Goal: Task Accomplishment & Management: Manage account settings

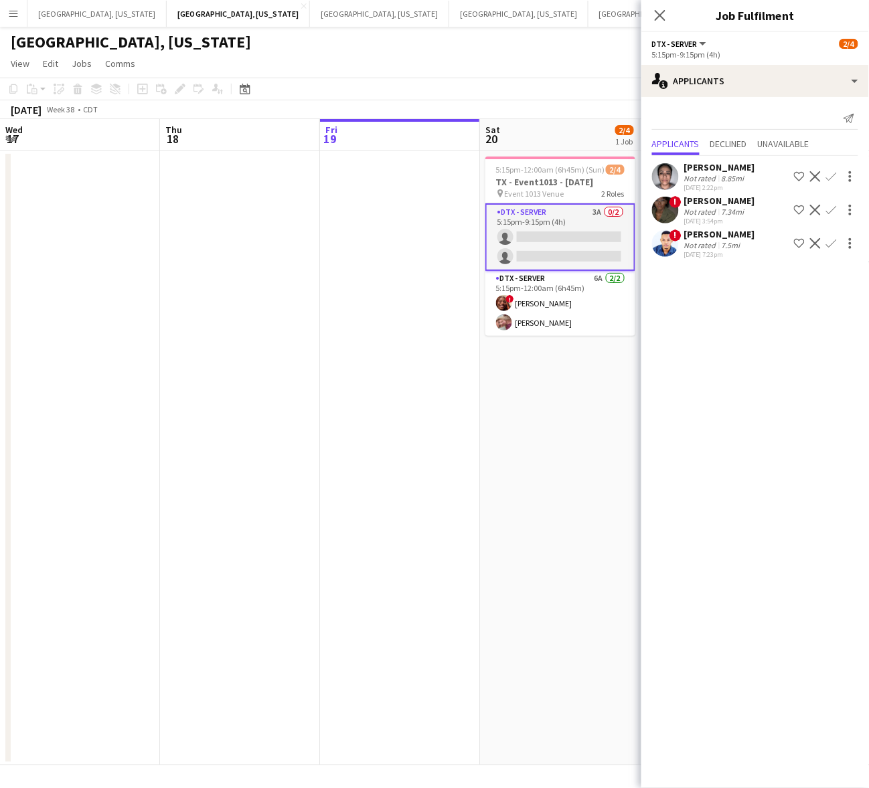
scroll to position [0, 303]
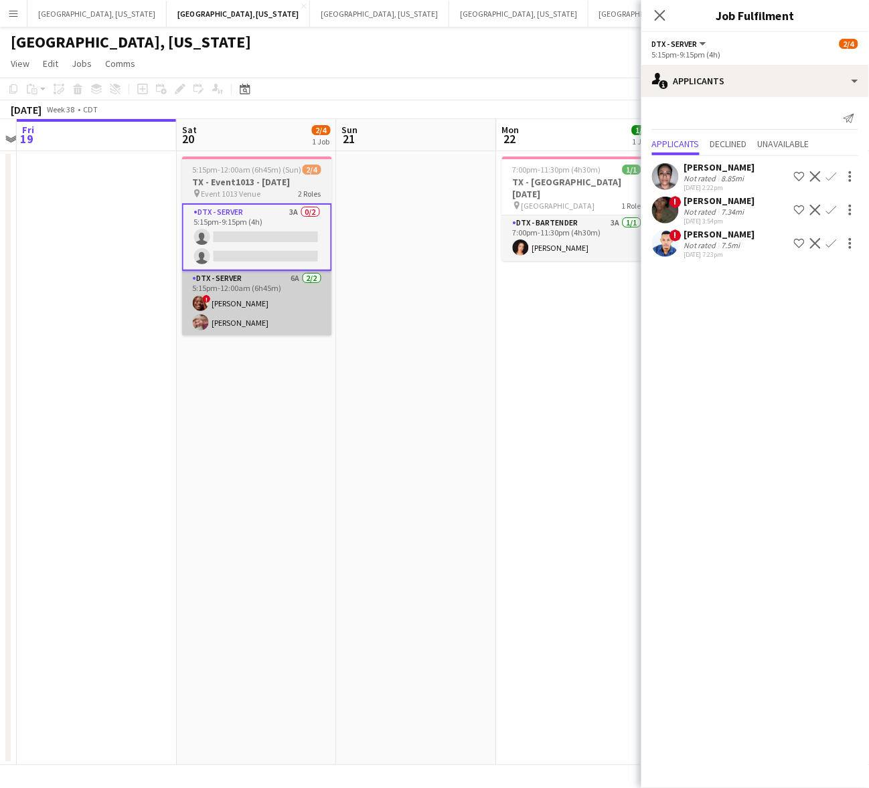
click at [302, 315] on app-card-role "DTX - Server 6A [DATE] 5:15pm-12:00am (6h45m) ! [PERSON_NAME] [PERSON_NAME]" at bounding box center [257, 303] width 150 height 65
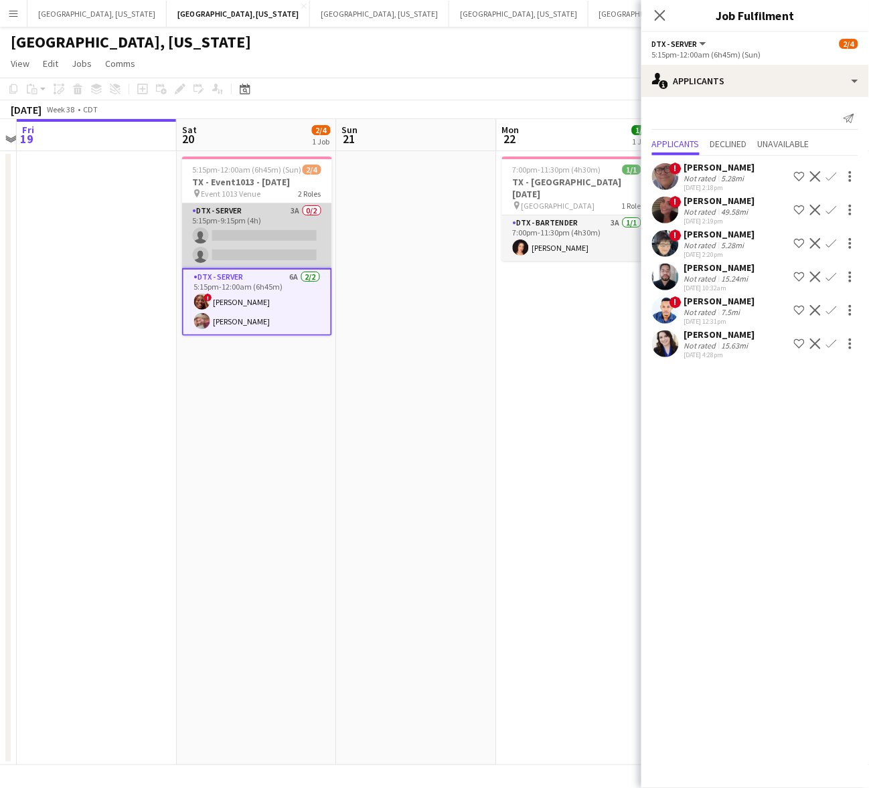
click at [240, 222] on app-card-role "DTX - Server 3A 0/2 5:15pm-9:15pm (4h) single-neutral-actions single-neutral-ac…" at bounding box center [257, 235] width 150 height 65
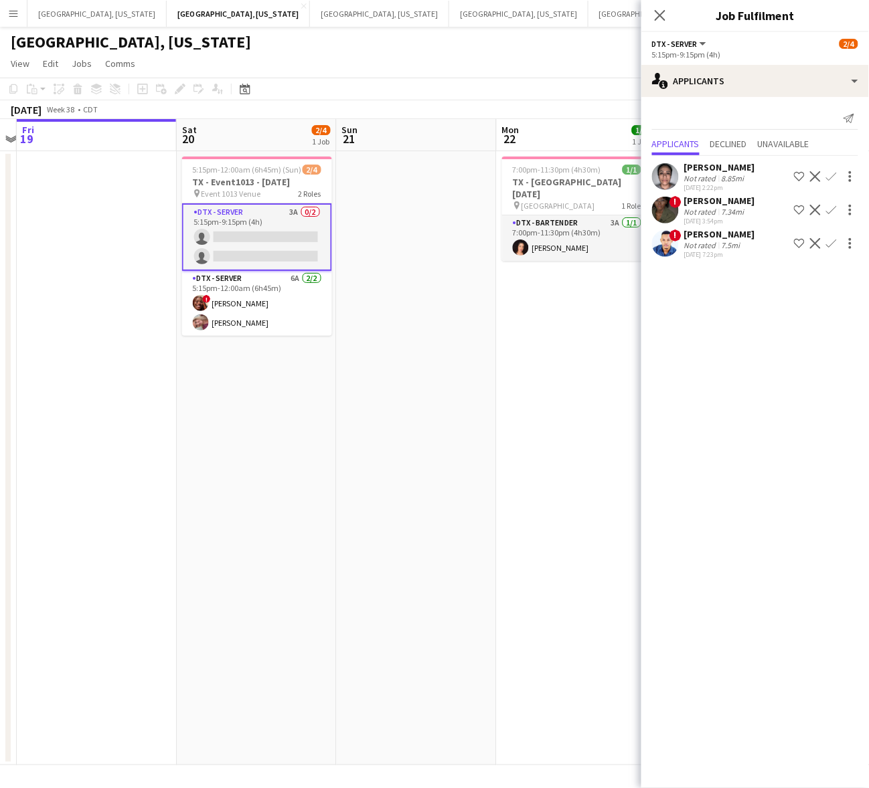
drag, startPoint x: 286, startPoint y: 85, endPoint x: 216, endPoint y: 75, distance: 71.0
click at [286, 85] on app-toolbar "Copy Paste Paste Ctrl+V Paste with crew Ctrl+Shift+V Paste linked Job [GEOGRAPH…" at bounding box center [434, 89] width 869 height 23
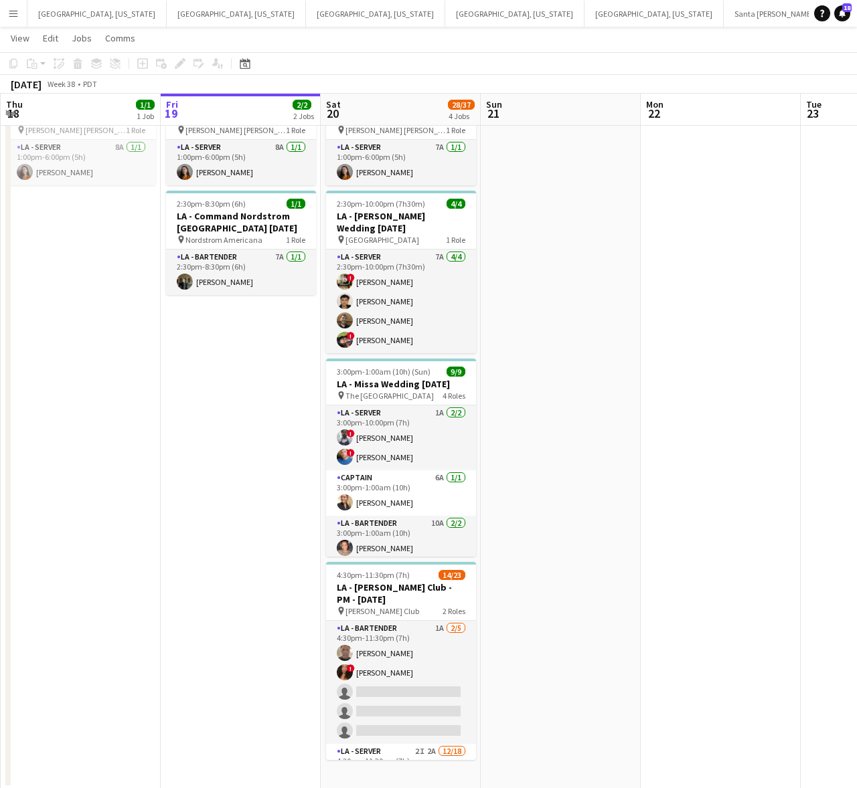
click at [397, 652] on app-card-role "LA - Bartender 1A [DATE] 4:30pm-11:30pm (7h) [PERSON_NAME] ! [PERSON_NAME] sing…" at bounding box center [401, 682] width 150 height 123
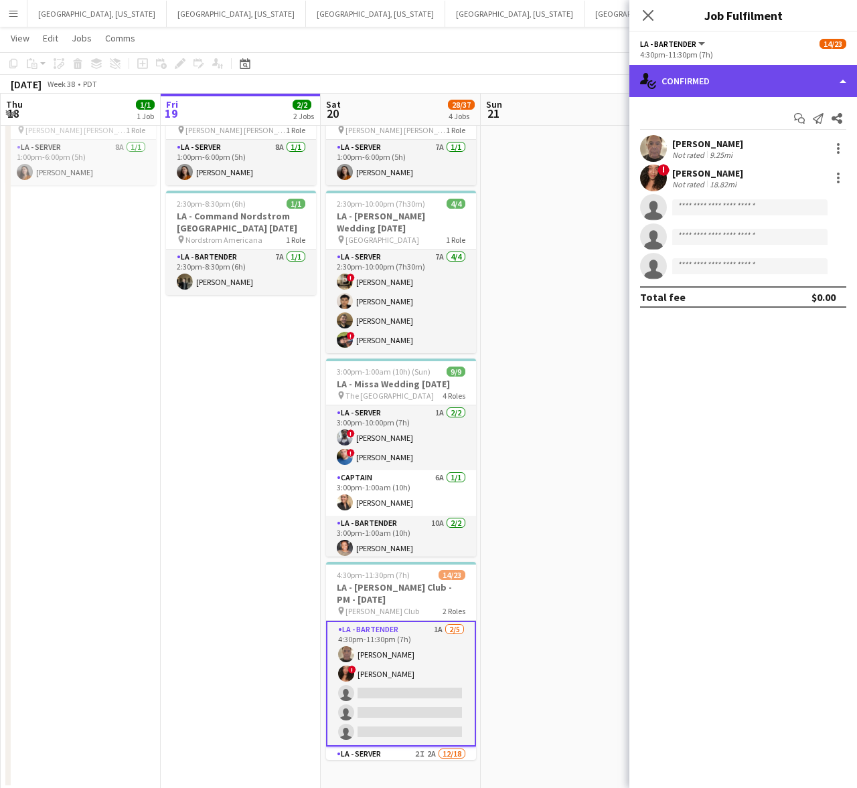
click at [713, 77] on div "single-neutral-actions-check-2 Confirmed" at bounding box center [743, 81] width 228 height 32
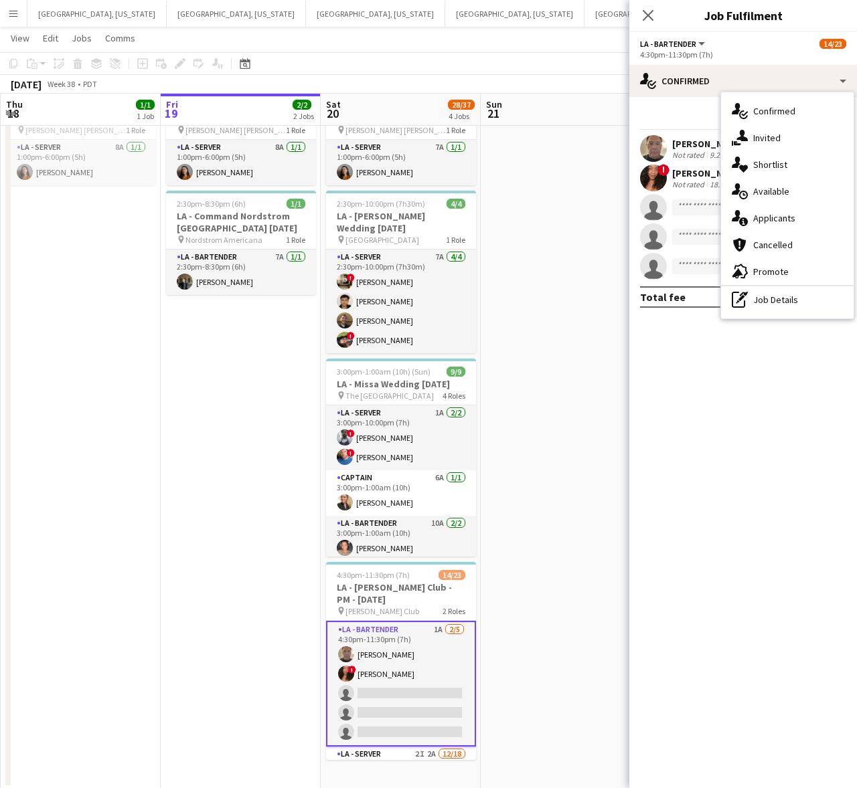
drag, startPoint x: 754, startPoint y: 266, endPoint x: 738, endPoint y: 246, distance: 24.8
click at [753, 266] on span "Promote" at bounding box center [770, 272] width 35 height 12
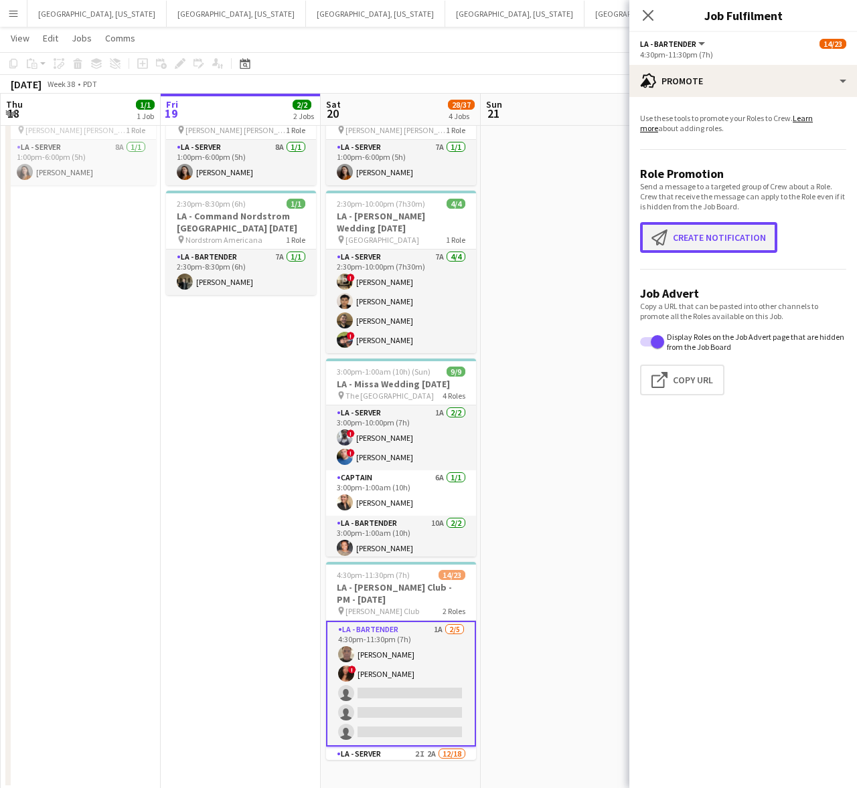
click at [683, 242] on button "Create notification Create notification" at bounding box center [708, 237] width 137 height 31
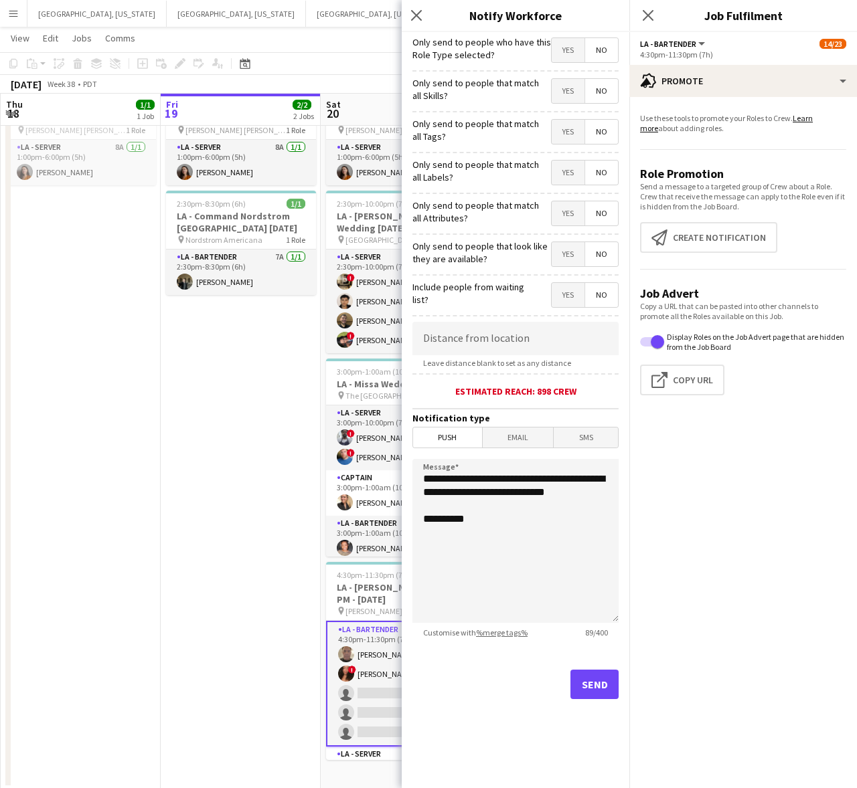
click at [573, 52] on span "Yes" at bounding box center [567, 50] width 33 height 24
click at [594, 671] on button "Send" at bounding box center [594, 684] width 48 height 29
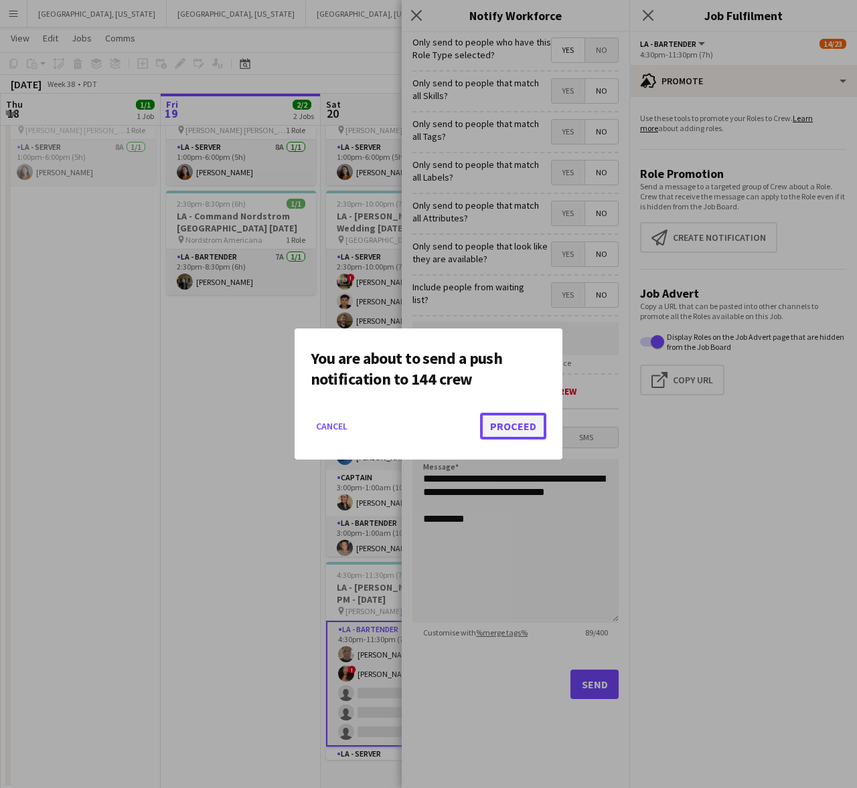
click at [527, 428] on button "Proceed" at bounding box center [513, 426] width 66 height 27
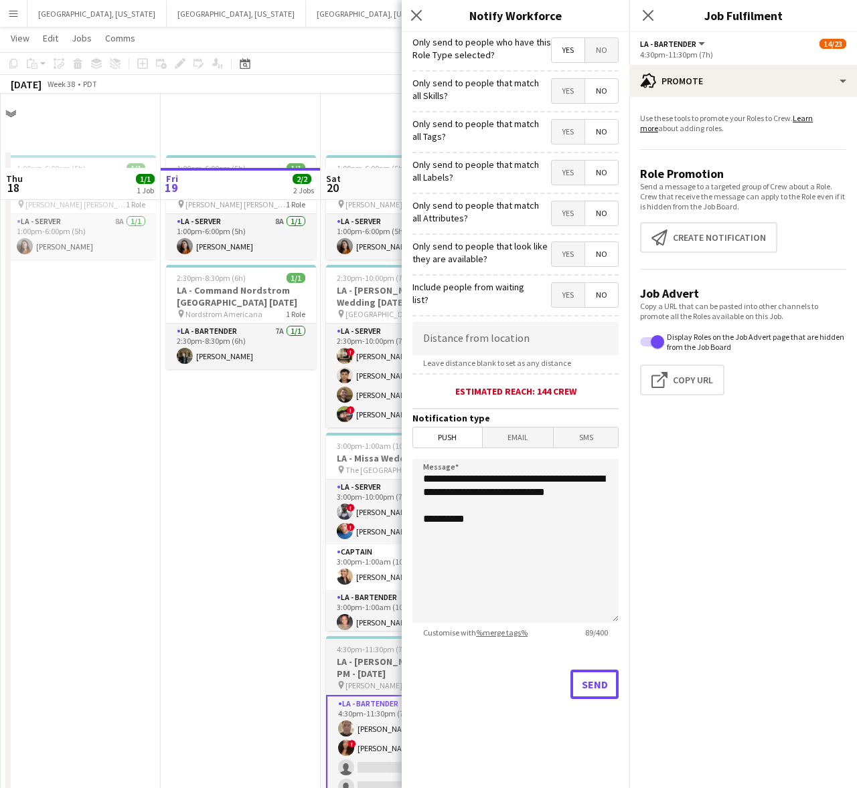
scroll to position [74, 0]
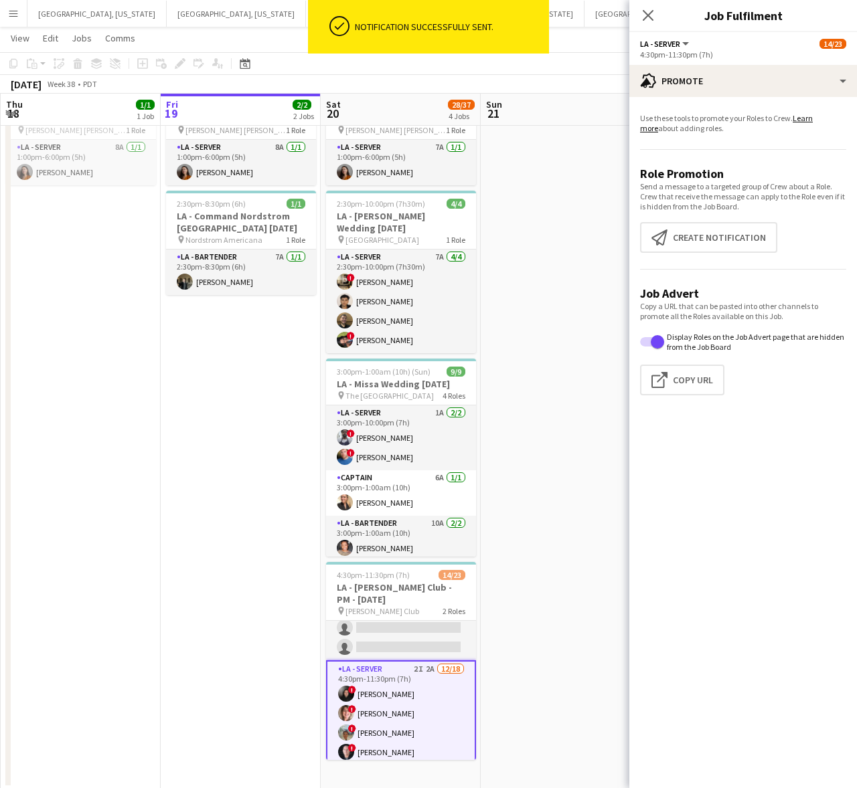
scroll to position [82, 0]
click at [673, 238] on button "Create notification Create notification" at bounding box center [708, 237] width 137 height 31
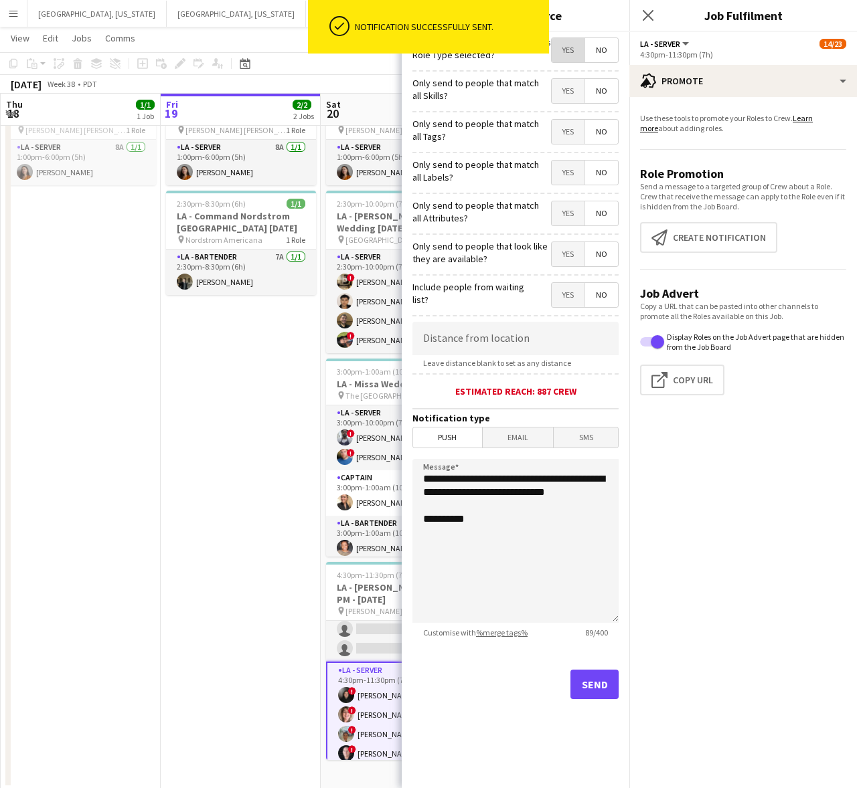
click at [561, 43] on span "Yes" at bounding box center [567, 50] width 33 height 24
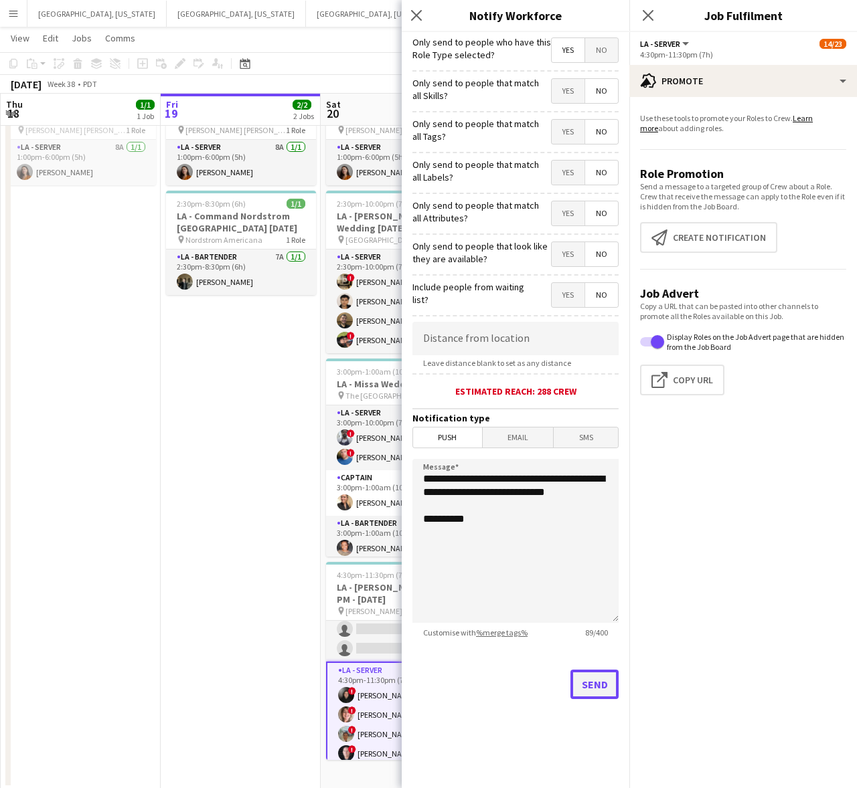
click at [600, 691] on button "Send" at bounding box center [594, 684] width 48 height 29
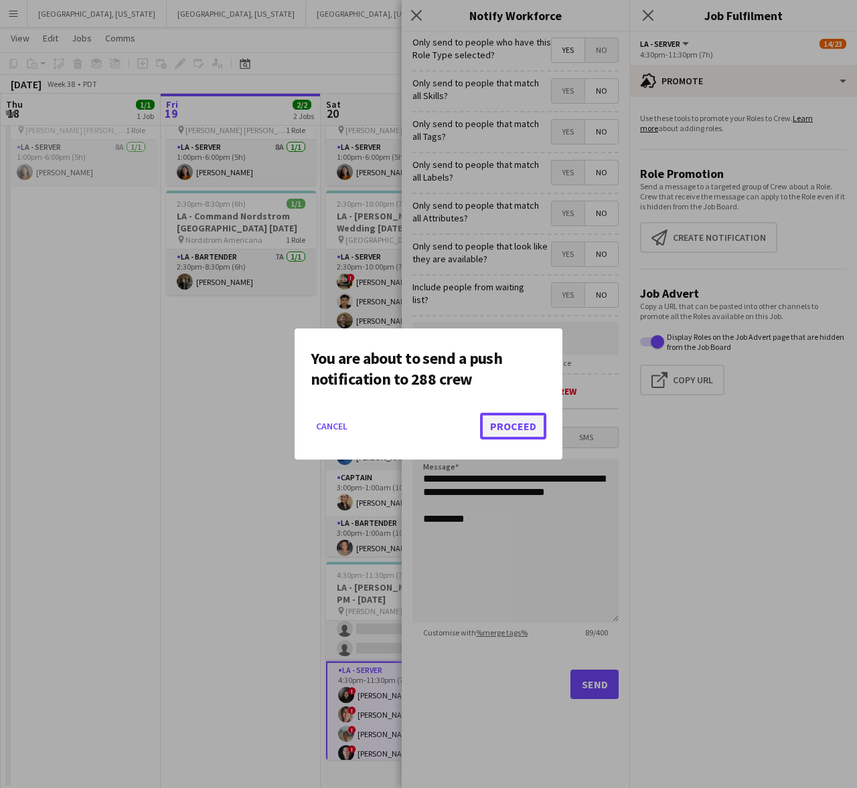
click at [523, 429] on button "Proceed" at bounding box center [513, 426] width 66 height 27
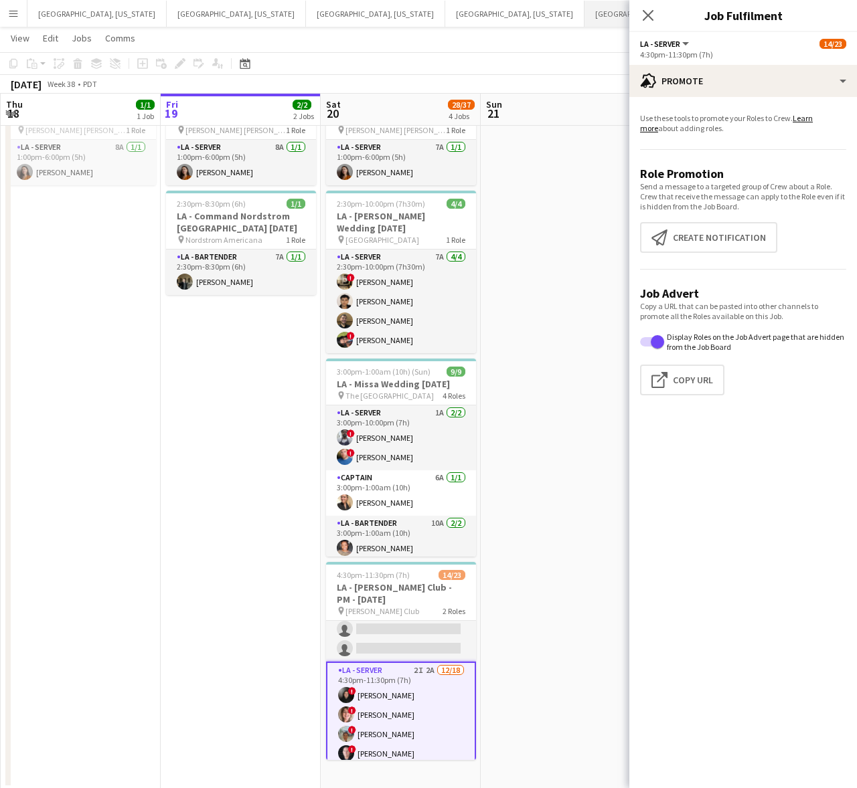
click at [584, 21] on button "[GEOGRAPHIC_DATA], [US_STATE] Close" at bounding box center [653, 14] width 139 height 26
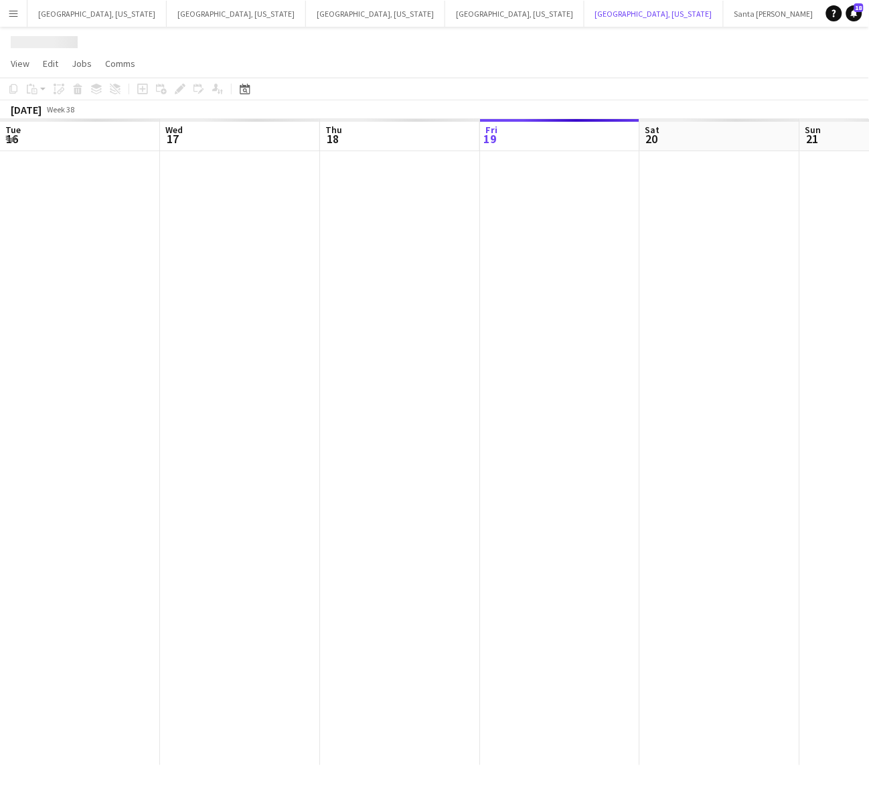
scroll to position [0, 319]
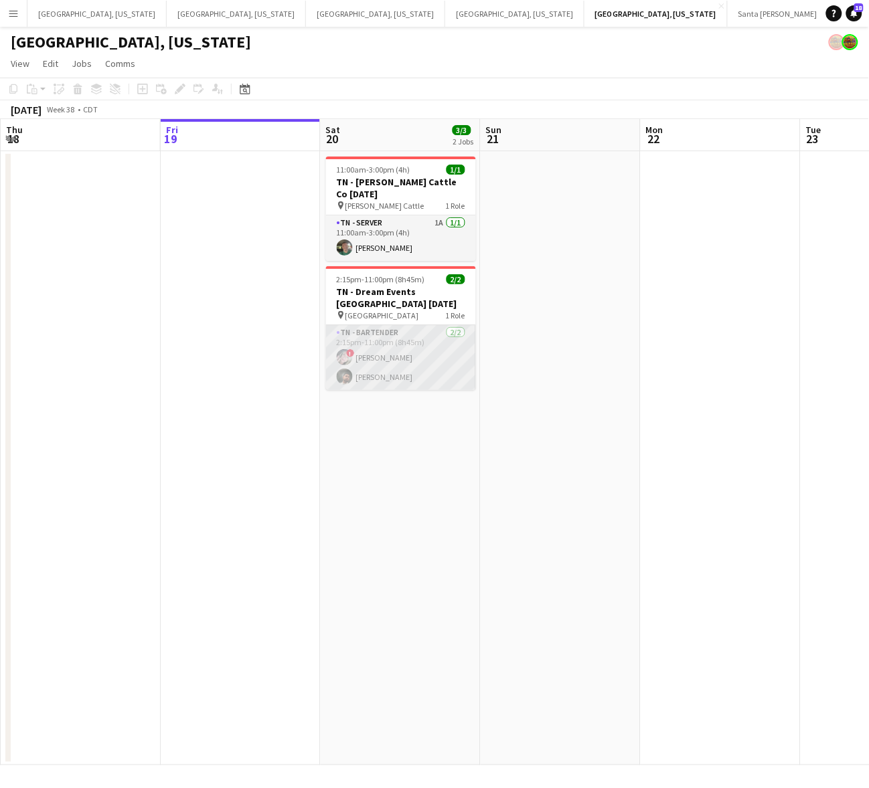
click at [440, 345] on app-card-role "TN - Bartender [DATE] 2:15pm-11:00pm (8h45m) ! [PERSON_NAME] [PERSON_NAME]" at bounding box center [401, 357] width 150 height 65
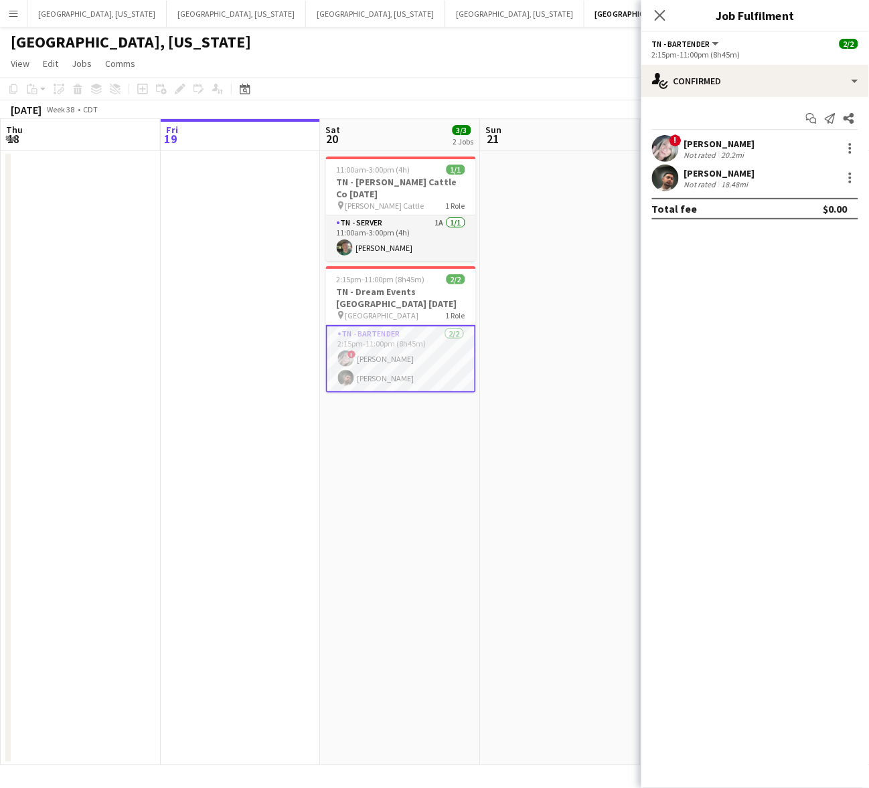
click at [440, 346] on app-card-role "TN - Bartender [DATE] 2:15pm-11:00pm (8h45m) ! [PERSON_NAME] [PERSON_NAME]" at bounding box center [401, 359] width 150 height 68
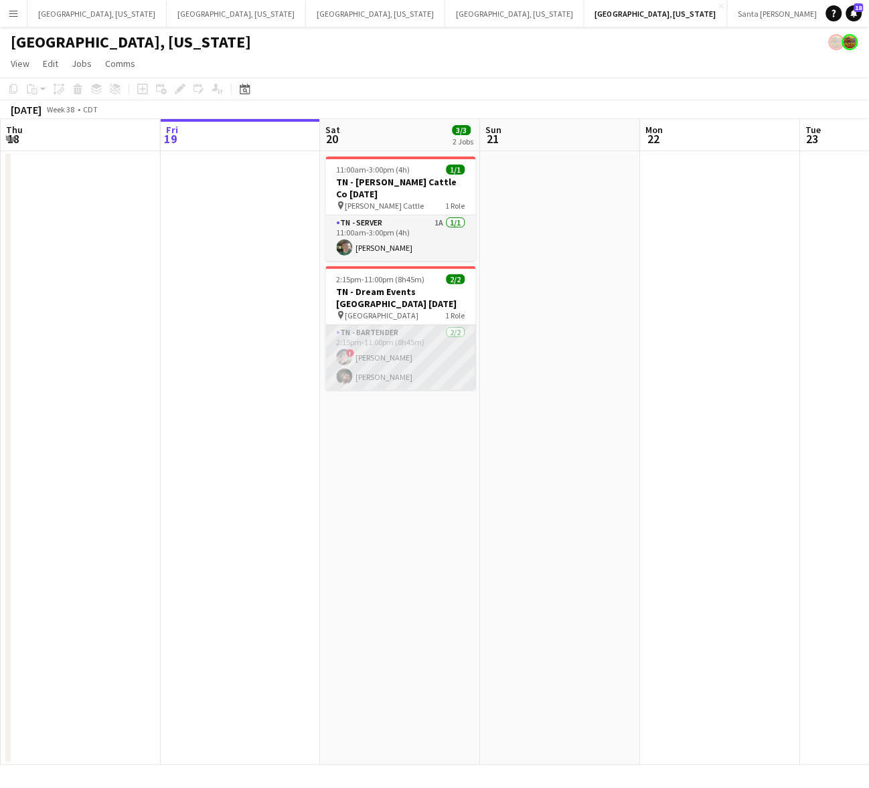
click at [440, 346] on app-card-role "TN - Bartender [DATE] 2:15pm-11:00pm (8h45m) ! [PERSON_NAME] [PERSON_NAME]" at bounding box center [401, 357] width 150 height 65
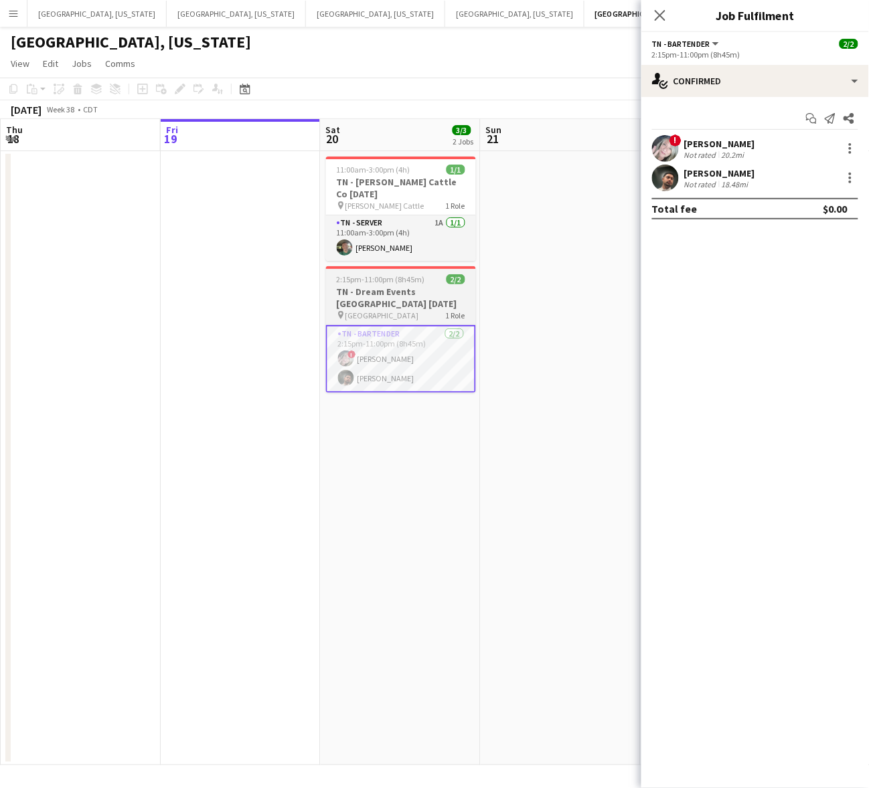
click at [370, 289] on h3 "TN - Dream Events [GEOGRAPHIC_DATA] [DATE]" at bounding box center [401, 298] width 150 height 24
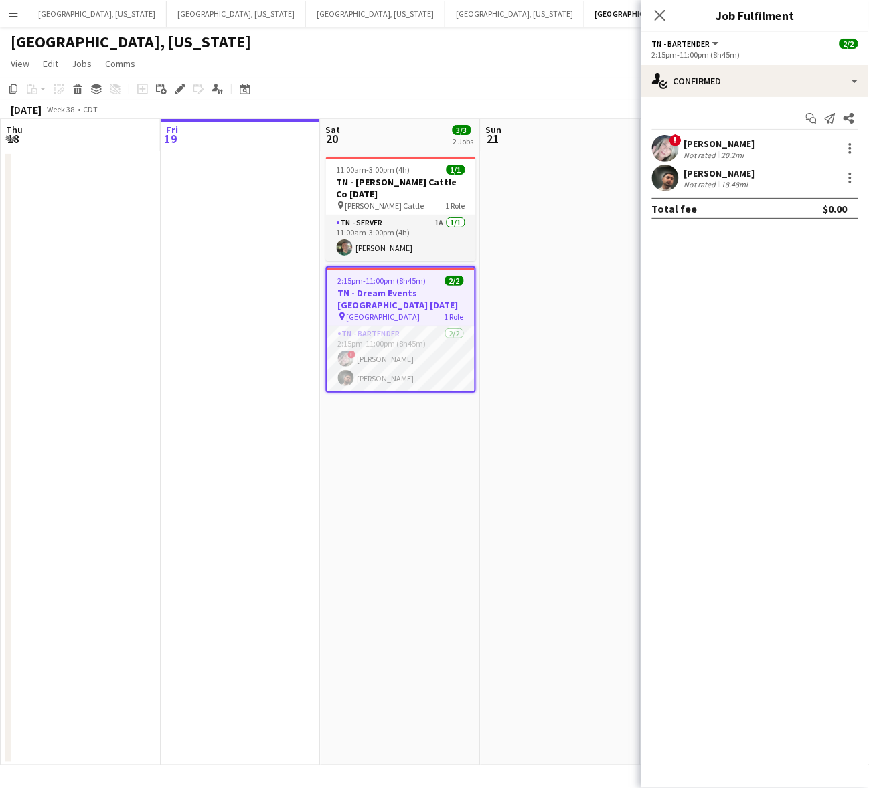
scroll to position [0, 319]
click at [182, 88] on icon at bounding box center [179, 89] width 7 height 7
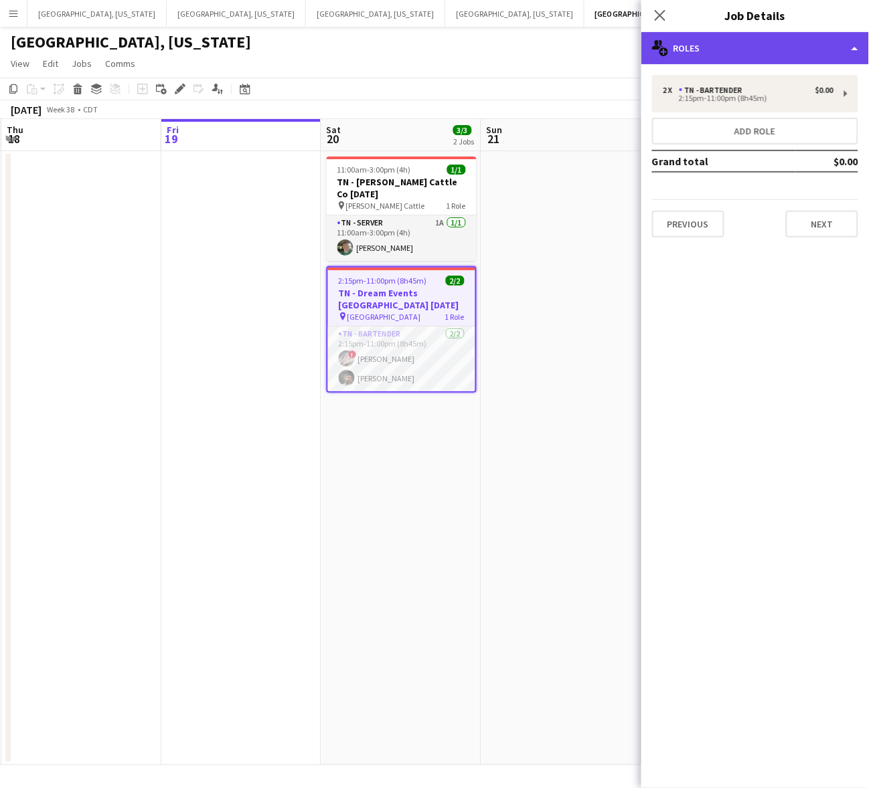
click at [770, 44] on div "multiple-users-add Roles" at bounding box center [755, 48] width 228 height 32
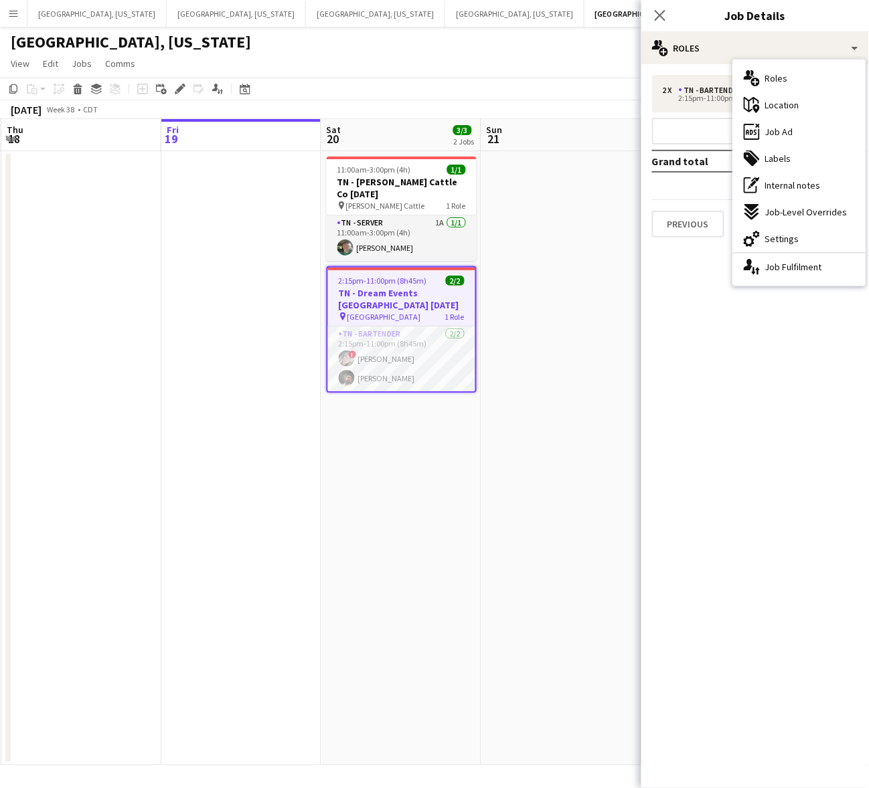
click at [793, 130] on div "ads-window Job Ad" at bounding box center [799, 131] width 132 height 27
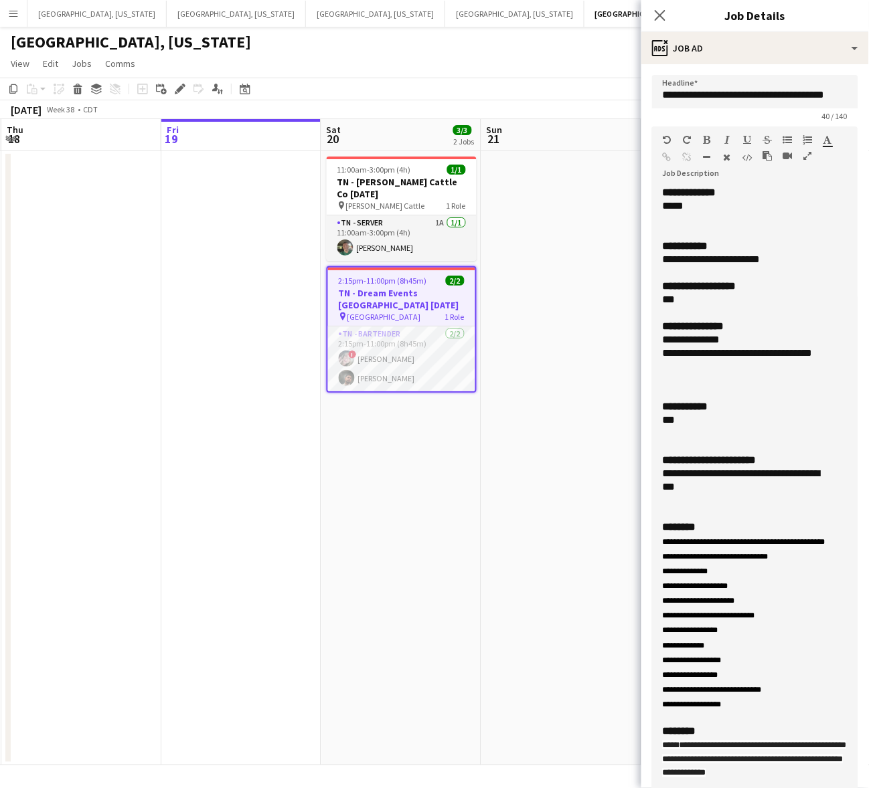
drag, startPoint x: 857, startPoint y: 258, endPoint x: 836, endPoint y: 830, distance: 571.9
click at [836, 788] on html "Menu Boards Boards Boards All jobs Status Workforce Workforce My Workforce Recr…" at bounding box center [434, 394] width 869 height 788
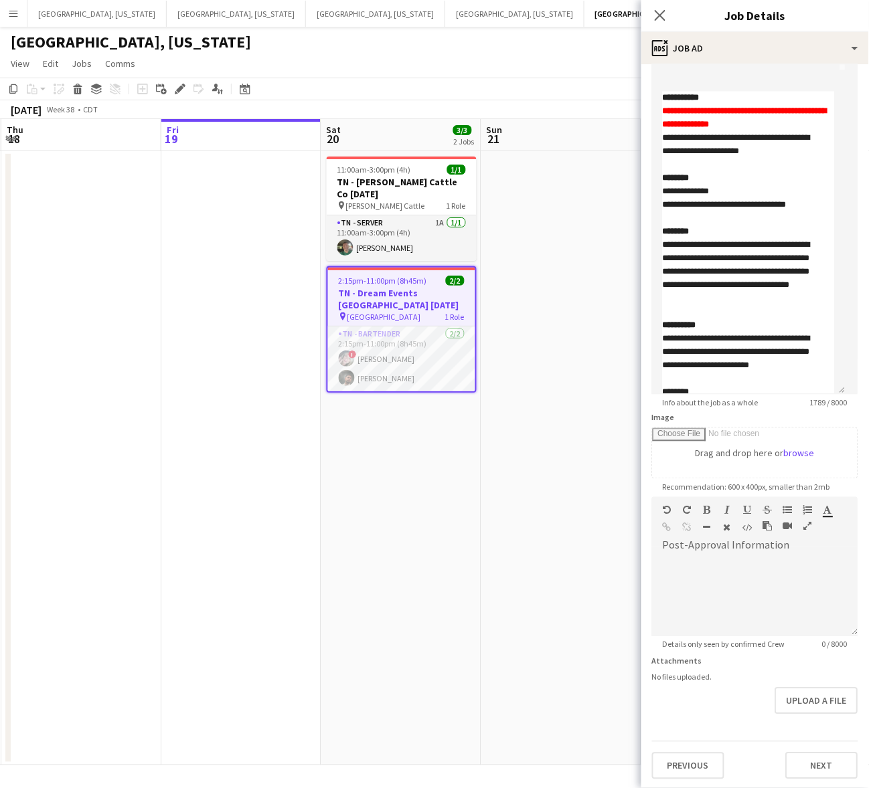
scroll to position [95, 0]
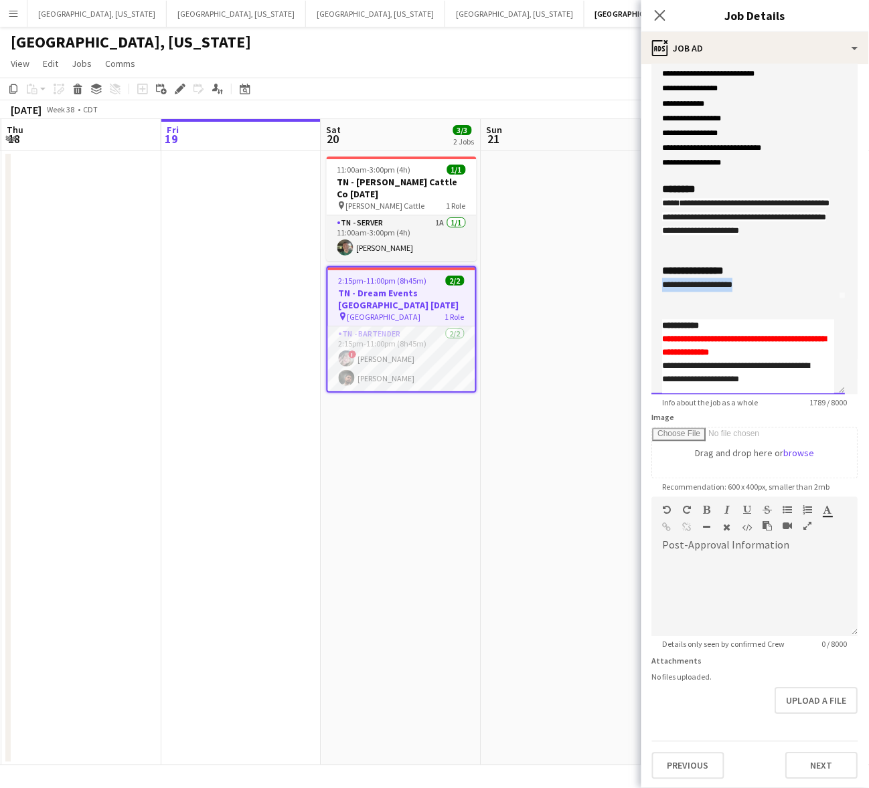
drag, startPoint x: 760, startPoint y: 298, endPoint x: 657, endPoint y: 295, distance: 103.1
click at [657, 295] on div "**********" at bounding box center [748, 67] width 193 height 656
paste div
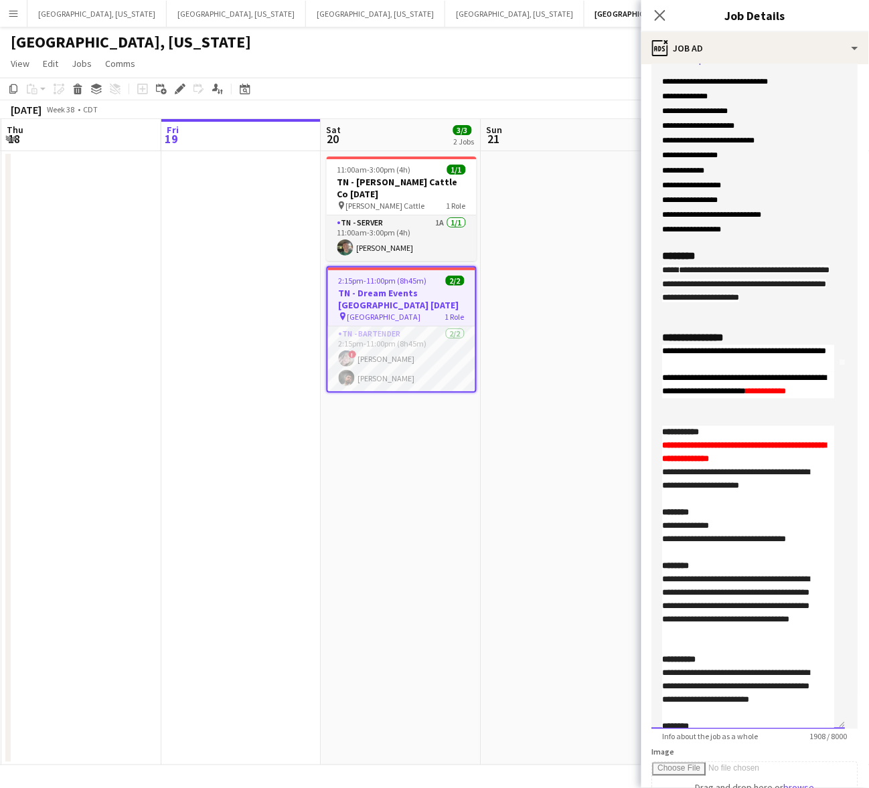
scroll to position [416, 0]
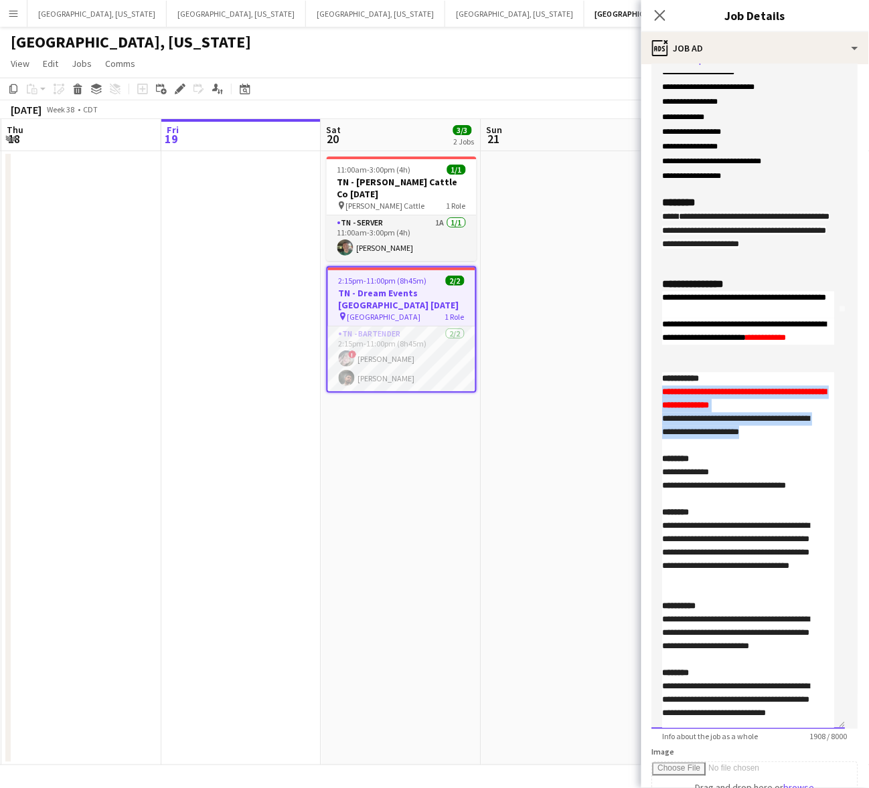
drag, startPoint x: 767, startPoint y: 477, endPoint x: 616, endPoint y: 434, distance: 157.4
click at [616, 434] on body "Menu Boards Boards Boards All jobs Status Workforce Workforce My Workforce Recr…" at bounding box center [434, 394] width 869 height 788
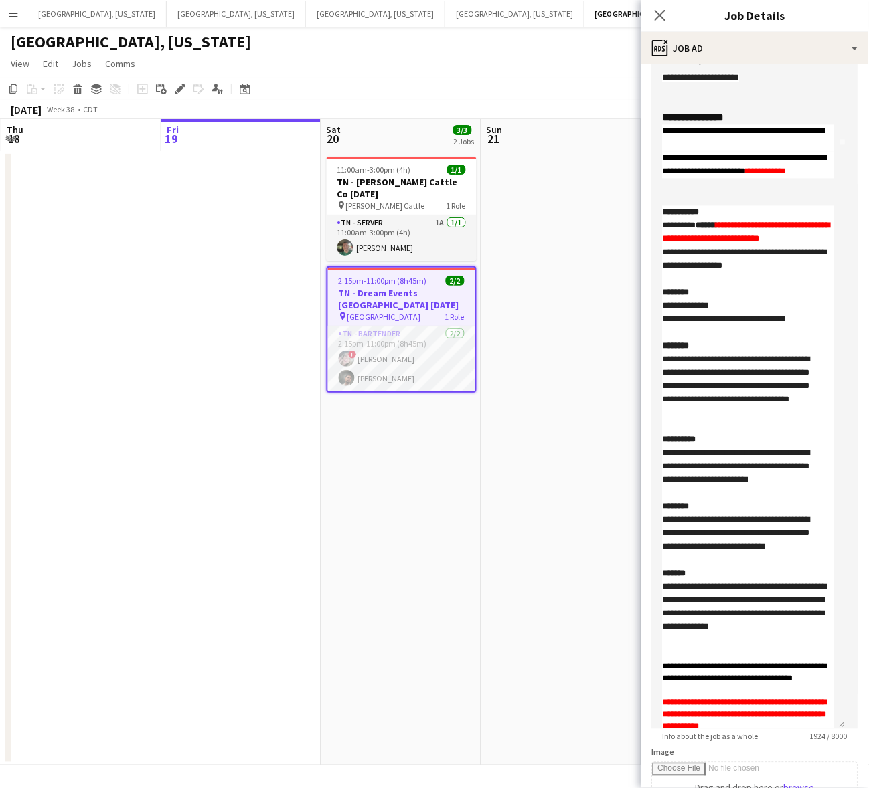
scroll to position [584, 0]
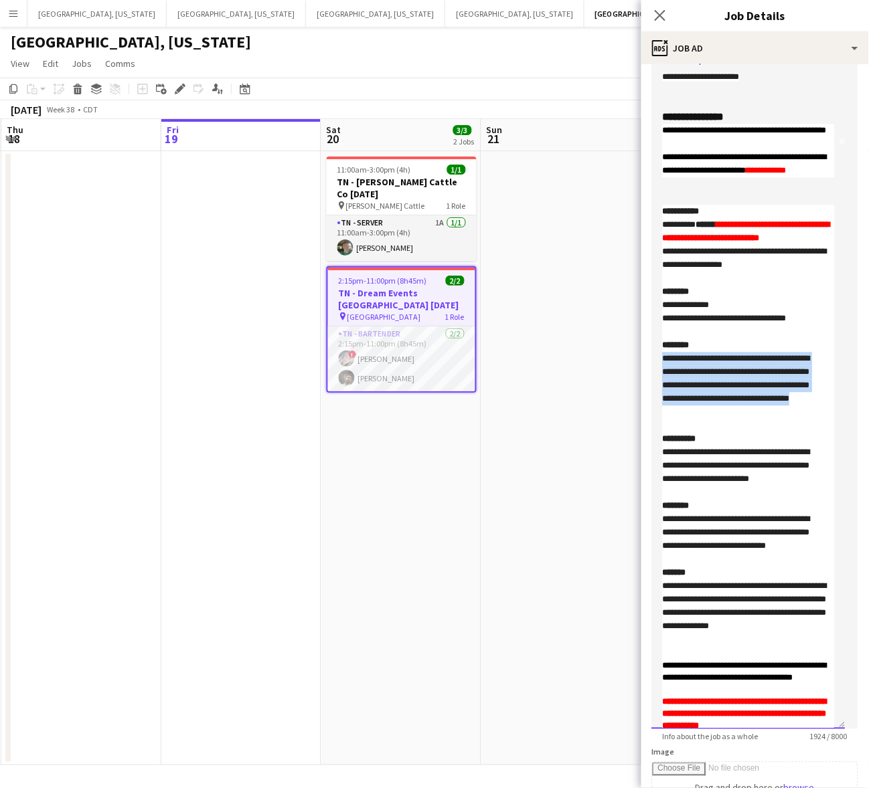
drag, startPoint x: 729, startPoint y: 466, endPoint x: 639, endPoint y: 412, distance: 105.4
click at [639, 412] on body "Menu Boards Boards Boards All jobs Status Workforce Workforce My Workforce Recr…" at bounding box center [434, 394] width 869 height 788
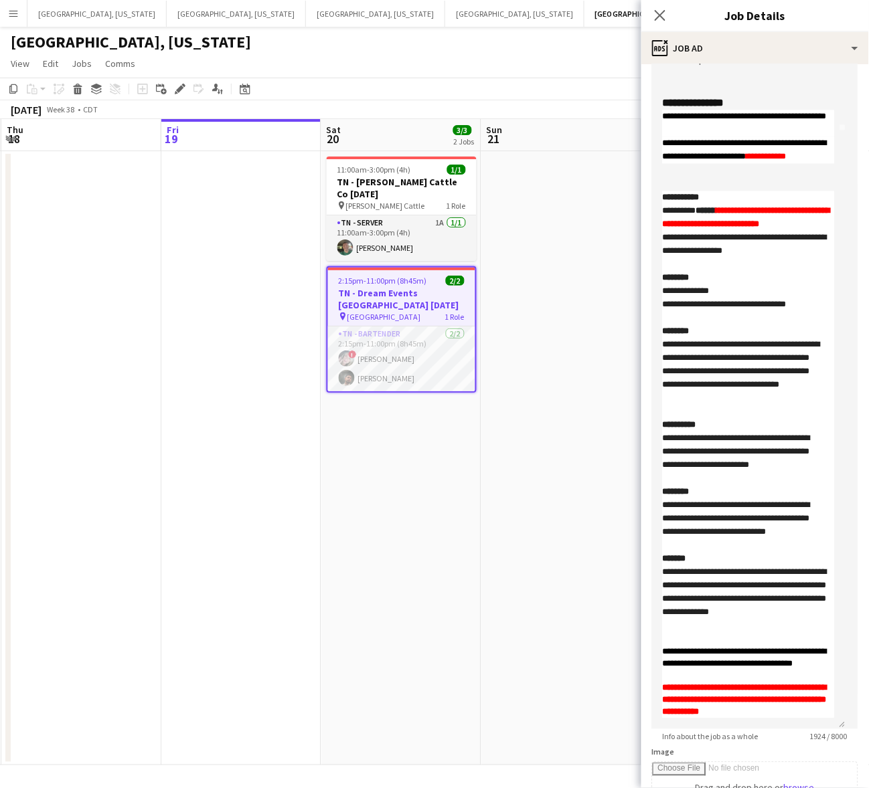
scroll to position [679, 0]
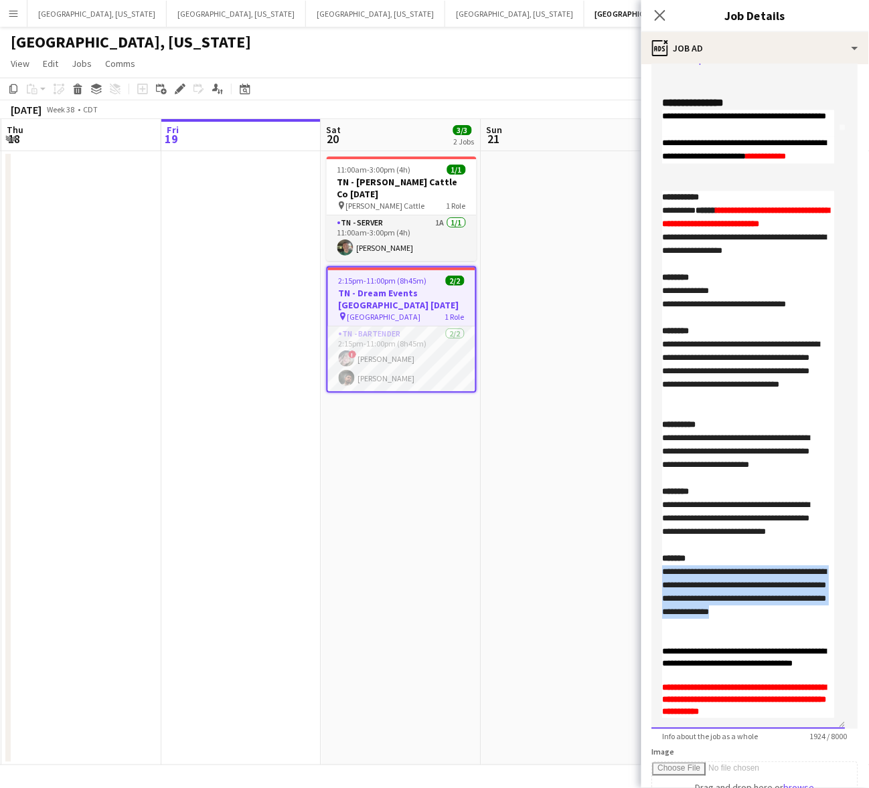
drag, startPoint x: 824, startPoint y: 589, endPoint x: 638, endPoint y: 543, distance: 192.3
click at [638, 543] on body "Menu Boards Boards Boards All jobs Status Workforce Workforce My Workforce Recr…" at bounding box center [434, 394] width 869 height 788
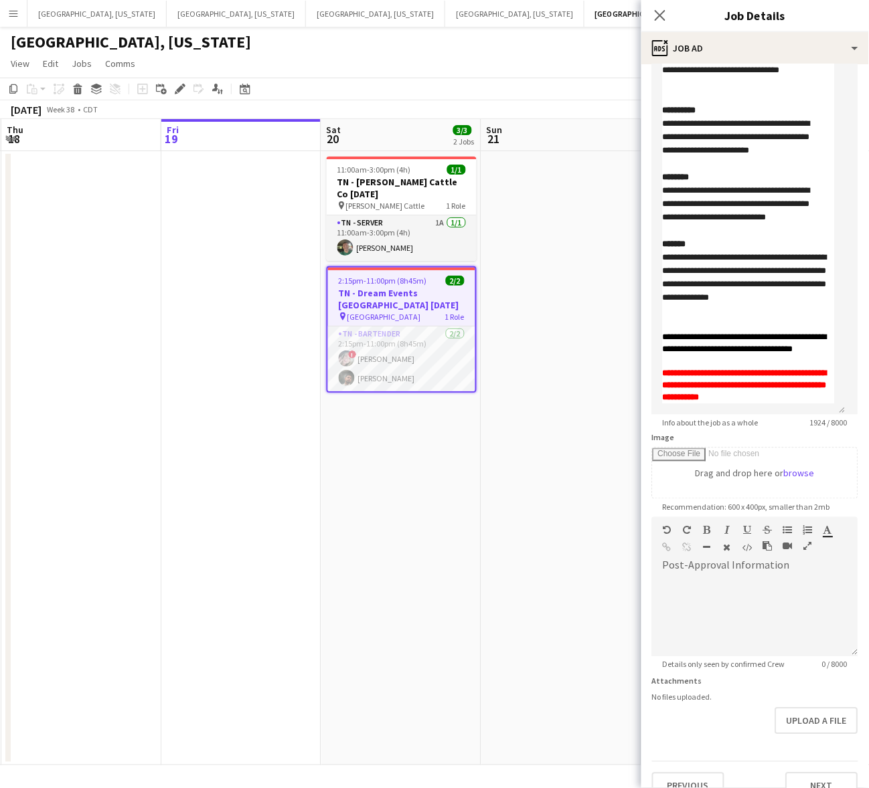
scroll to position [447, 0]
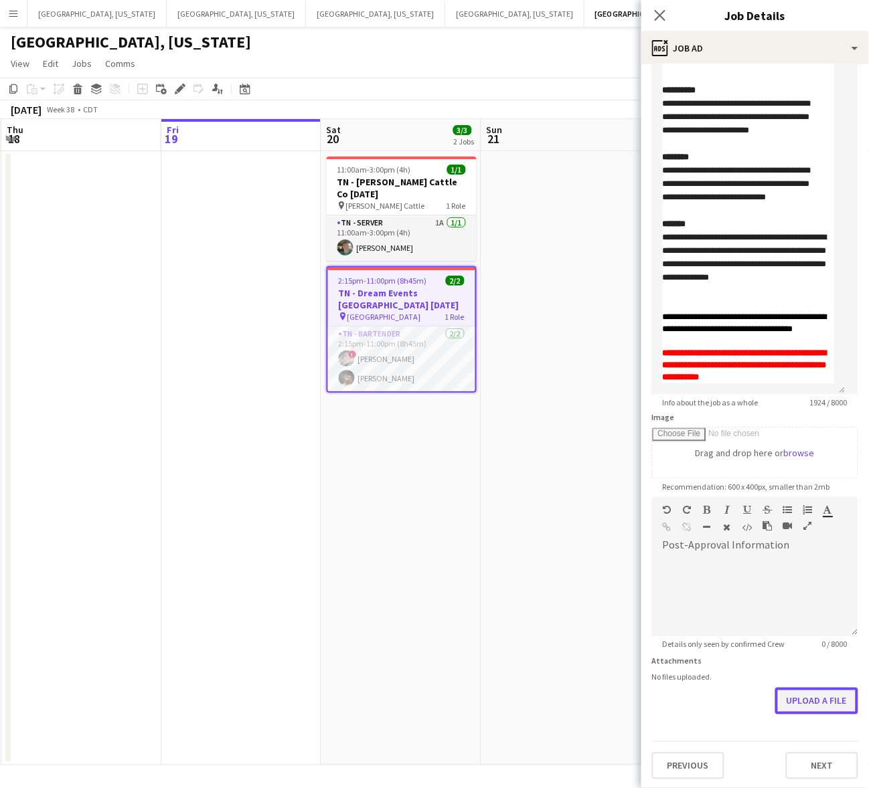
click at [813, 703] on button "Upload a file" at bounding box center [816, 701] width 83 height 27
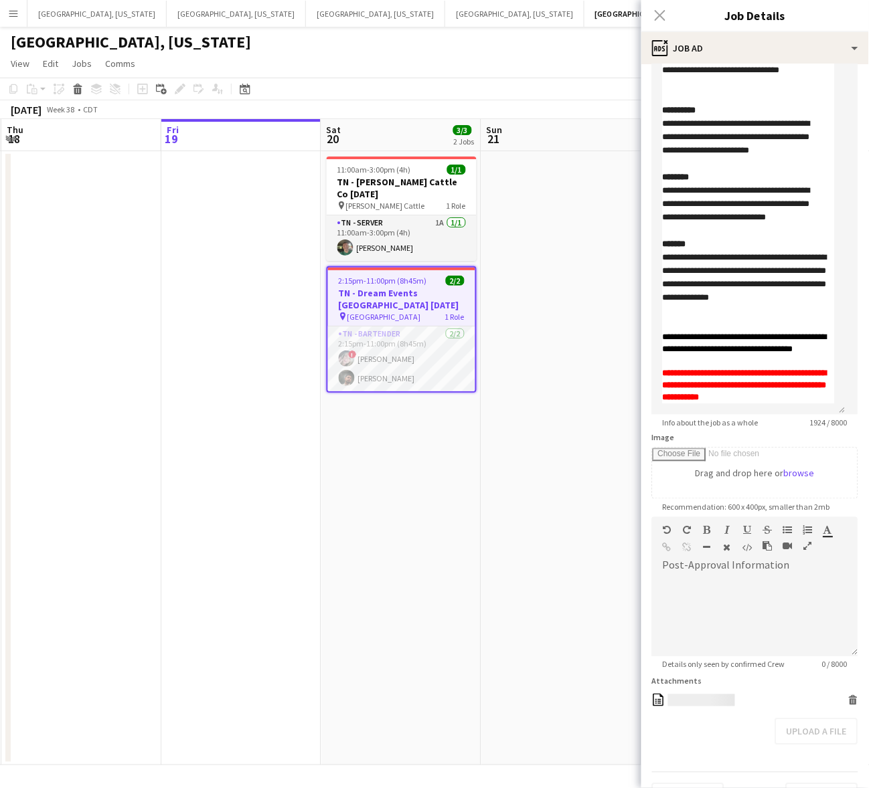
scroll to position [457, 0]
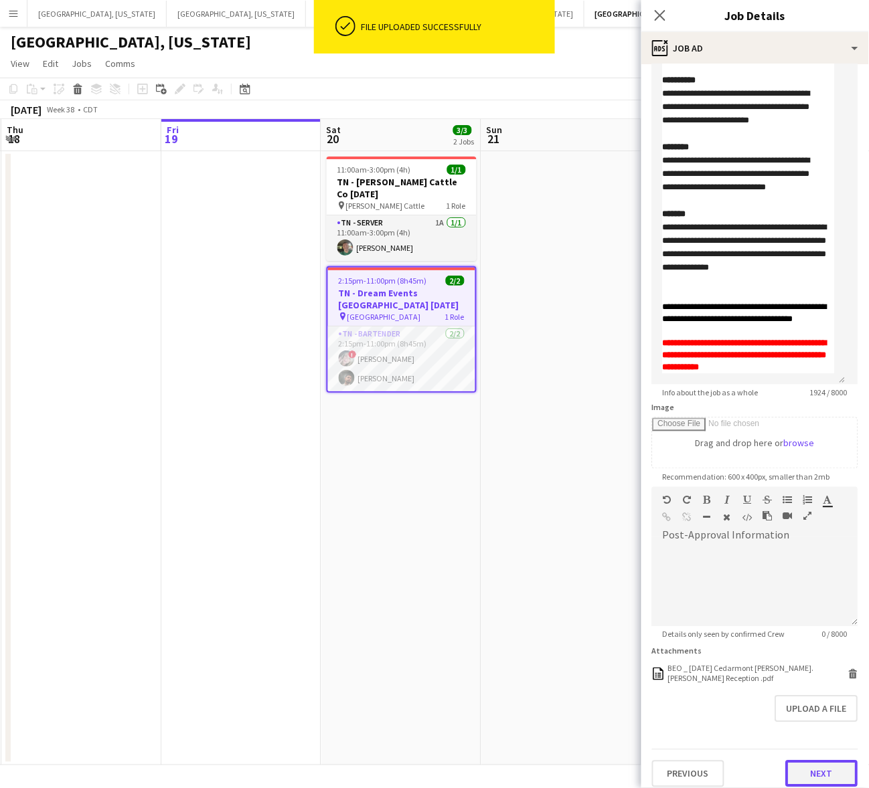
click at [808, 766] on button "Next" at bounding box center [822, 774] width 72 height 27
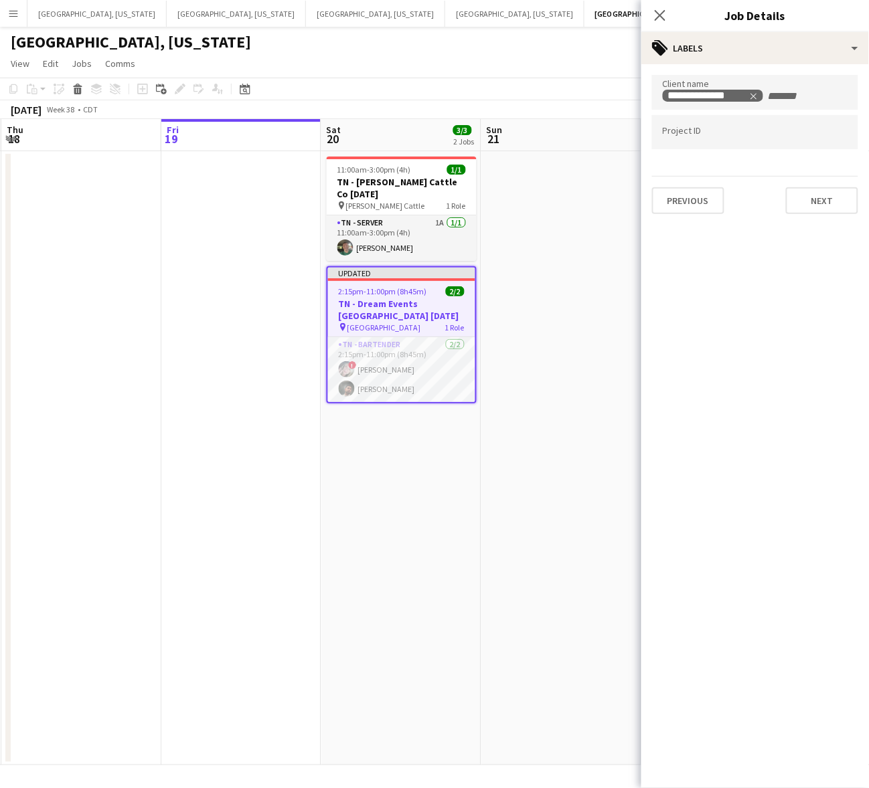
scroll to position [0, 0]
click at [606, 211] on app-date-cell at bounding box center [561, 458] width 160 height 614
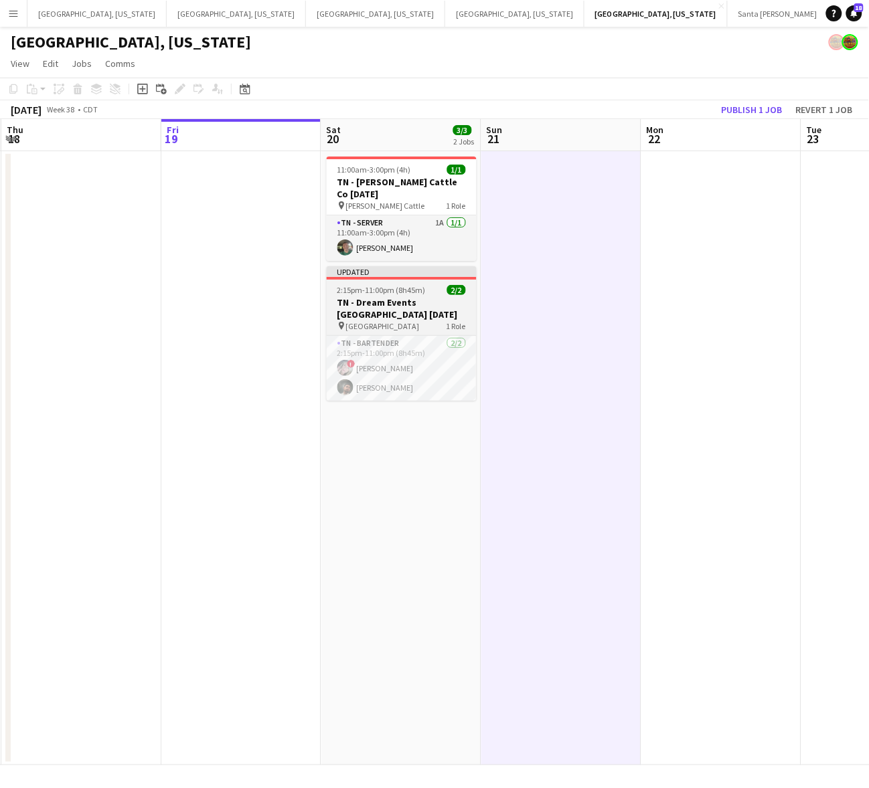
click at [368, 296] on h3 "TN - Dream Events [GEOGRAPHIC_DATA] [DATE]" at bounding box center [402, 308] width 150 height 24
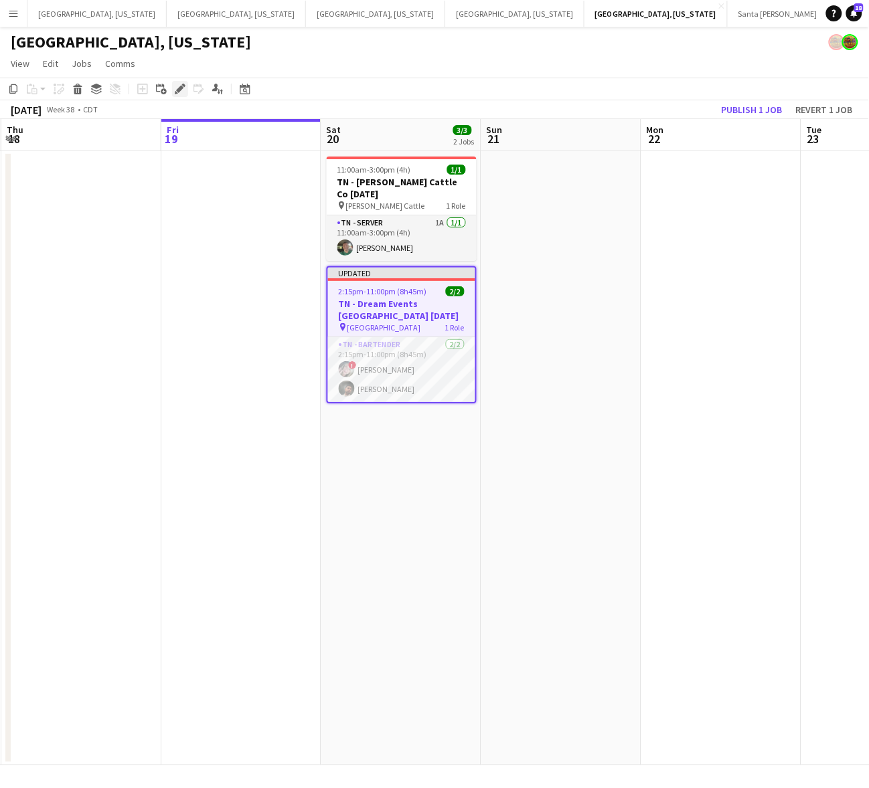
click at [176, 84] on icon "Edit" at bounding box center [180, 89] width 11 height 11
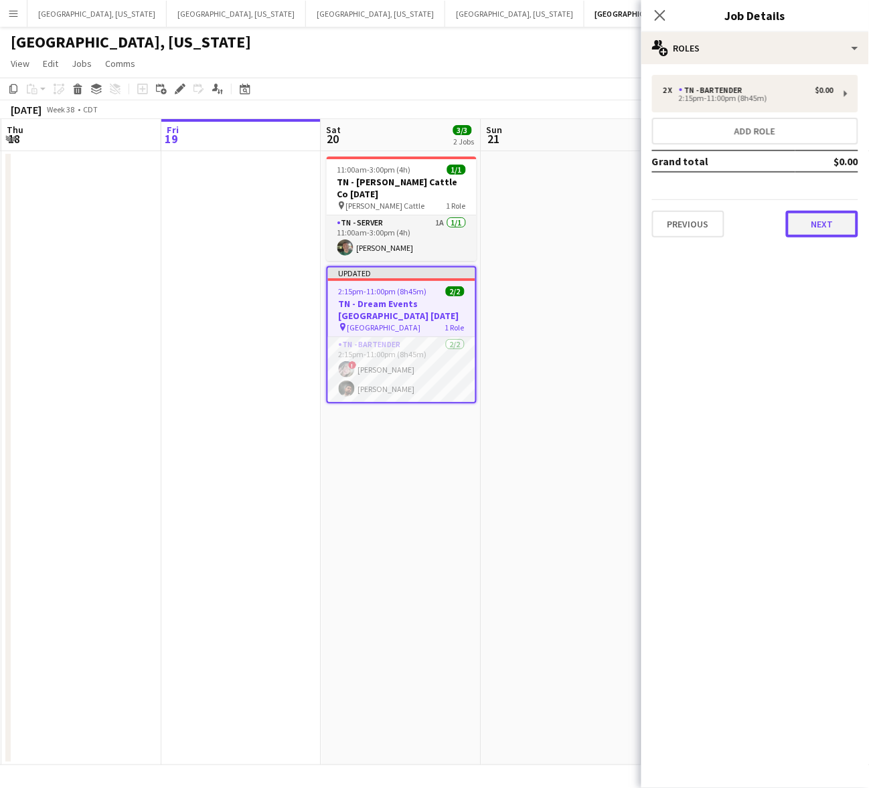
click at [831, 218] on button "Next" at bounding box center [822, 224] width 72 height 27
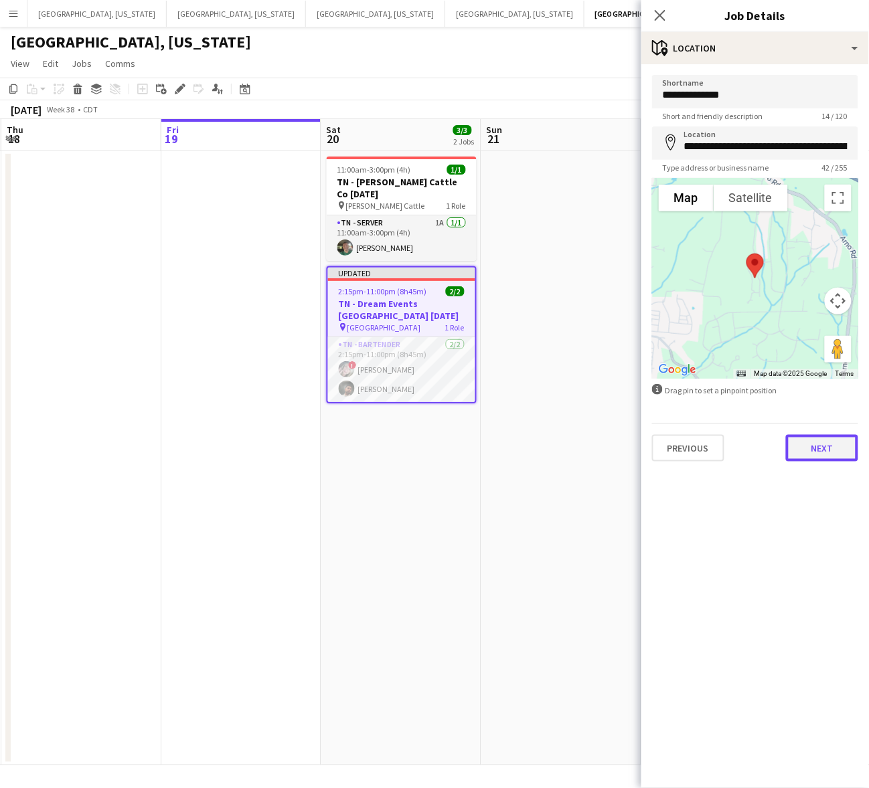
click at [827, 448] on button "Next" at bounding box center [822, 448] width 72 height 27
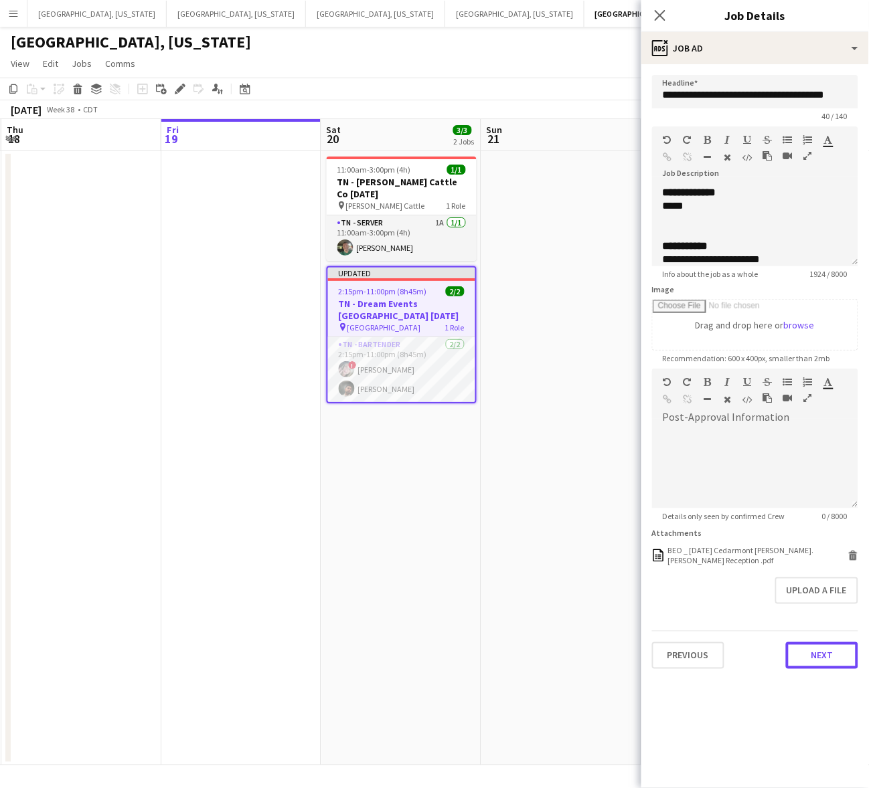
click at [828, 650] on button "Next" at bounding box center [822, 655] width 72 height 27
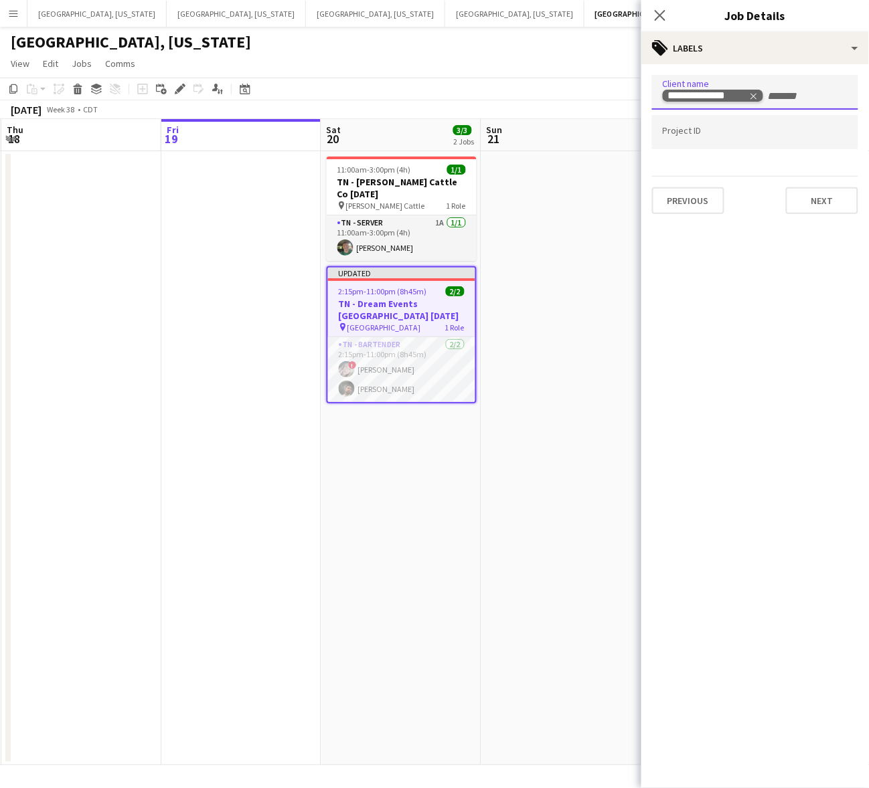
click at [758, 95] on icon "Remove tag" at bounding box center [753, 96] width 9 height 9
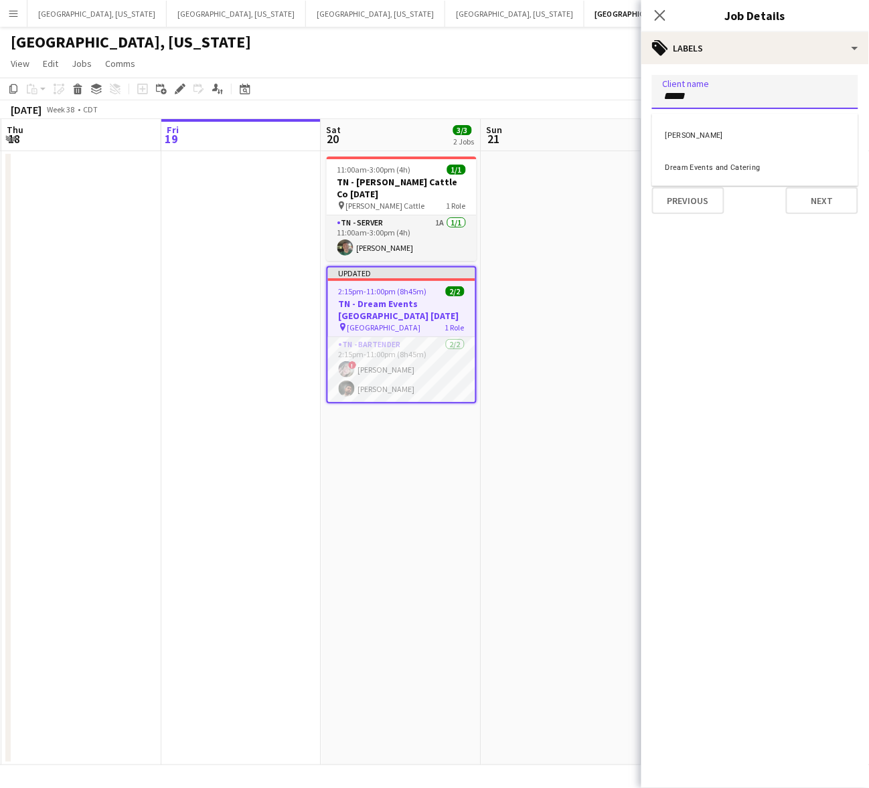
type input "*****"
click at [727, 139] on div "Dream Events and Catering" at bounding box center [755, 134] width 206 height 32
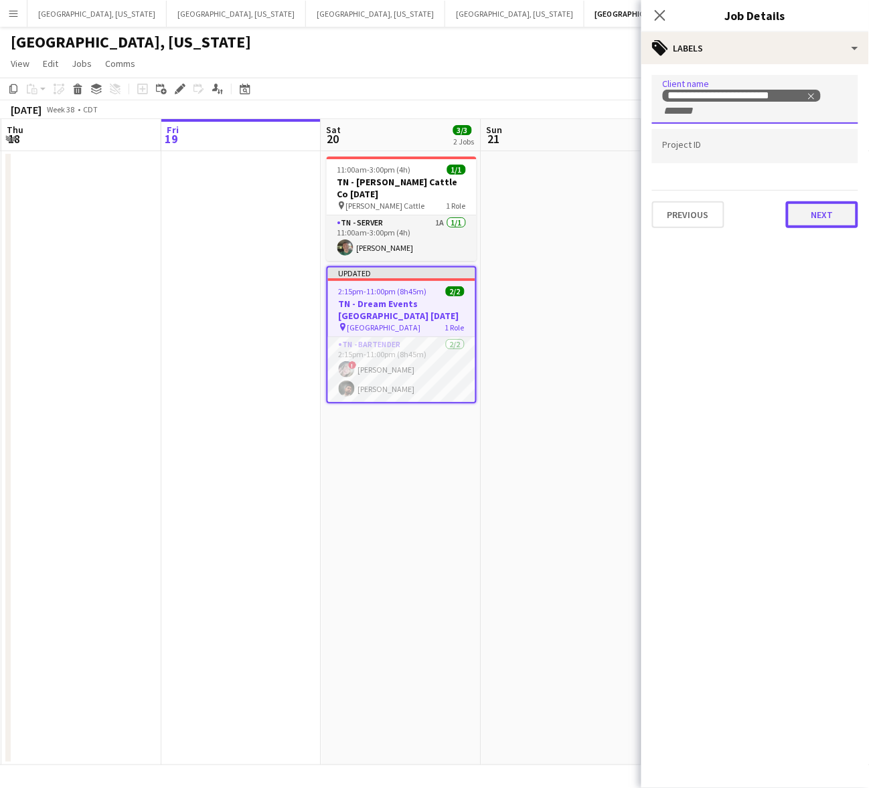
click at [831, 219] on button "Next" at bounding box center [822, 214] width 72 height 27
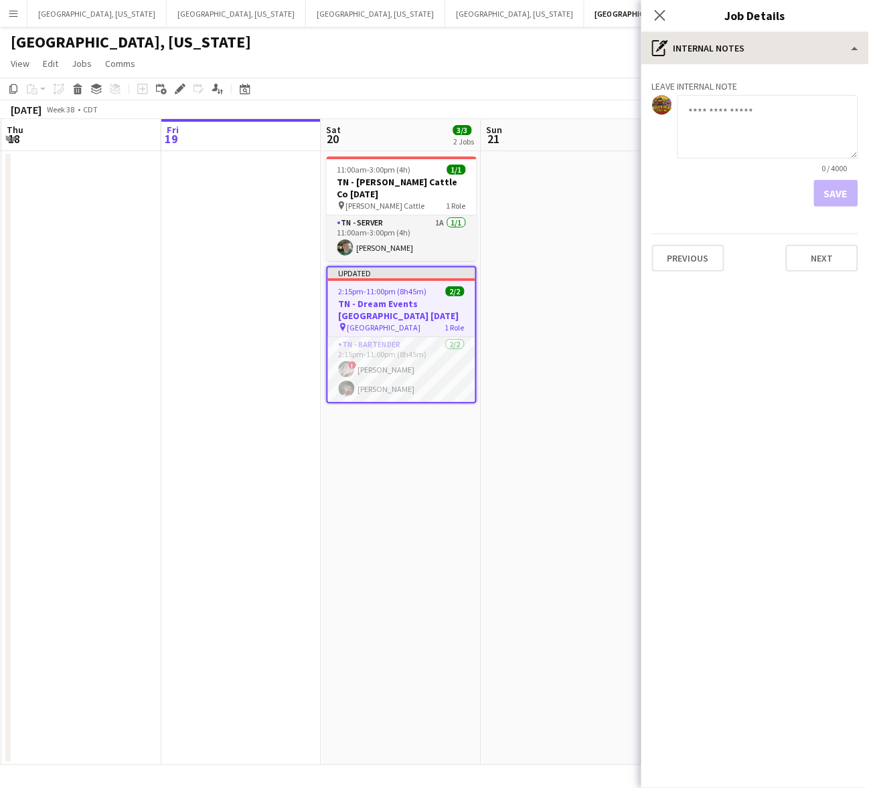
click at [657, 11] on icon "Close pop-in" at bounding box center [659, 15] width 11 height 11
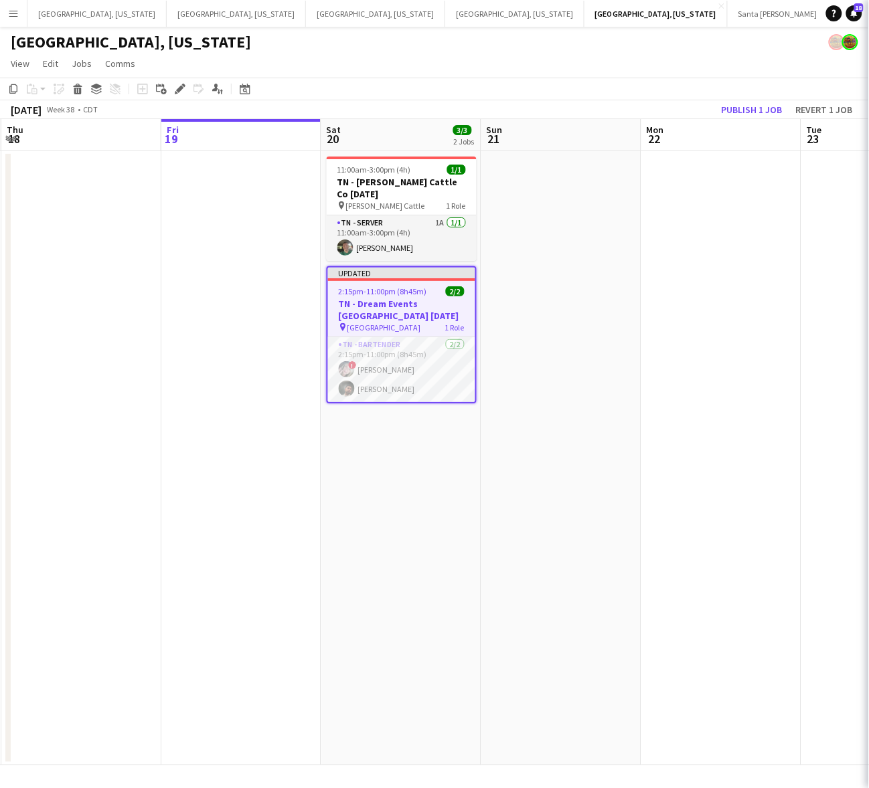
click at [659, 96] on app-toolbar "Copy Paste Paste Ctrl+V Paste with crew Ctrl+Shift+V Paste linked Job [GEOGRAPH…" at bounding box center [434, 89] width 869 height 23
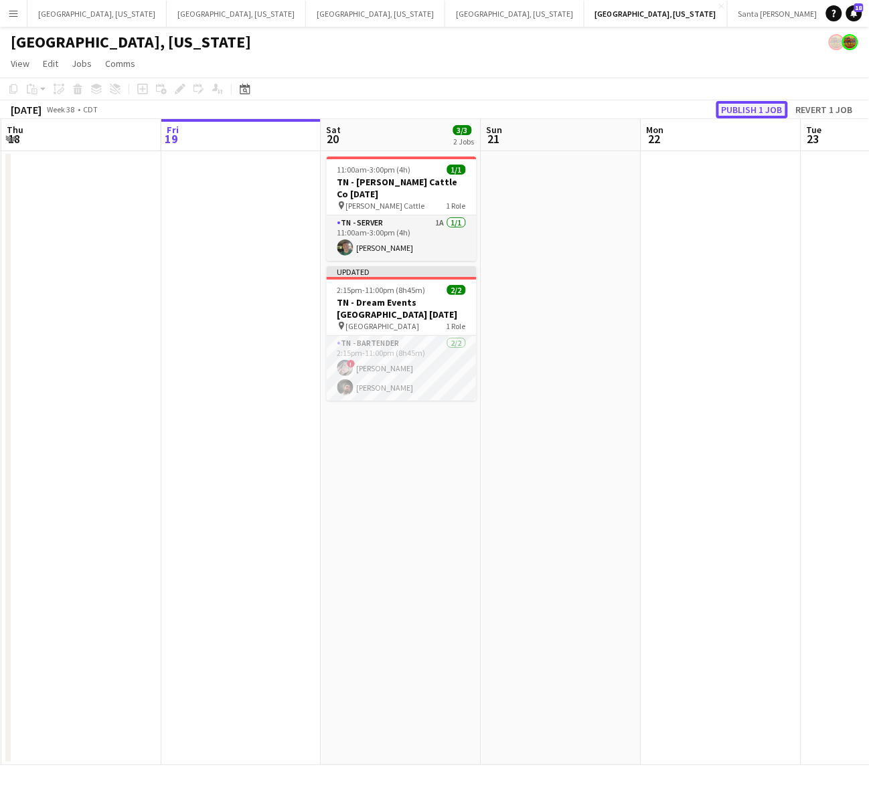
click at [739, 110] on button "Publish 1 job" at bounding box center [752, 109] width 72 height 17
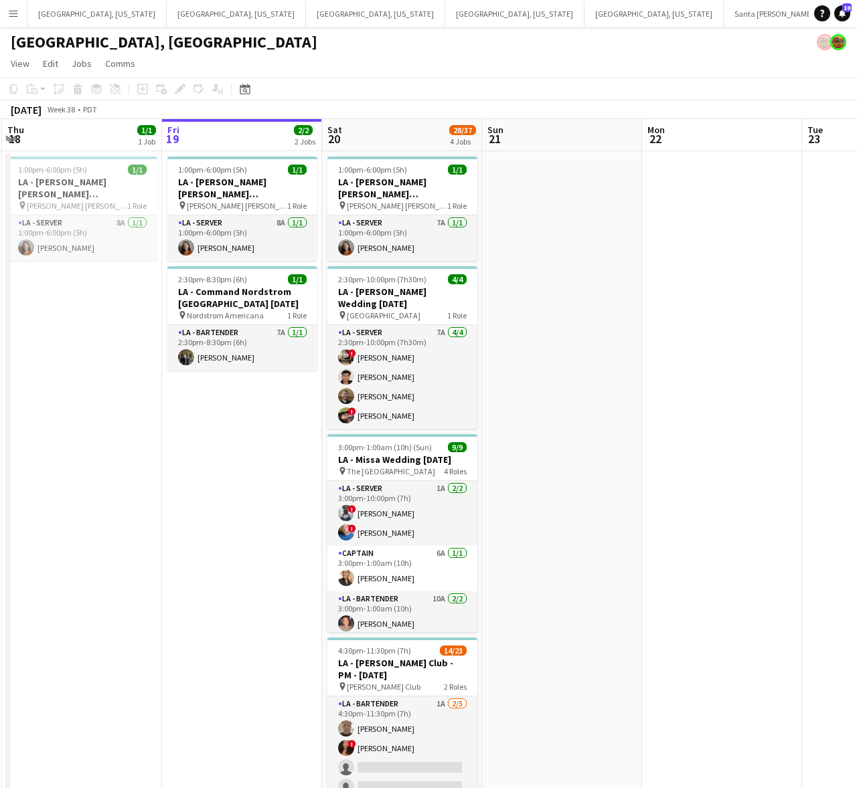
drag, startPoint x: 141, startPoint y: 419, endPoint x: 494, endPoint y: 382, distance: 355.2
click at [537, 372] on app-calendar-viewport "Tue 16 43/53 1 Job Wed 17 Thu 18 1/1 1 Job Fri 19 2/2 2 Jobs Sat 20 28/37 4 Job…" at bounding box center [428, 491] width 857 height 745
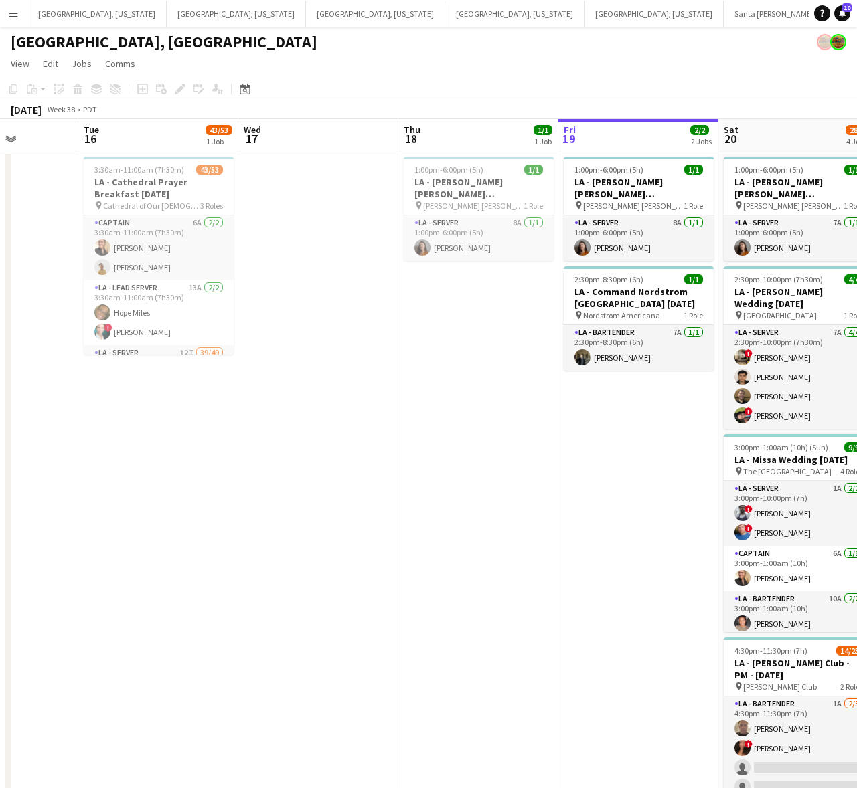
drag, startPoint x: 432, startPoint y: 385, endPoint x: 482, endPoint y: 375, distance: 51.2
click at [482, 375] on app-calendar-viewport "Sat 13 Sun 14 Mon 15 Tue 16 43/53 1 Job Wed 17 Thu 18 1/1 1 Job Fri 19 2/2 2 Jo…" at bounding box center [428, 491] width 857 height 745
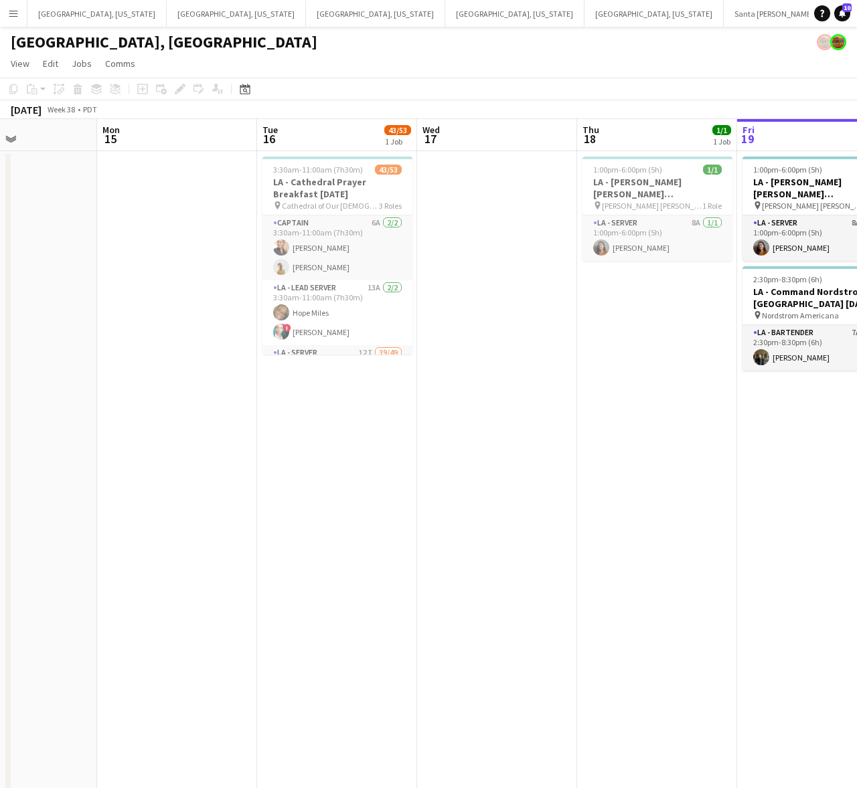
drag, startPoint x: 259, startPoint y: 405, endPoint x: 564, endPoint y: 329, distance: 314.5
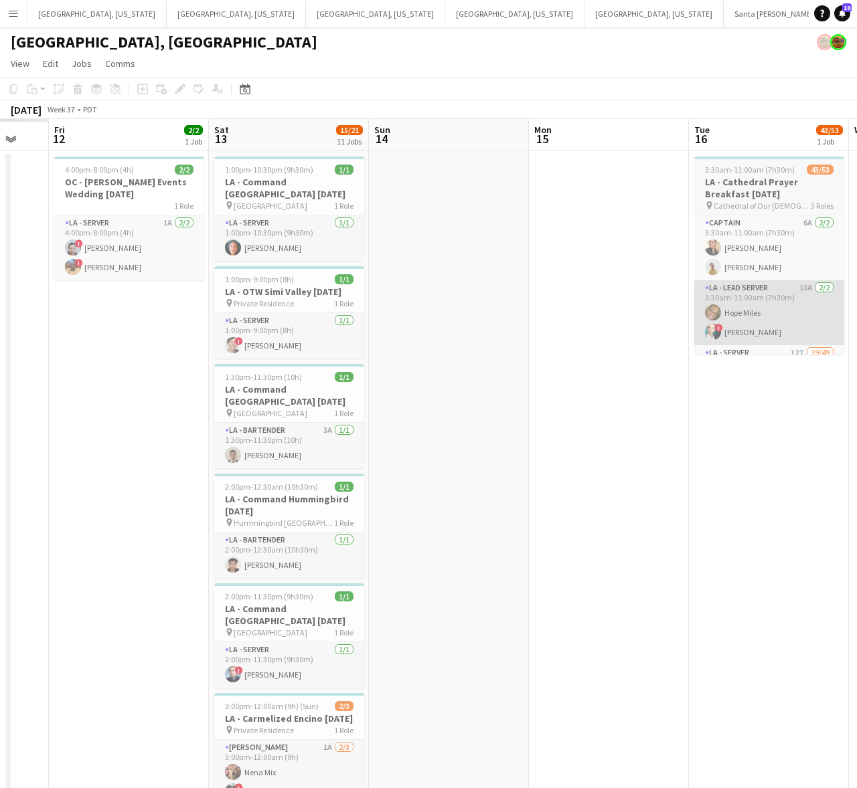
scroll to position [0, 291]
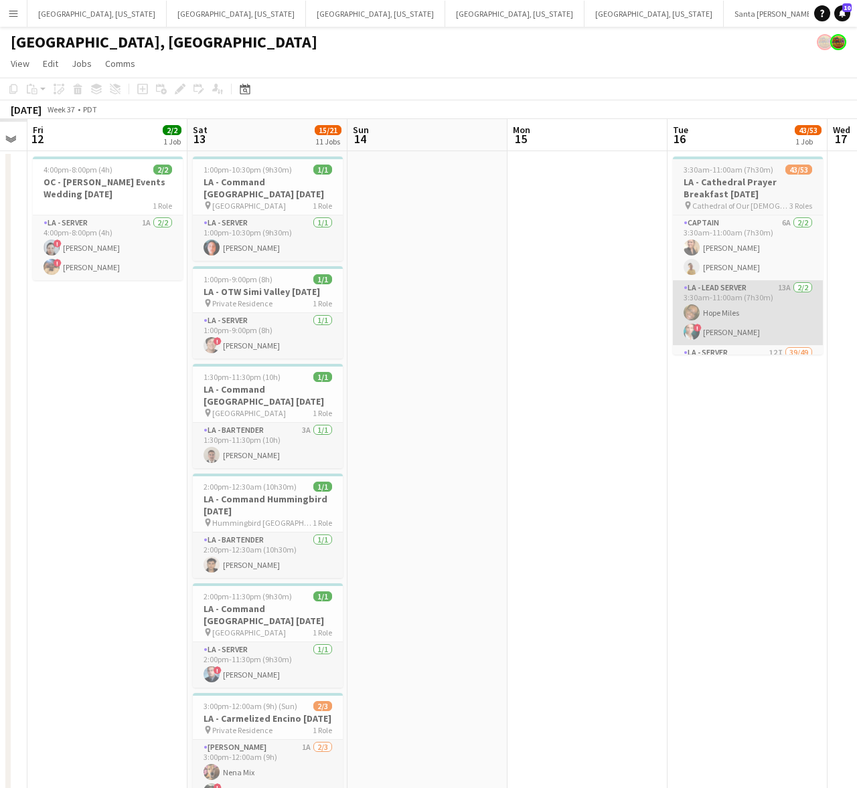
drag, startPoint x: 549, startPoint y: 339, endPoint x: 698, endPoint y: 310, distance: 151.4
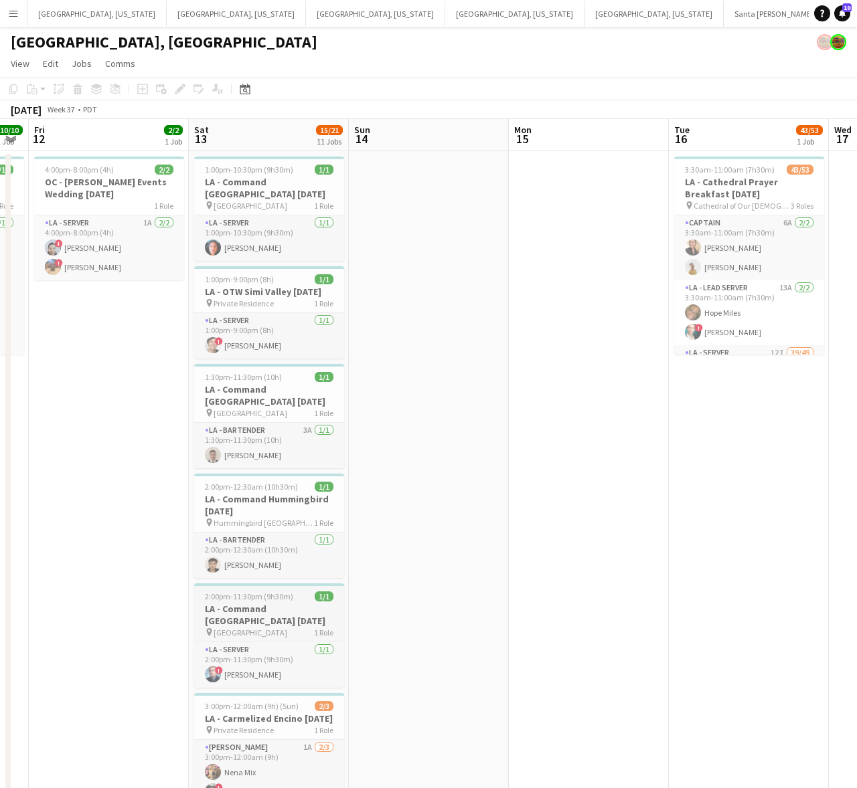
click at [256, 619] on h3 "LA - Command [GEOGRAPHIC_DATA] [DATE]" at bounding box center [269, 615] width 150 height 24
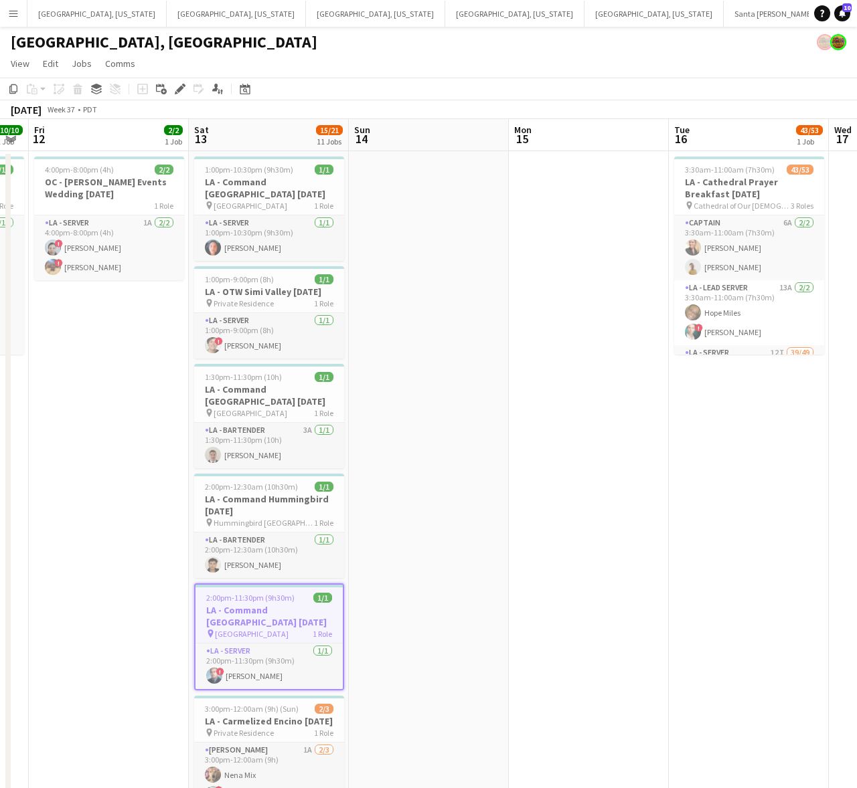
drag, startPoint x: 499, startPoint y: 527, endPoint x: 205, endPoint y: 566, distance: 296.3
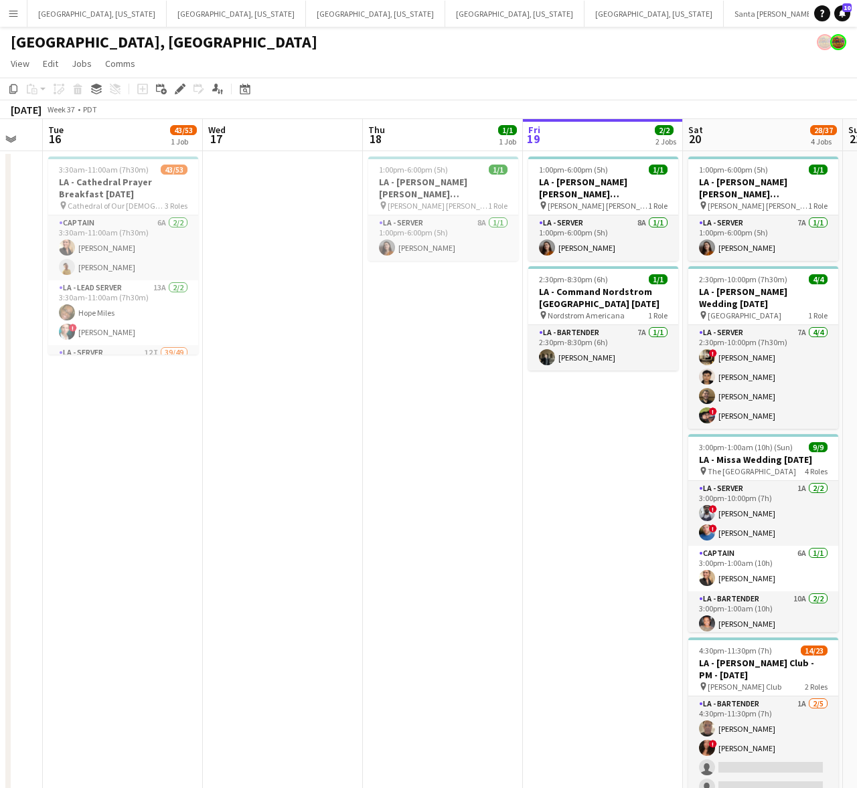
drag, startPoint x: 610, startPoint y: 549, endPoint x: 301, endPoint y: 592, distance: 311.5
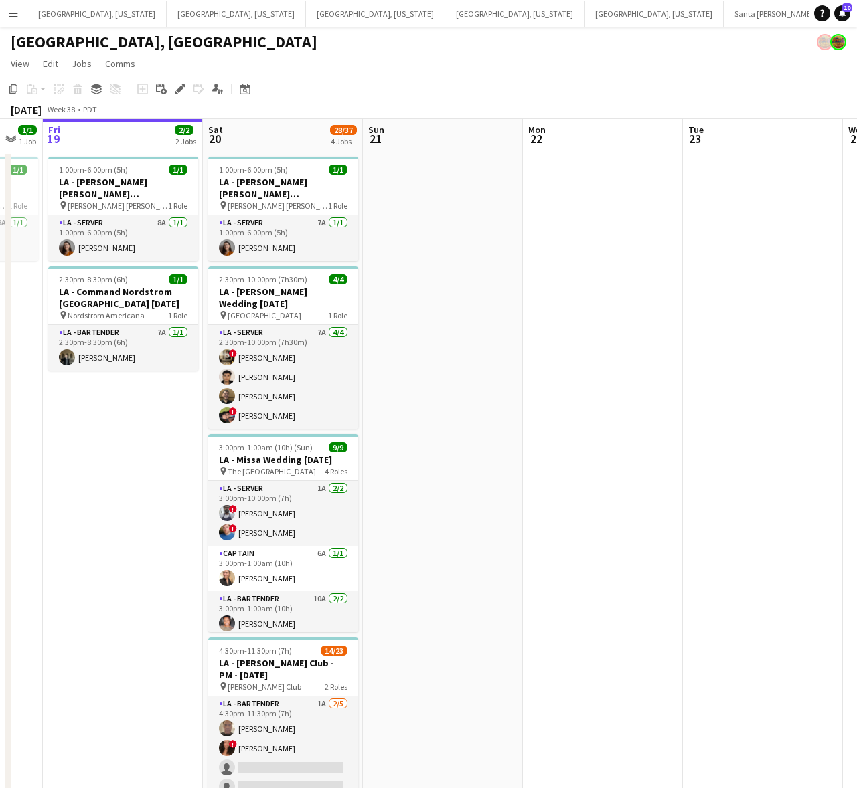
drag, startPoint x: 564, startPoint y: 503, endPoint x: 315, endPoint y: 556, distance: 255.1
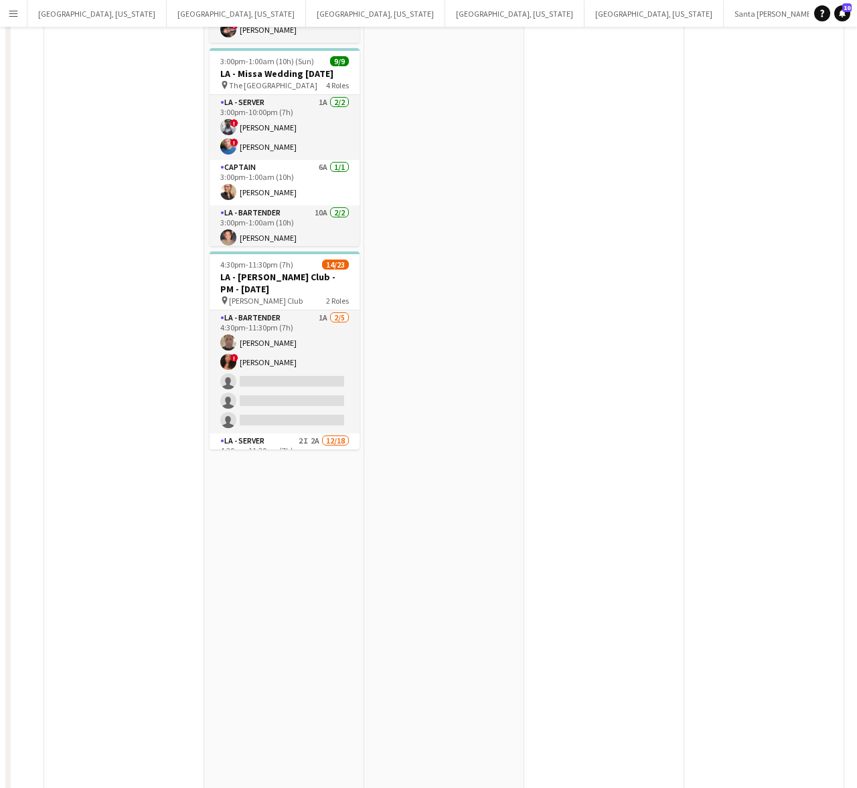
scroll to position [586, 0]
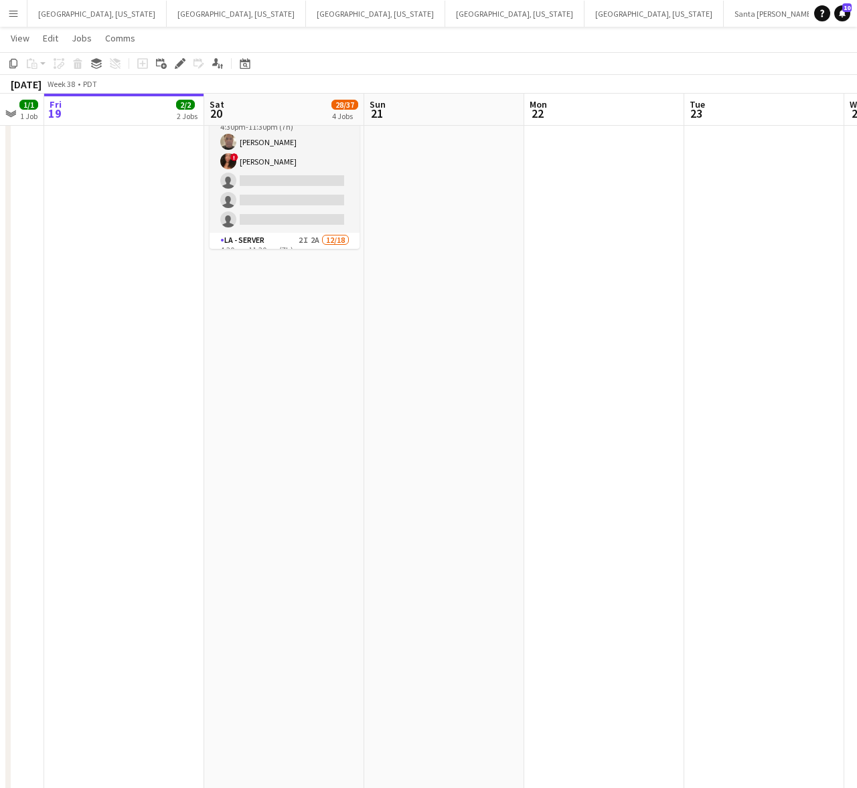
click at [280, 315] on app-date-cell "1:00pm-6:00pm (5h) 1/1 LA - [PERSON_NAME] [PERSON_NAME][GEOGRAPHIC_DATA] [DATE]…" at bounding box center [284, 271] width 160 height 1415
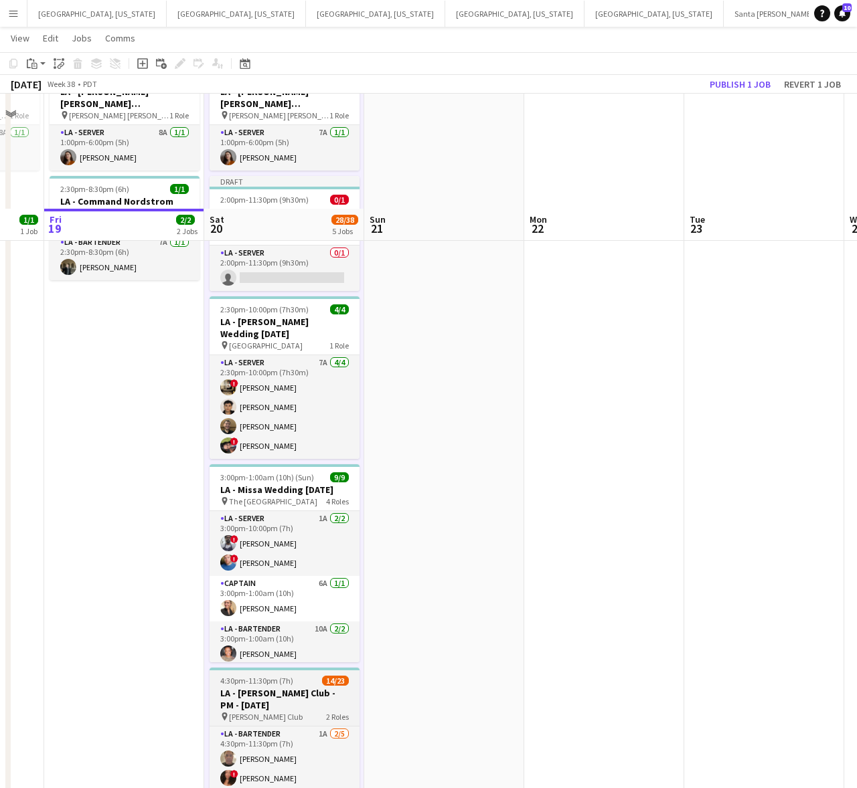
scroll to position [84, 0]
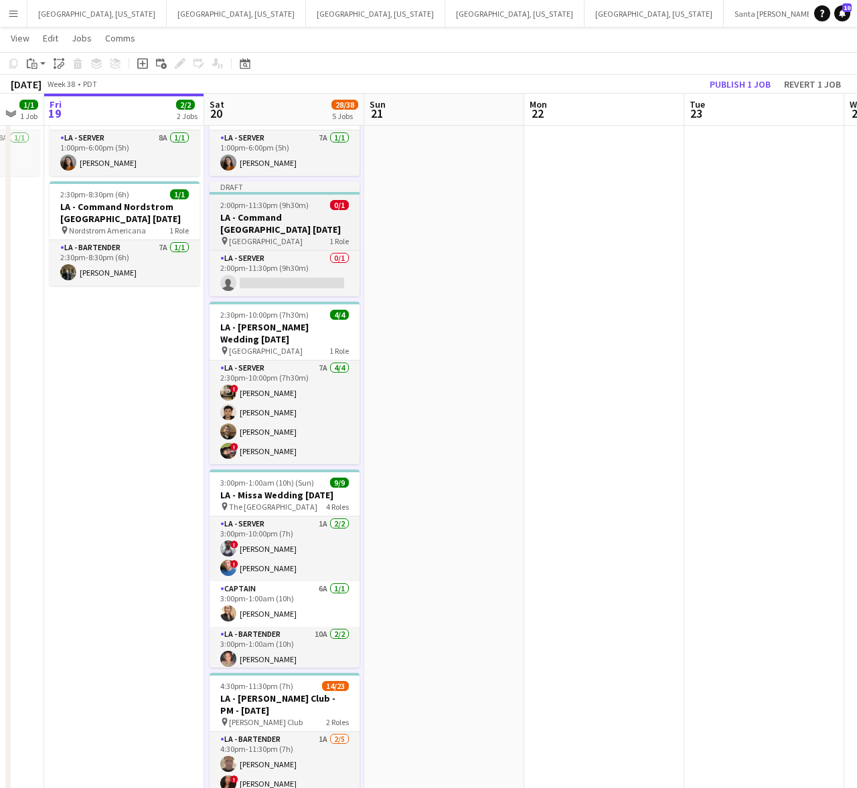
click at [279, 213] on h3 "LA - Command [GEOGRAPHIC_DATA] [DATE]" at bounding box center [284, 223] width 150 height 24
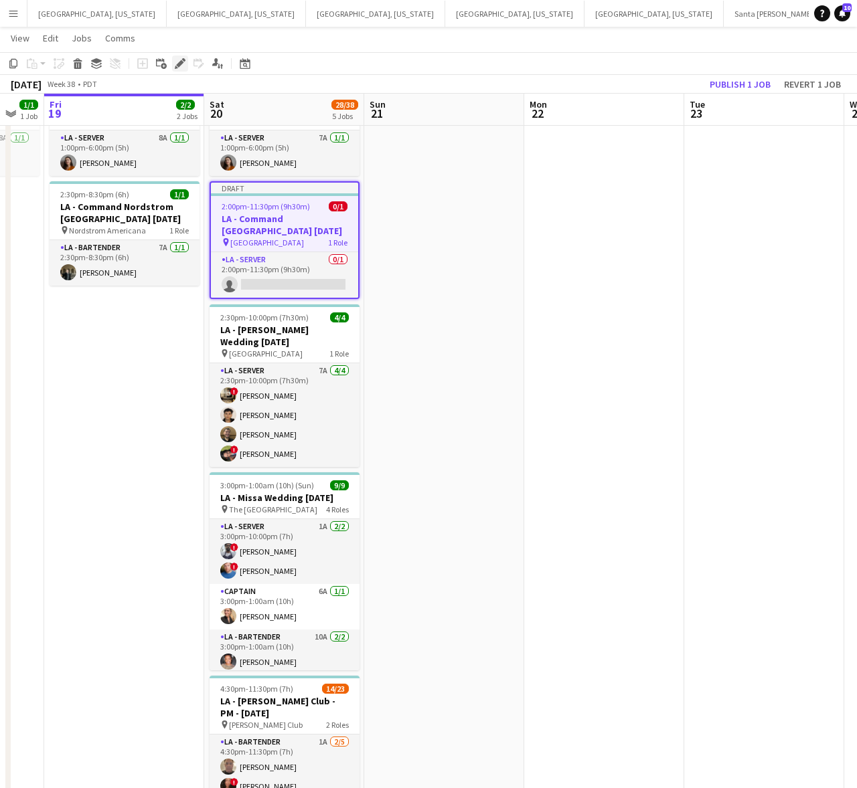
click at [181, 58] on icon "Edit" at bounding box center [180, 63] width 11 height 11
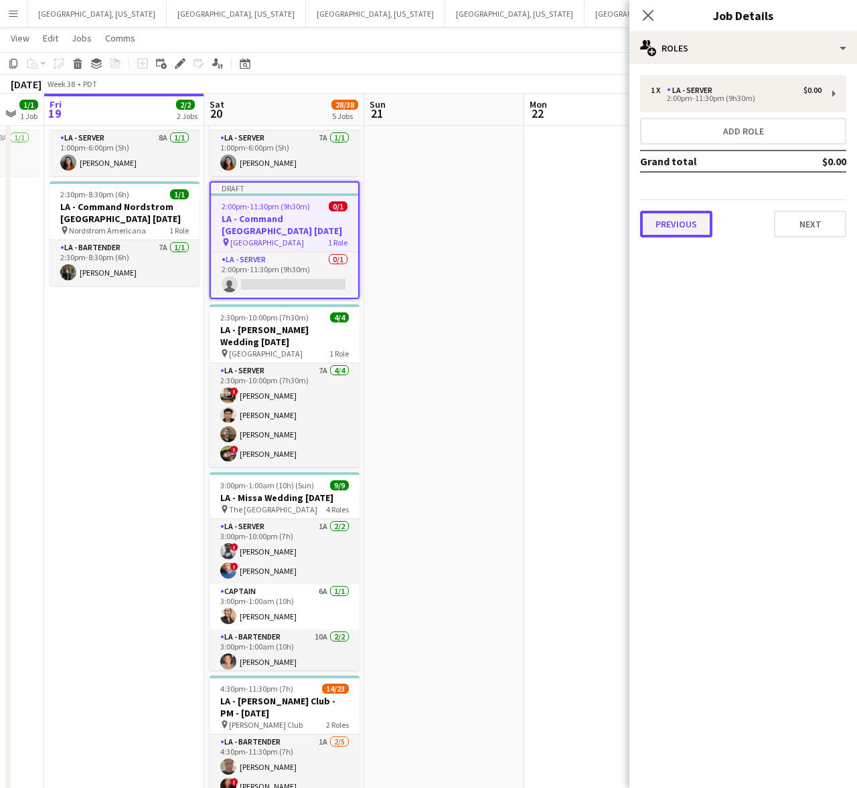
click at [699, 223] on button "Previous" at bounding box center [676, 224] width 72 height 27
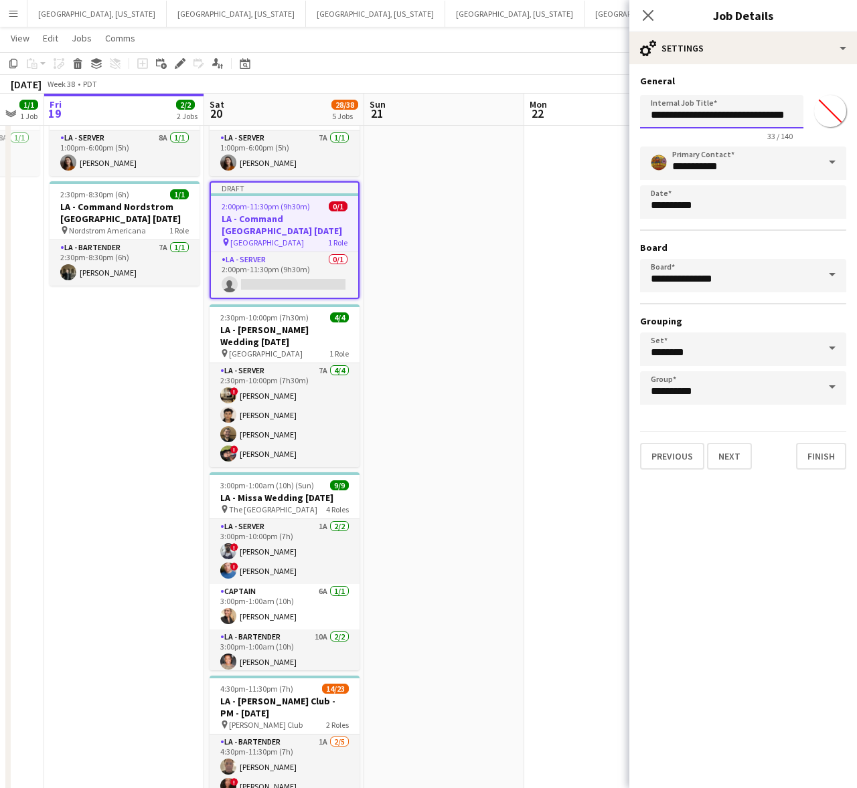
click at [790, 114] on input "**********" at bounding box center [721, 111] width 163 height 33
type input "**********"
drag, startPoint x: 731, startPoint y: 450, endPoint x: 725, endPoint y: 440, distance: 11.7
click at [728, 450] on button "Next" at bounding box center [729, 455] width 45 height 27
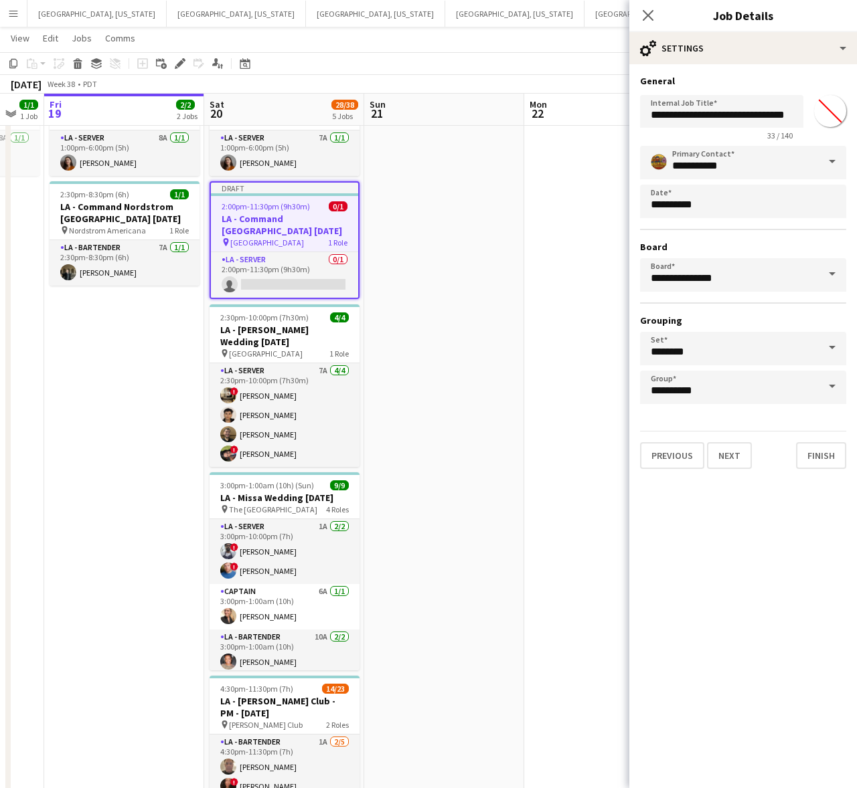
scroll to position [0, 0]
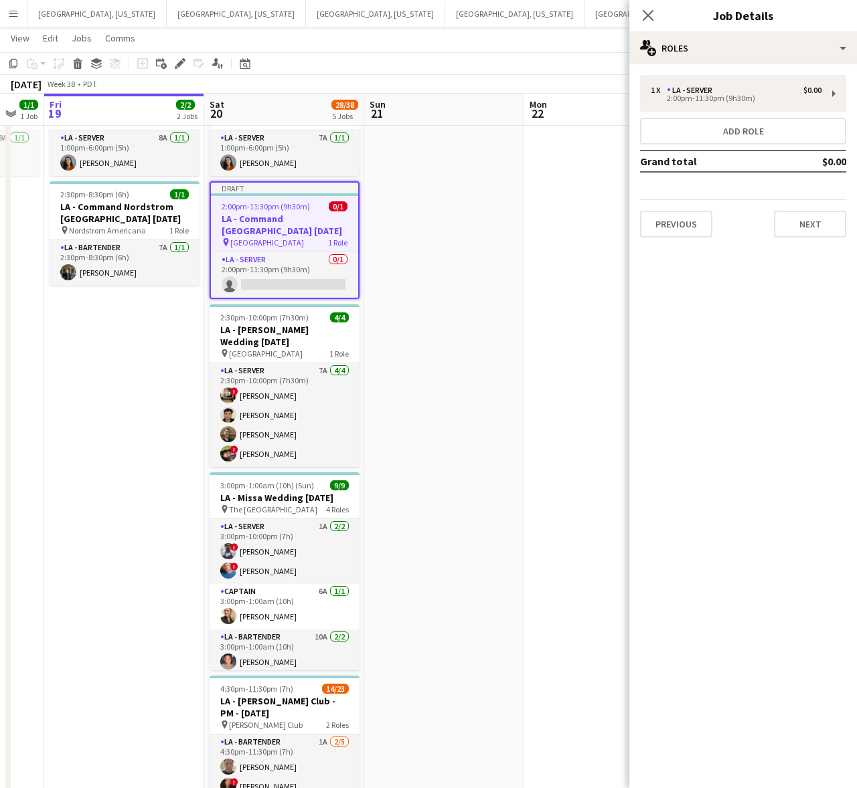
click at [836, 199] on div "Previous Next" at bounding box center [743, 218] width 206 height 38
click at [830, 213] on button "Next" at bounding box center [810, 224] width 72 height 27
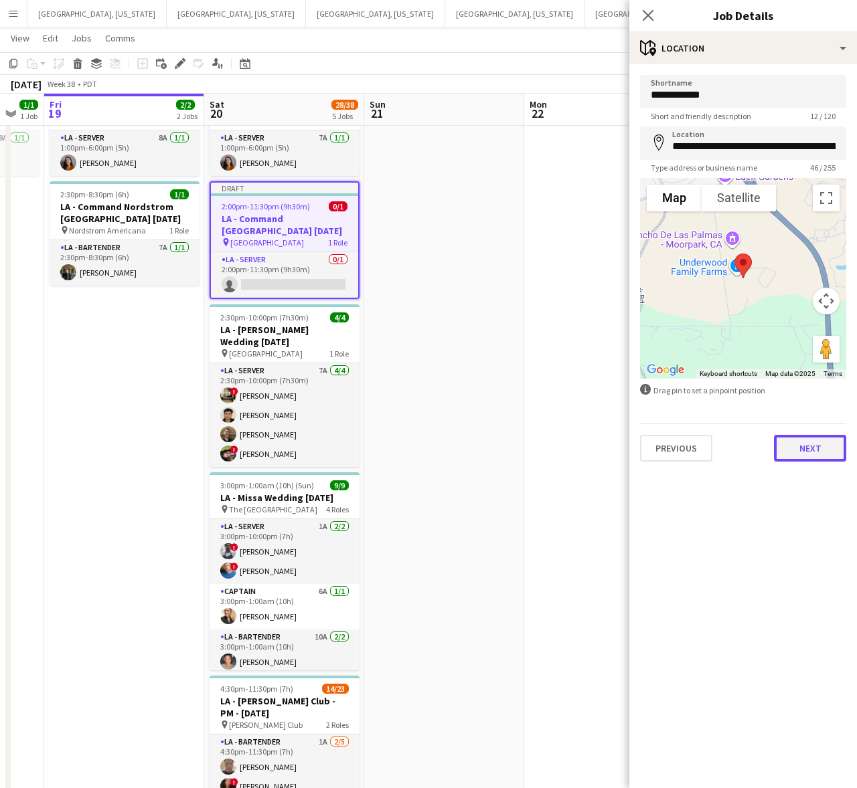
click at [816, 444] on button "Next" at bounding box center [810, 448] width 72 height 27
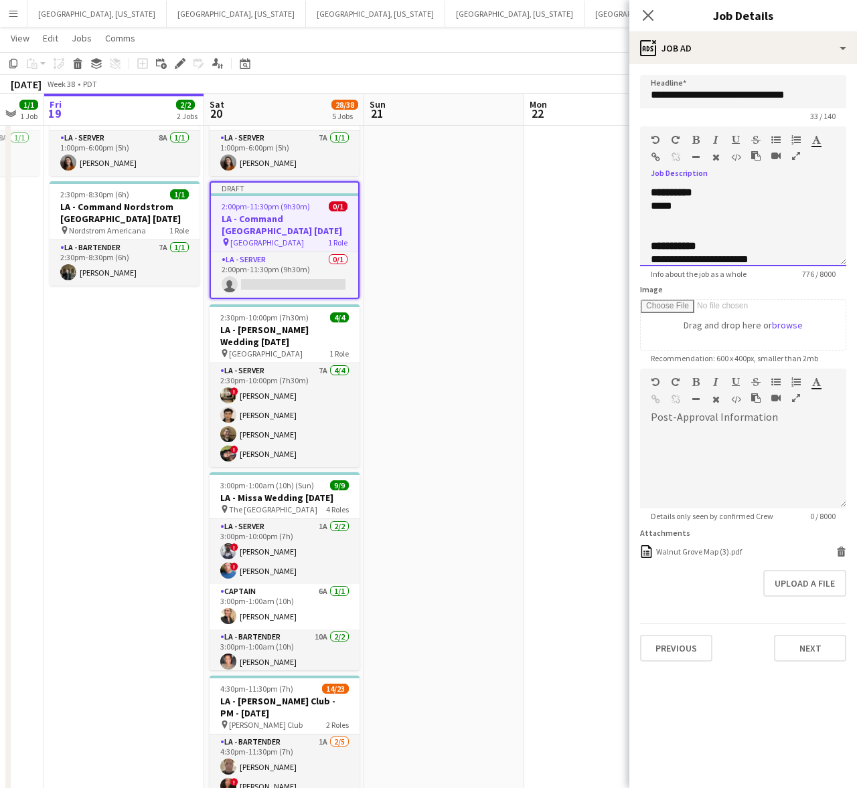
drag, startPoint x: 686, startPoint y: 201, endPoint x: 636, endPoint y: 207, distance: 50.5
click at [636, 207] on form "**********" at bounding box center [743, 368] width 228 height 587
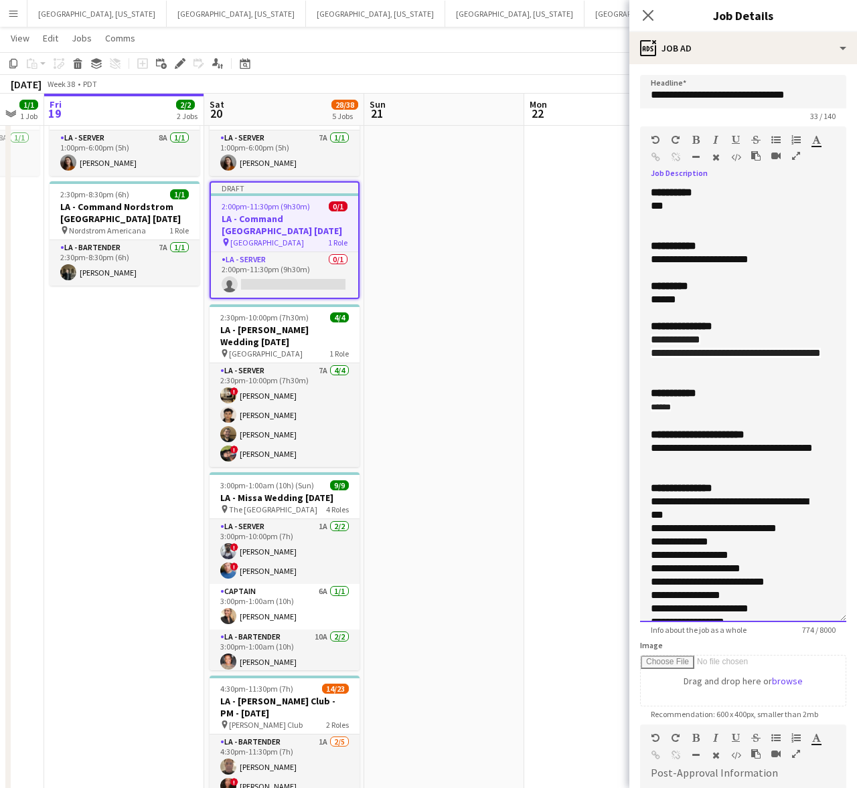
drag, startPoint x: 842, startPoint y: 255, endPoint x: 770, endPoint y: 460, distance: 217.8
click at [785, 622] on div "**********" at bounding box center [743, 404] width 206 height 436
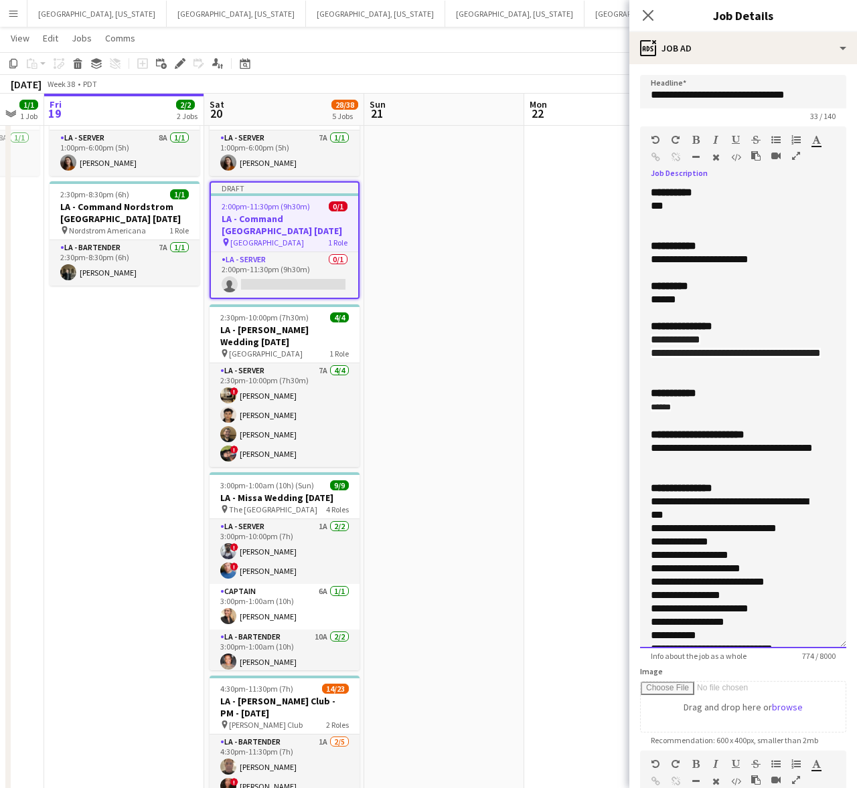
drag, startPoint x: 767, startPoint y: 256, endPoint x: 747, endPoint y: 259, distance: 19.6
click at [747, 259] on div "**********" at bounding box center [730, 259] width 160 height 13
drag, startPoint x: 691, startPoint y: 298, endPoint x: 638, endPoint y: 278, distance: 56.3
click at [638, 278] on form "**********" at bounding box center [743, 559] width 228 height 969
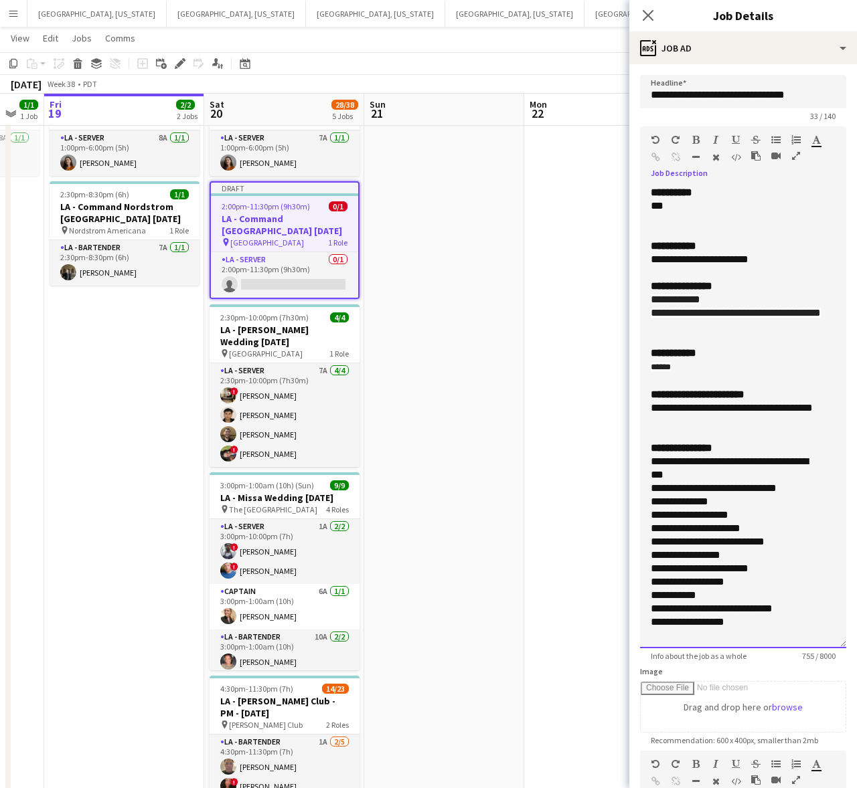
click at [725, 413] on span "**********" at bounding box center [731, 408] width 162 height 10
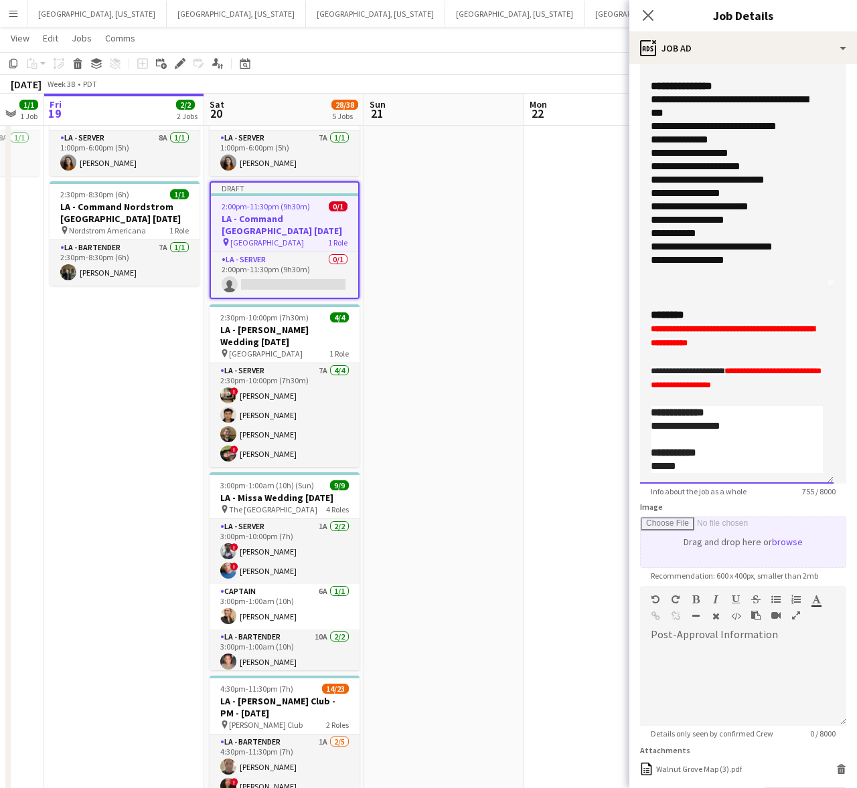
scroll to position [167, 0]
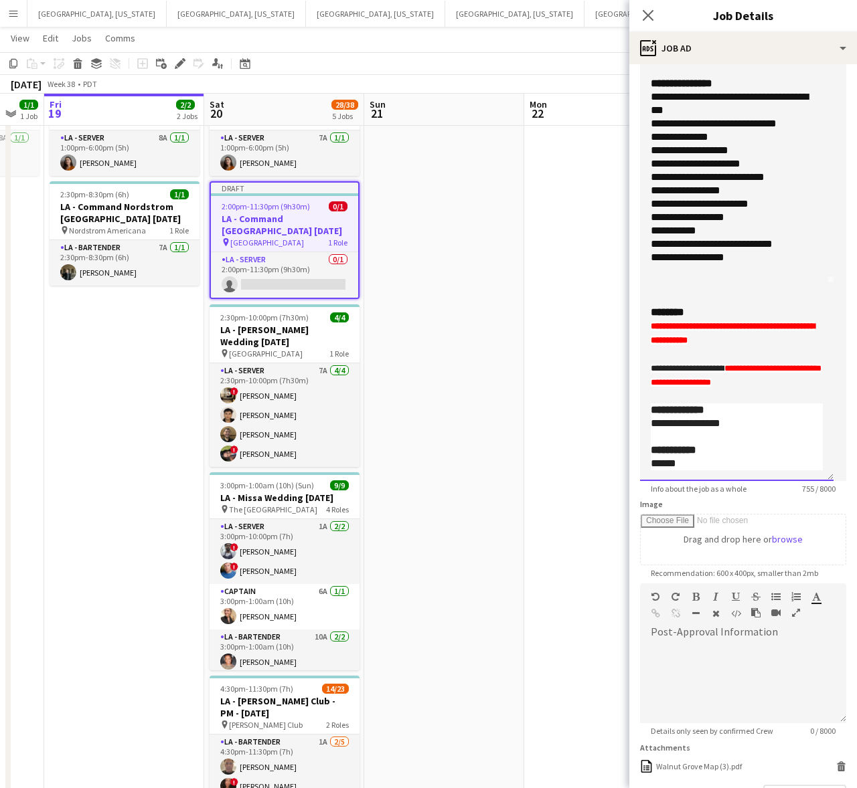
drag, startPoint x: 697, startPoint y: 464, endPoint x: 642, endPoint y: 462, distance: 54.9
click at [642, 462] on div "**********" at bounding box center [736, 250] width 193 height 462
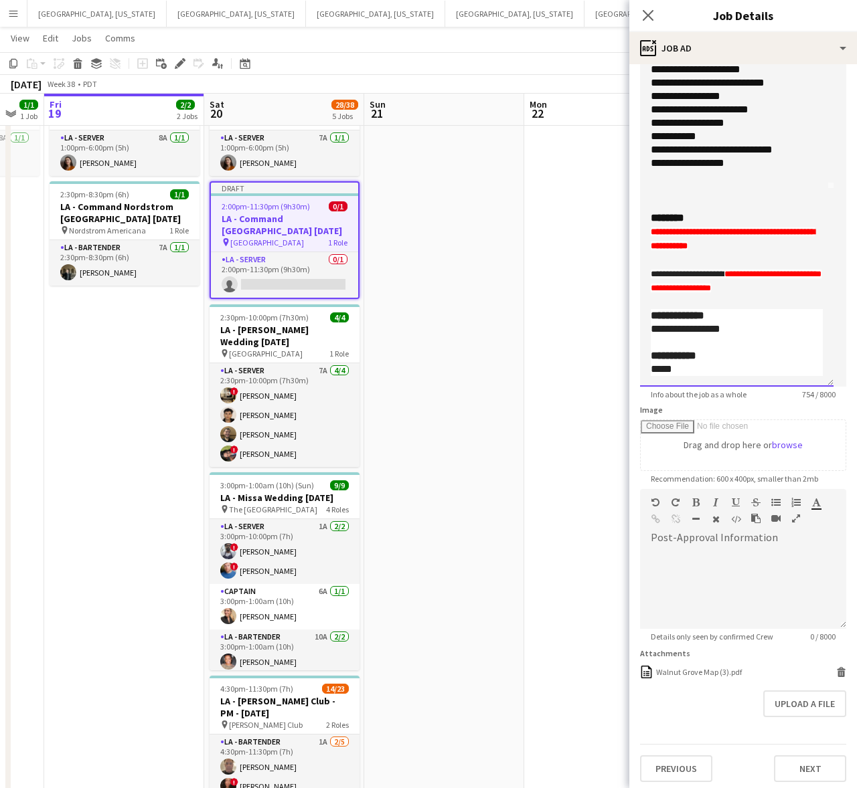
scroll to position [264, 0]
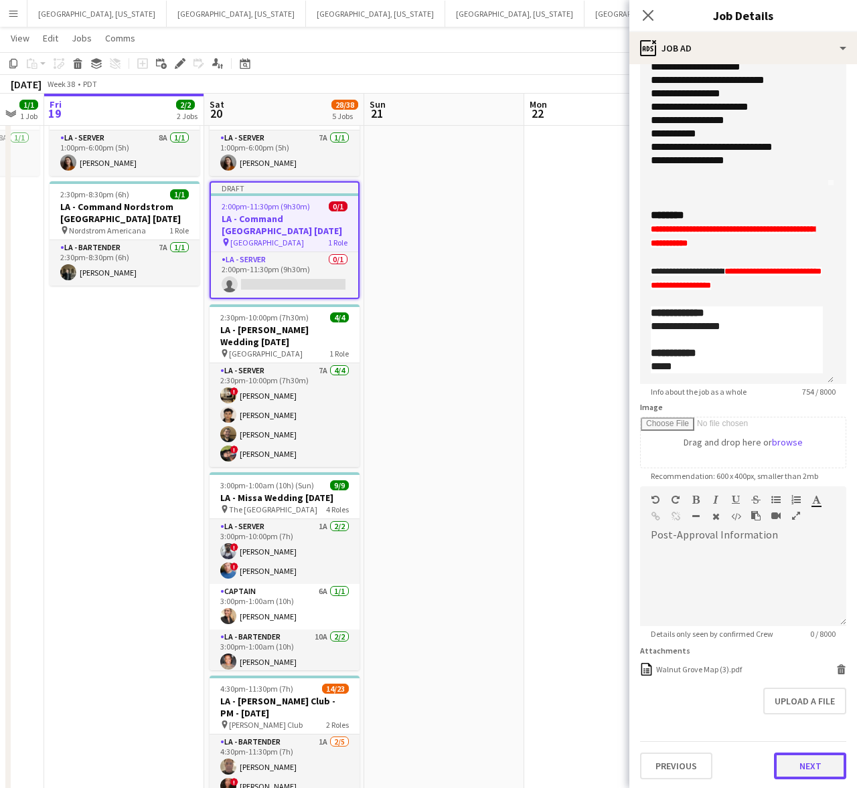
click at [788, 767] on button "Next" at bounding box center [810, 766] width 72 height 27
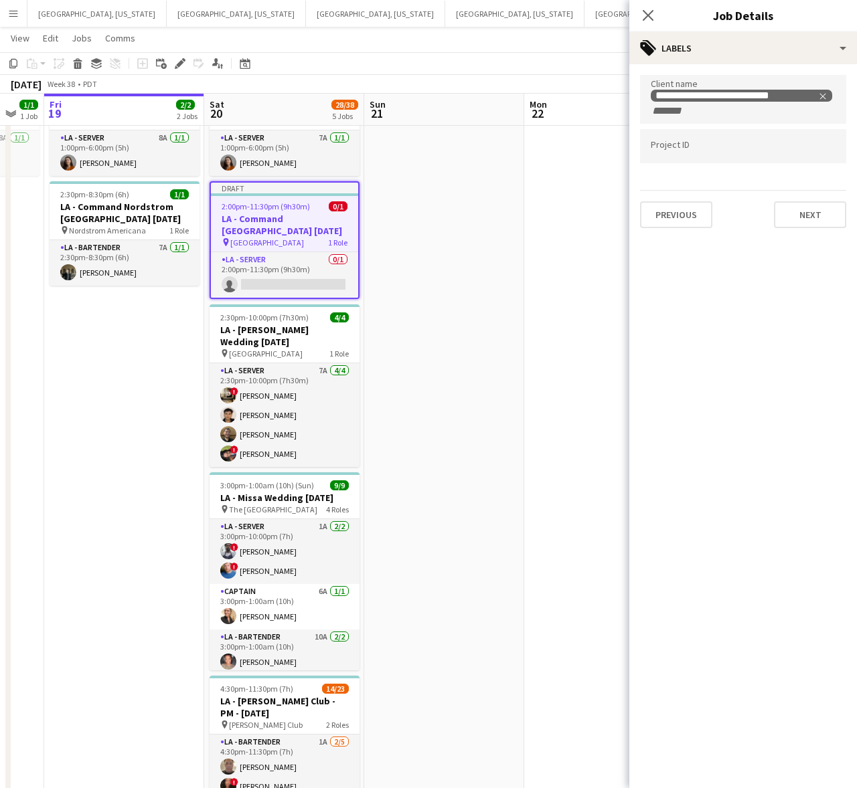
click at [800, 228] on div "**********" at bounding box center [743, 151] width 228 height 175
click at [813, 219] on button "Next" at bounding box center [810, 214] width 72 height 27
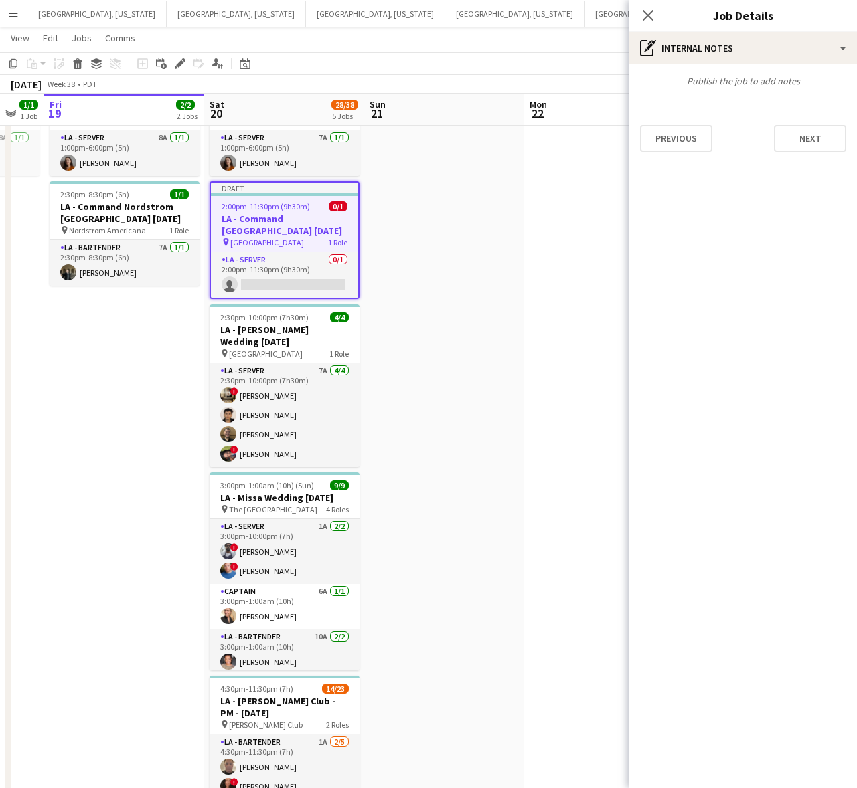
click at [646, 2] on div "Close pop-in" at bounding box center [647, 15] width 37 height 31
click at [652, 10] on icon at bounding box center [647, 15] width 13 height 13
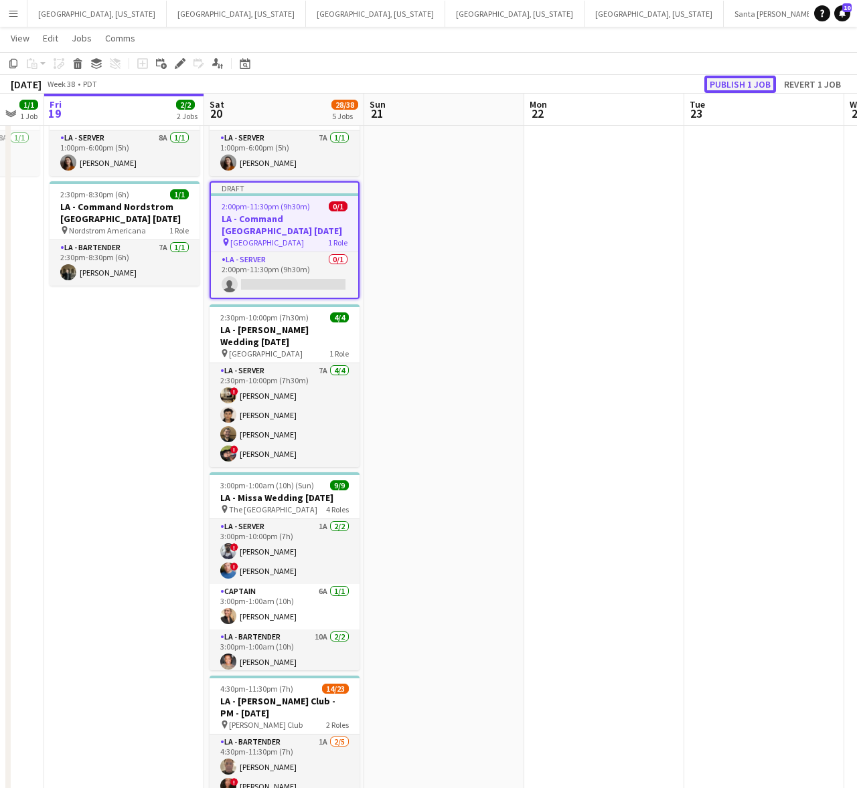
click at [730, 80] on button "Publish 1 job" at bounding box center [740, 84] width 72 height 17
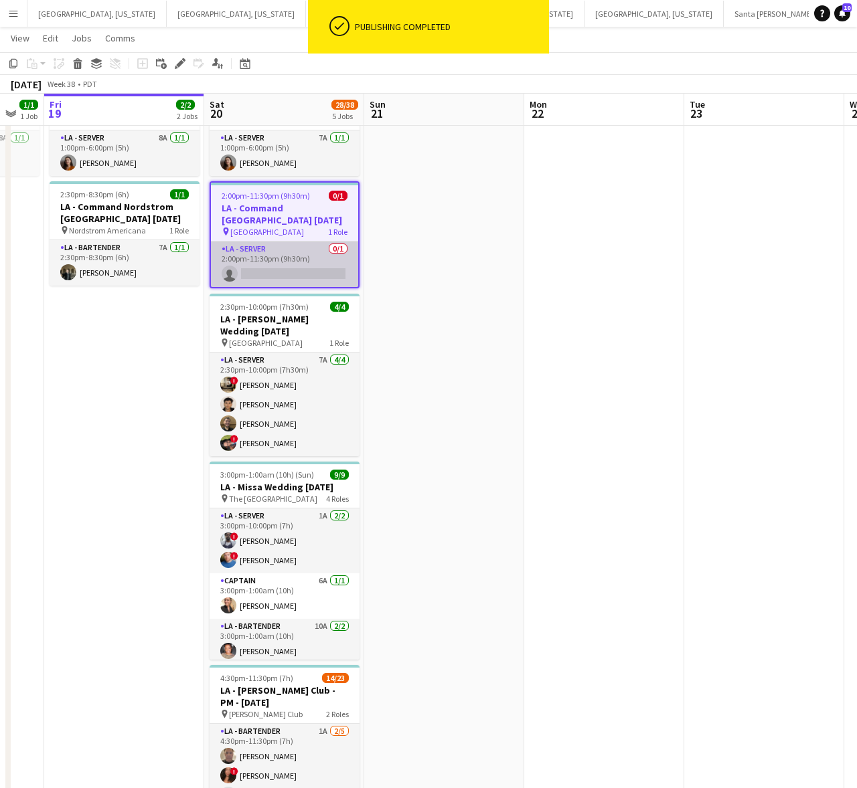
click at [292, 265] on app-card-role "LA - Server 0/1 2:00pm-11:30pm (9h30m) single-neutral-actions" at bounding box center [284, 265] width 147 height 46
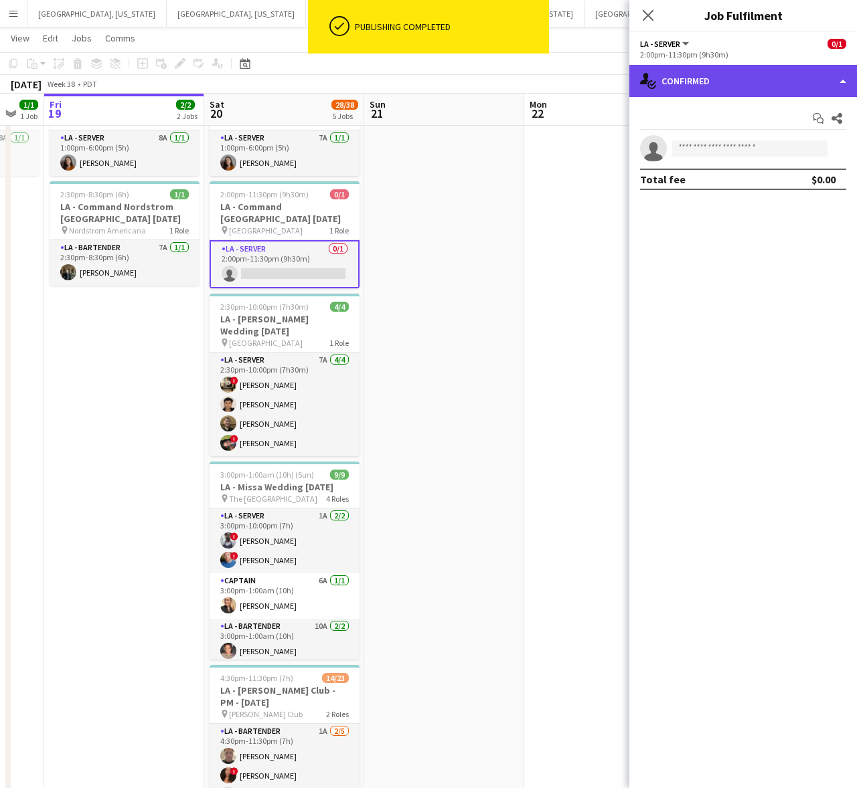
click at [818, 84] on div "single-neutral-actions-check-2 Confirmed" at bounding box center [743, 81] width 228 height 32
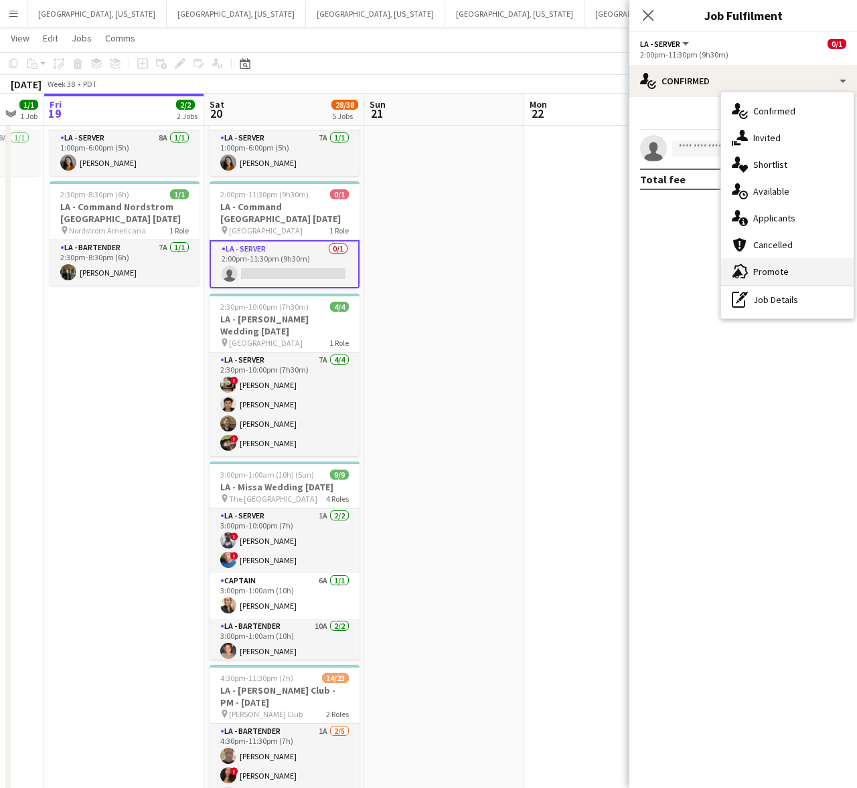
click at [794, 269] on div "advertising-megaphone Promote" at bounding box center [787, 271] width 132 height 27
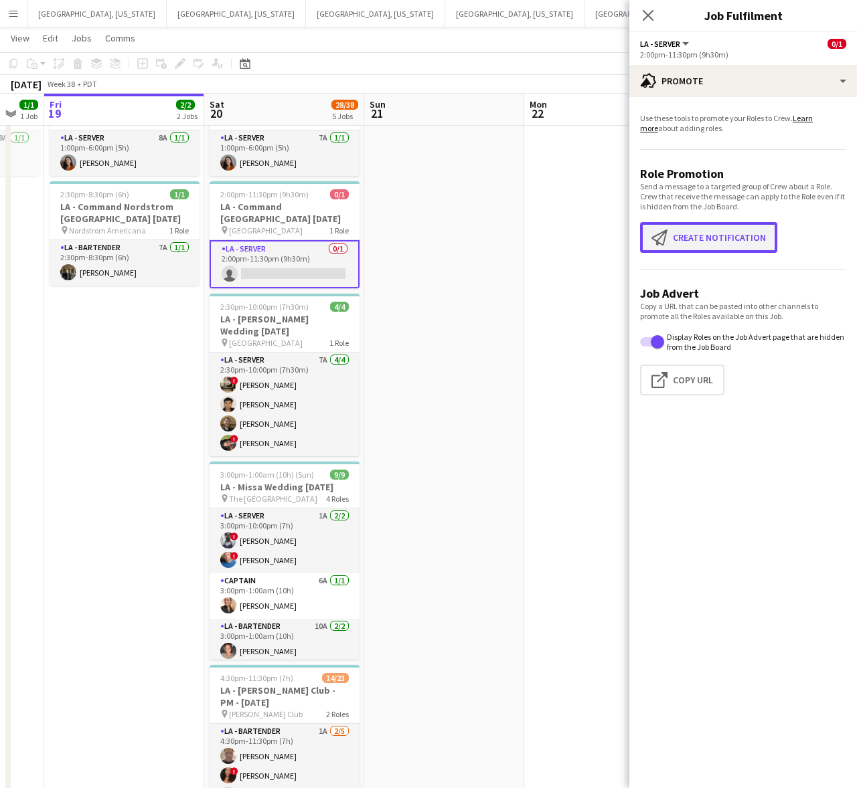
click at [710, 223] on button "Create notification Create notification" at bounding box center [708, 237] width 137 height 31
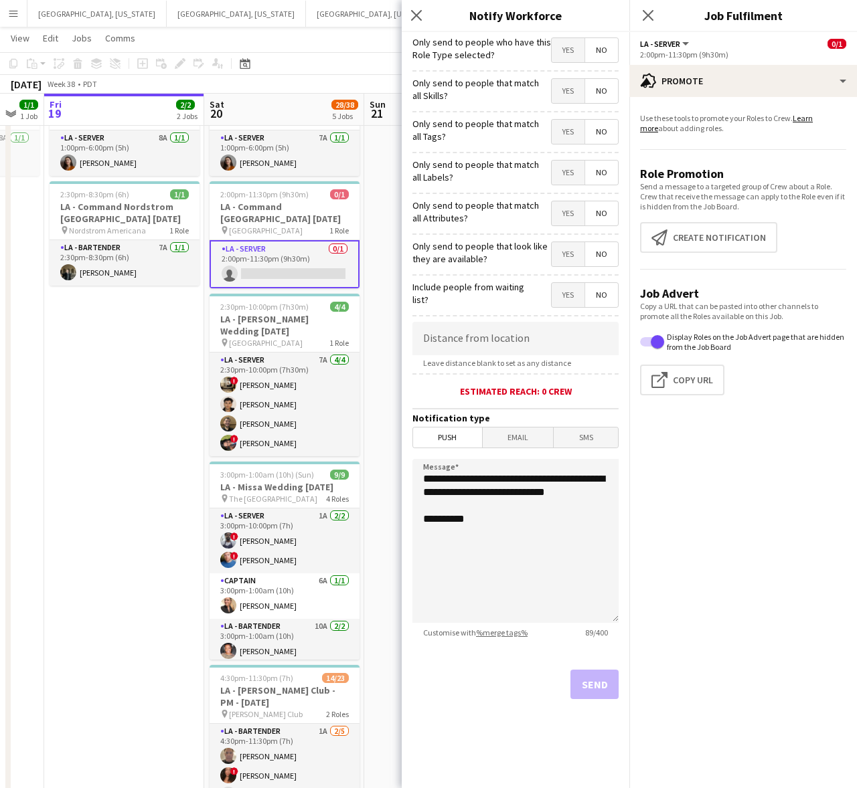
click at [574, 49] on span "Yes" at bounding box center [567, 50] width 33 height 24
click at [616, 691] on button "Send" at bounding box center [594, 684] width 48 height 29
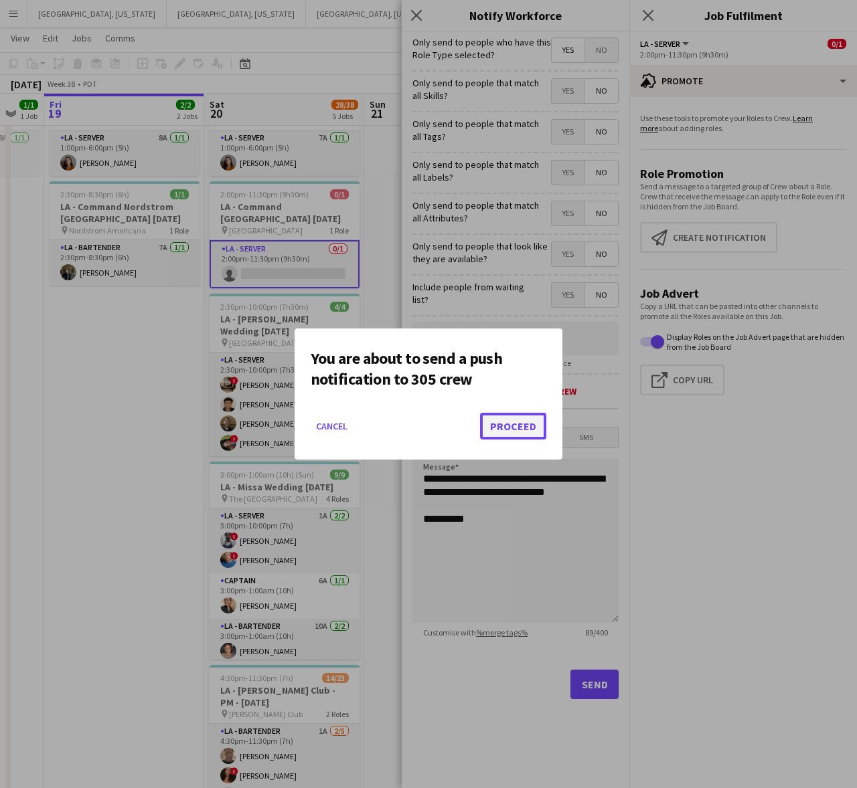
click at [509, 439] on button "Proceed" at bounding box center [513, 426] width 66 height 27
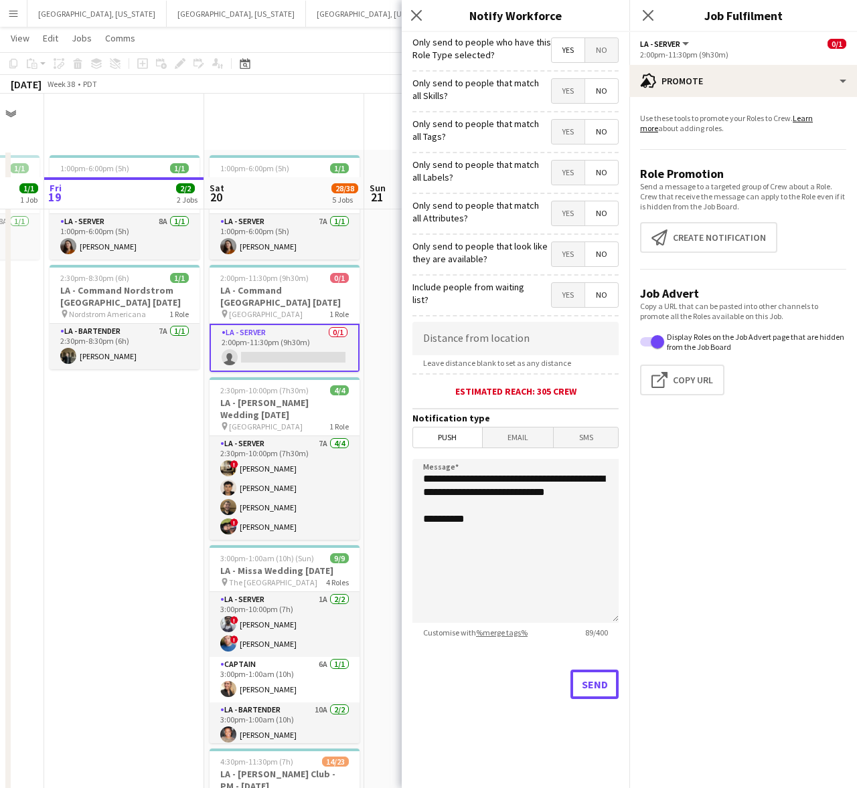
scroll to position [84, 0]
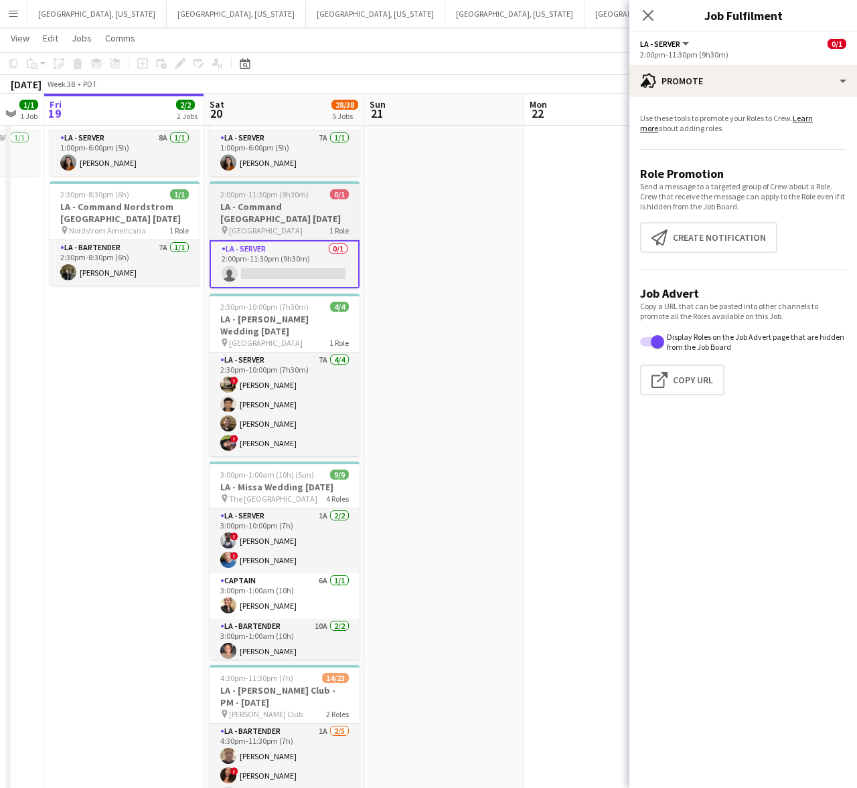
click at [313, 196] on div "2:00pm-11:30pm (9h30m) 0/1" at bounding box center [284, 194] width 150 height 10
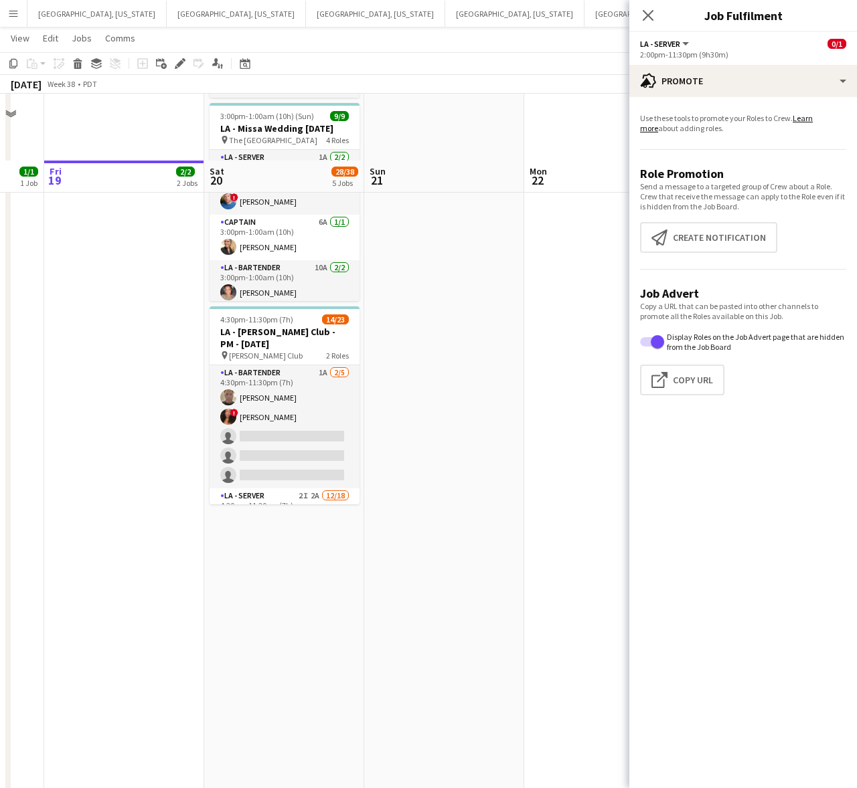
scroll to position [442, 0]
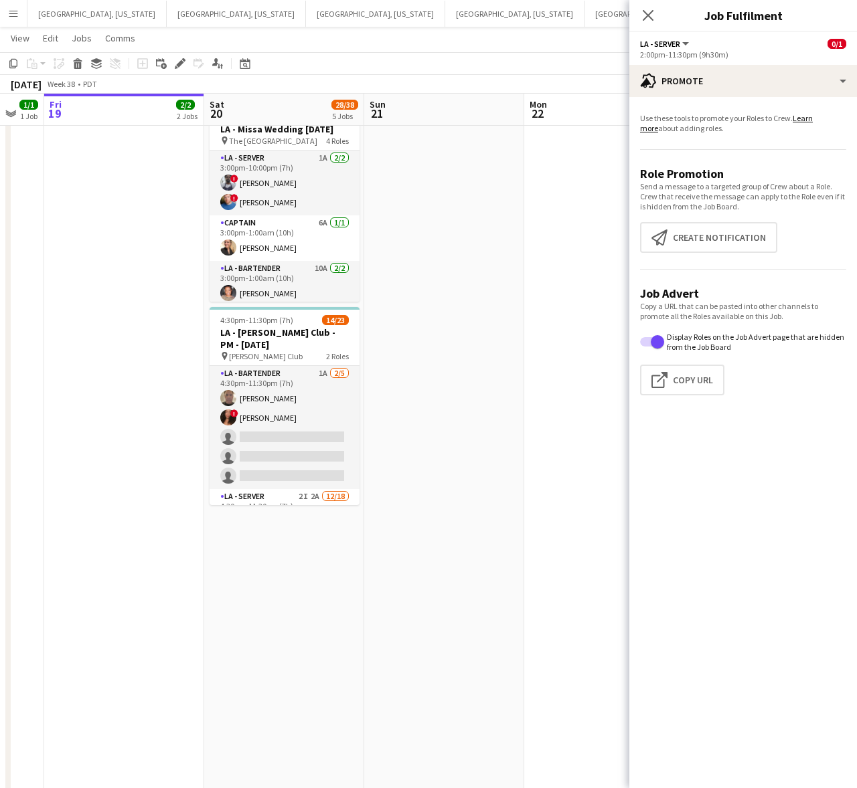
click at [283, 578] on app-date-cell "1:00pm-6:00pm (5h) 1/1 LA - [PERSON_NAME] [PERSON_NAME][GEOGRAPHIC_DATA] [DATE]…" at bounding box center [284, 415] width 160 height 1415
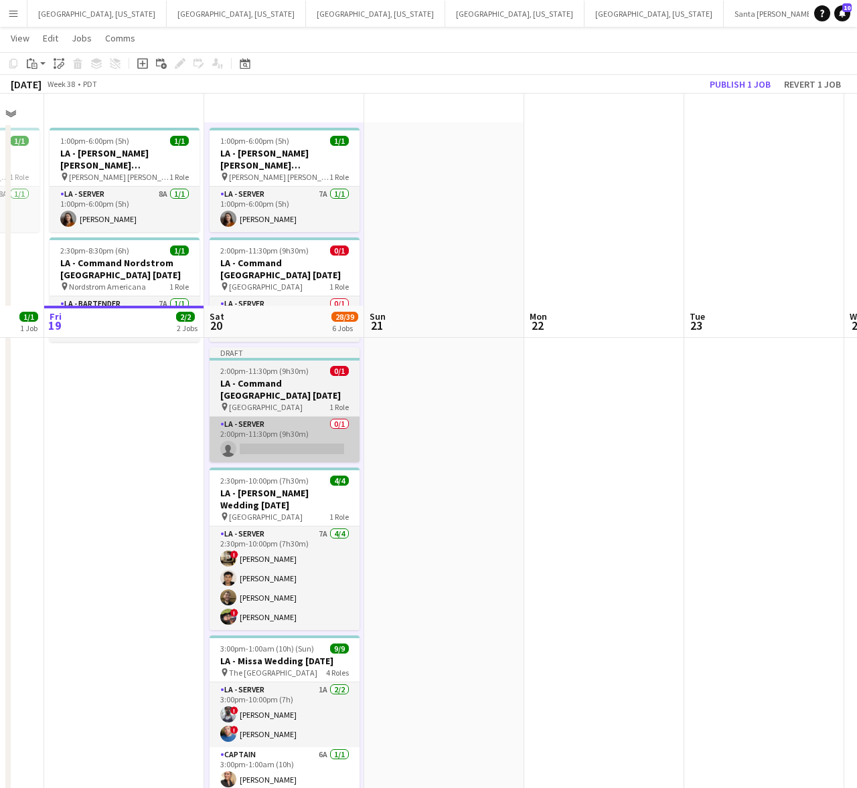
scroll to position [23, 0]
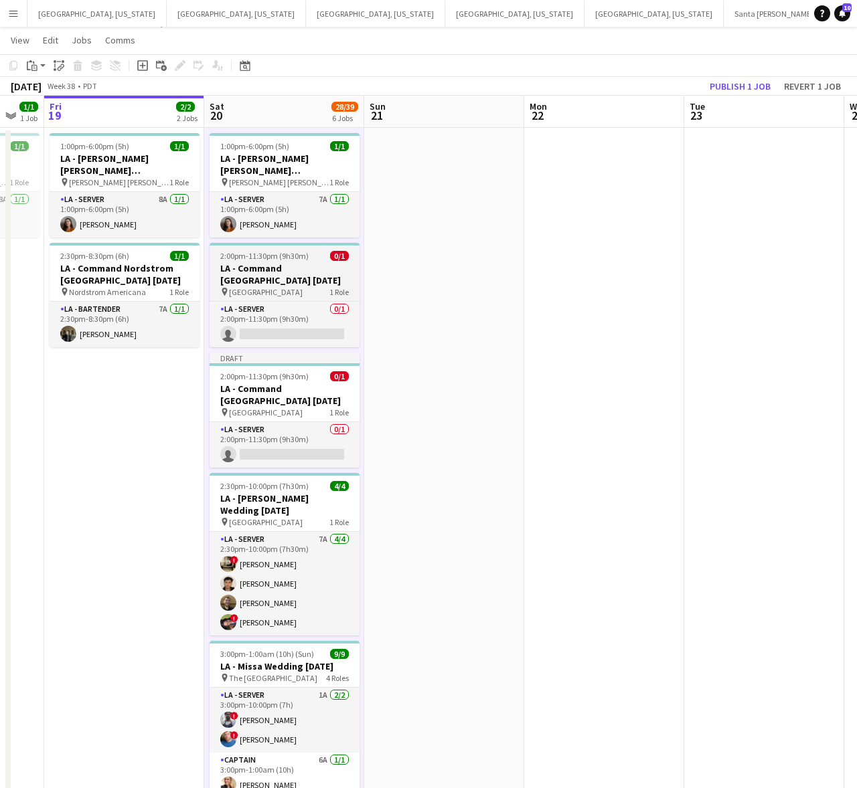
click at [299, 275] on h3 "LA - Command [GEOGRAPHIC_DATA] [DATE]" at bounding box center [284, 274] width 150 height 24
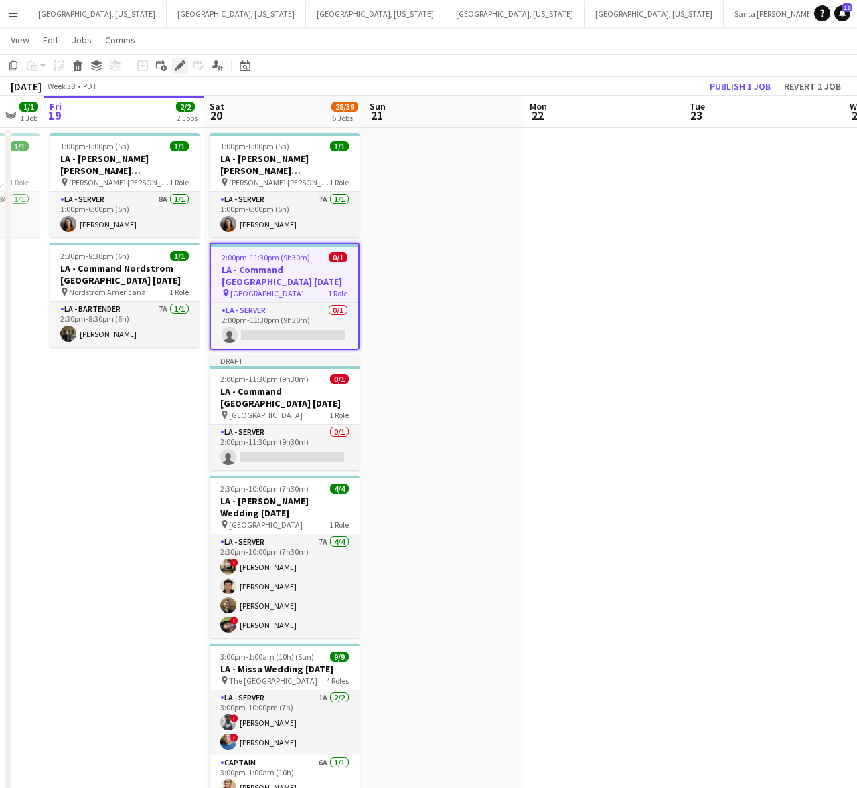
click at [177, 61] on icon "Edit" at bounding box center [180, 65] width 11 height 11
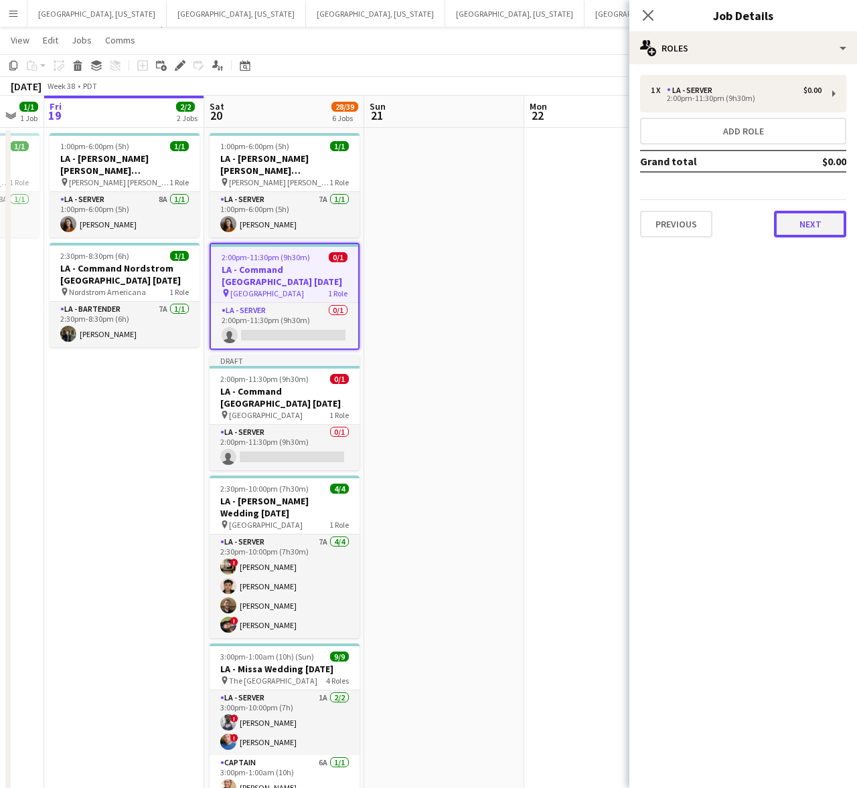
click at [795, 214] on button "Next" at bounding box center [810, 224] width 72 height 27
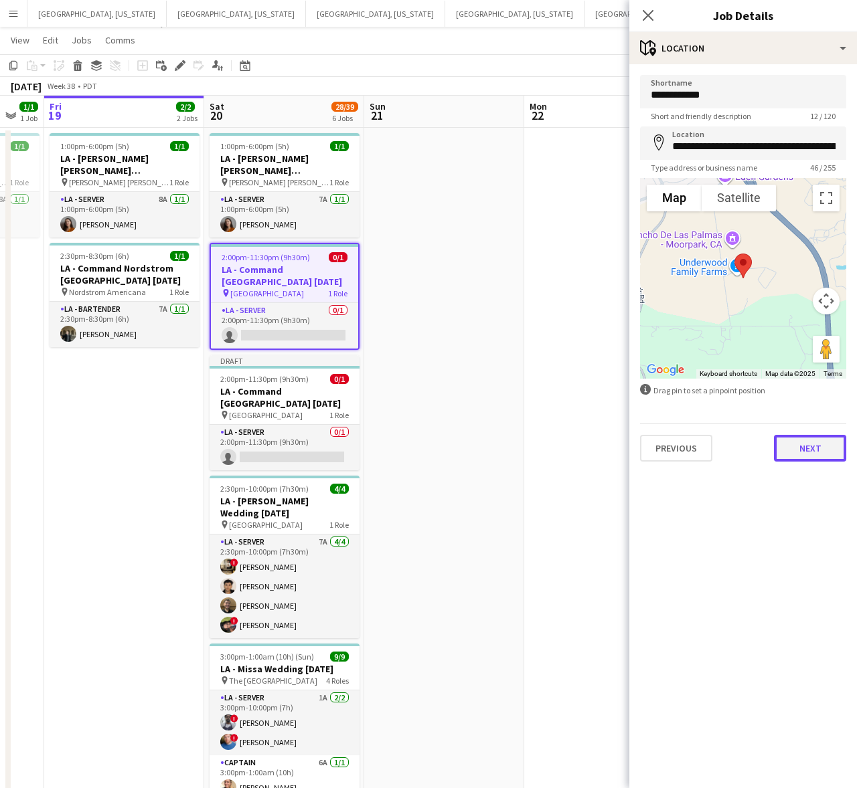
click at [804, 439] on button "Next" at bounding box center [810, 448] width 72 height 27
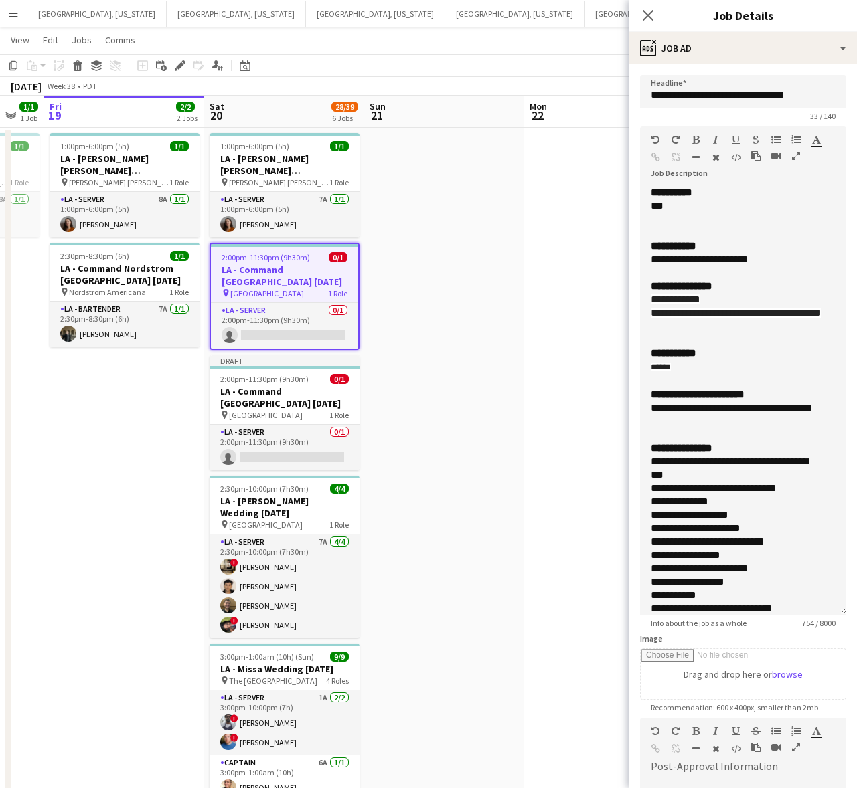
drag, startPoint x: 834, startPoint y: 260, endPoint x: 803, endPoint y: 609, distance: 350.7
click at [803, 616] on div "**********" at bounding box center [743, 401] width 206 height 430
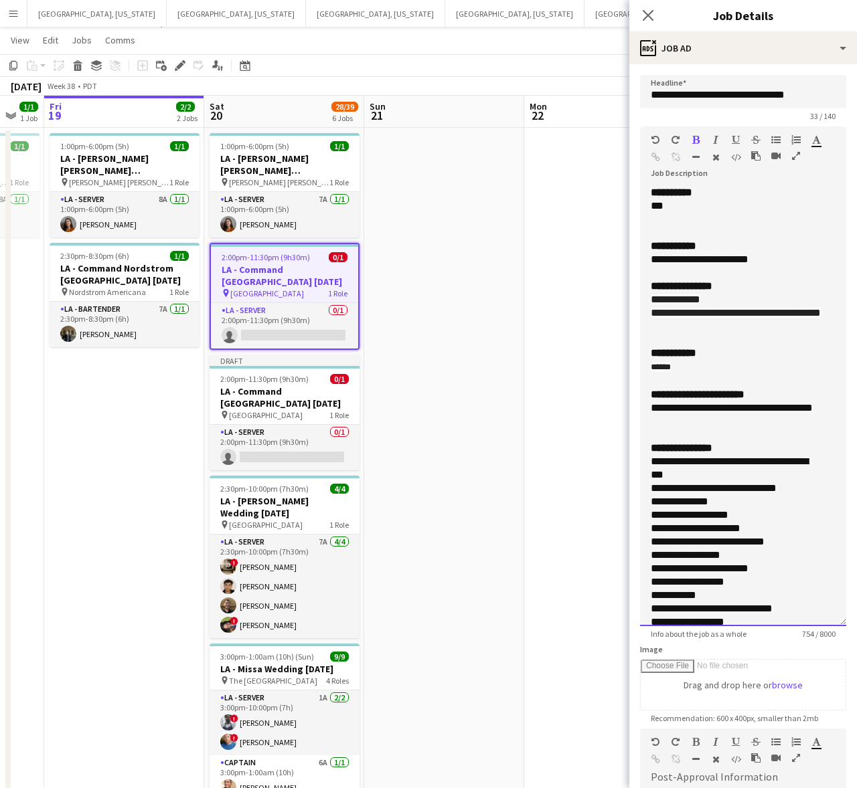
click at [771, 250] on div "**********" at bounding box center [742, 246] width 185 height 13
click at [783, 262] on div "**********" at bounding box center [730, 259] width 160 height 13
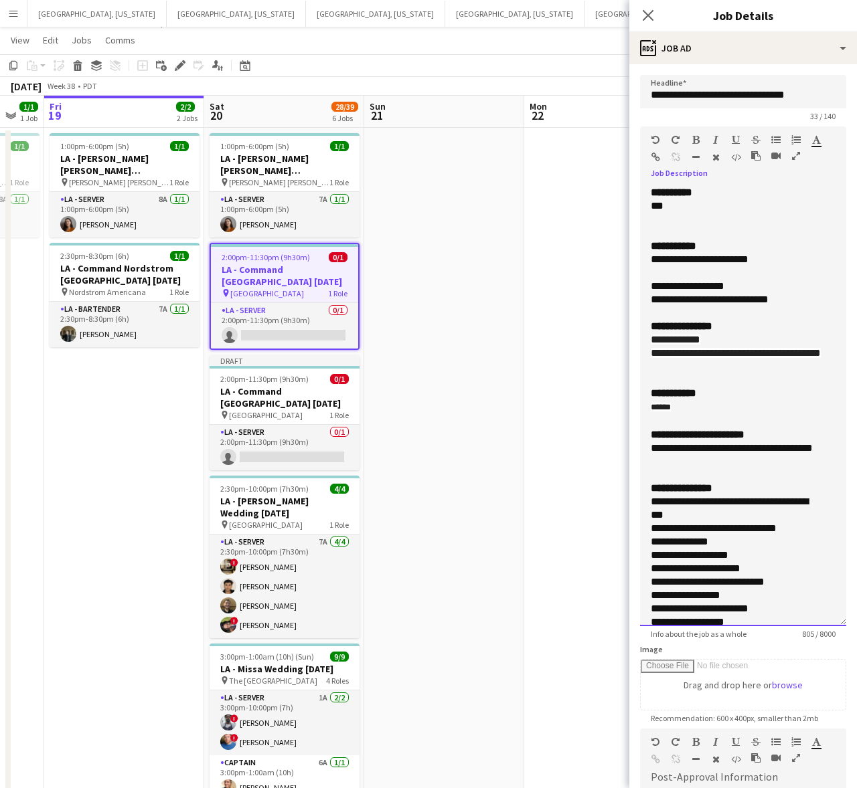
drag, startPoint x: 762, startPoint y: 284, endPoint x: 644, endPoint y: 288, distance: 117.8
click at [644, 288] on div "**********" at bounding box center [743, 406] width 206 height 440
click at [715, 387] on div at bounding box center [742, 379] width 185 height 13
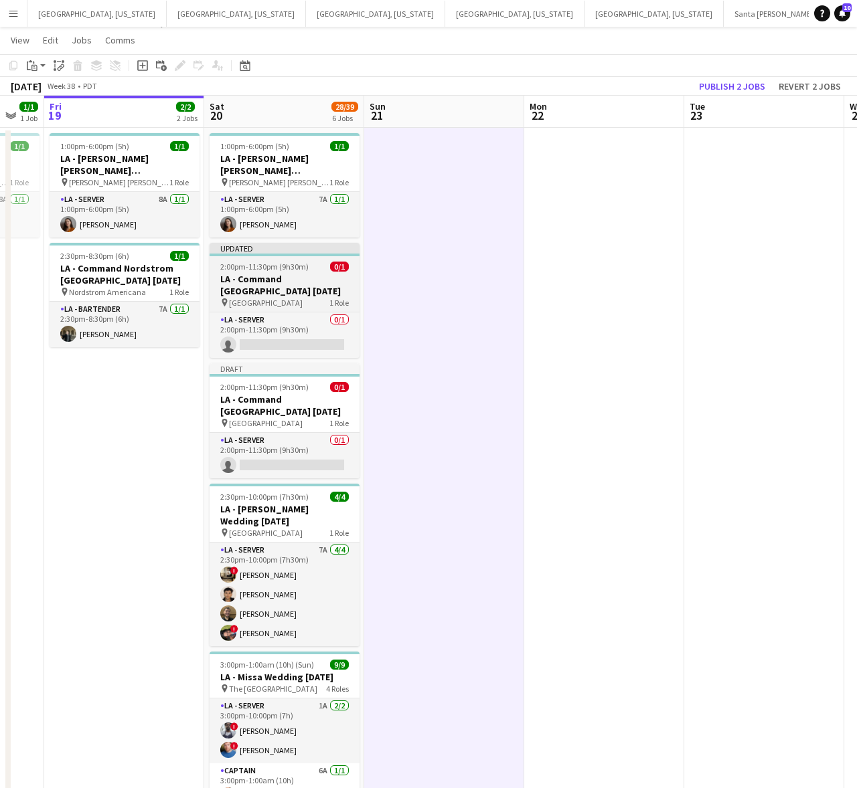
click at [266, 285] on h3 "LA - Command [GEOGRAPHIC_DATA] [DATE]" at bounding box center [284, 285] width 150 height 24
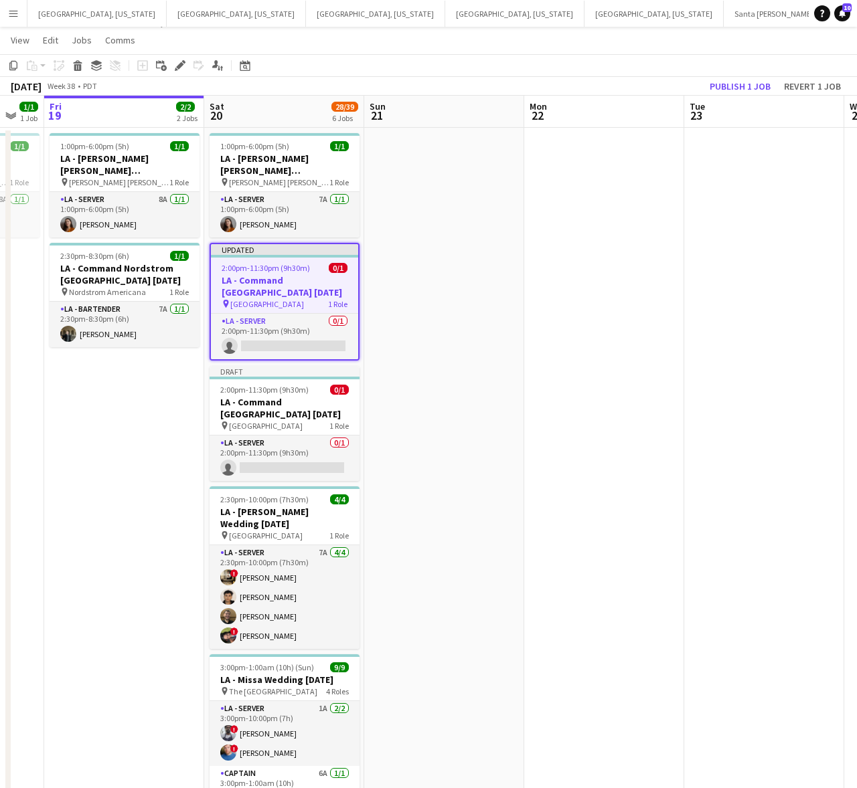
click at [733, 66] on app-toolbar "Copy Paste Paste Ctrl+V Paste with crew Ctrl+Shift+V Paste linked Job [GEOGRAPH…" at bounding box center [428, 65] width 857 height 23
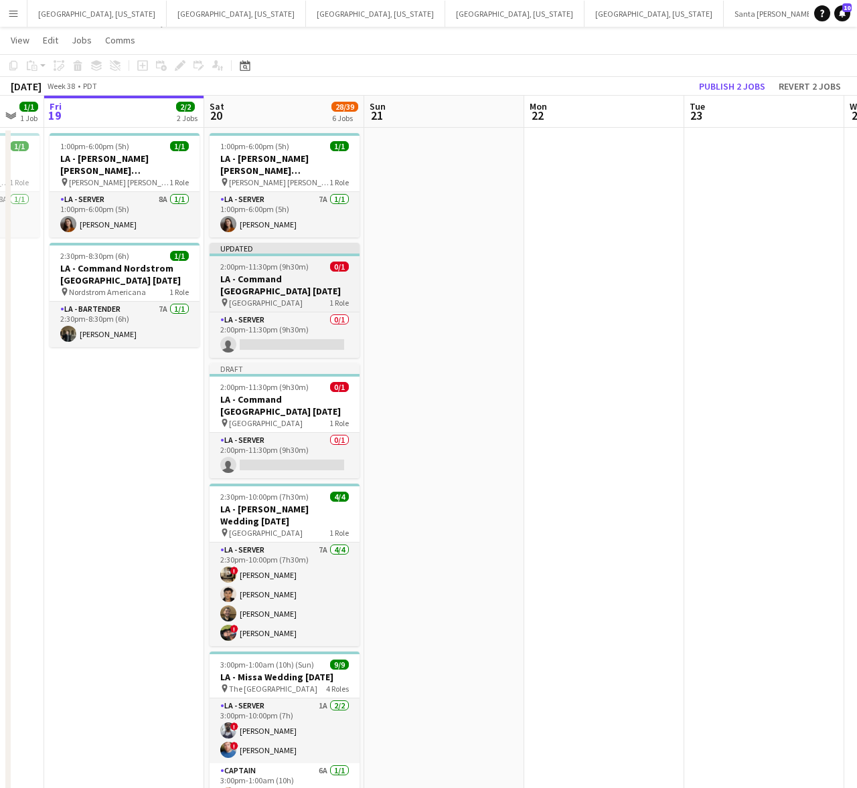
click at [326, 268] on div "2:00pm-11:30pm (9h30m) 0/1" at bounding box center [284, 267] width 150 height 10
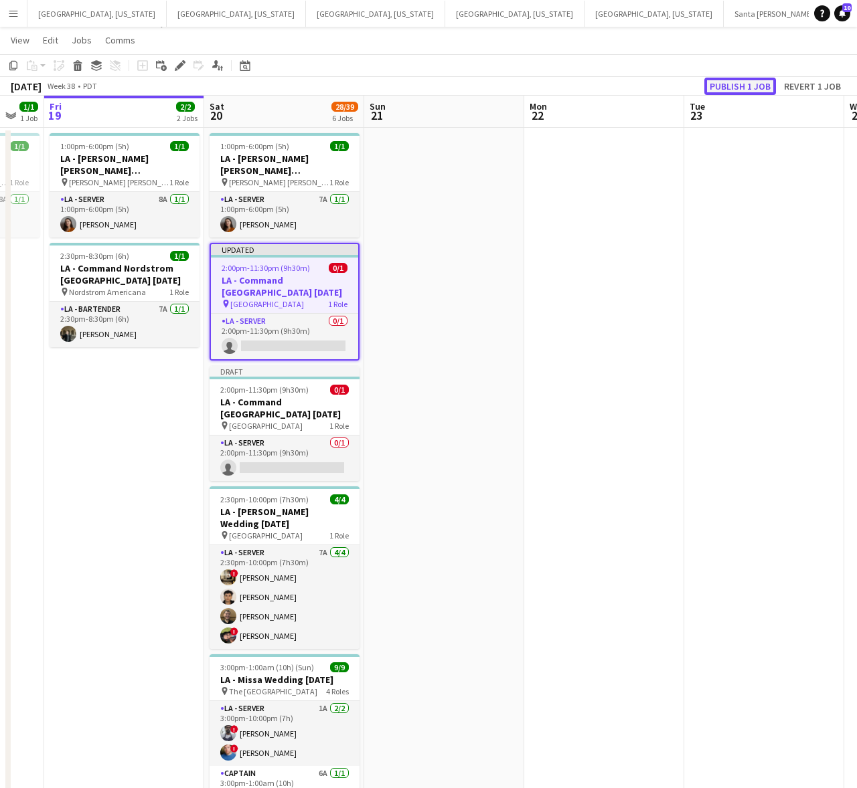
click at [750, 78] on button "Publish 1 job" at bounding box center [740, 86] width 72 height 17
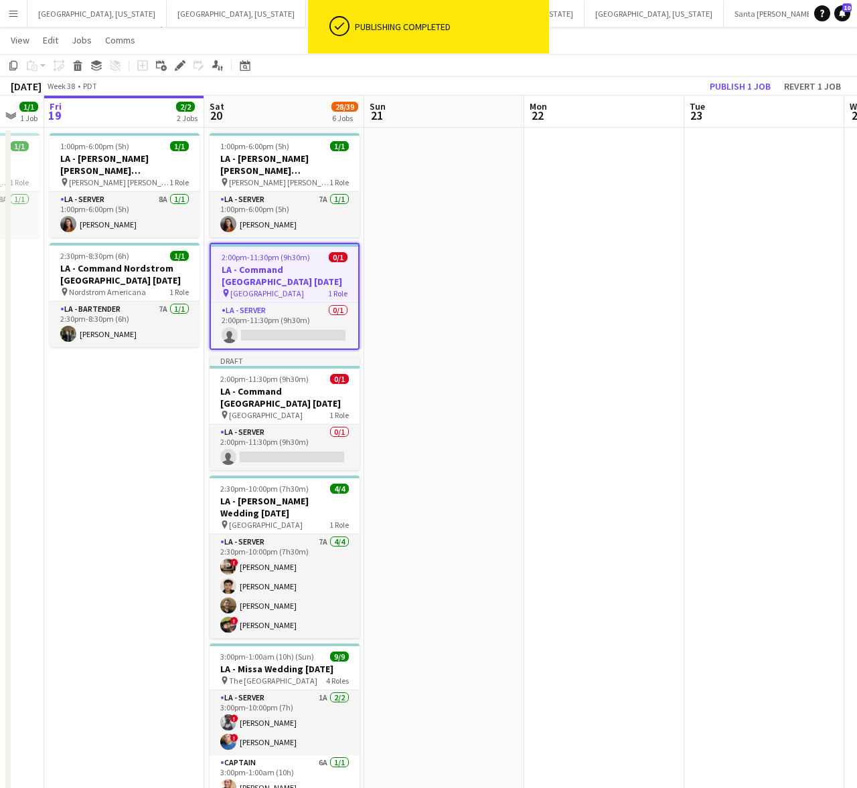
drag, startPoint x: 255, startPoint y: 383, endPoint x: 259, endPoint y: 87, distance: 295.8
click at [256, 383] on span "2:00pm-11:30pm (9h30m)" at bounding box center [264, 379] width 88 height 10
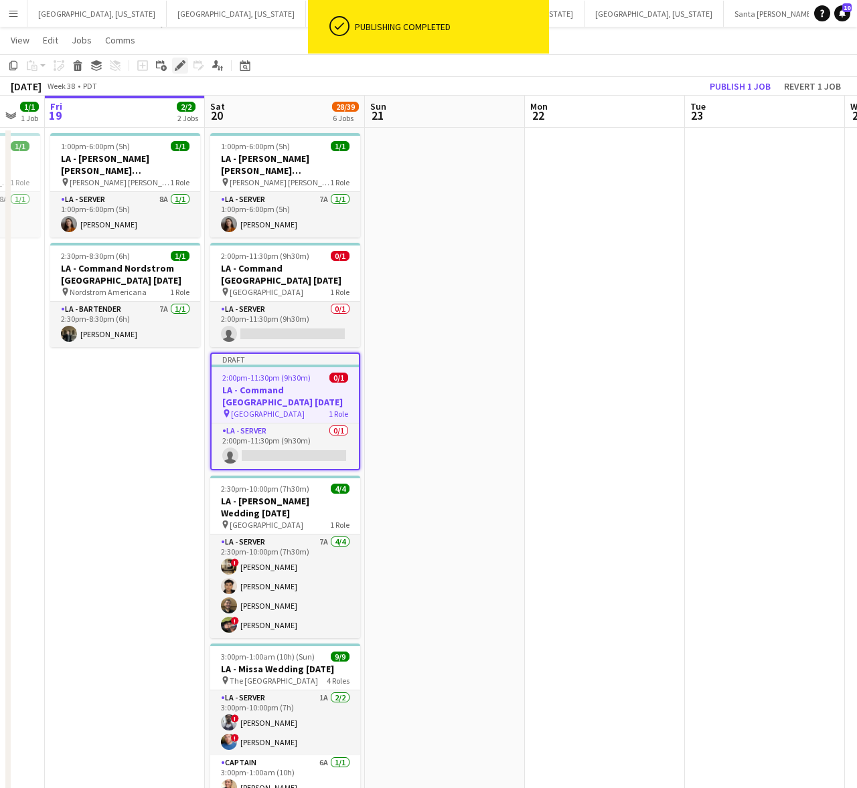
click at [181, 58] on div "Edit" at bounding box center [180, 66] width 16 height 16
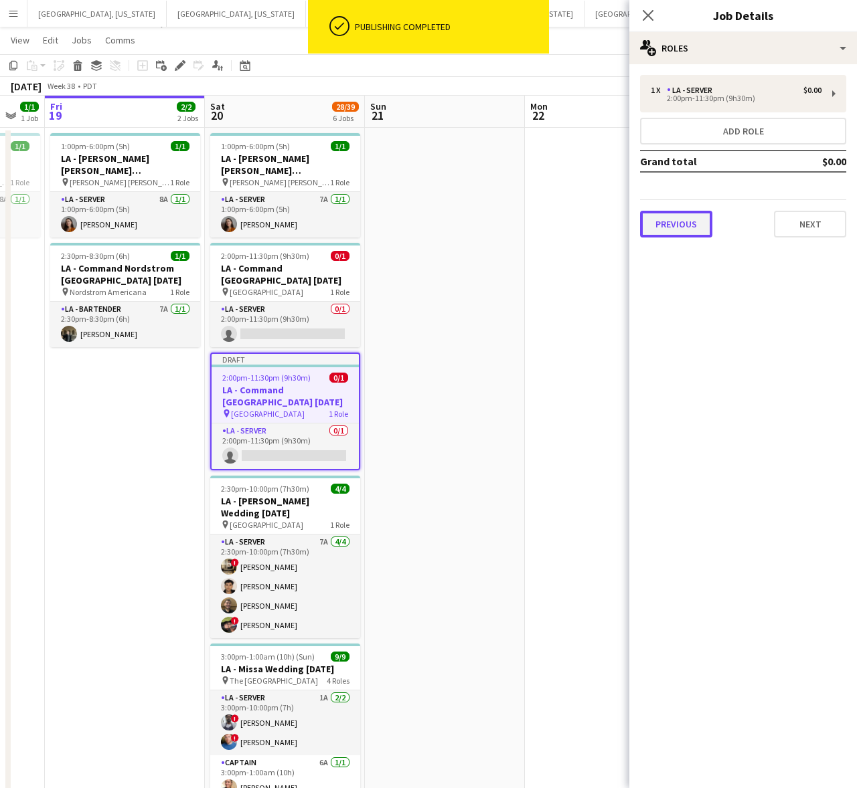
click at [694, 218] on button "Previous" at bounding box center [676, 224] width 72 height 27
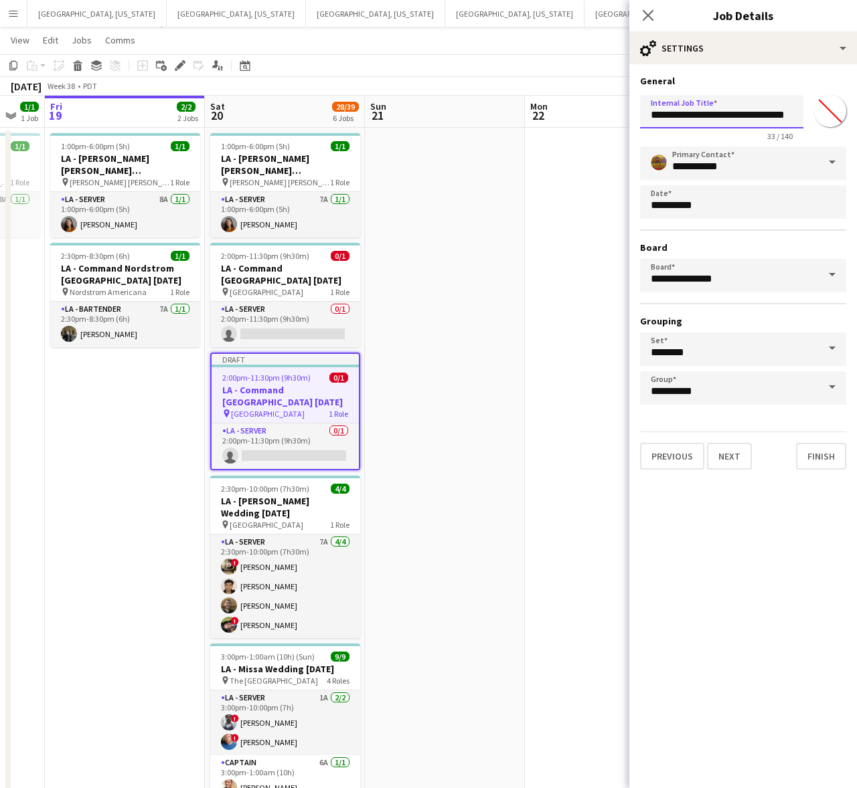
scroll to position [0, 19]
drag, startPoint x: 717, startPoint y: 114, endPoint x: 870, endPoint y: 164, distance: 160.6
click at [857, 164] on html "Menu Boards Boards Boards All jobs Status Workforce Workforce My Workforce Recr…" at bounding box center [428, 760] width 857 height 1567
type input "**********"
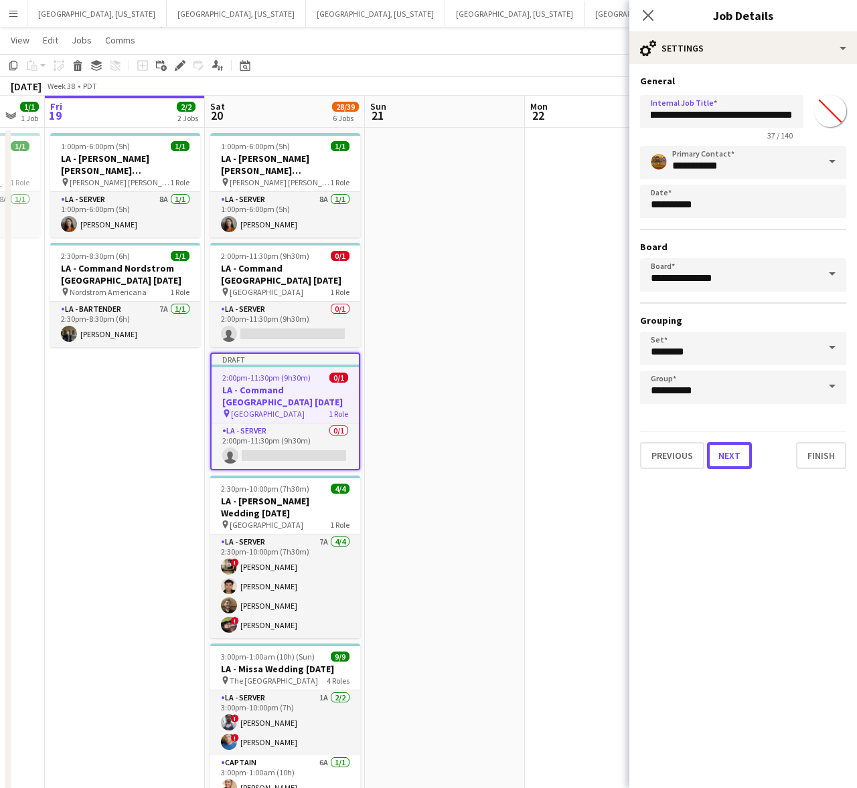
click at [737, 458] on button "Next" at bounding box center [729, 455] width 45 height 27
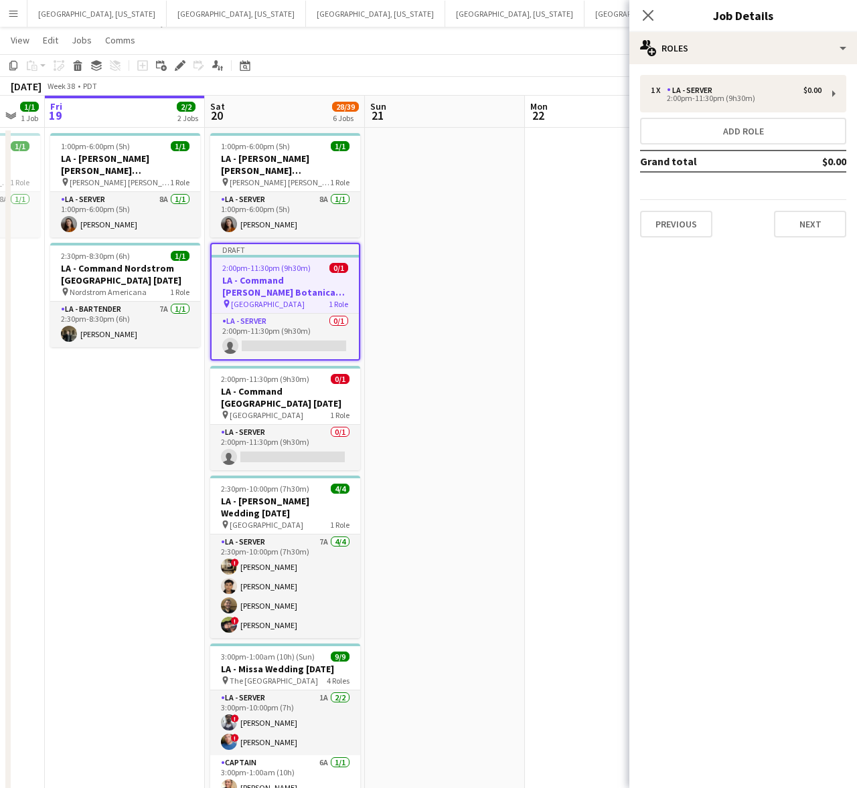
scroll to position [0, 0]
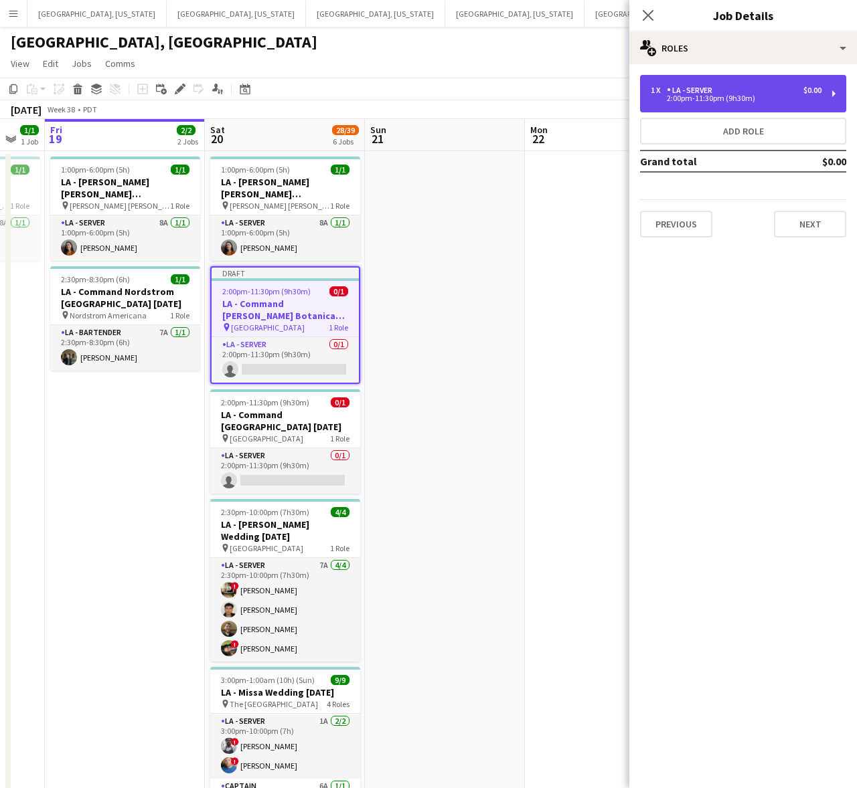
click at [717, 99] on div "2:00pm-11:30pm (9h30m)" at bounding box center [735, 98] width 171 height 7
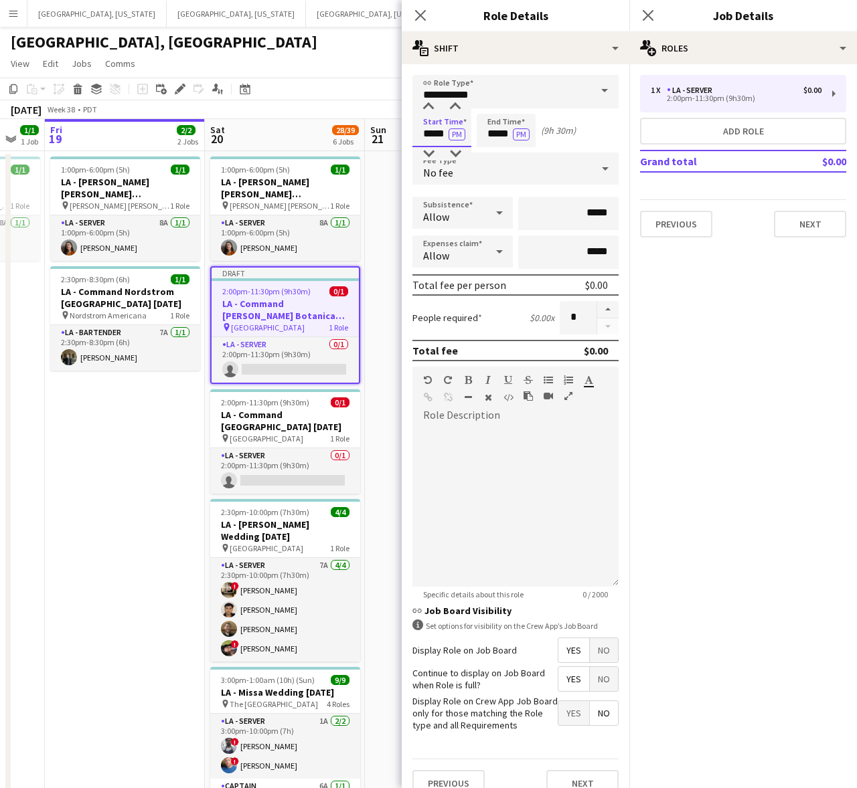
drag, startPoint x: 418, startPoint y: 129, endPoint x: 476, endPoint y: 145, distance: 59.6
click at [476, 145] on div "Start Time ***** PM End Time ***** PM (9h 30m)" at bounding box center [515, 130] width 206 height 33
type input "*****"
click at [514, 532] on div at bounding box center [515, 506] width 206 height 161
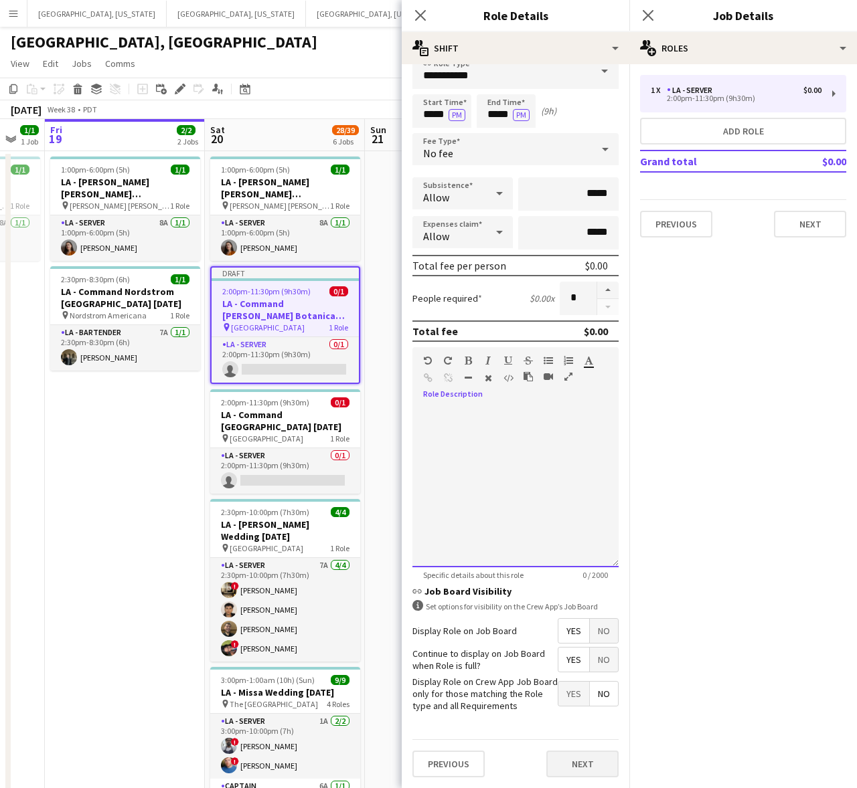
scroll to position [28, 0]
click at [580, 771] on button "Next" at bounding box center [582, 764] width 72 height 27
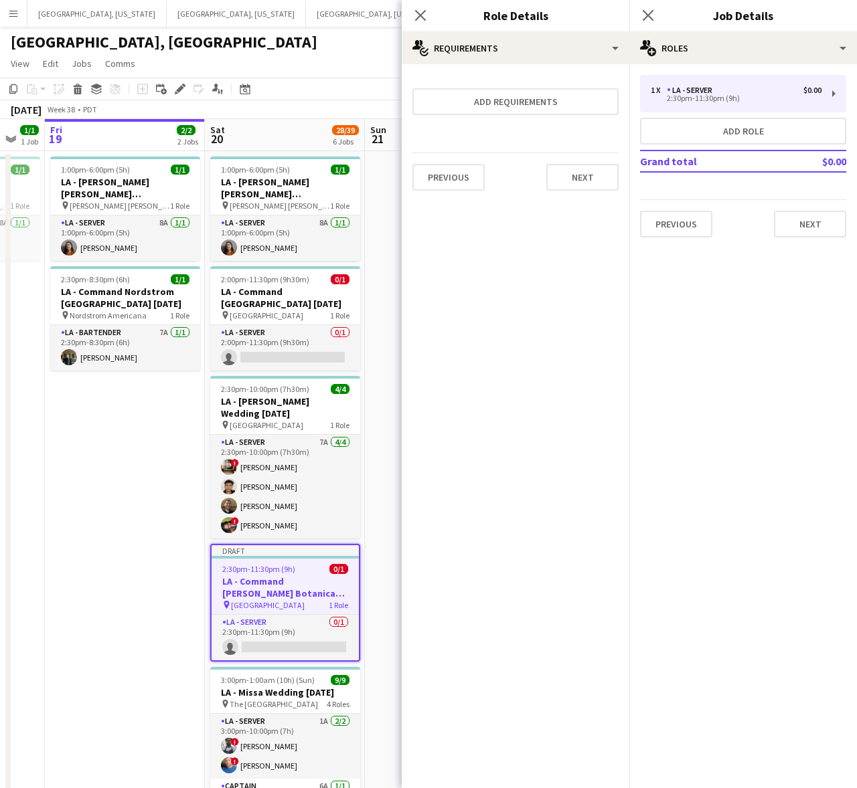
scroll to position [0, 0]
click at [420, 21] on icon "Close pop-in" at bounding box center [420, 15] width 13 height 13
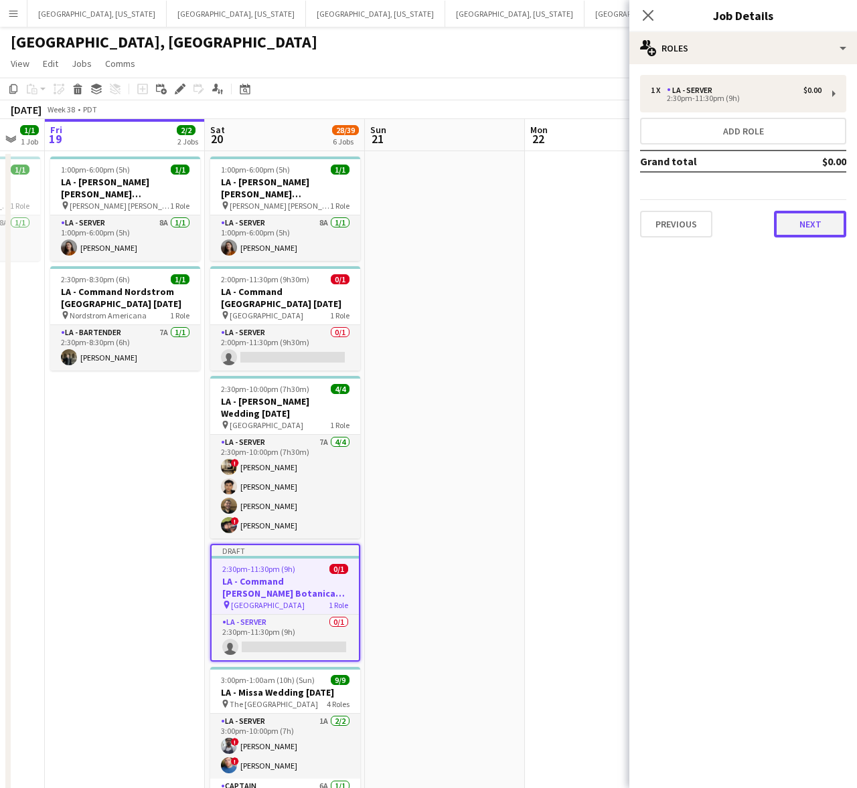
click at [814, 224] on button "Next" at bounding box center [810, 224] width 72 height 27
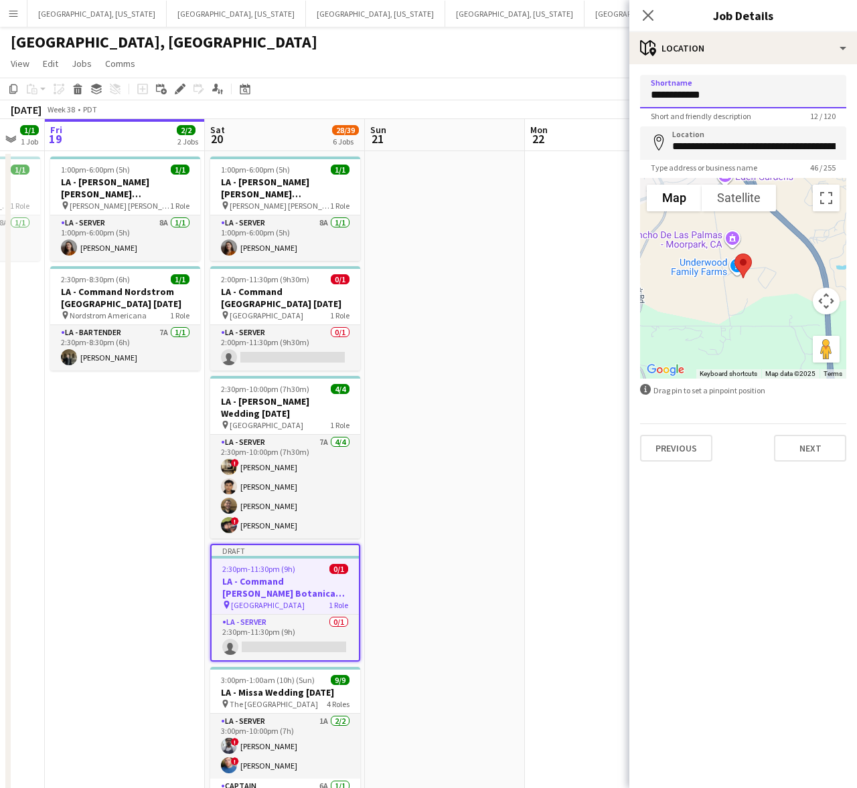
drag, startPoint x: 727, startPoint y: 98, endPoint x: 632, endPoint y: 92, distance: 95.2
click at [632, 92] on form "**********" at bounding box center [743, 268] width 228 height 387
type input "**********"
click at [725, 151] on input "**********" at bounding box center [743, 142] width 206 height 33
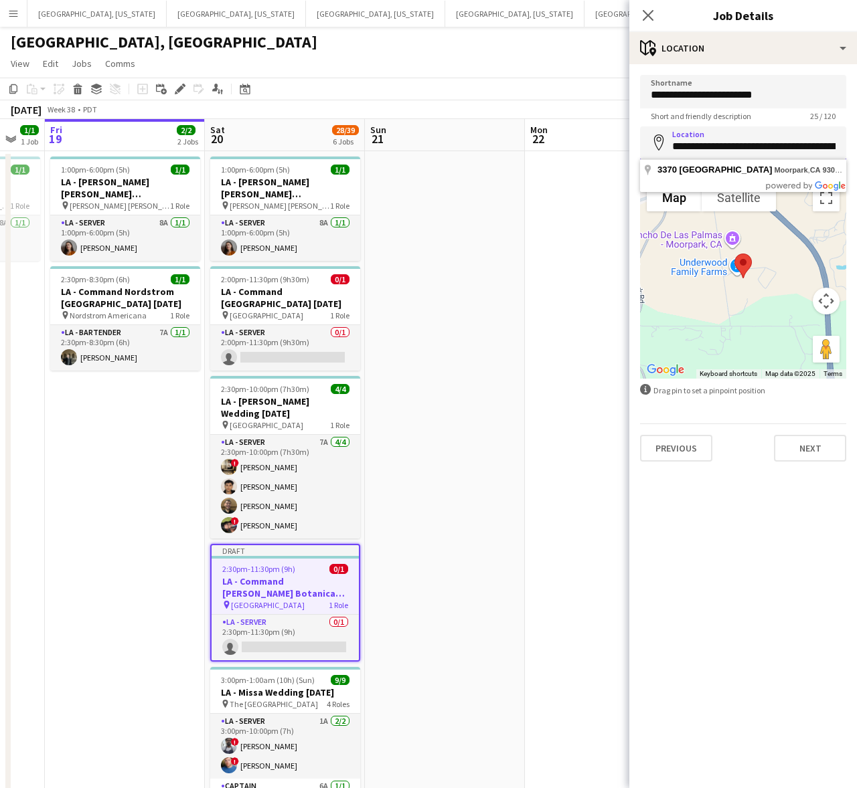
click at [731, 153] on input "**********" at bounding box center [743, 142] width 206 height 33
click at [751, 135] on input "**********" at bounding box center [743, 142] width 206 height 33
type input "**********"
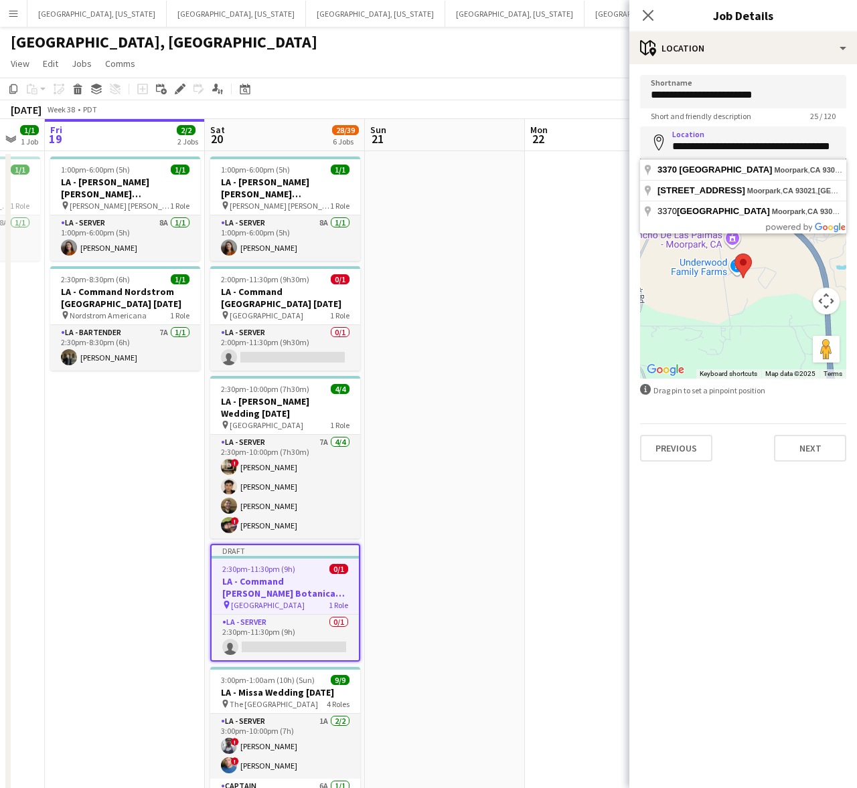
click at [760, 143] on input "**********" at bounding box center [743, 142] width 206 height 33
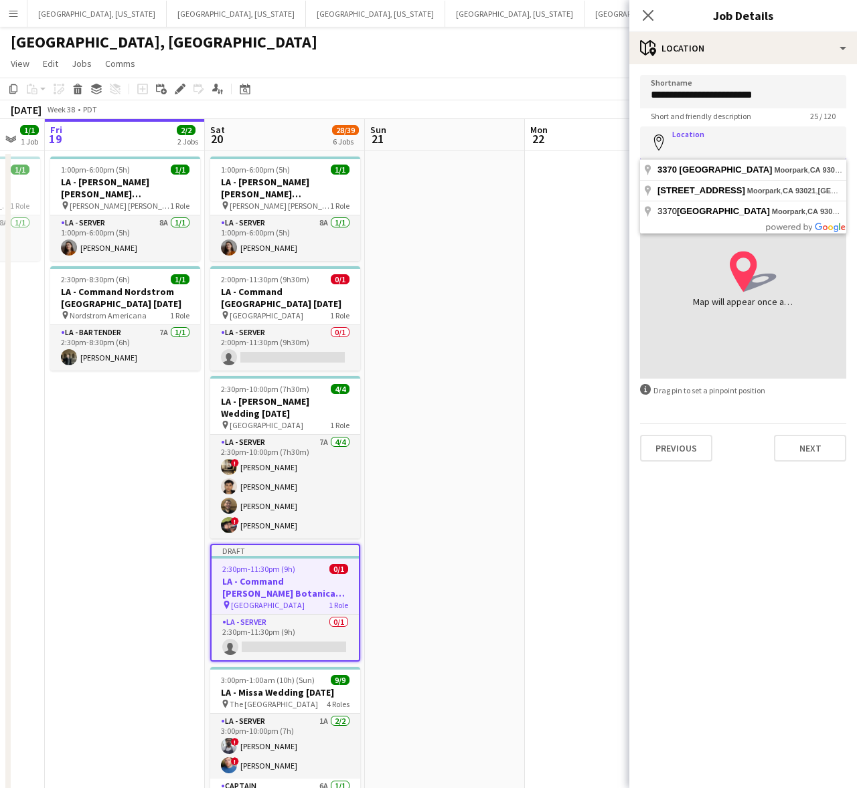
paste input "**********"
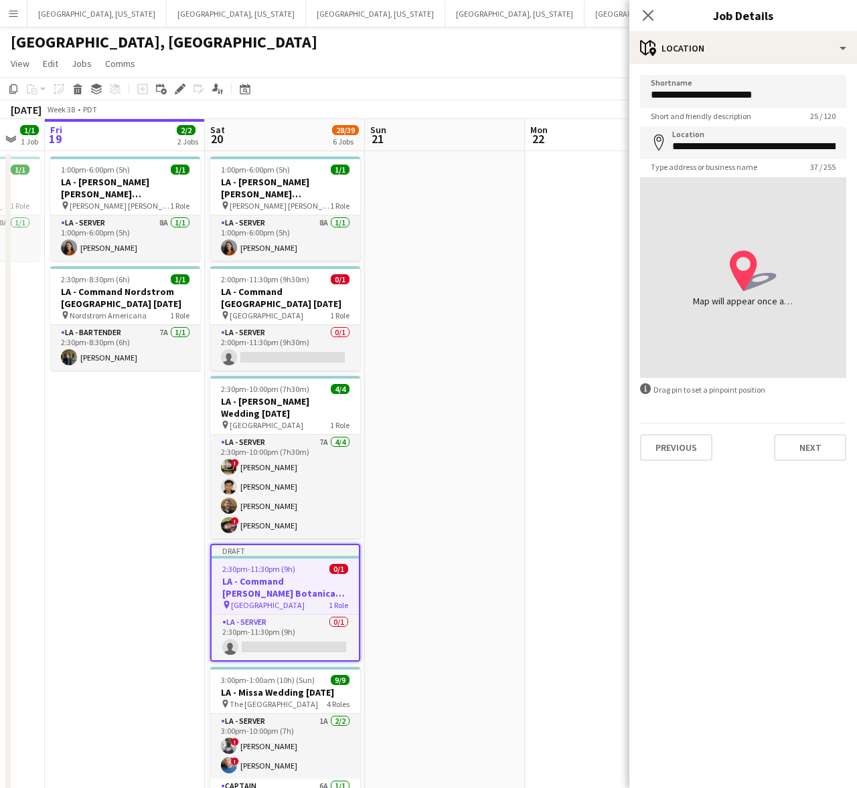
type input "**********"
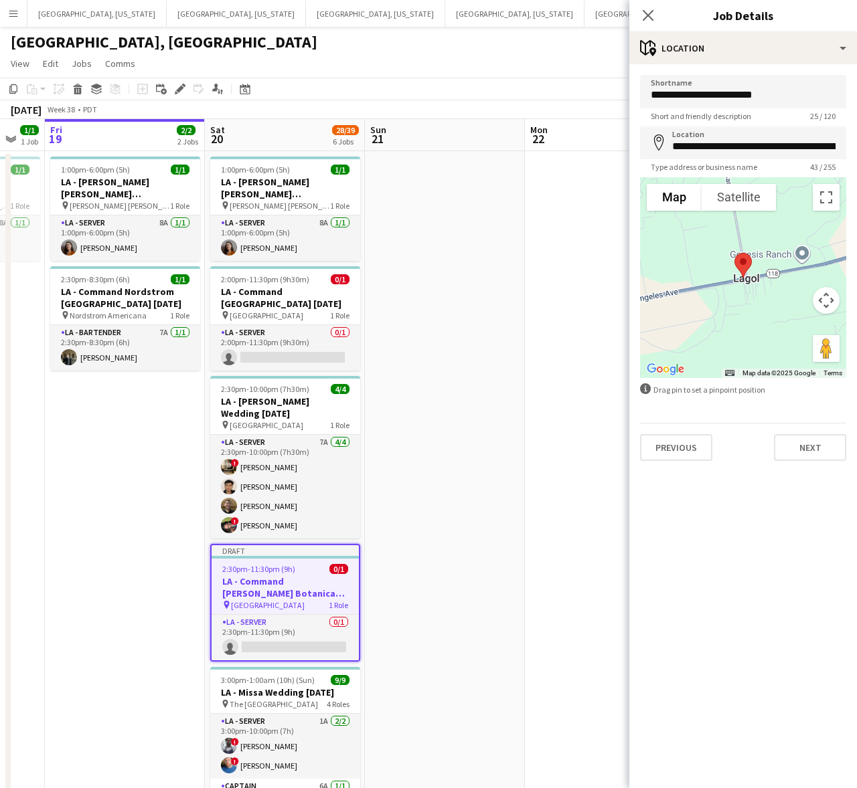
click at [835, 430] on div "Previous Next" at bounding box center [743, 442] width 206 height 38
click at [813, 442] on button "Next" at bounding box center [810, 447] width 72 height 27
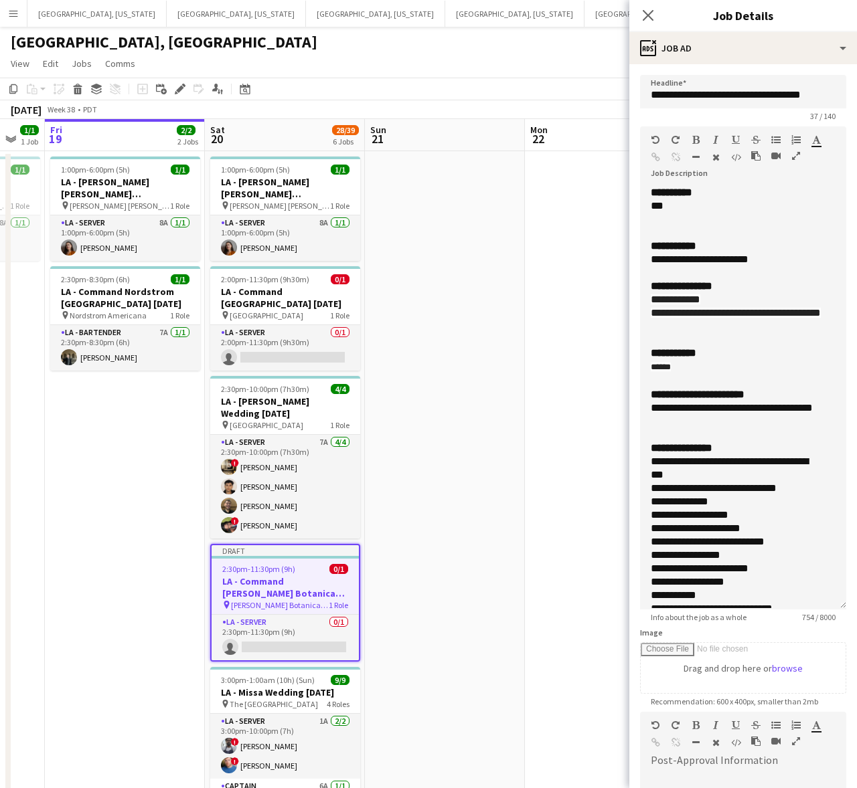
drag, startPoint x: 841, startPoint y: 260, endPoint x: 825, endPoint y: 581, distance: 321.6
click at [831, 604] on div "**********" at bounding box center [743, 398] width 206 height 424
click at [784, 252] on div "**********" at bounding box center [742, 246] width 185 height 13
click at [784, 268] on div at bounding box center [742, 272] width 185 height 13
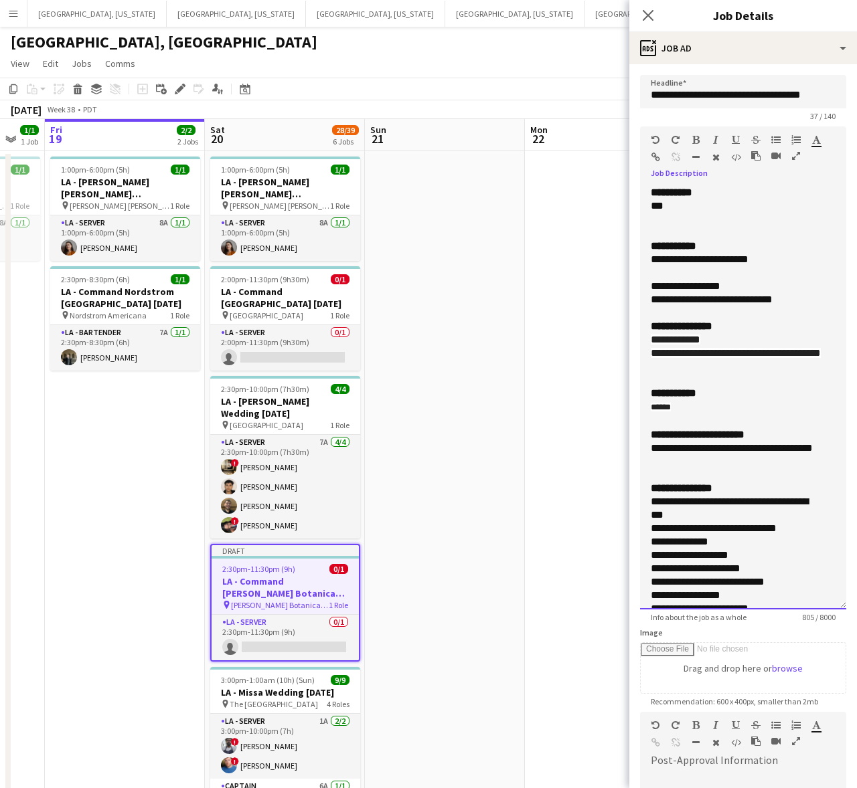
drag, startPoint x: 753, startPoint y: 288, endPoint x: 619, endPoint y: 288, distance: 133.8
click at [619, 288] on body "Menu Boards Boards Boards All jobs Status Workforce Workforce My Workforce Recr…" at bounding box center [428, 783] width 857 height 1567
drag, startPoint x: 760, startPoint y: 366, endPoint x: 626, endPoint y: 338, distance: 136.1
click at [626, 338] on body "Menu Boards Boards Boards All jobs Status Workforce Workforce My Workforce Recr…" at bounding box center [428, 783] width 857 height 1567
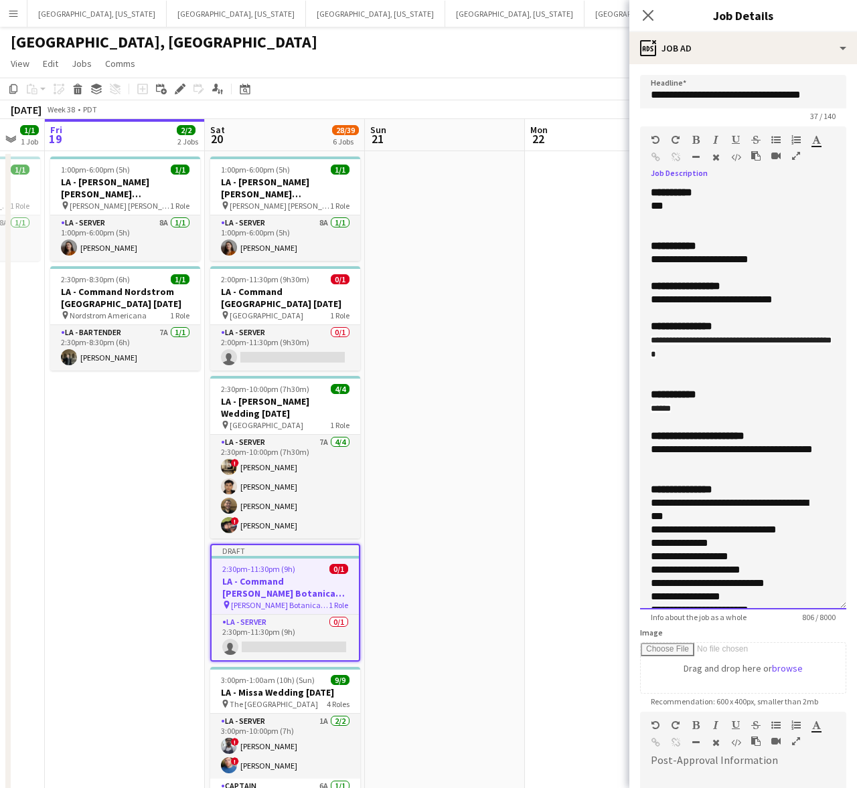
click at [724, 340] on span "**********" at bounding box center [740, 347] width 181 height 23
click at [726, 339] on div "**********" at bounding box center [742, 340] width 185 height 14
drag, startPoint x: 805, startPoint y: 357, endPoint x: 630, endPoint y: 355, distance: 174.7
click at [630, 355] on form "**********" at bounding box center [743, 540] width 228 height 930
copy span "**********"
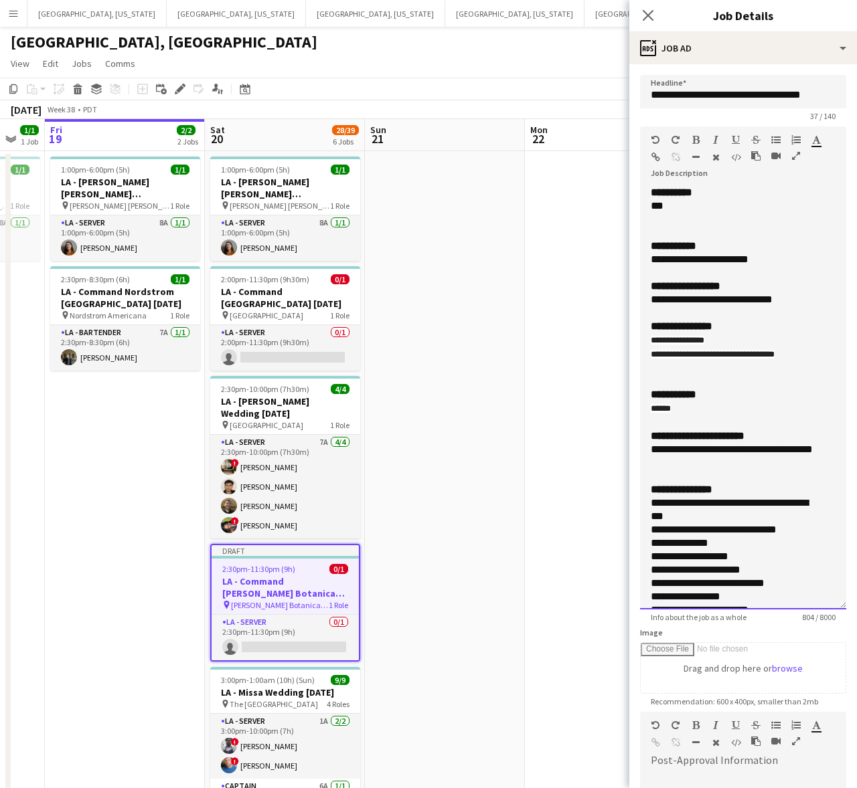
click at [719, 452] on span "**********" at bounding box center [731, 449] width 162 height 10
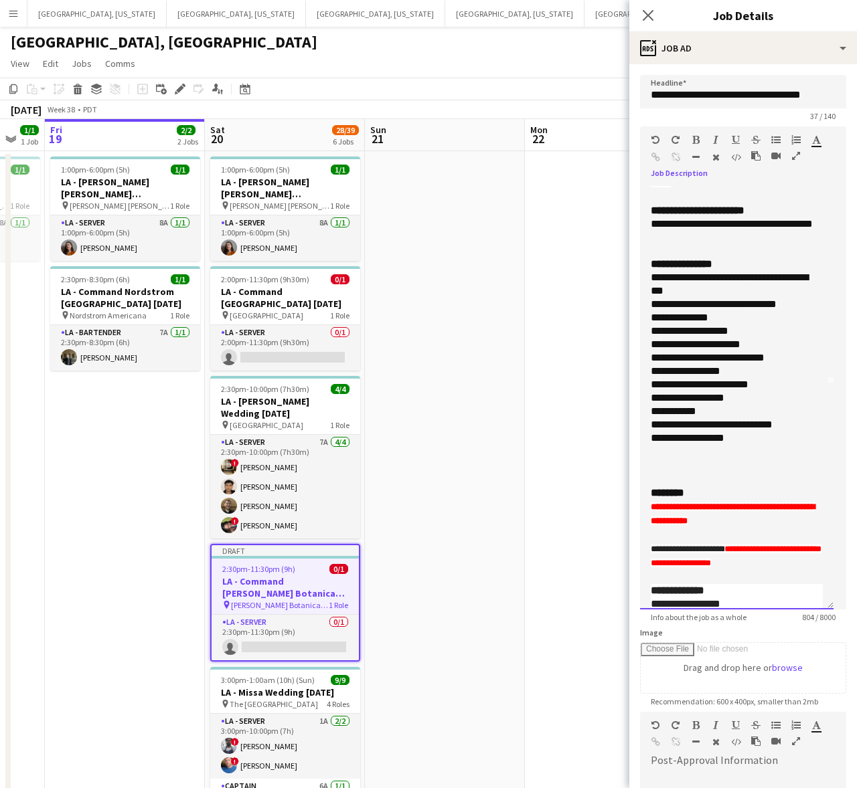
scroll to position [301, 0]
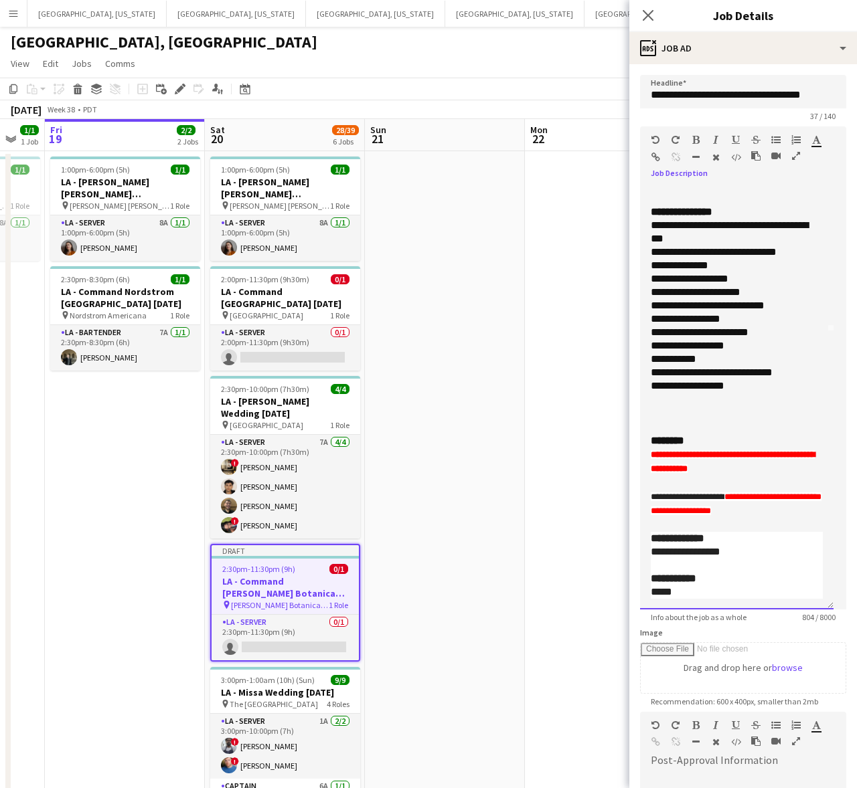
drag, startPoint x: 776, startPoint y: 510, endPoint x: 640, endPoint y: 450, distance: 149.2
click at [640, 450] on div "**********" at bounding box center [736, 398] width 193 height 424
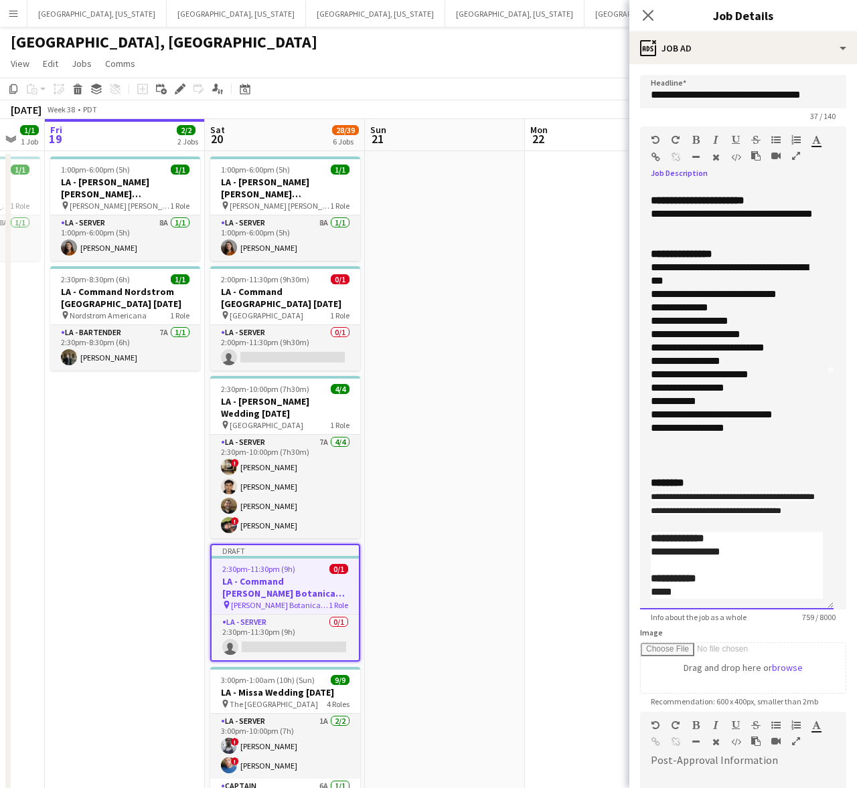
scroll to position [271, 0]
drag, startPoint x: 739, startPoint y: 547, endPoint x: 612, endPoint y: 546, distance: 127.1
click at [616, 549] on body "Menu Boards Boards Boards All jobs Status Workforce Workforce My Workforce Recr…" at bounding box center [428, 783] width 857 height 1567
drag, startPoint x: 674, startPoint y: 593, endPoint x: 639, endPoint y: 591, distance: 34.9
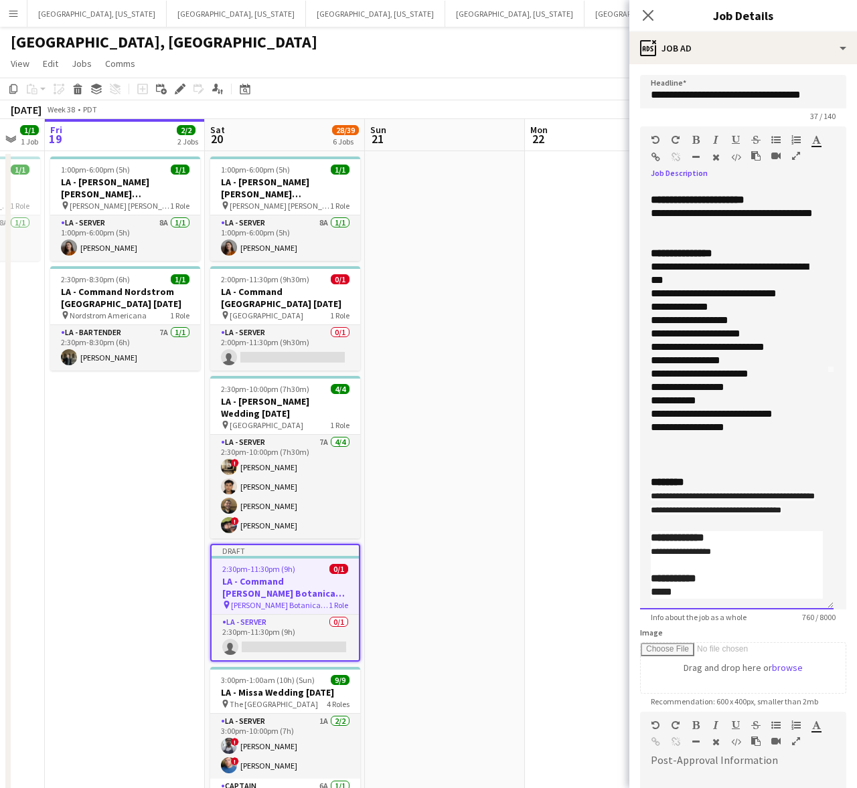
click at [640, 591] on div "**********" at bounding box center [736, 398] width 193 height 424
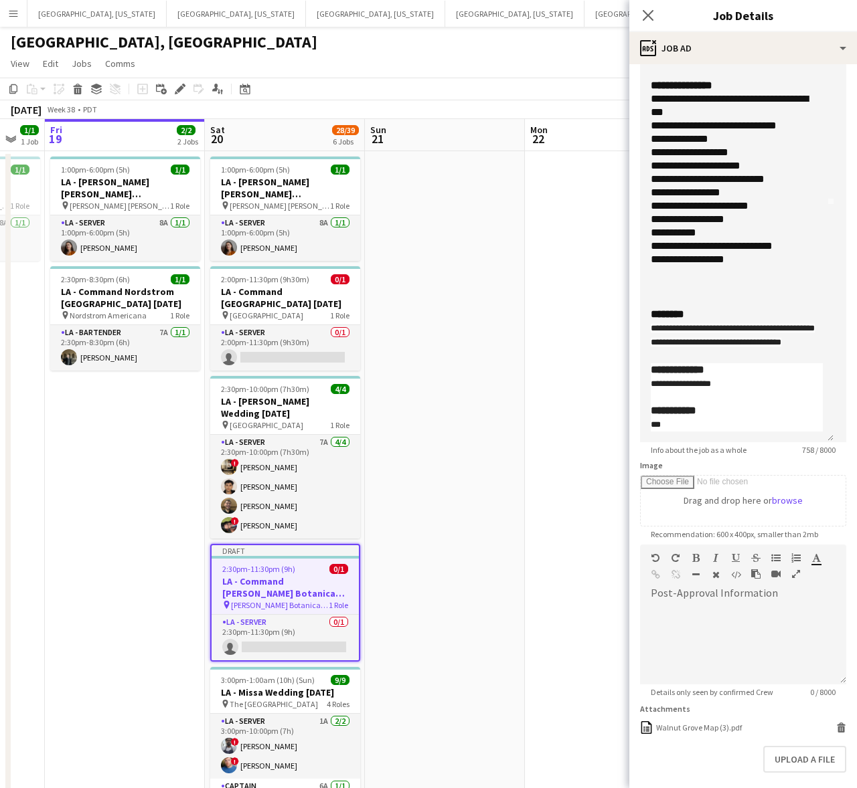
scroll to position [226, 0]
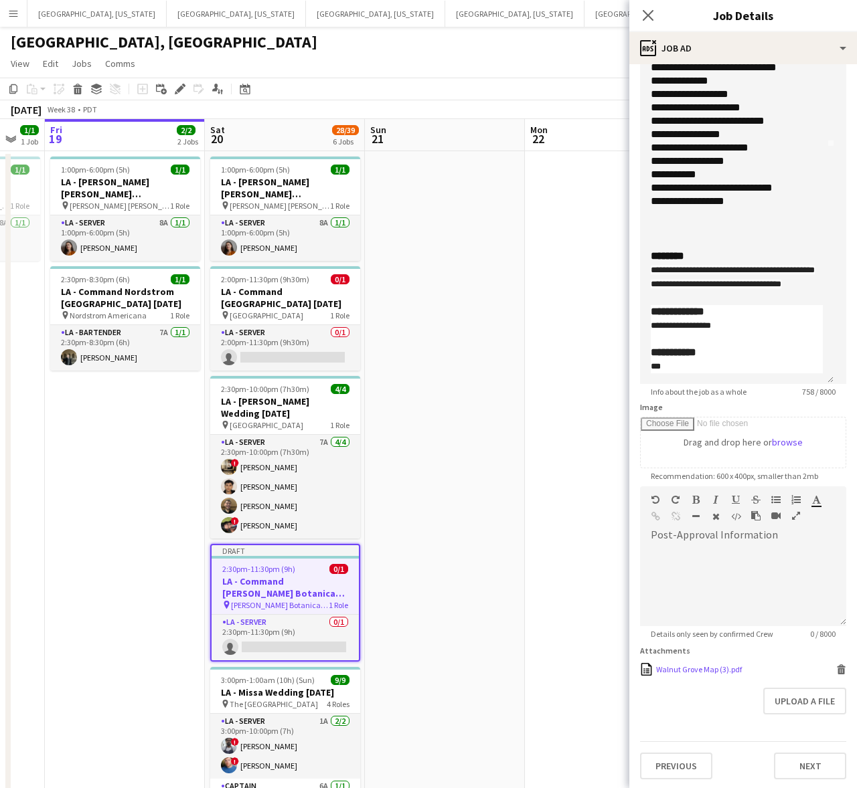
click at [836, 666] on icon at bounding box center [840, 666] width 9 height 3
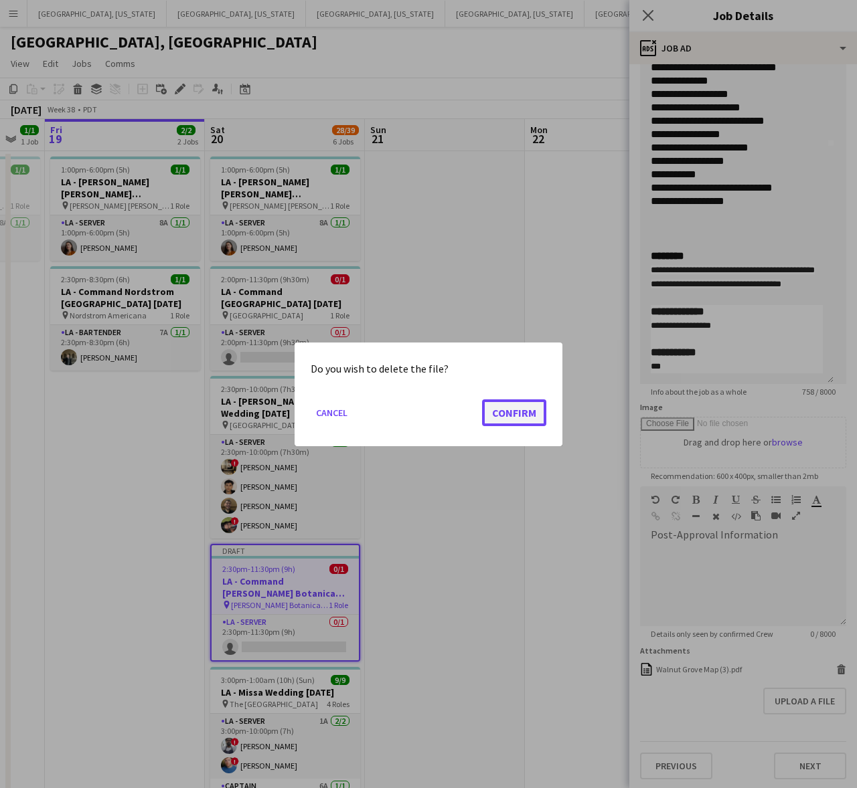
click at [517, 412] on button "Confirm" at bounding box center [514, 412] width 64 height 27
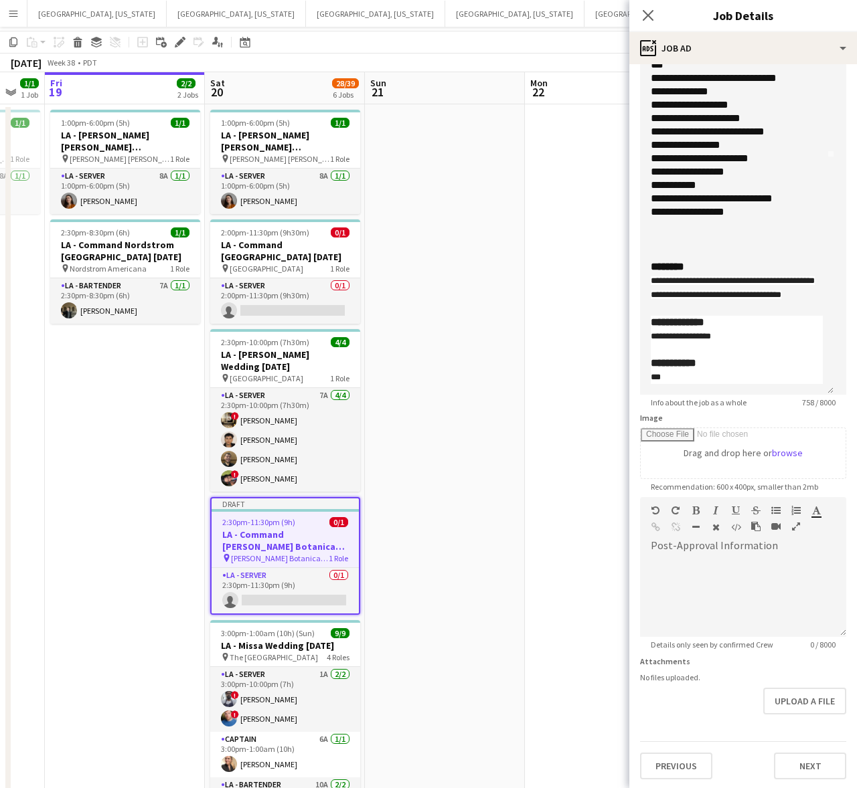
scroll to position [251, 0]
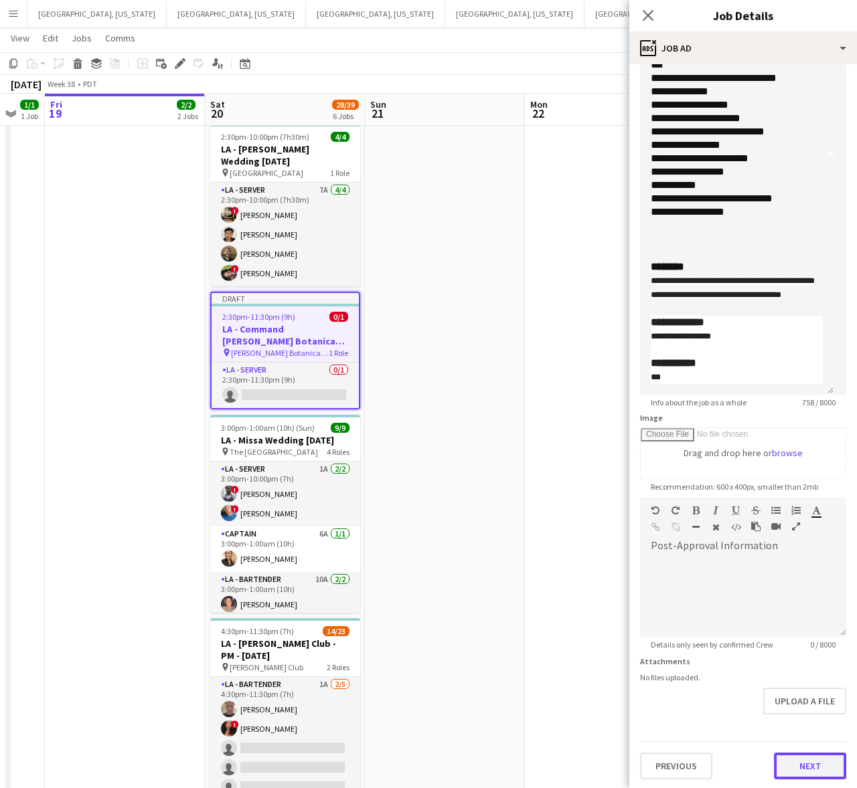
click at [784, 764] on button "Next" at bounding box center [810, 766] width 72 height 27
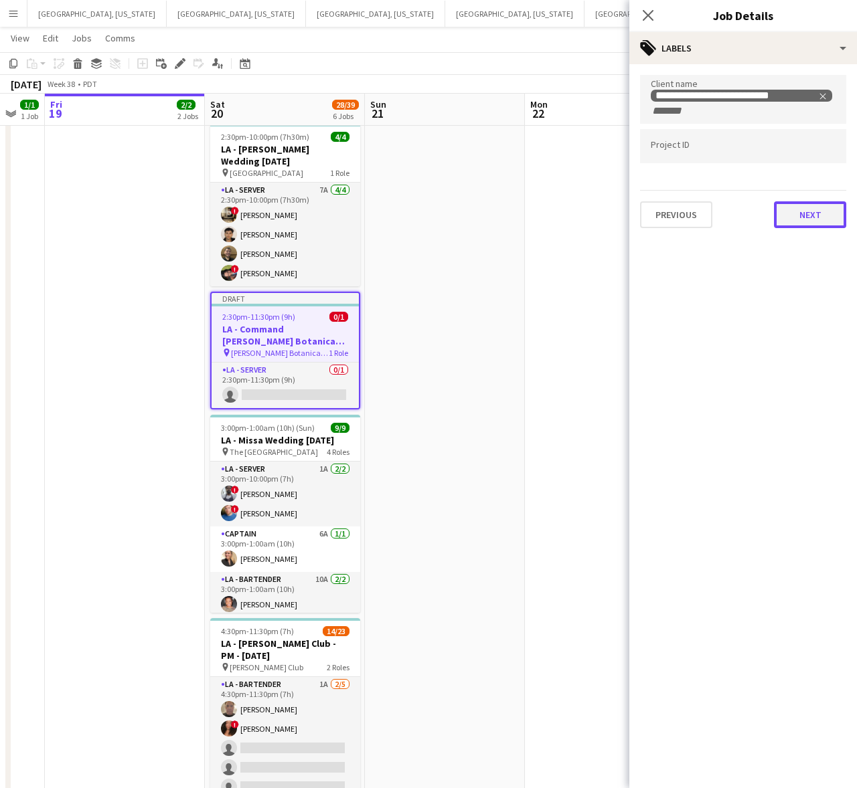
click at [805, 213] on button "Next" at bounding box center [810, 214] width 72 height 27
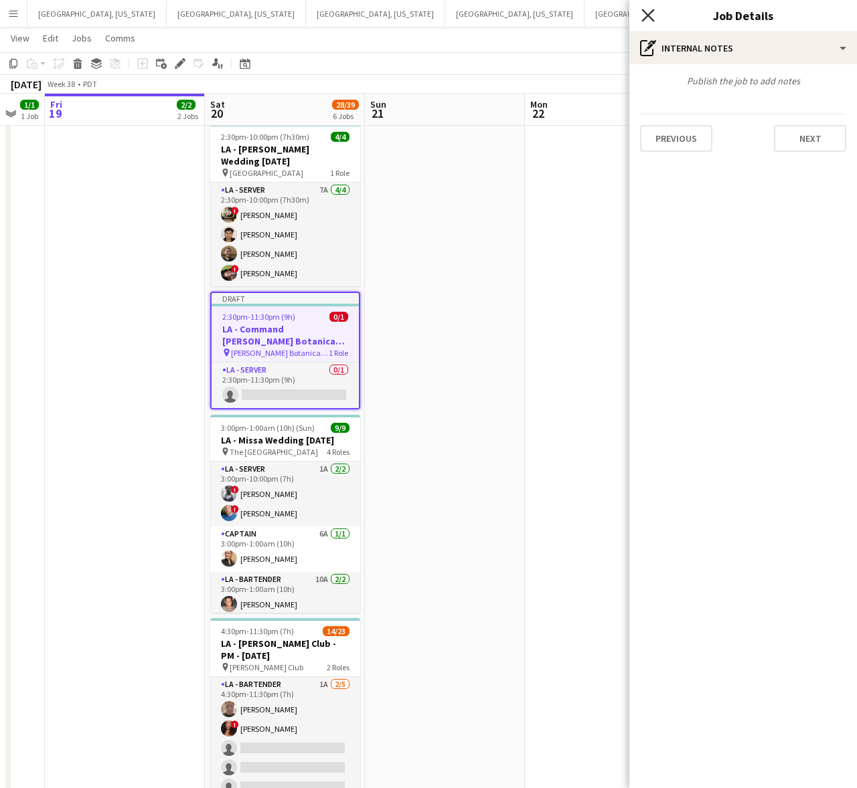
click at [650, 10] on icon "Close pop-in" at bounding box center [647, 15] width 13 height 13
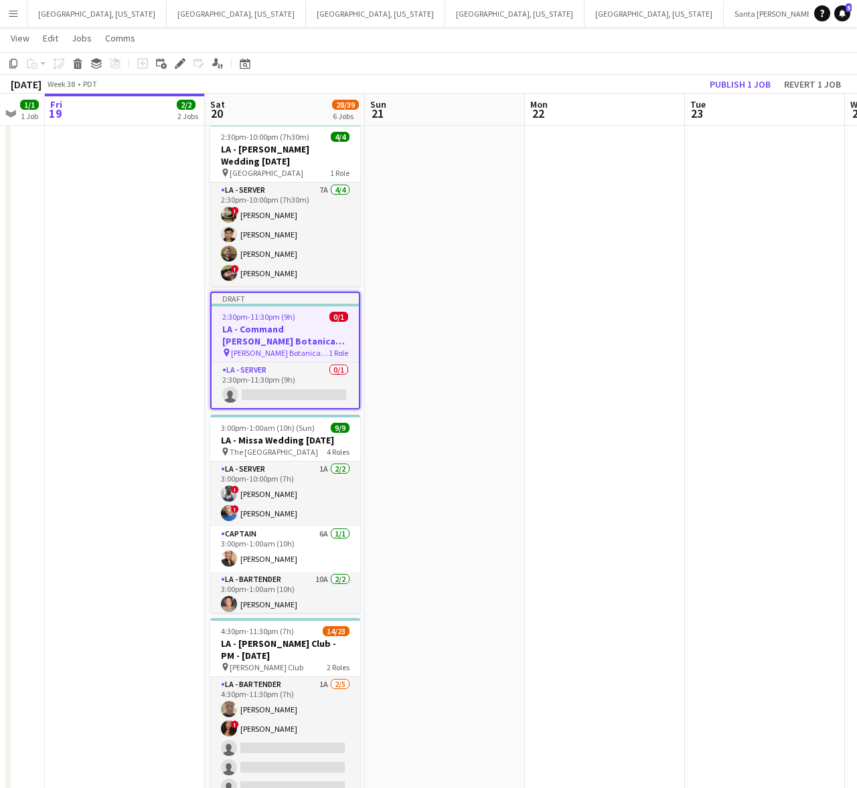
click at [733, 72] on app-toolbar "Copy Paste Paste Ctrl+V Paste with crew Ctrl+Shift+V Paste linked Job [GEOGRAPH…" at bounding box center [428, 63] width 857 height 23
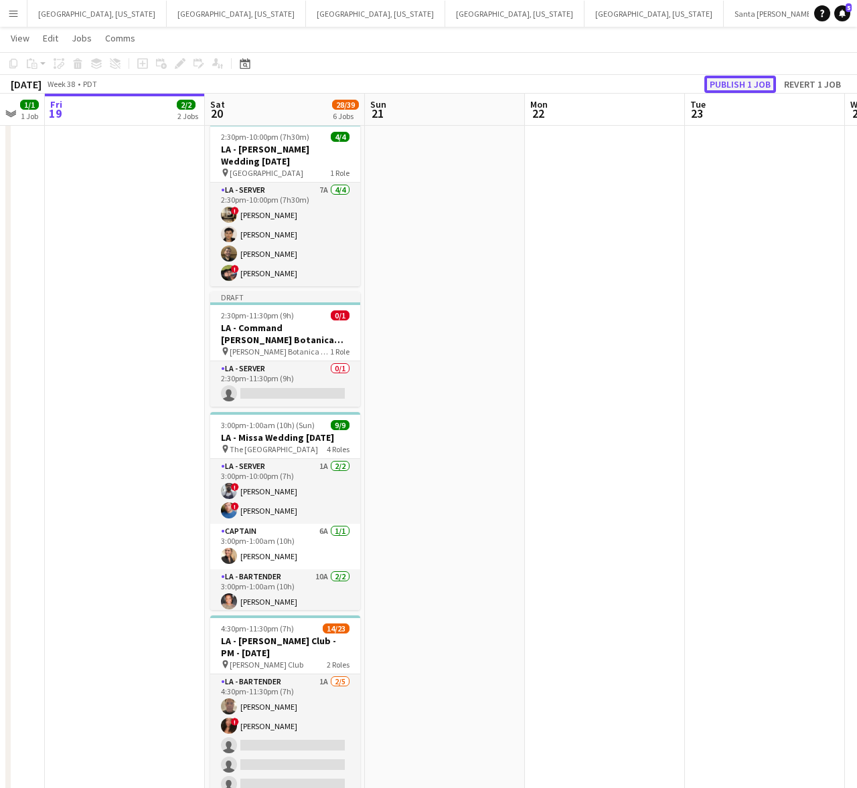
click at [737, 82] on button "Publish 1 job" at bounding box center [740, 84] width 72 height 17
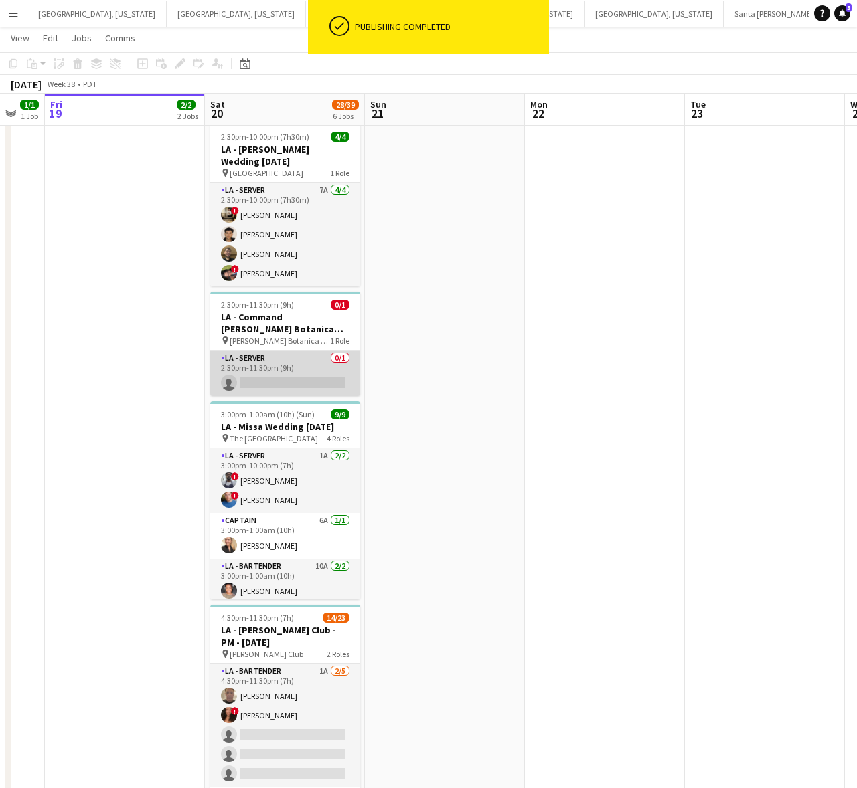
click at [333, 375] on app-card-role "LA - Server 0/1 2:30pm-11:30pm (9h) single-neutral-actions" at bounding box center [285, 374] width 150 height 46
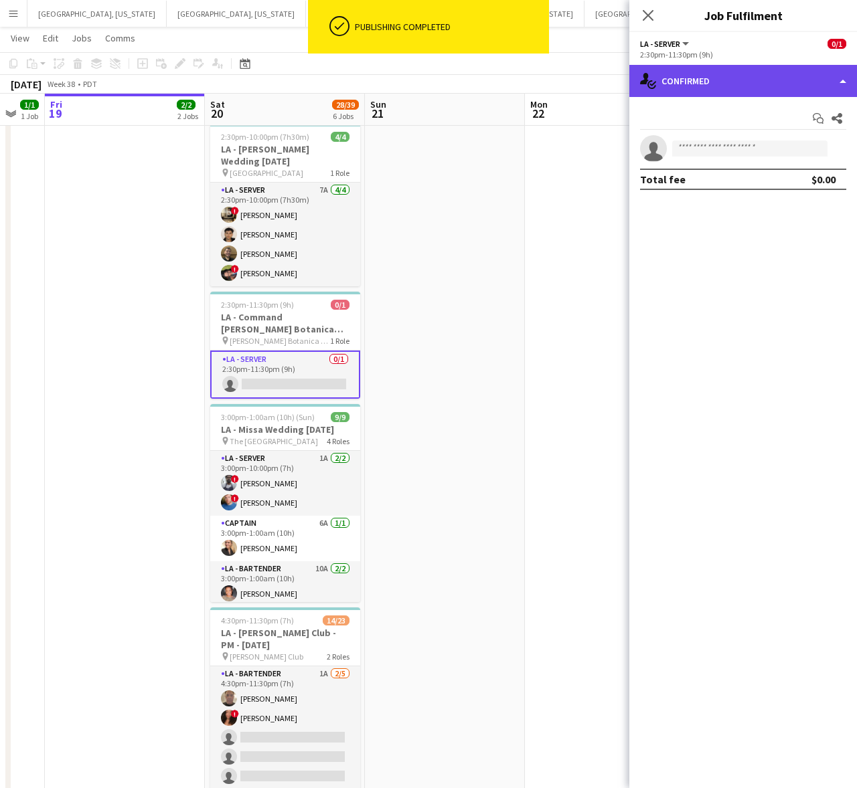
click at [747, 72] on div "single-neutral-actions-check-2 Confirmed" at bounding box center [743, 81] width 228 height 32
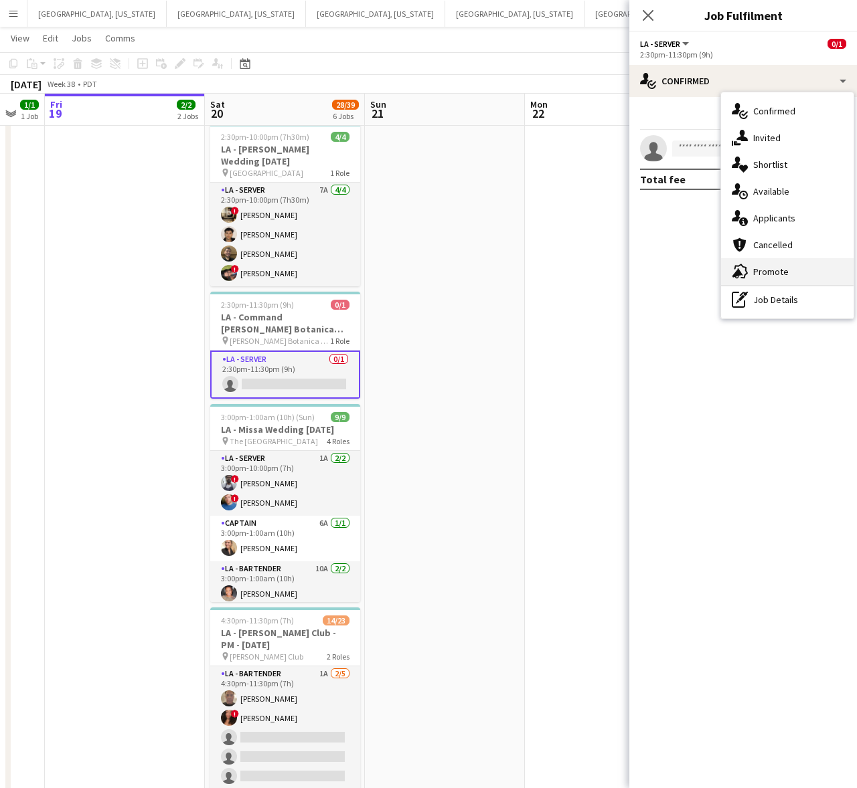
click at [804, 262] on div "advertising-megaphone Promote" at bounding box center [787, 271] width 132 height 27
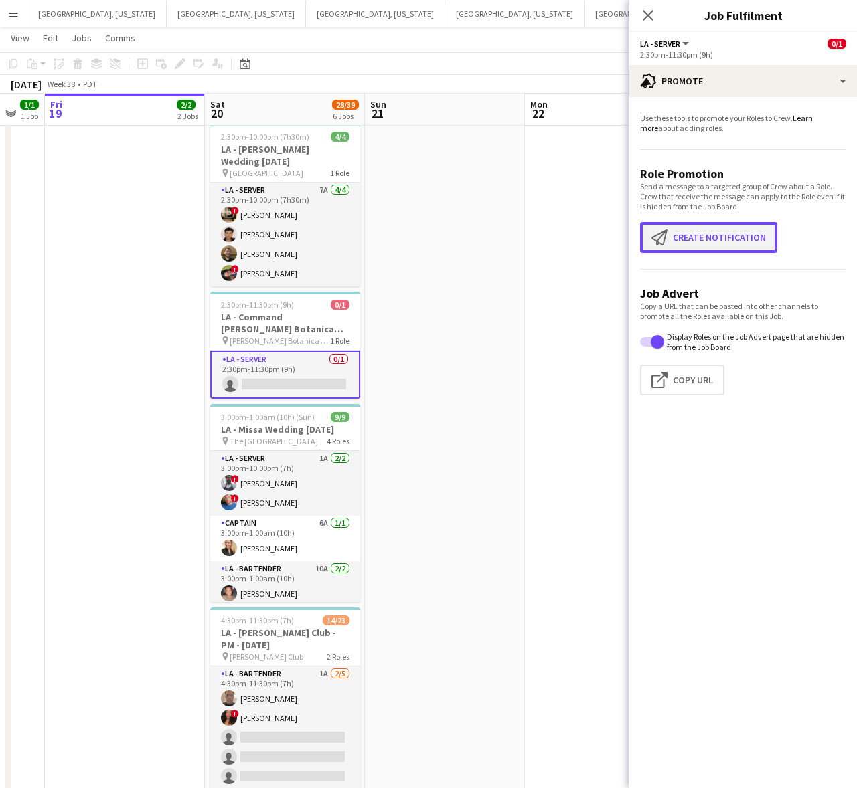
click at [726, 244] on button "Create notification Create notification" at bounding box center [708, 237] width 137 height 31
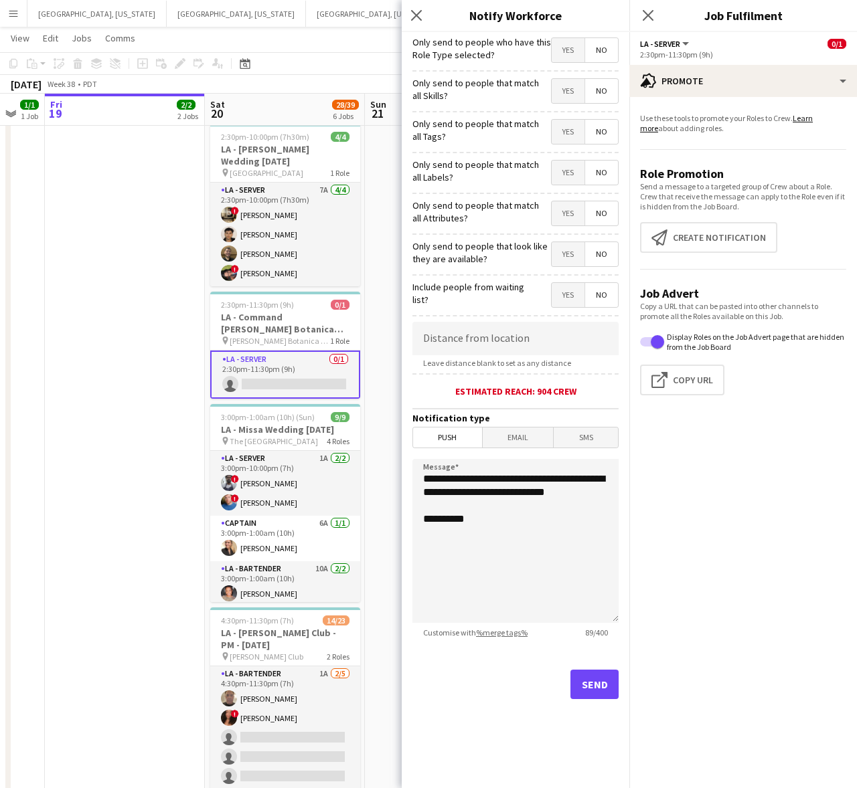
click at [556, 50] on span "Yes" at bounding box center [567, 50] width 33 height 24
click at [606, 697] on button "Send" at bounding box center [594, 684] width 48 height 29
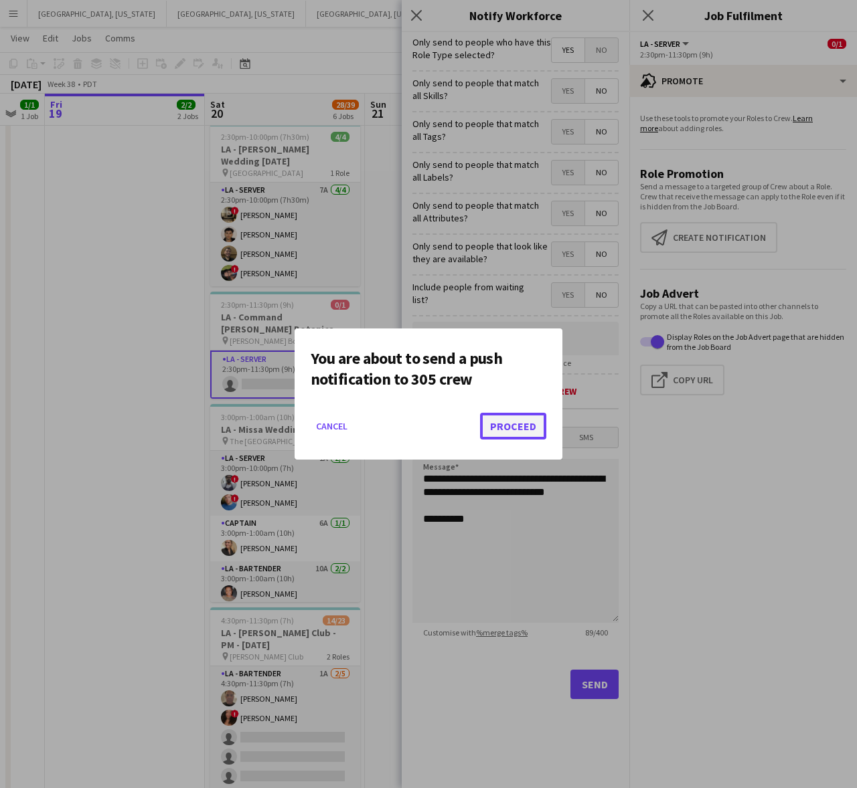
click at [526, 434] on button "Proceed" at bounding box center [513, 426] width 66 height 27
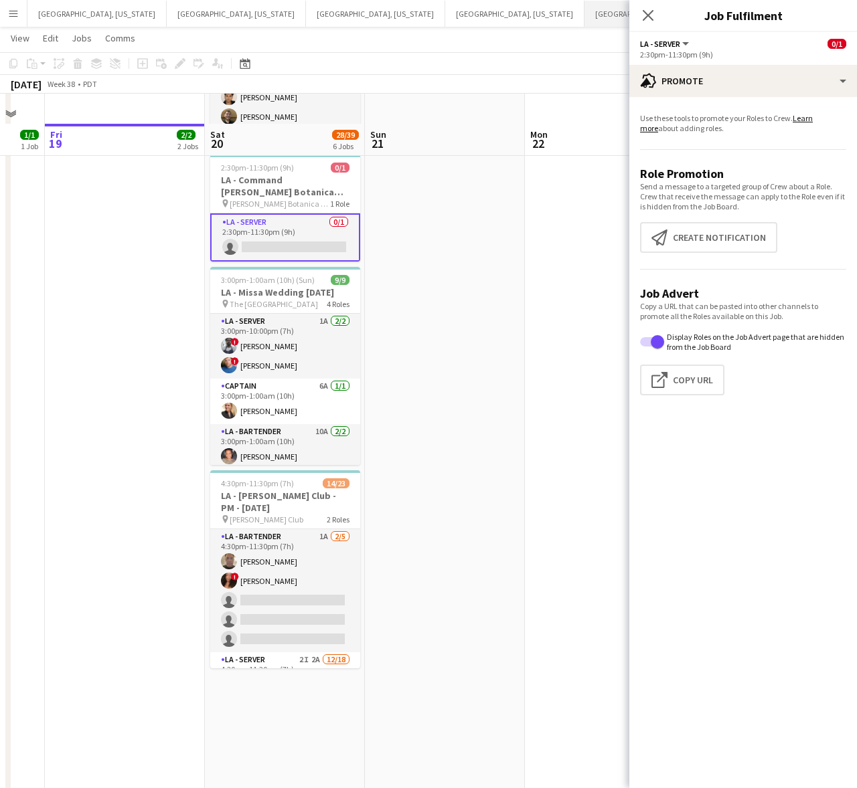
scroll to position [84, 0]
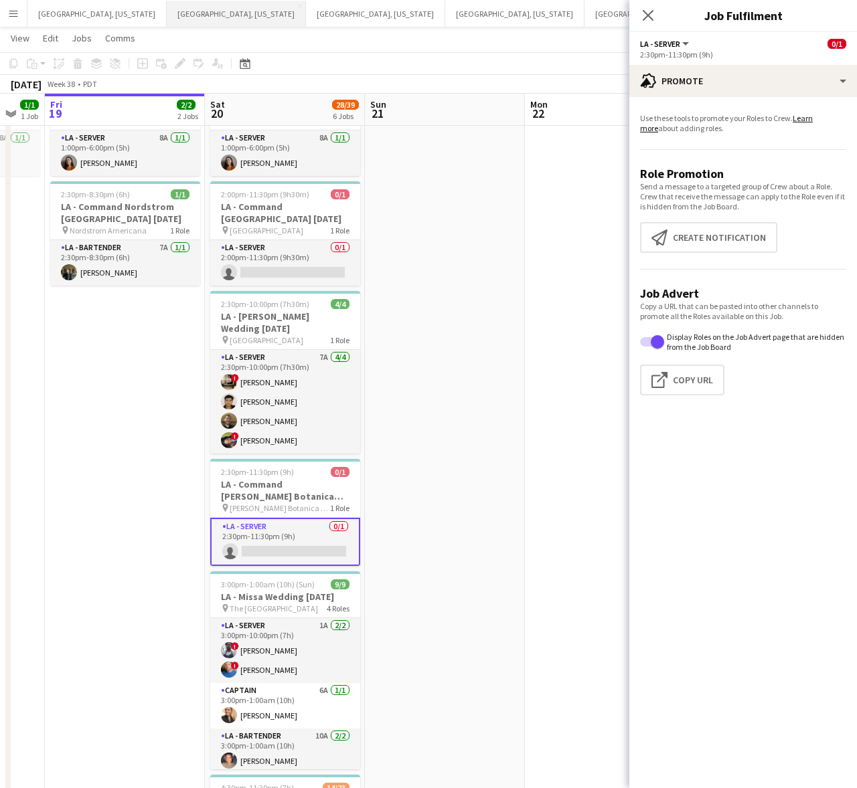
click at [167, 20] on button "[GEOGRAPHIC_DATA], [US_STATE] Close" at bounding box center [236, 14] width 139 height 26
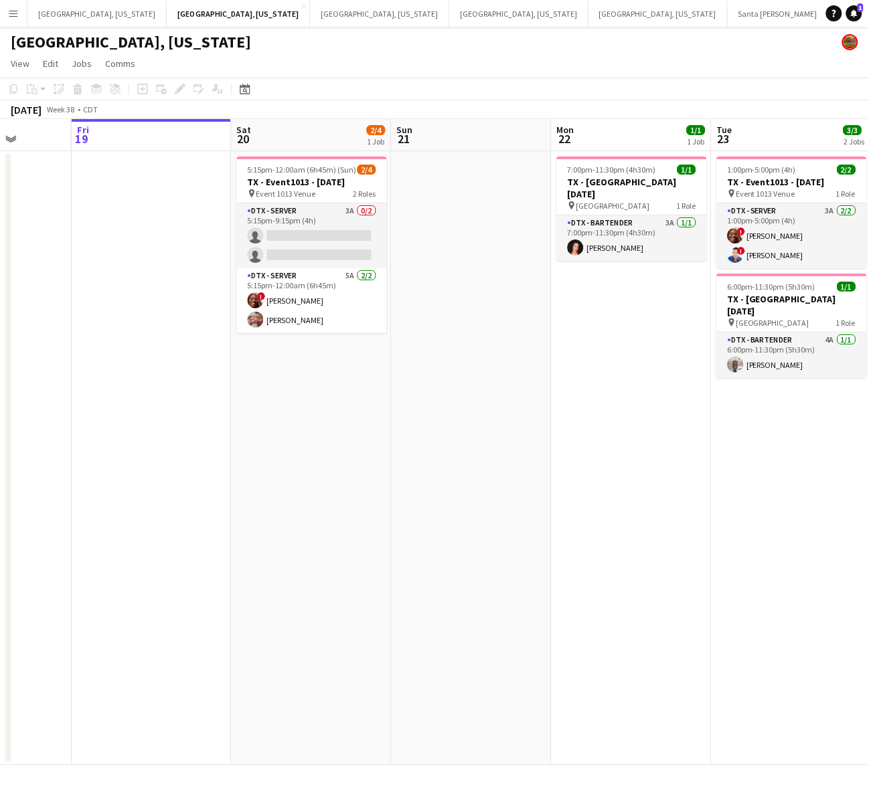
scroll to position [0, 452]
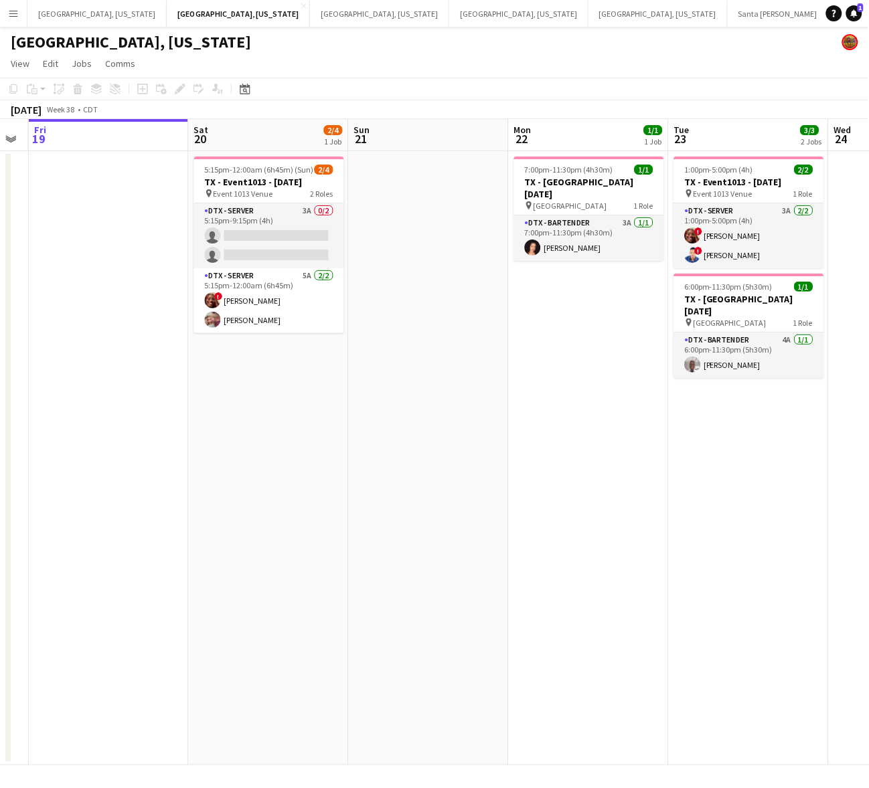
drag, startPoint x: 731, startPoint y: 405, endPoint x: 600, endPoint y: 422, distance: 132.2
click at [604, 424] on app-calendar-viewport "Tue 16 Wed 17 Thu 18 Fri 19 Sat 20 2/4 1 Job Sun 21 Mon 22 1/1 1 Job Tue 23 3/3…" at bounding box center [434, 442] width 869 height 646
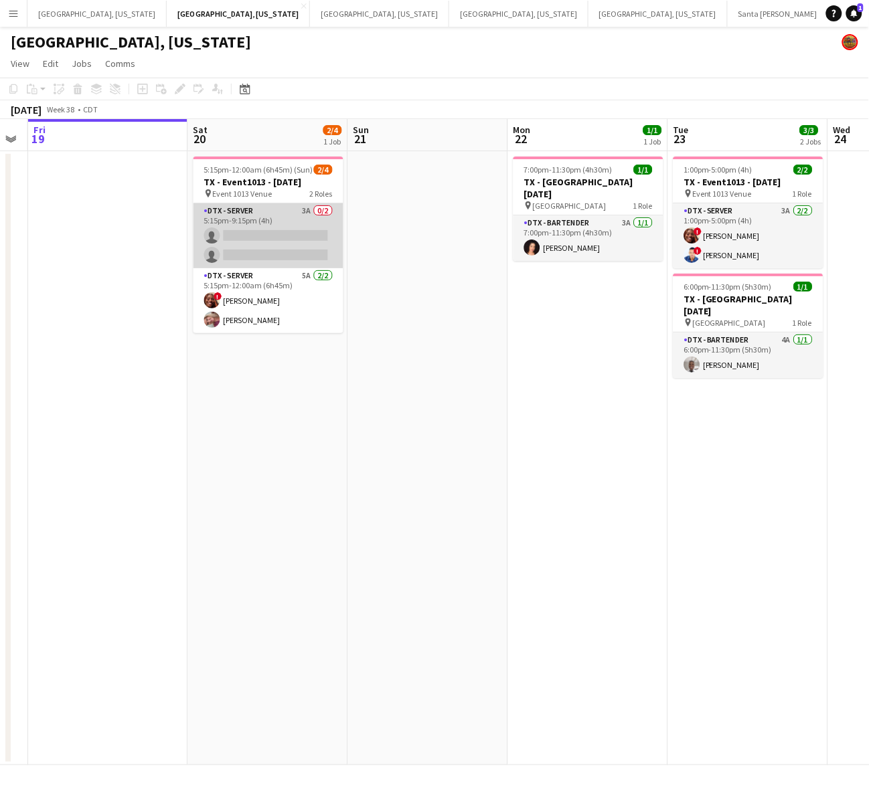
click at [305, 238] on app-card-role "DTX - Server 3A 0/2 5:15pm-9:15pm (4h) single-neutral-actions single-neutral-ac…" at bounding box center [268, 235] width 150 height 65
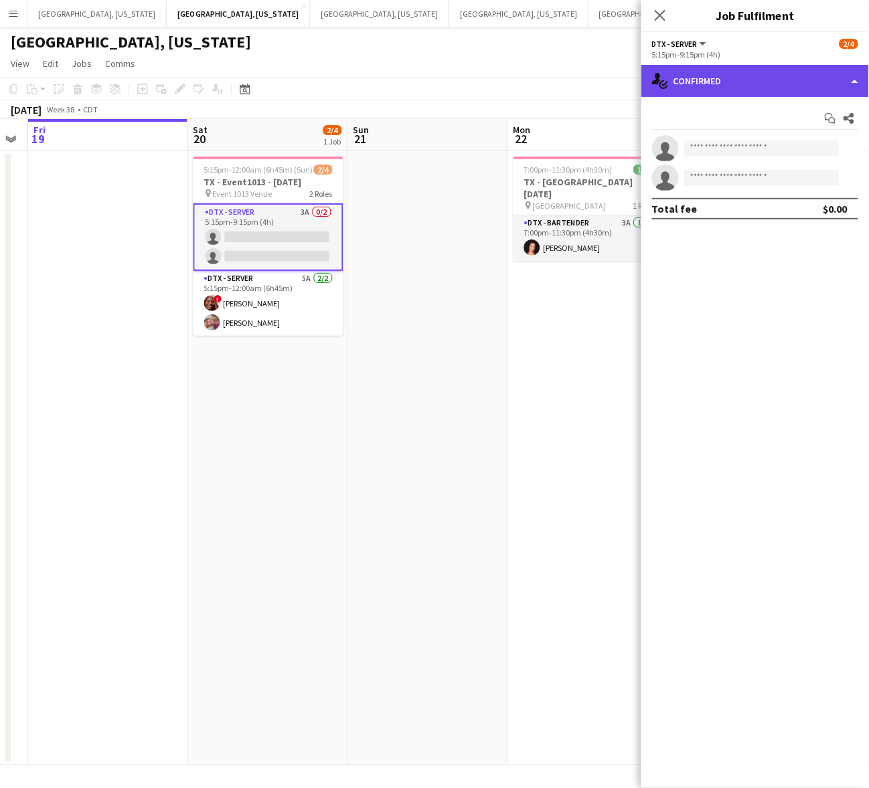
click at [696, 79] on div "single-neutral-actions-check-2 Confirmed" at bounding box center [755, 81] width 228 height 32
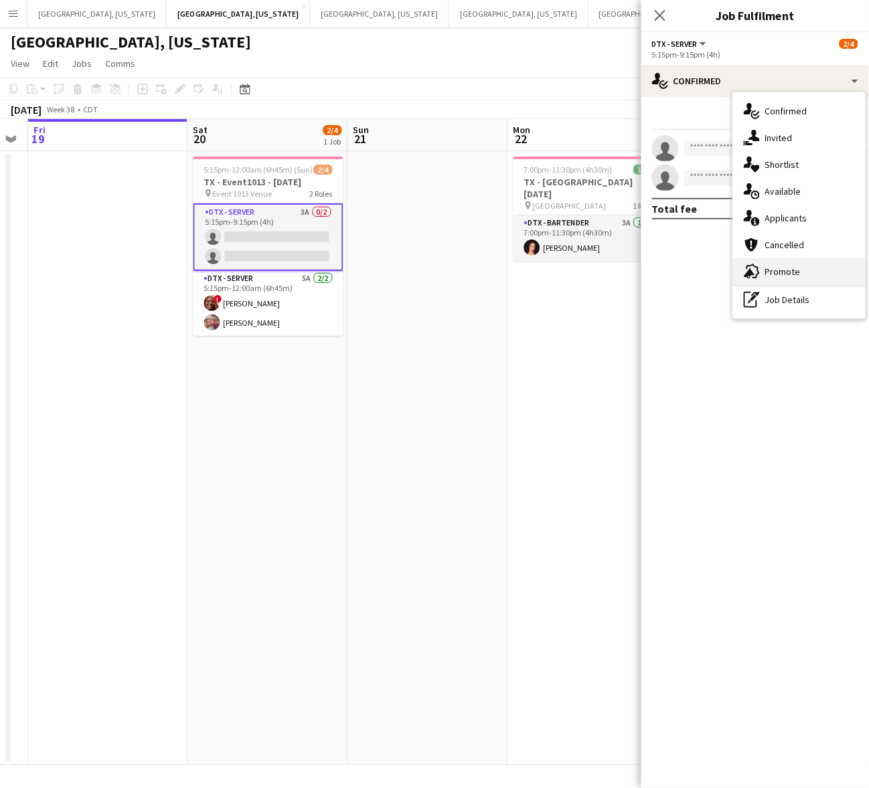
click at [801, 281] on div "advertising-megaphone Promote" at bounding box center [799, 271] width 132 height 27
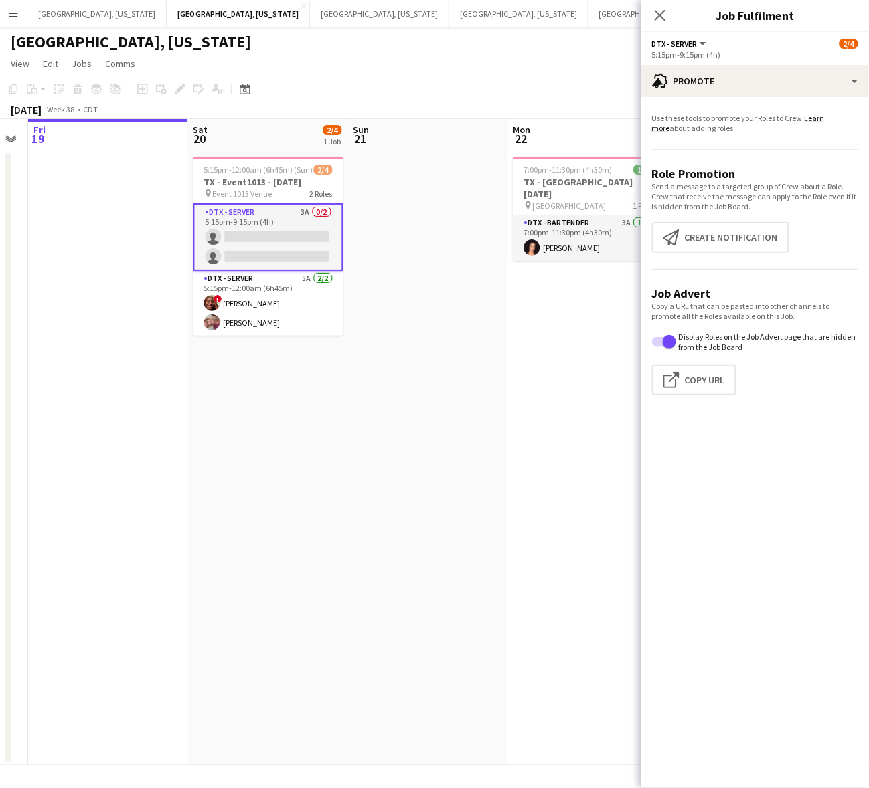
click at [741, 254] on app-promote-tab "Use these tools to promote your Roles to Crew. Learn more about adding roles. R…" at bounding box center [755, 257] width 228 height 298
click at [736, 241] on button "Create notification Create notification" at bounding box center [720, 237] width 137 height 31
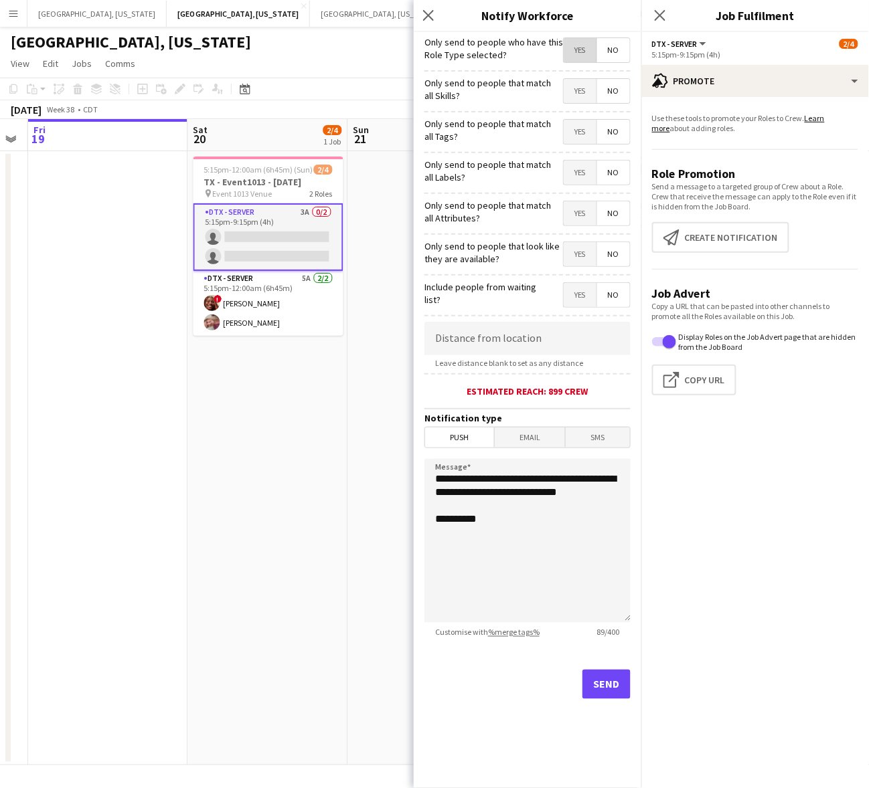
click at [571, 62] on span "Yes" at bounding box center [579, 50] width 33 height 24
click at [610, 686] on button "Send" at bounding box center [606, 684] width 48 height 29
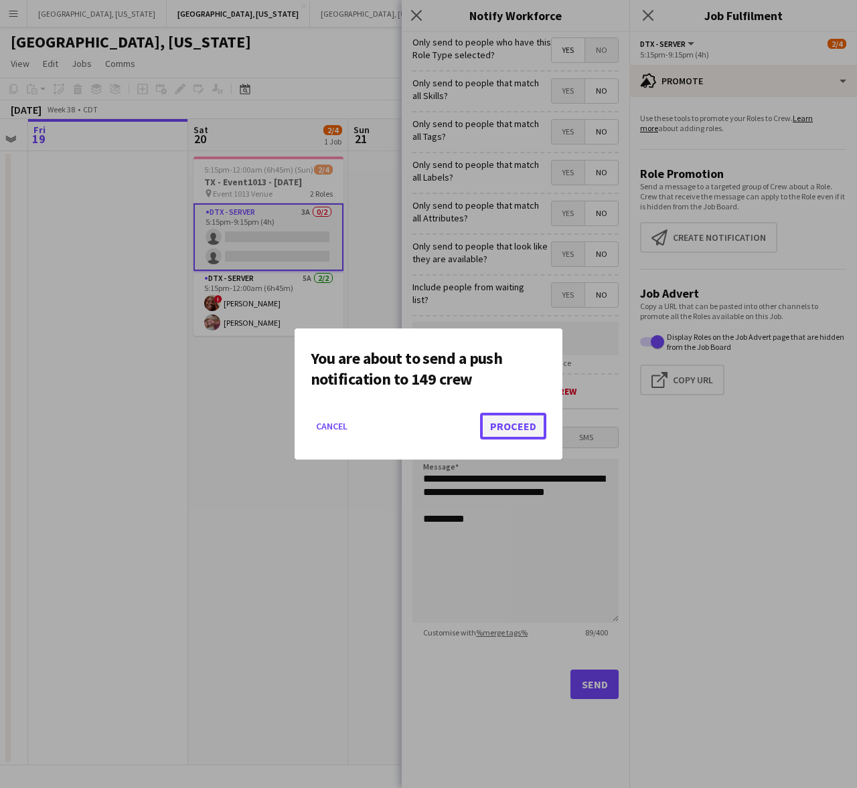
click at [523, 436] on button "Proceed" at bounding box center [513, 426] width 66 height 27
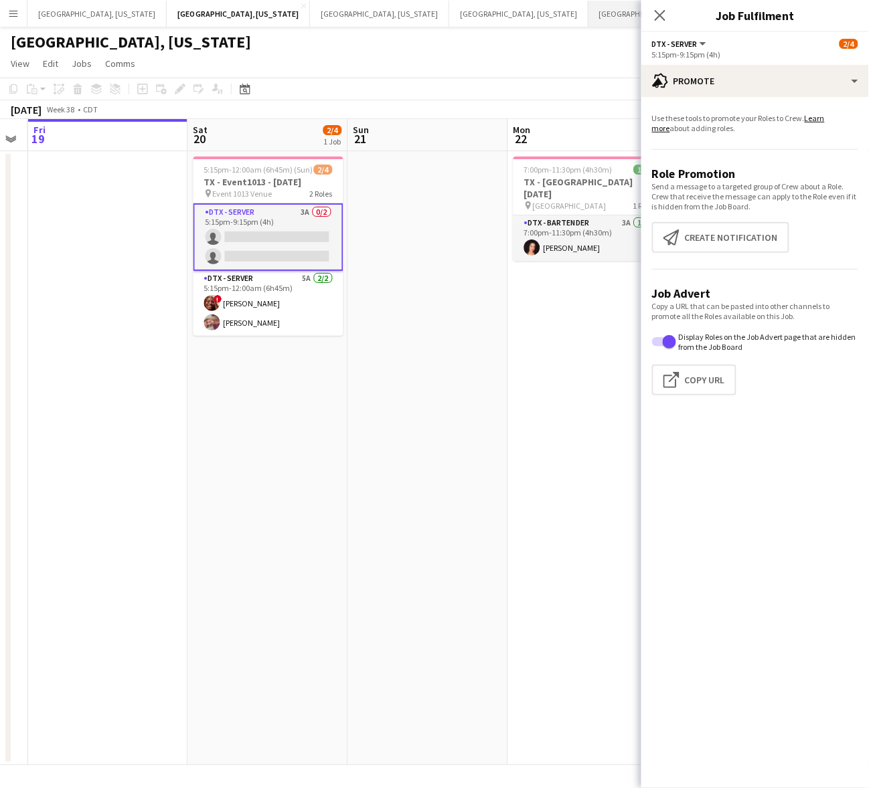
click at [588, 11] on button "[GEOGRAPHIC_DATA], [US_STATE] Close" at bounding box center [657, 14] width 139 height 26
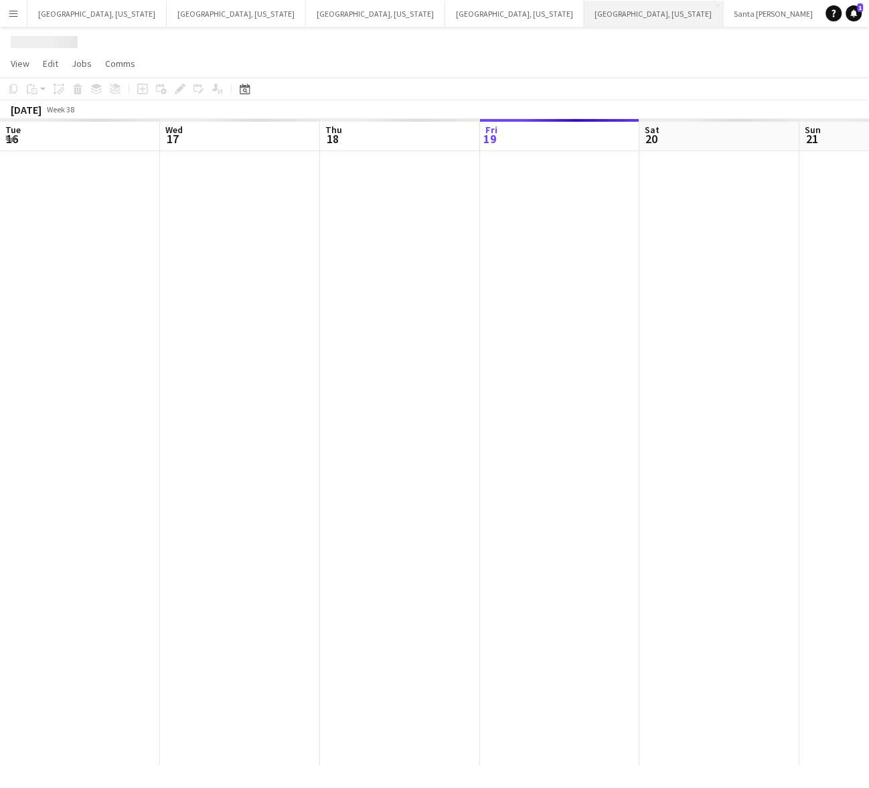
scroll to position [0, 319]
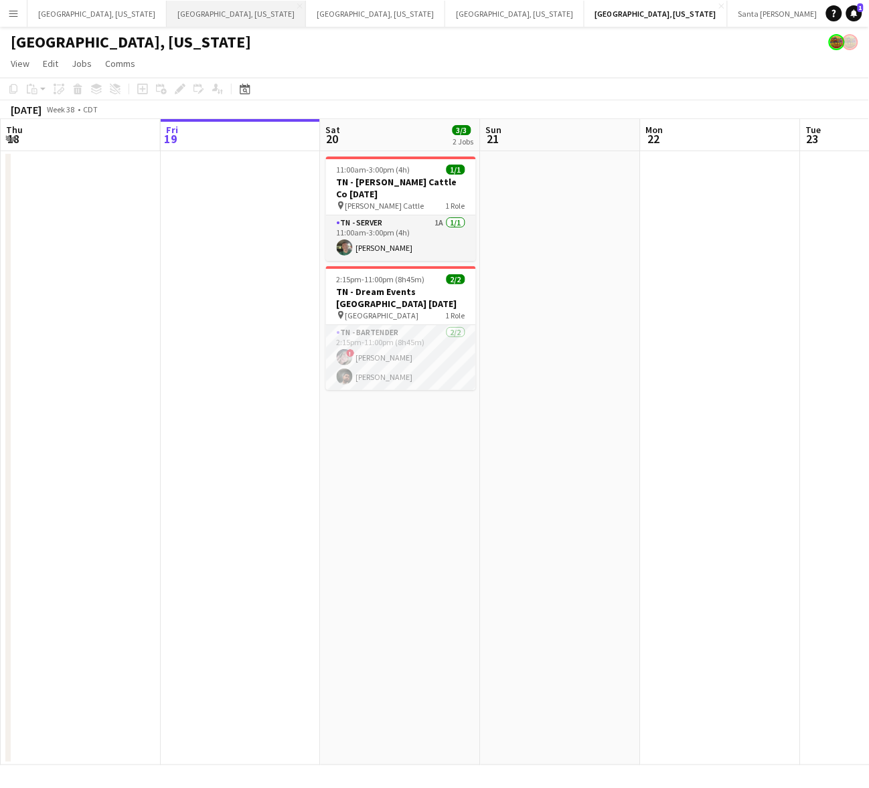
click at [167, 13] on button "[GEOGRAPHIC_DATA], [US_STATE] Close" at bounding box center [236, 14] width 139 height 26
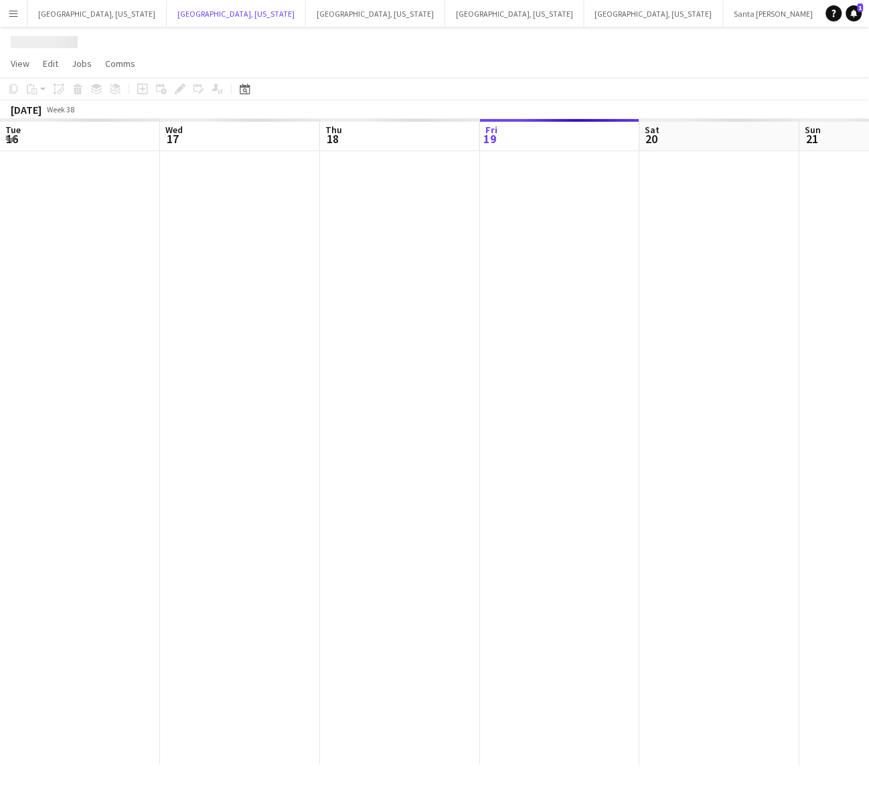
scroll to position [0, 319]
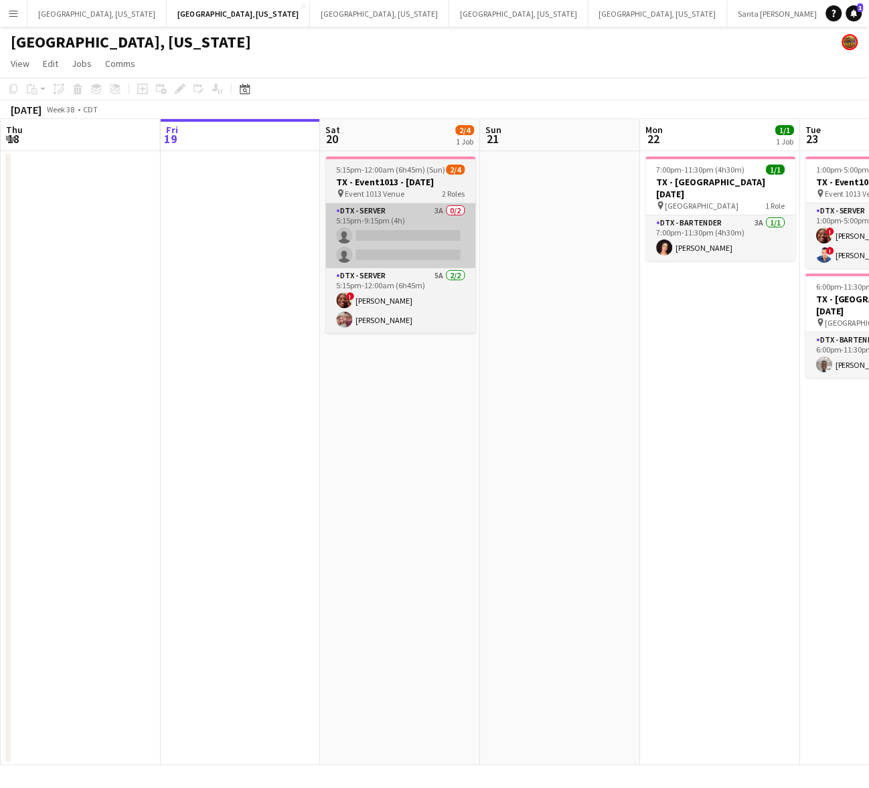
click at [378, 248] on app-card-role "DTX - Server 3A 0/2 5:15pm-9:15pm (4h) single-neutral-actions single-neutral-ac…" at bounding box center [401, 235] width 150 height 65
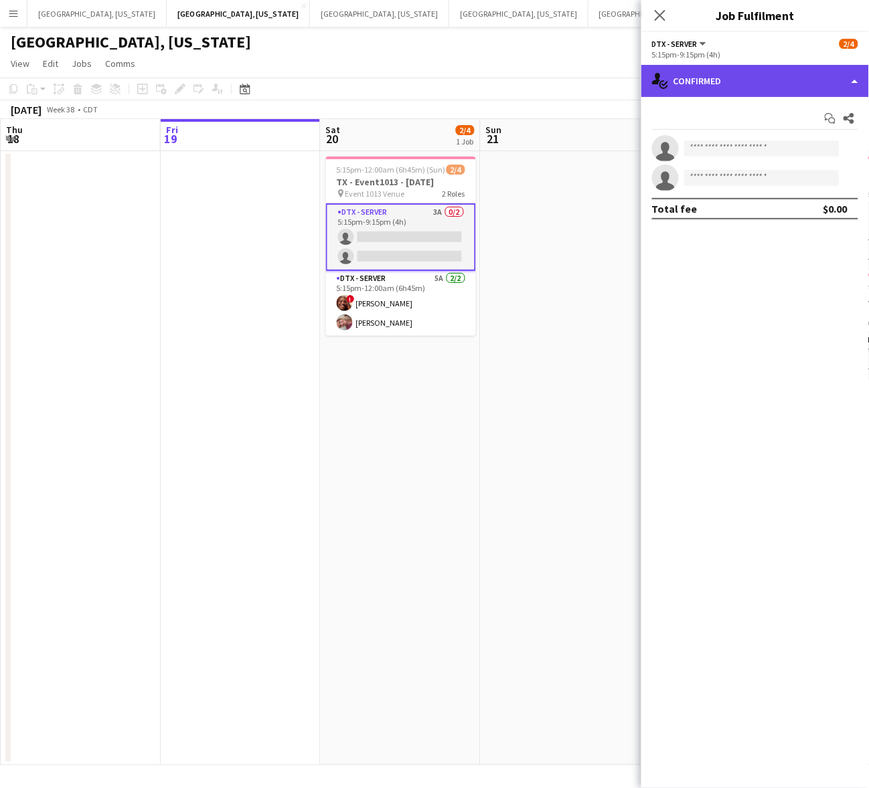
click at [790, 76] on div "single-neutral-actions-check-2 Confirmed" at bounding box center [755, 81] width 228 height 32
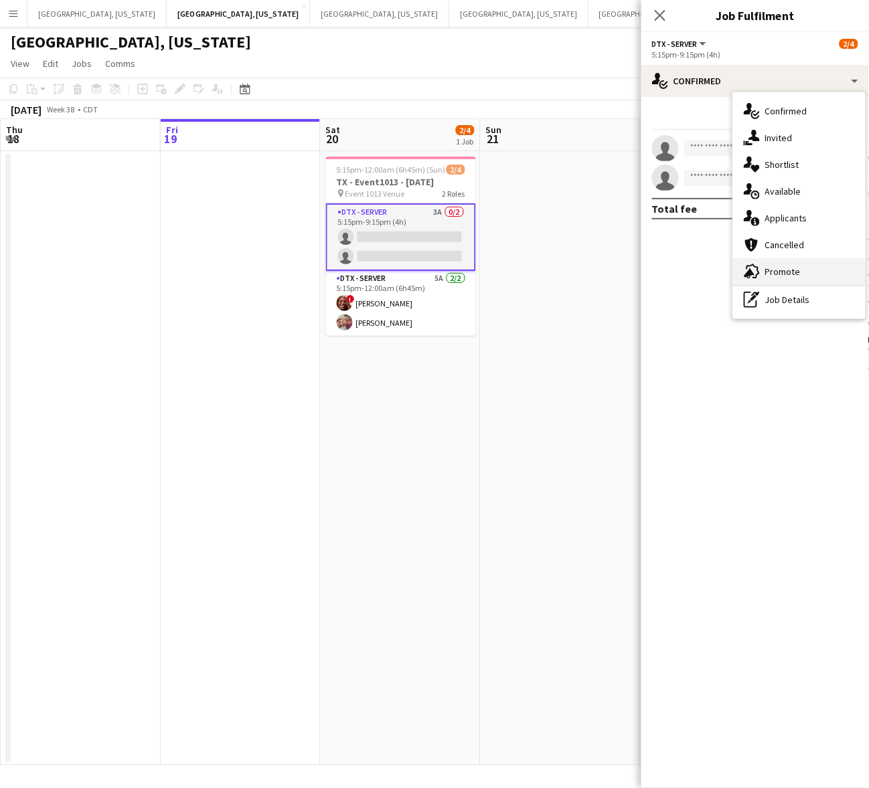
click at [793, 273] on span "Promote" at bounding box center [782, 272] width 35 height 12
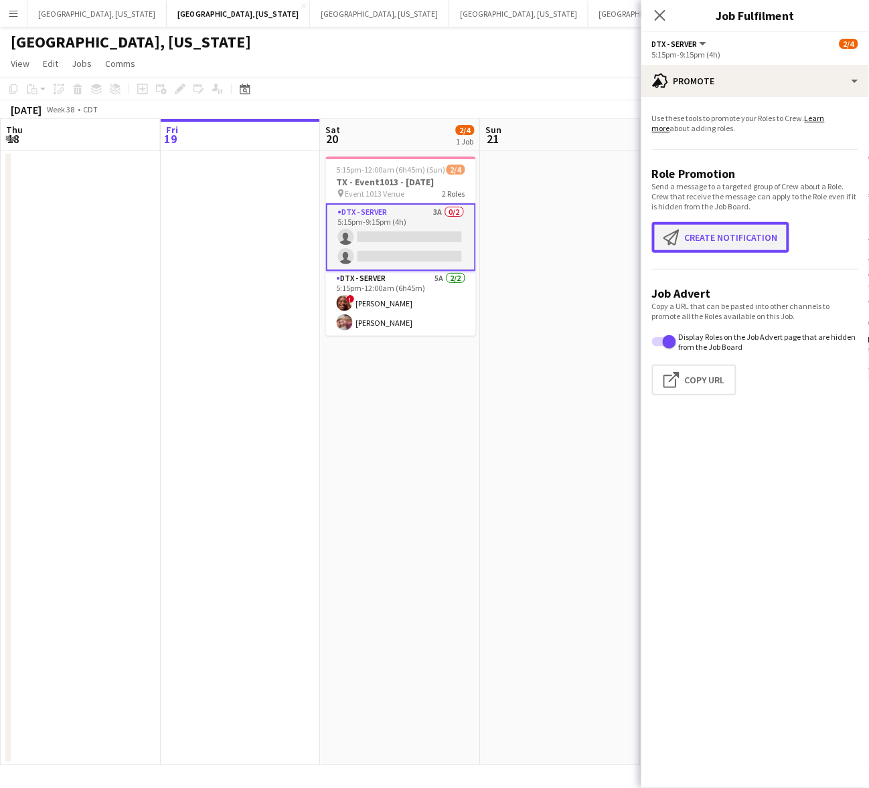
click at [681, 226] on button "Create notification Create notification" at bounding box center [720, 237] width 137 height 31
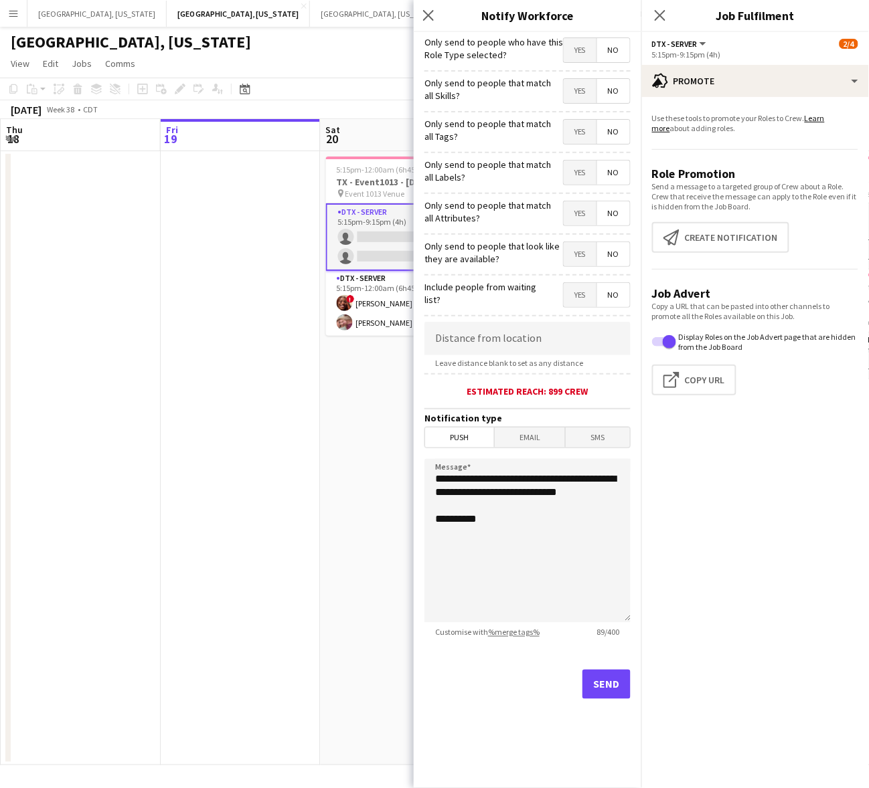
click at [578, 47] on span "Yes" at bounding box center [579, 50] width 33 height 24
click at [604, 679] on button "Send" at bounding box center [606, 684] width 48 height 29
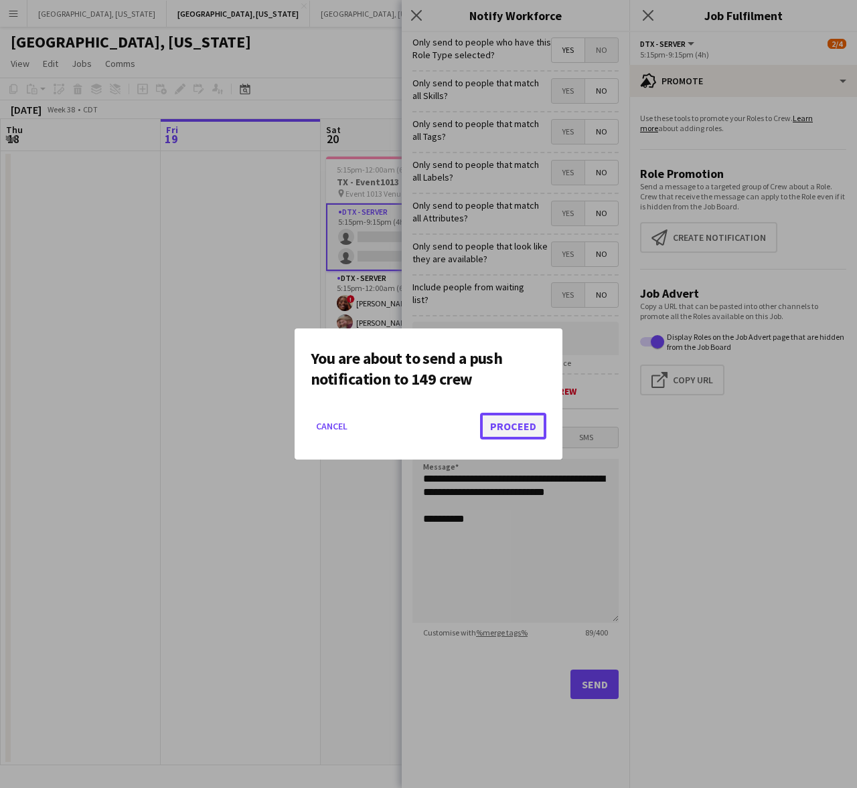
click at [492, 419] on button "Proceed" at bounding box center [513, 426] width 66 height 27
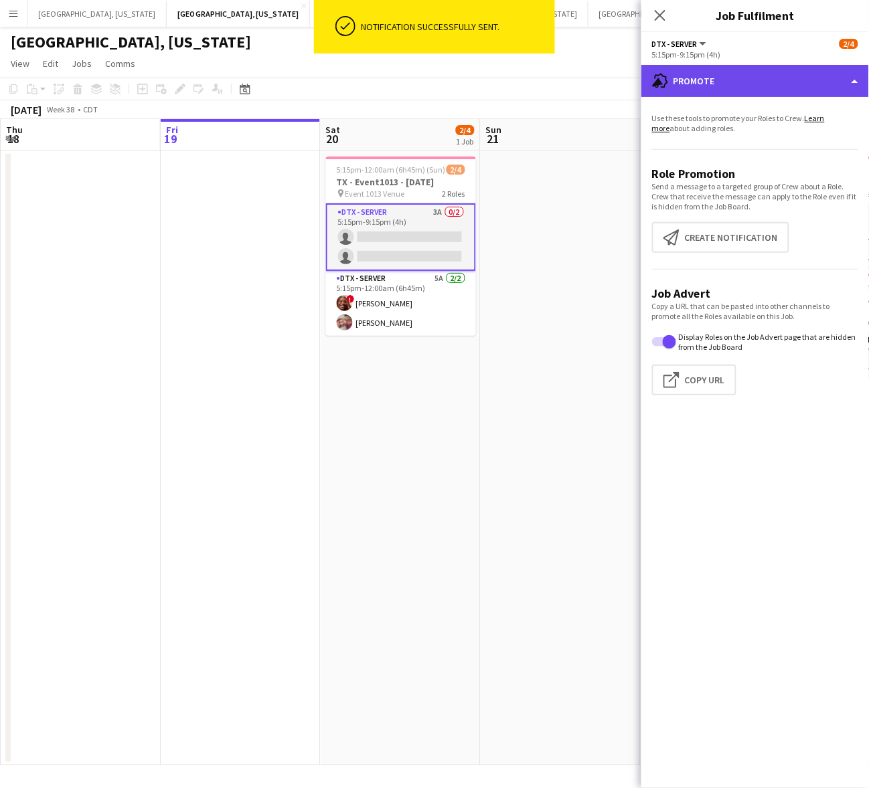
click at [754, 82] on div "advertising-megaphone Promote" at bounding box center [755, 81] width 228 height 32
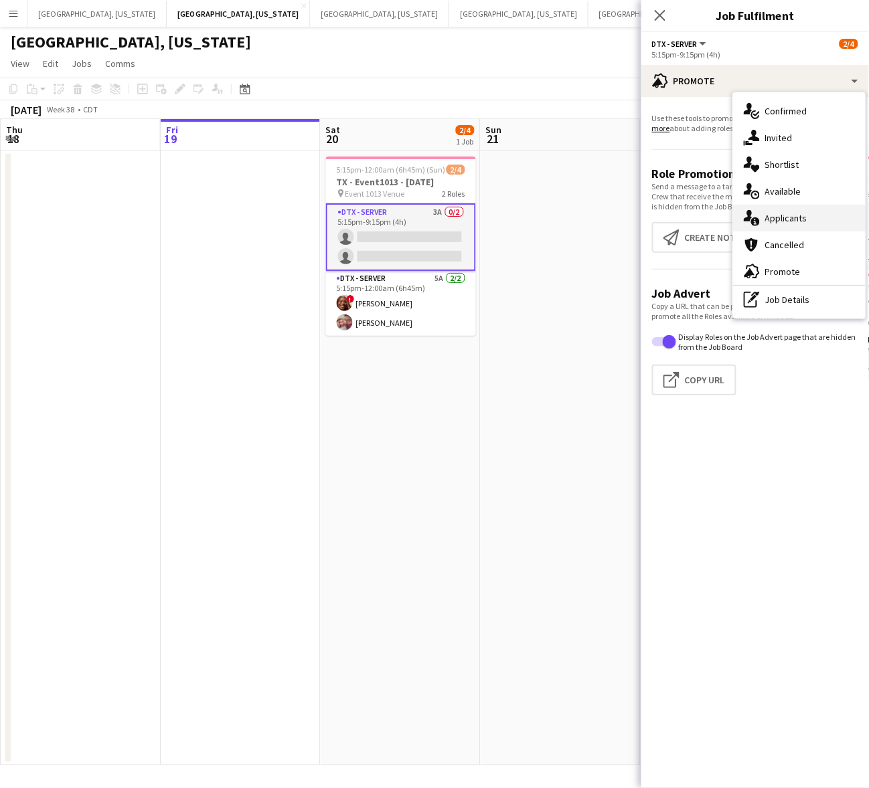
click at [812, 211] on div "single-neutral-actions-information Applicants" at bounding box center [799, 218] width 132 height 27
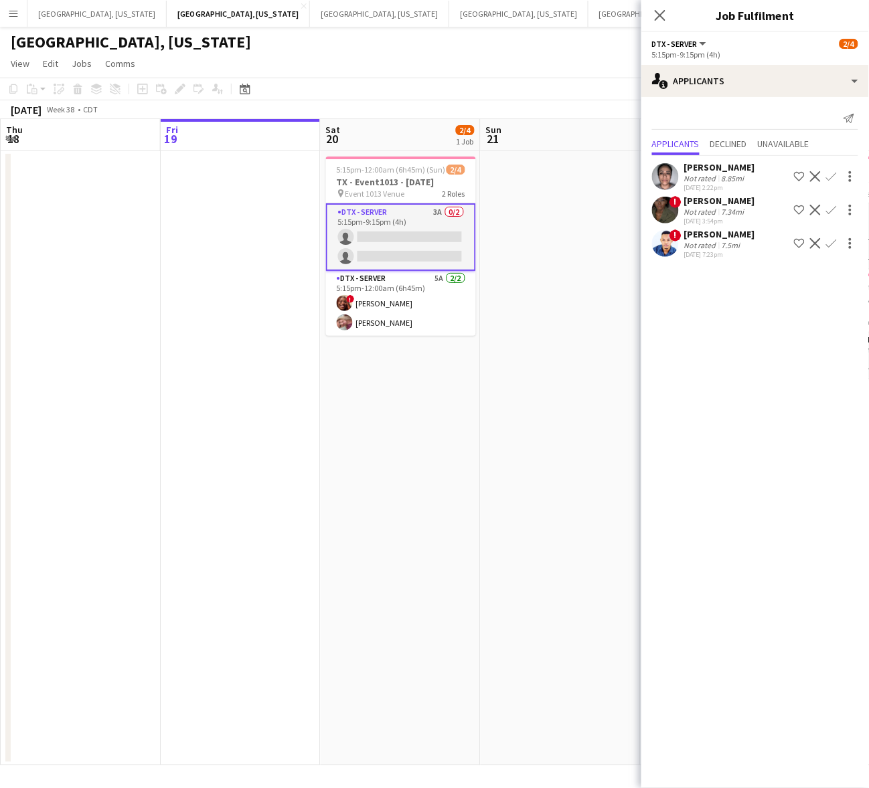
click at [668, 195] on div "! [PERSON_NAME] Not rated 7.34mi [DATE] 3:54pm Shortlist crew Decline Confirm" at bounding box center [755, 210] width 228 height 31
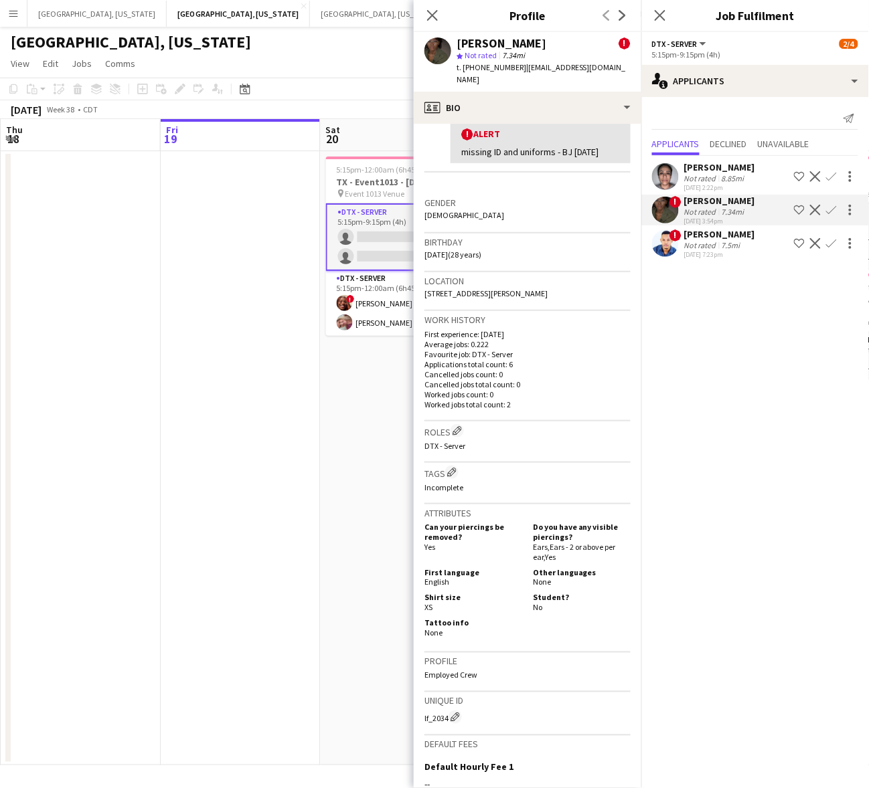
scroll to position [437, 0]
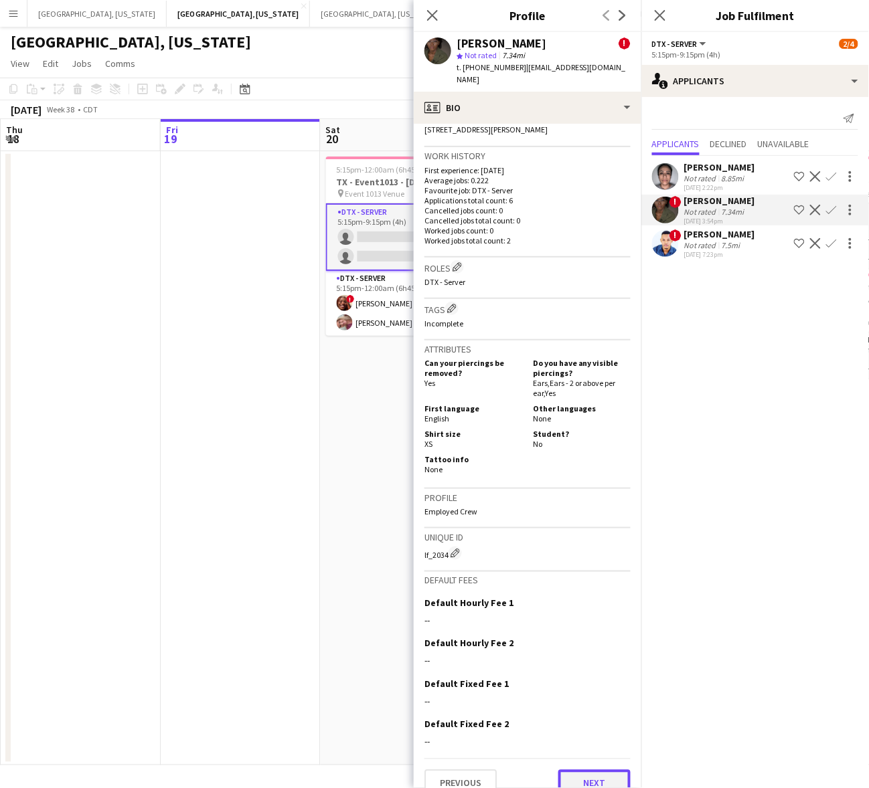
click at [584, 770] on button "Next" at bounding box center [594, 783] width 72 height 27
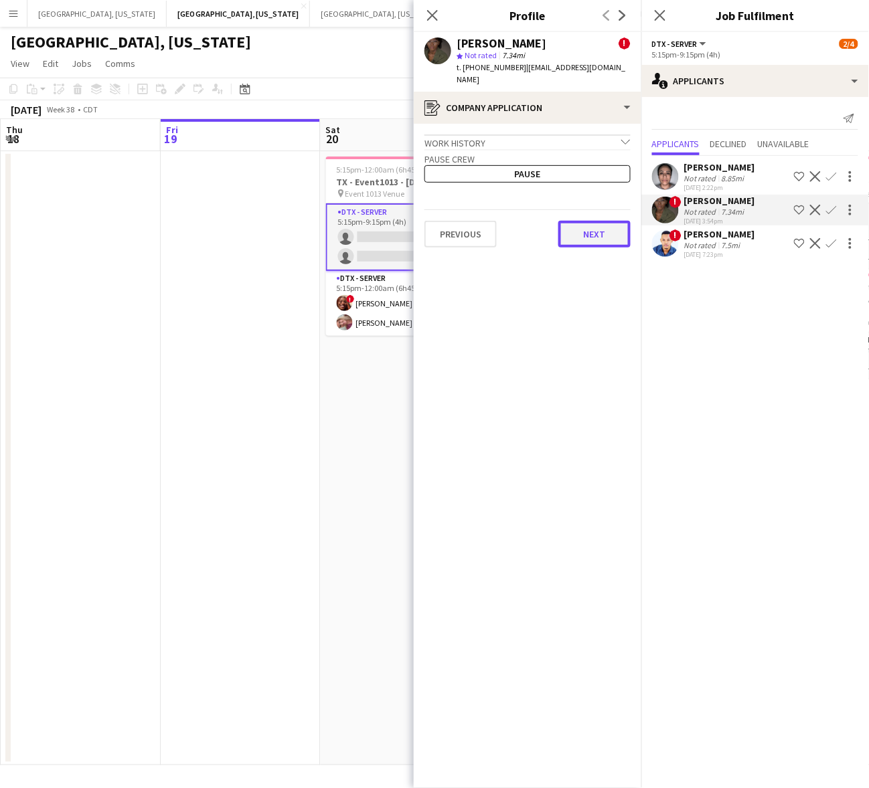
click at [576, 221] on button "Next" at bounding box center [594, 234] width 72 height 27
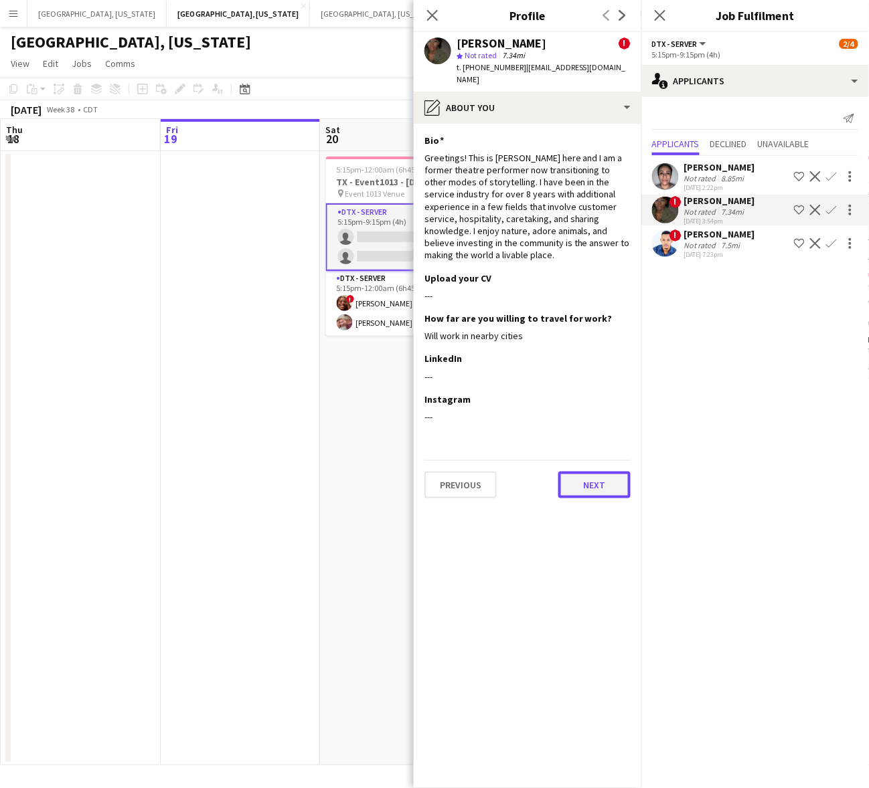
click at [594, 486] on button "Next" at bounding box center [594, 485] width 72 height 27
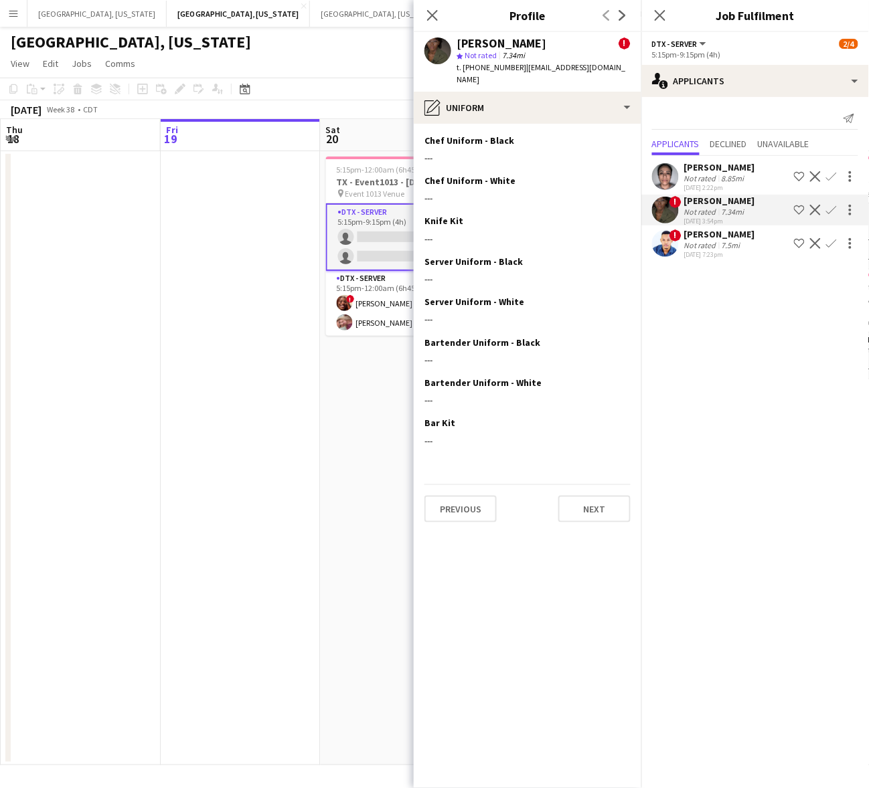
click at [602, 512] on app-section-data-types "Chef Uniform - Black Edit this field --- Chef Uniform - White Edit this field -…" at bounding box center [528, 456] width 228 height 665
click at [587, 496] on button "Next" at bounding box center [594, 509] width 72 height 27
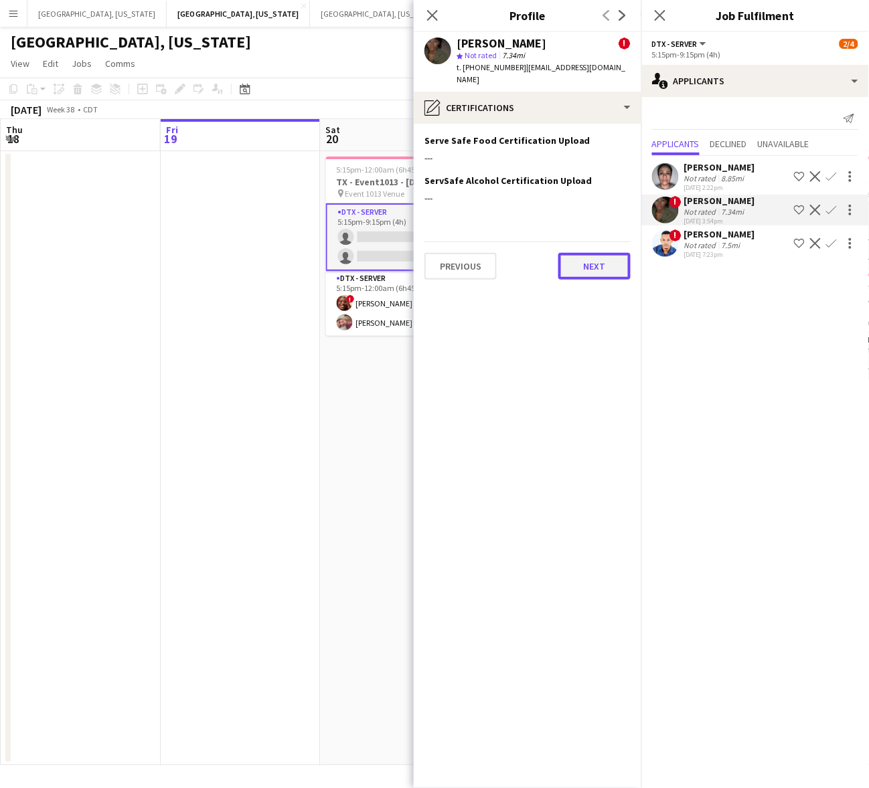
click at [610, 262] on button "Next" at bounding box center [594, 266] width 72 height 27
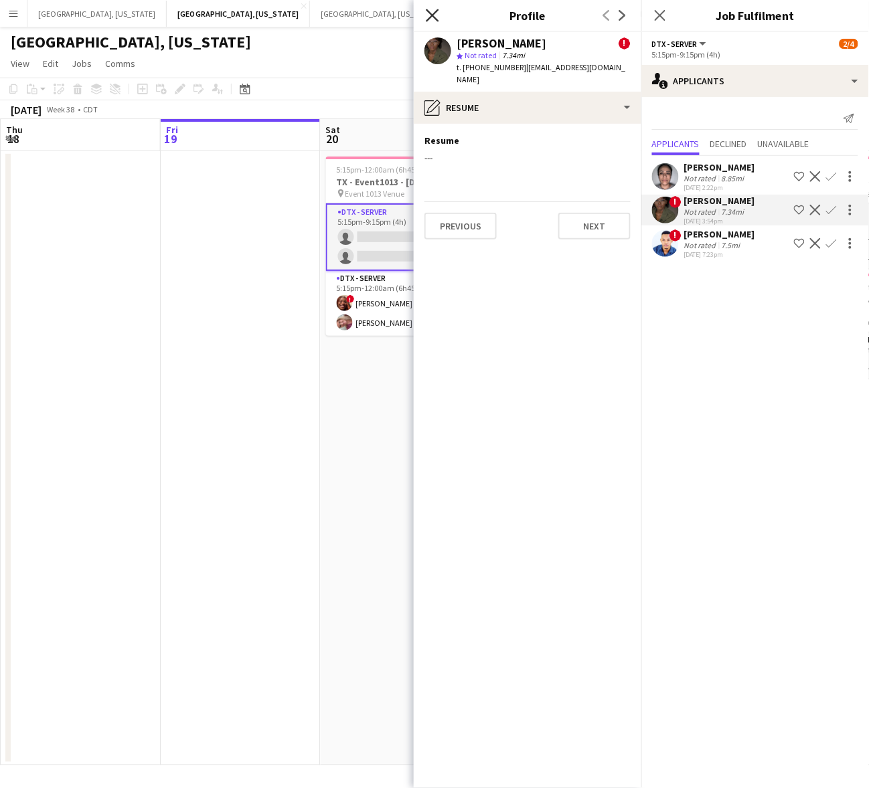
click at [432, 10] on icon "Close pop-in" at bounding box center [432, 15] width 13 height 13
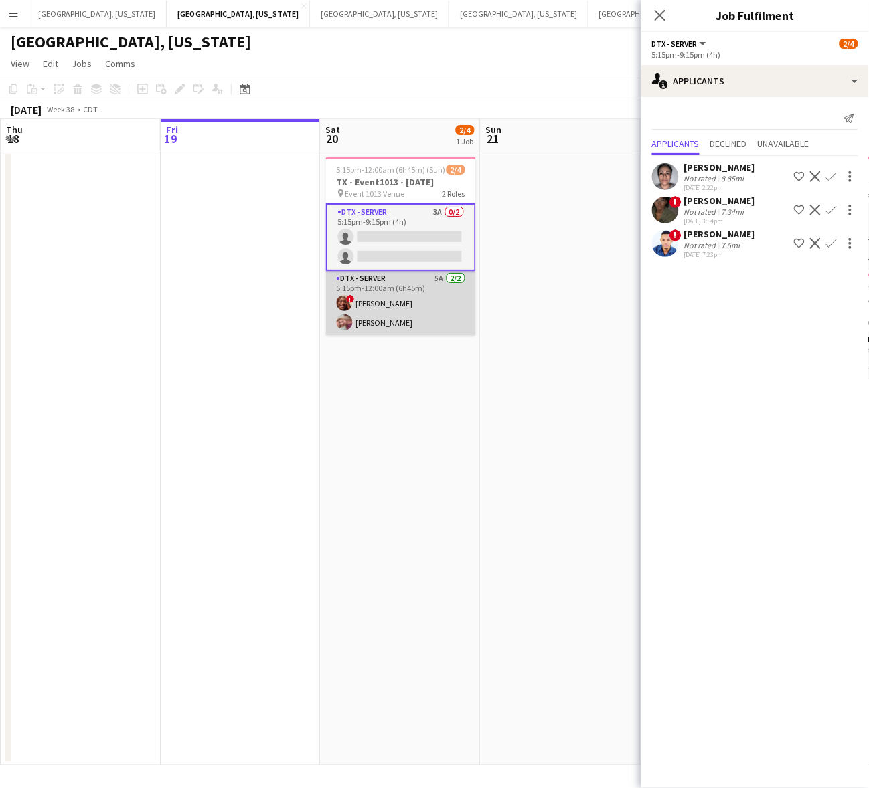
click at [427, 296] on app-card-role "DTX - Server 5A [DATE] 5:15pm-12:00am (6h45m) ! [PERSON_NAME] [PERSON_NAME]" at bounding box center [401, 303] width 150 height 65
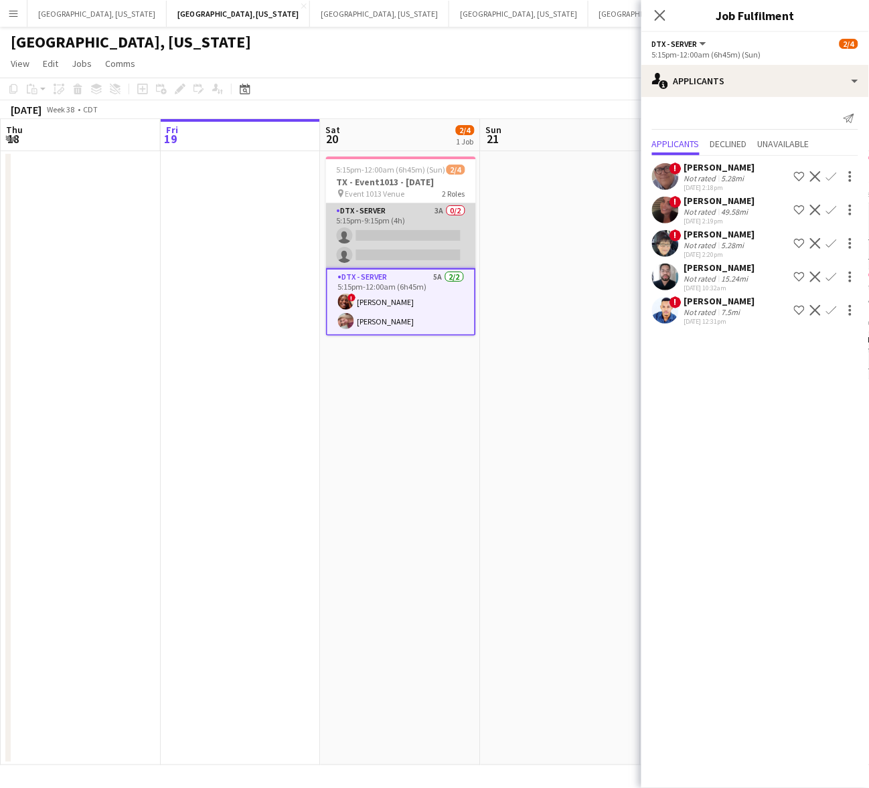
click at [445, 222] on app-card-role "DTX - Server 3A 0/2 5:15pm-9:15pm (4h) single-neutral-actions single-neutral-ac…" at bounding box center [401, 235] width 150 height 65
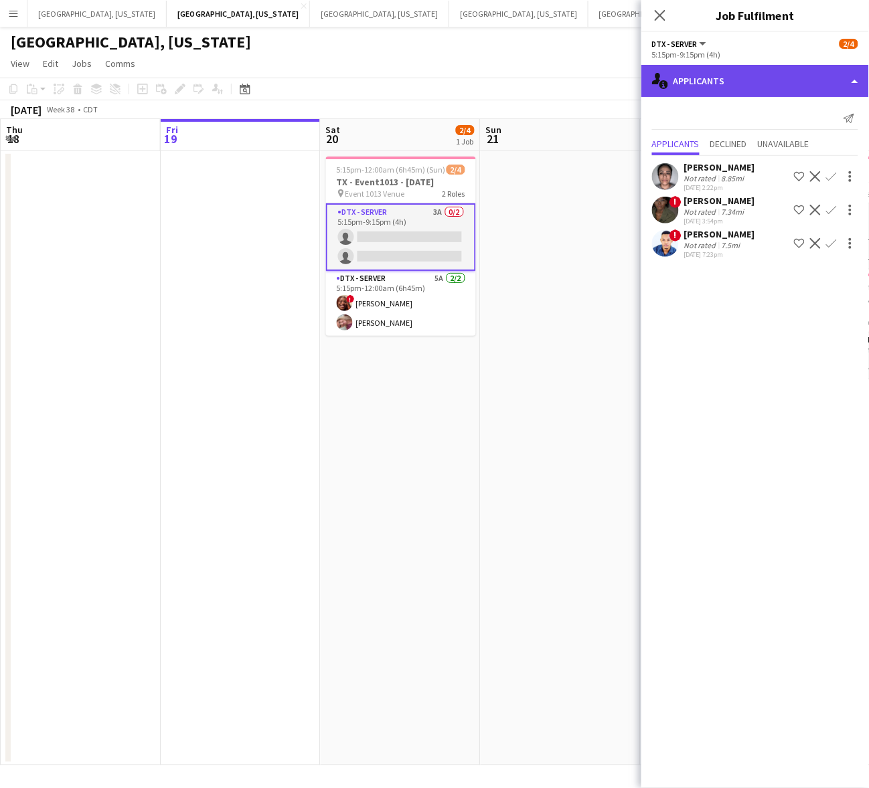
click at [727, 84] on div "single-neutral-actions-information Applicants" at bounding box center [755, 81] width 228 height 32
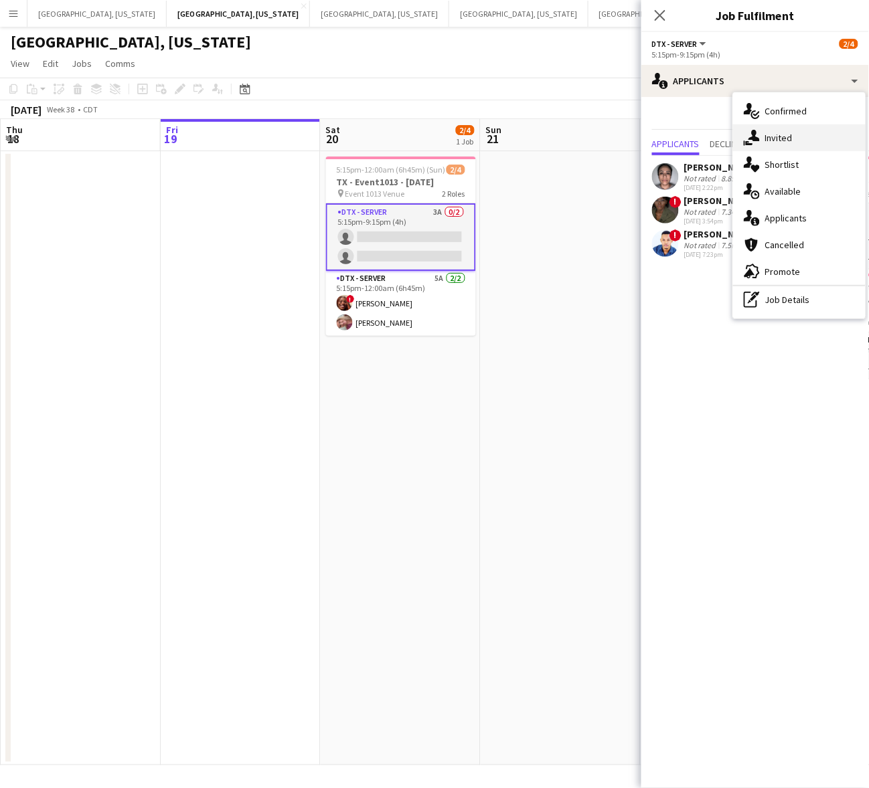
click at [755, 139] on icon at bounding box center [753, 135] width 11 height 11
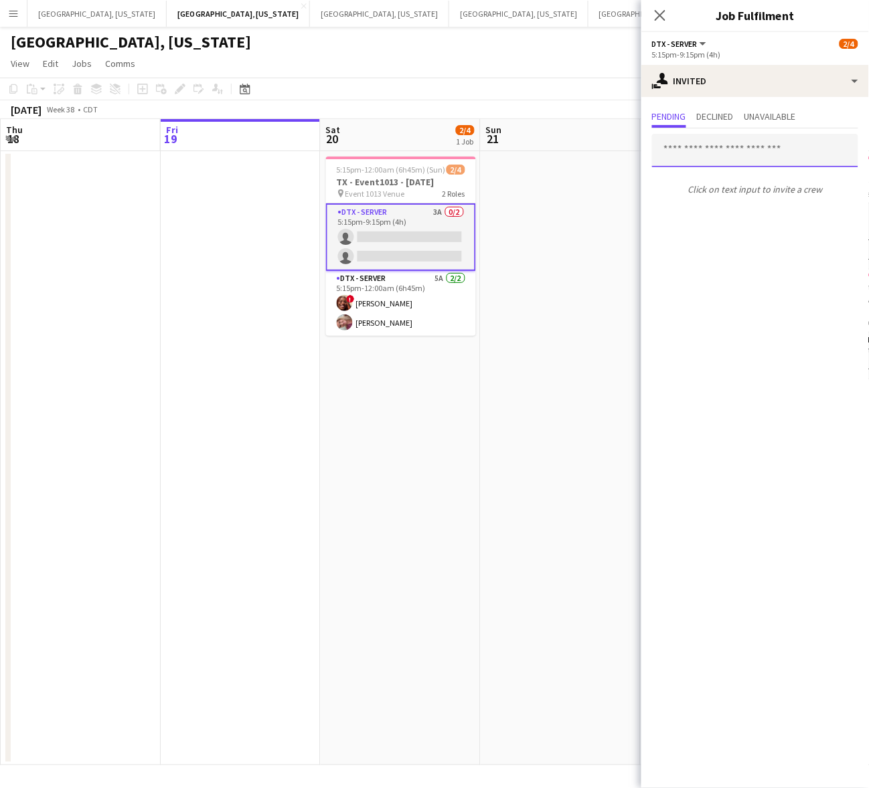
click at [720, 158] on input "text" at bounding box center [755, 150] width 206 height 33
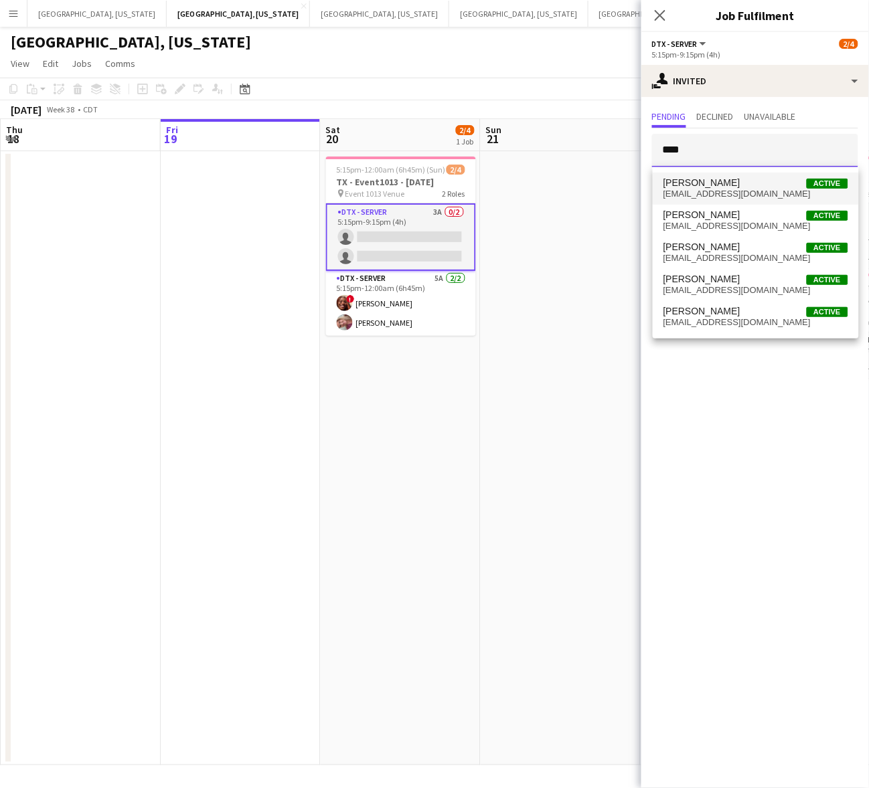
type input "****"
click at [743, 181] on span "[PERSON_NAME] Active" at bounding box center [755, 182] width 185 height 11
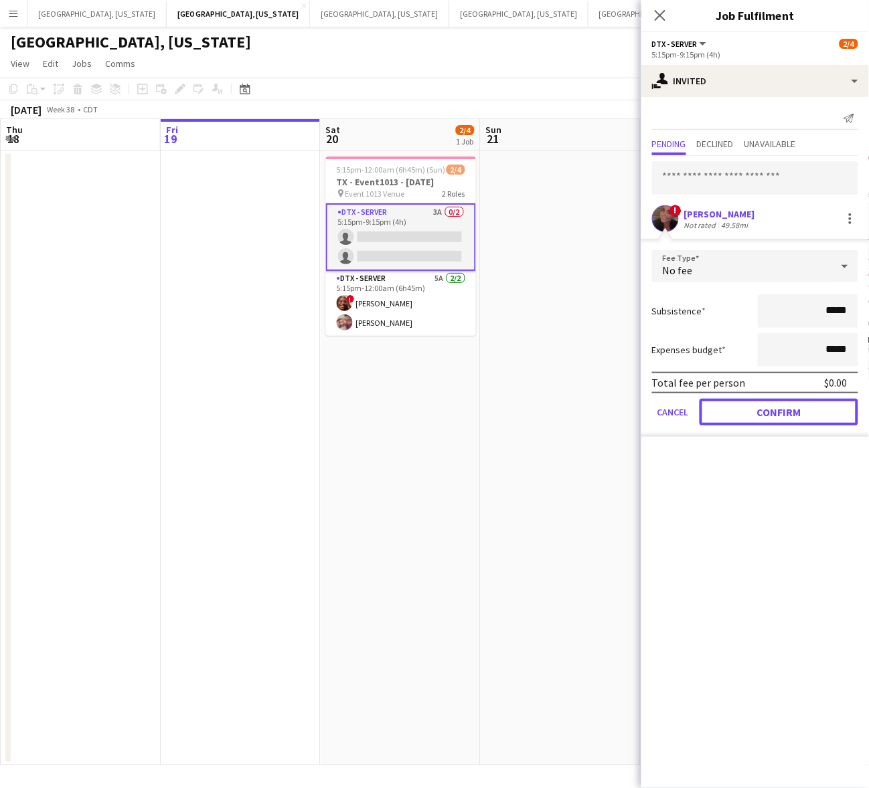
drag, startPoint x: 753, startPoint y: 422, endPoint x: 657, endPoint y: 382, distance: 103.8
click at [754, 422] on button "Confirm" at bounding box center [778, 412] width 159 height 27
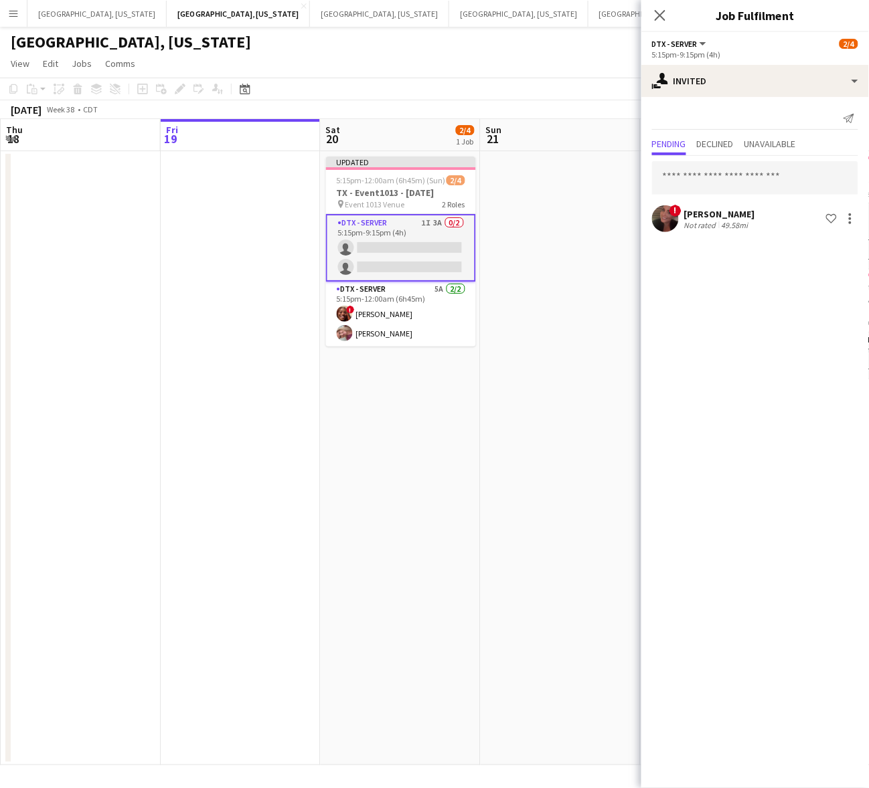
click at [619, 375] on app-date-cell at bounding box center [560, 458] width 160 height 614
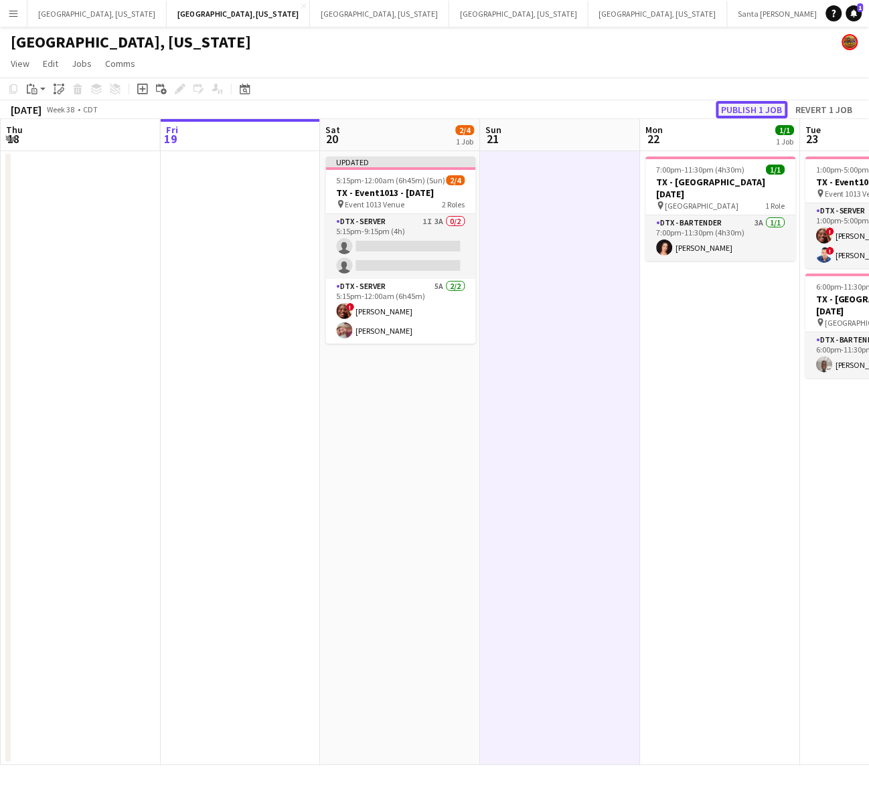
click at [760, 105] on button "Publish 1 job" at bounding box center [752, 109] width 72 height 17
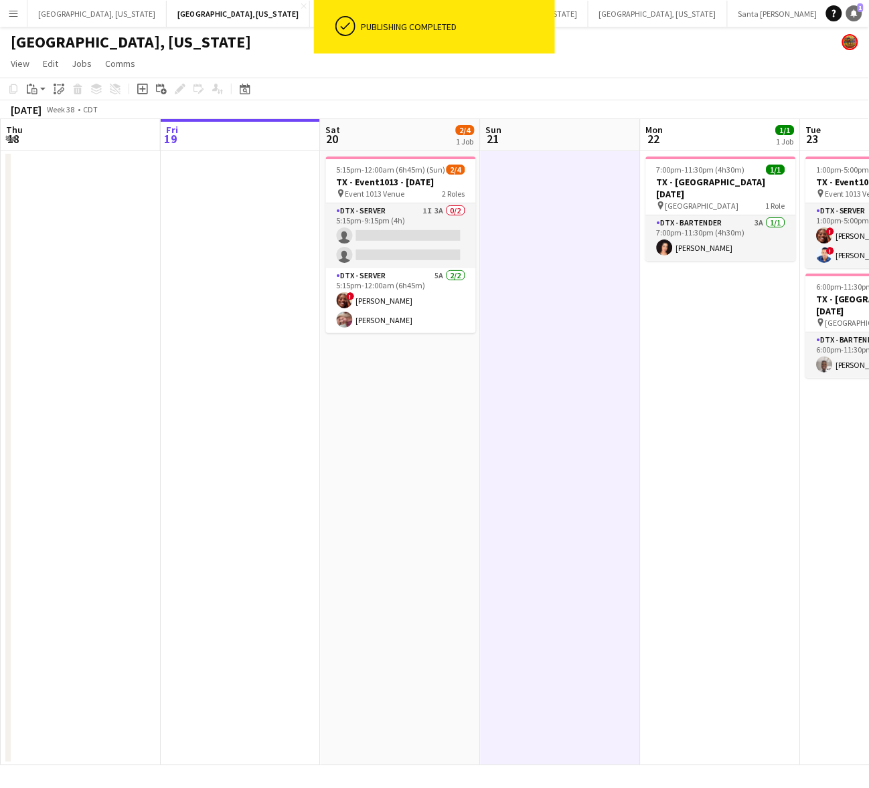
click at [857, 15] on icon at bounding box center [854, 12] width 7 height 7
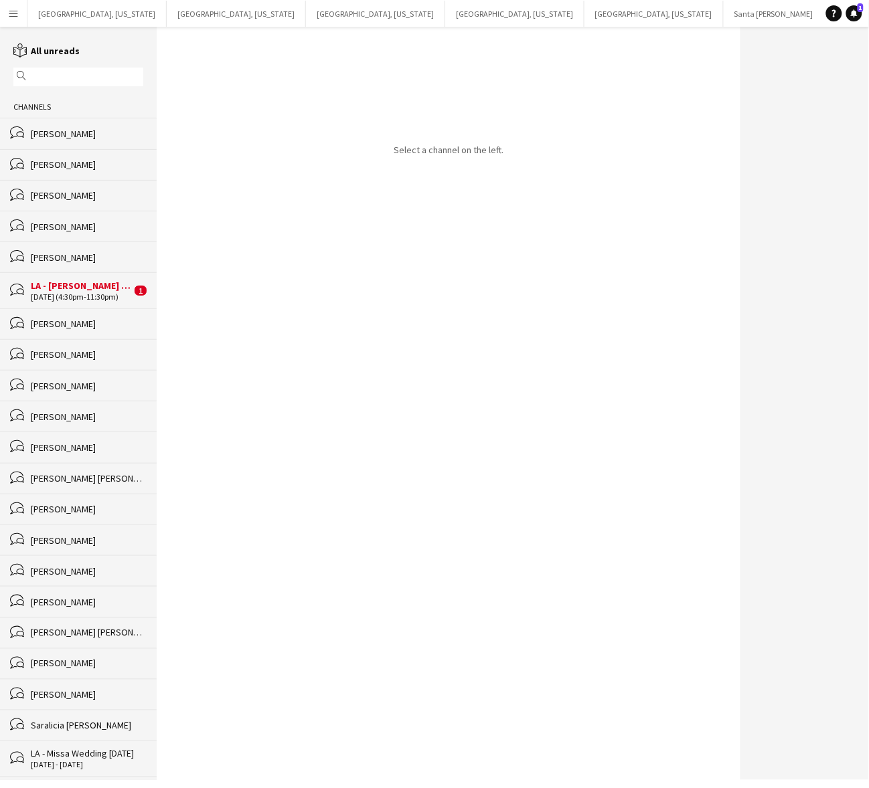
click at [104, 288] on div "LA - [PERSON_NAME] Club - PM - [DATE]" at bounding box center [81, 286] width 100 height 12
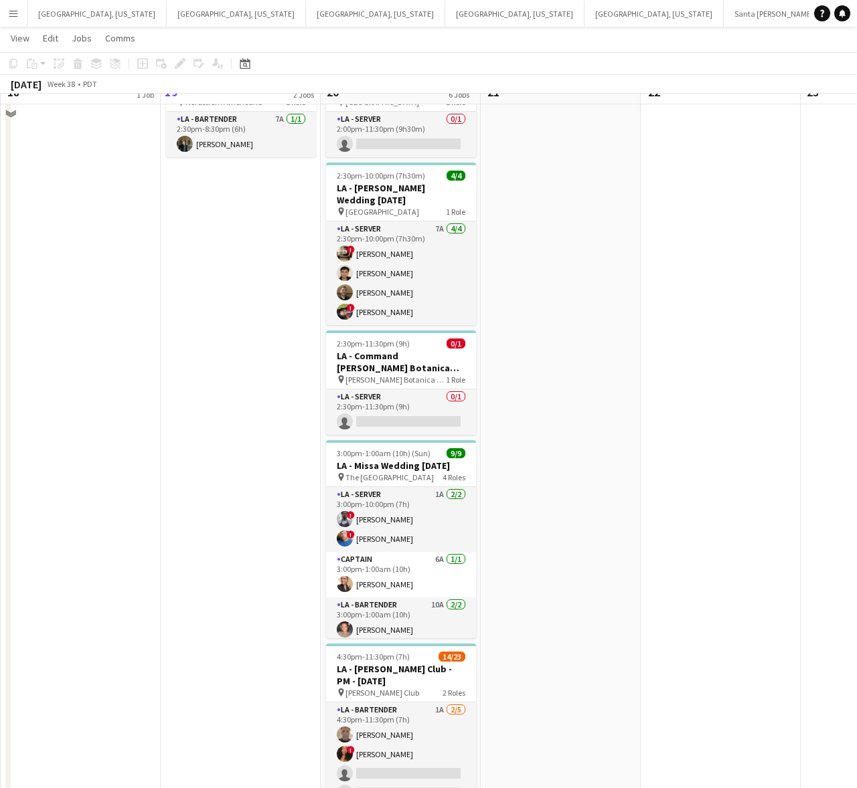
scroll to position [128, 0]
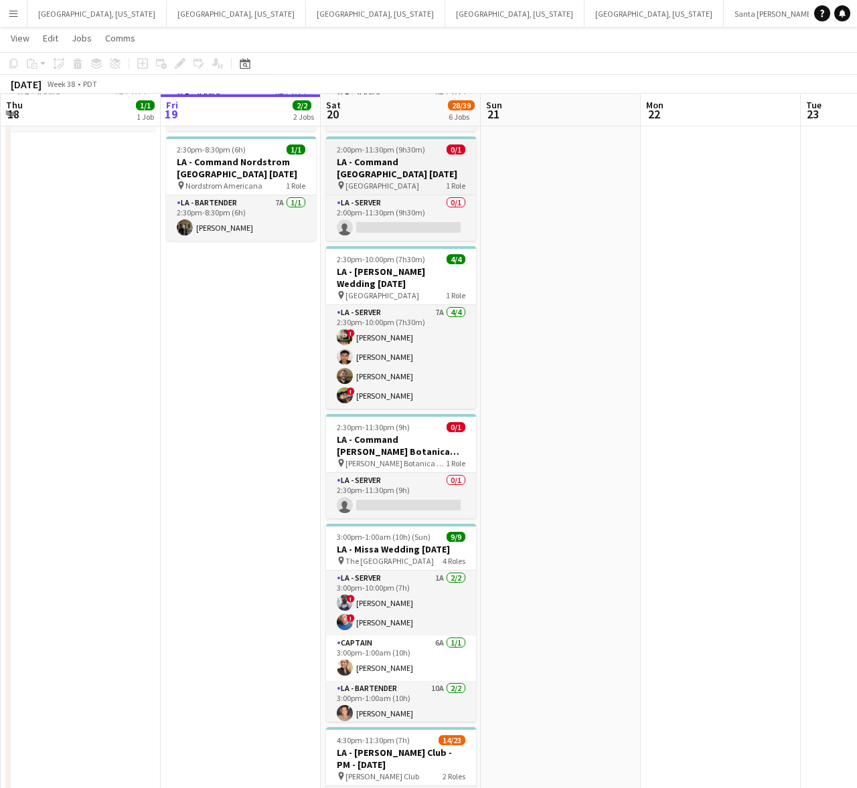
click at [369, 168] on h3 "LA - Command [GEOGRAPHIC_DATA] [DATE]" at bounding box center [401, 168] width 150 height 24
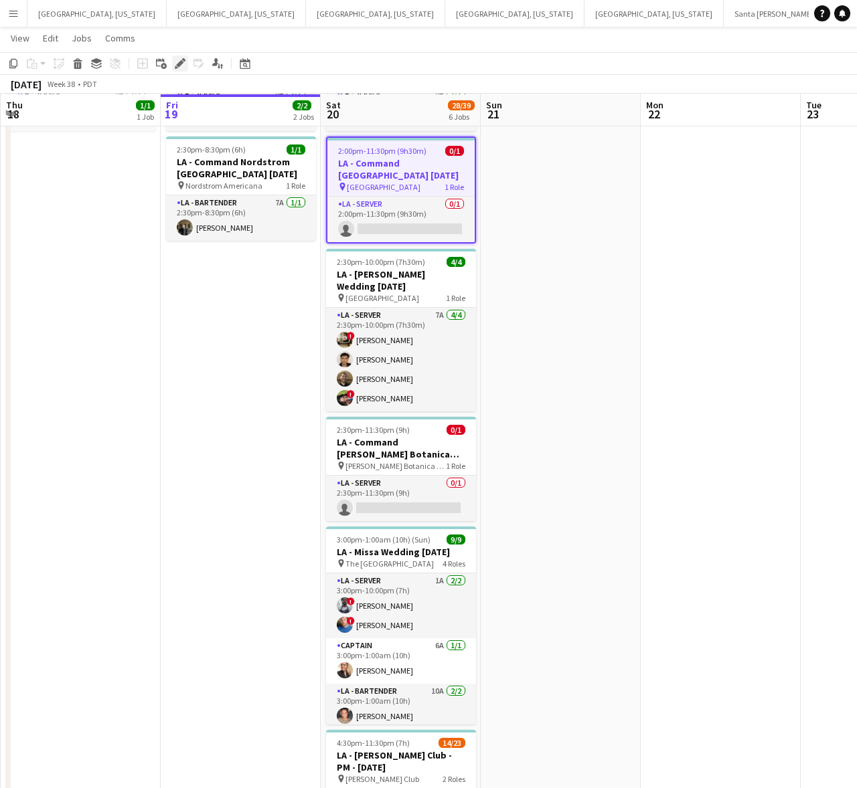
click at [179, 64] on icon at bounding box center [179, 63] width 7 height 7
type input "**********"
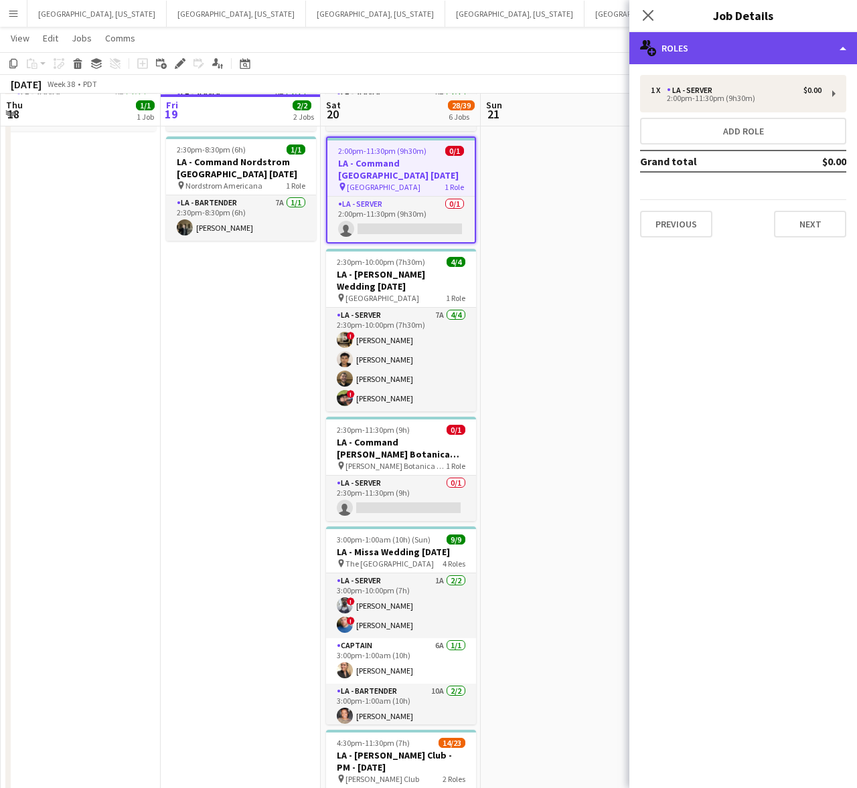
click at [740, 56] on div "multiple-users-add Roles" at bounding box center [743, 48] width 228 height 32
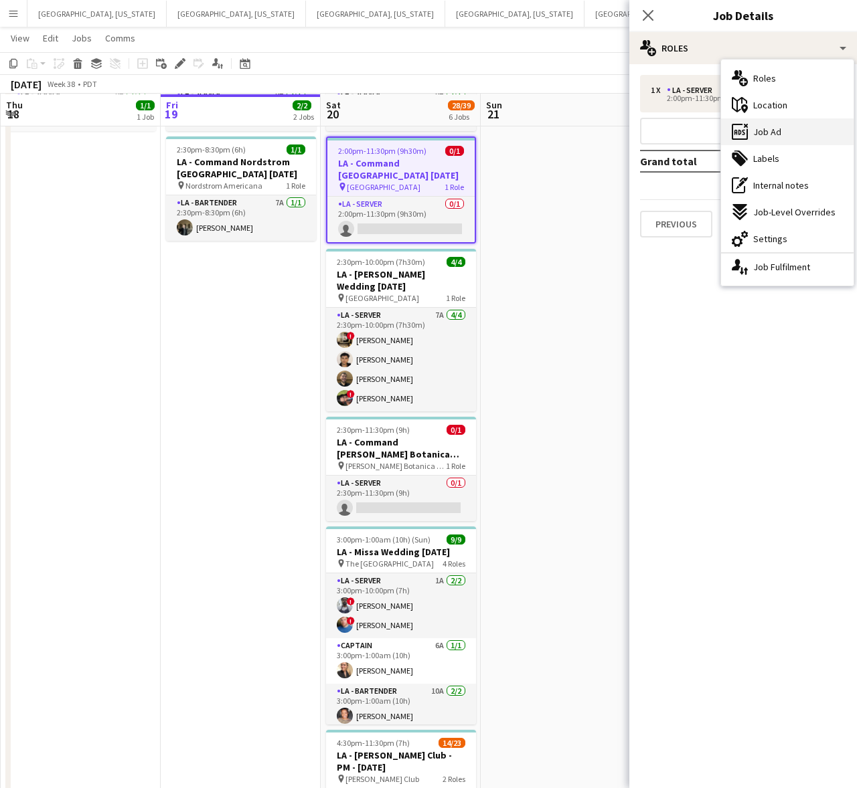
click at [782, 126] on div "ads-window Job Ad" at bounding box center [787, 131] width 132 height 27
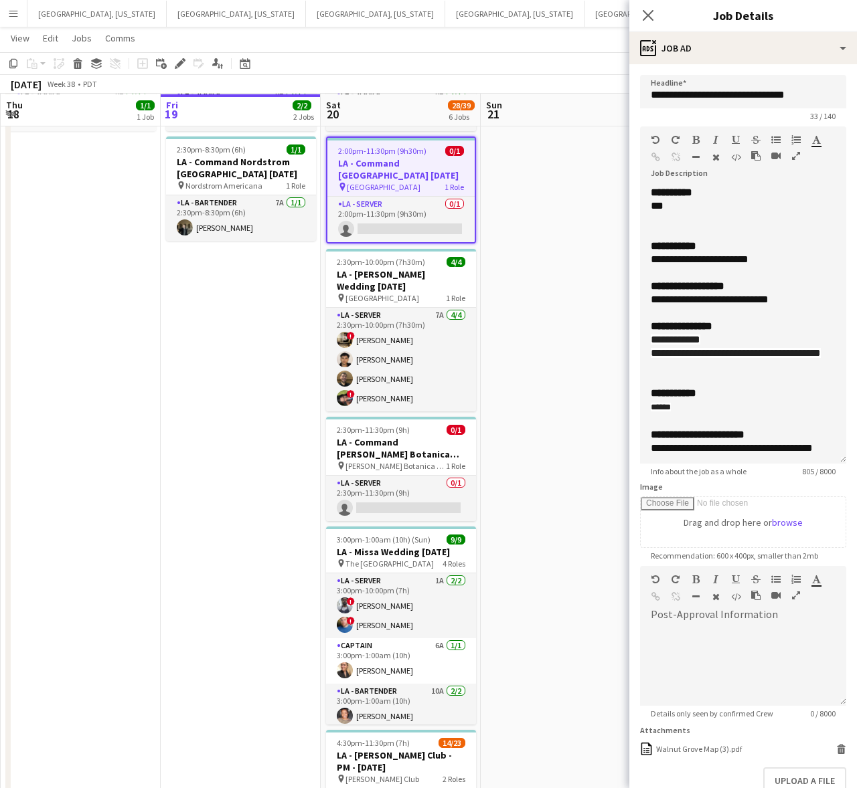
drag, startPoint x: 841, startPoint y: 262, endPoint x: 233, endPoint y: 600, distance: 695.9
click at [857, 459] on html "Menu Boards Boards Boards All jobs Status Workforce Workforce My Workforce Recr…" at bounding box center [428, 414] width 857 height 1085
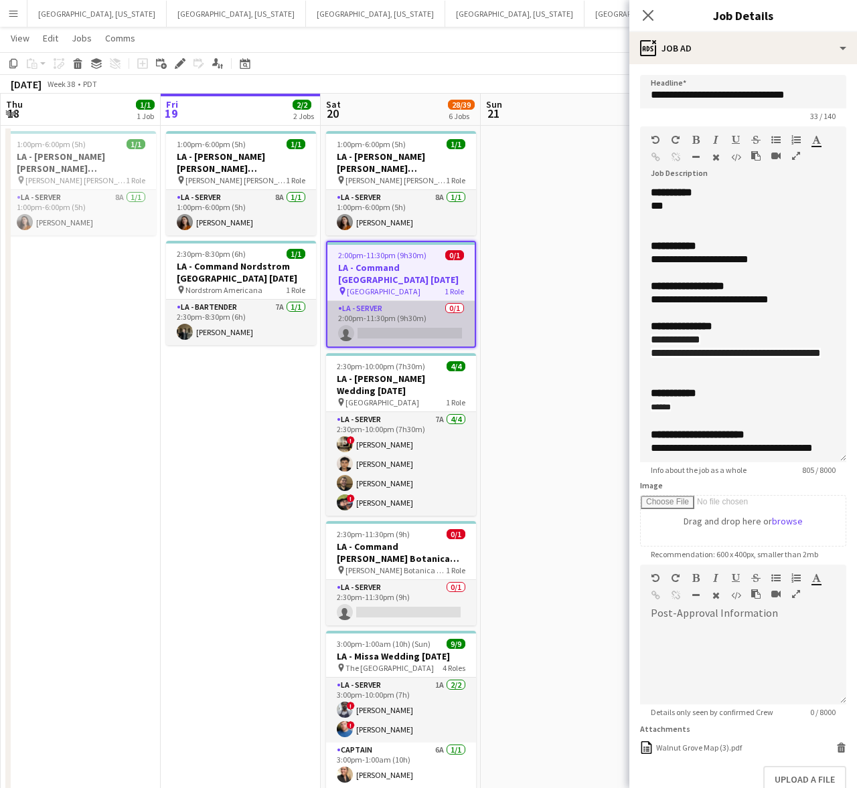
scroll to position [0, 0]
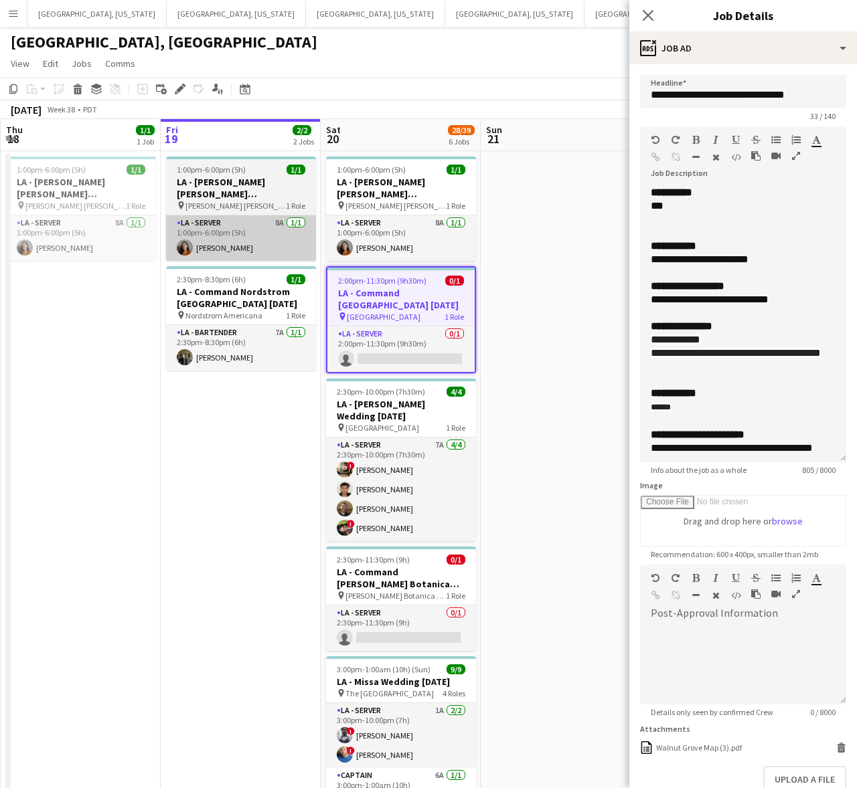
drag, startPoint x: 388, startPoint y: 402, endPoint x: 296, endPoint y: 240, distance: 186.1
click at [388, 402] on h3 "LA - [PERSON_NAME] Wedding [DATE]" at bounding box center [401, 410] width 150 height 24
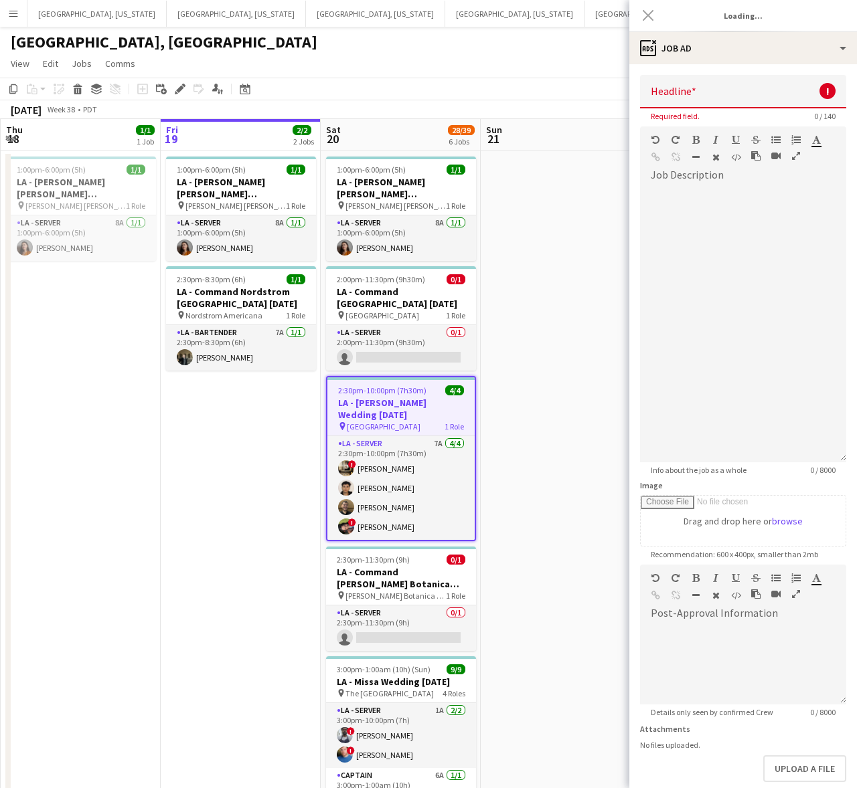
type input "**********"
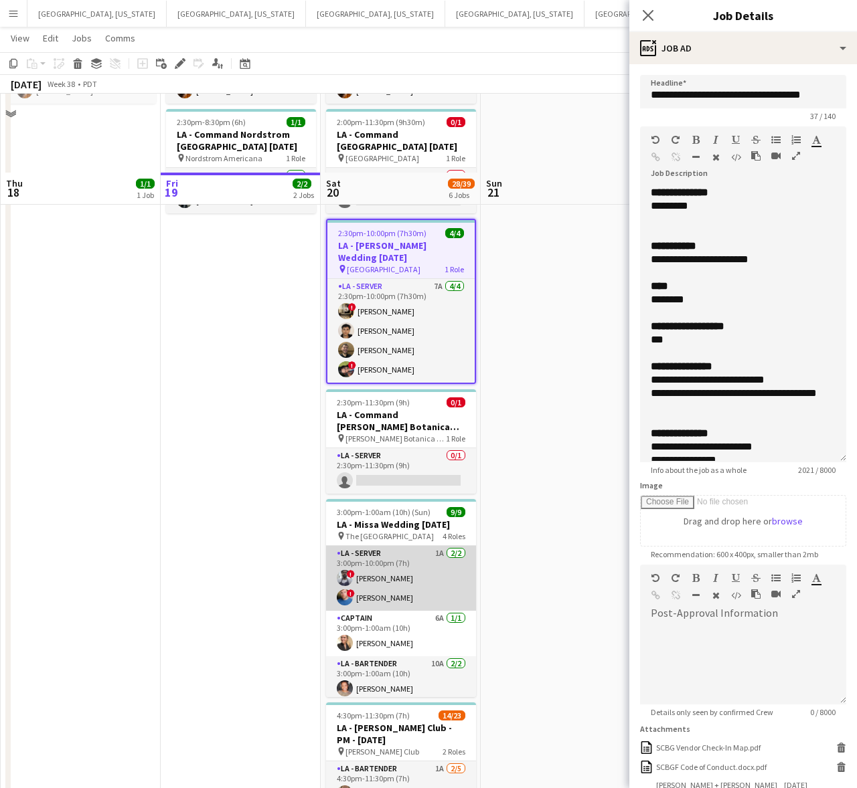
scroll to position [251, 0]
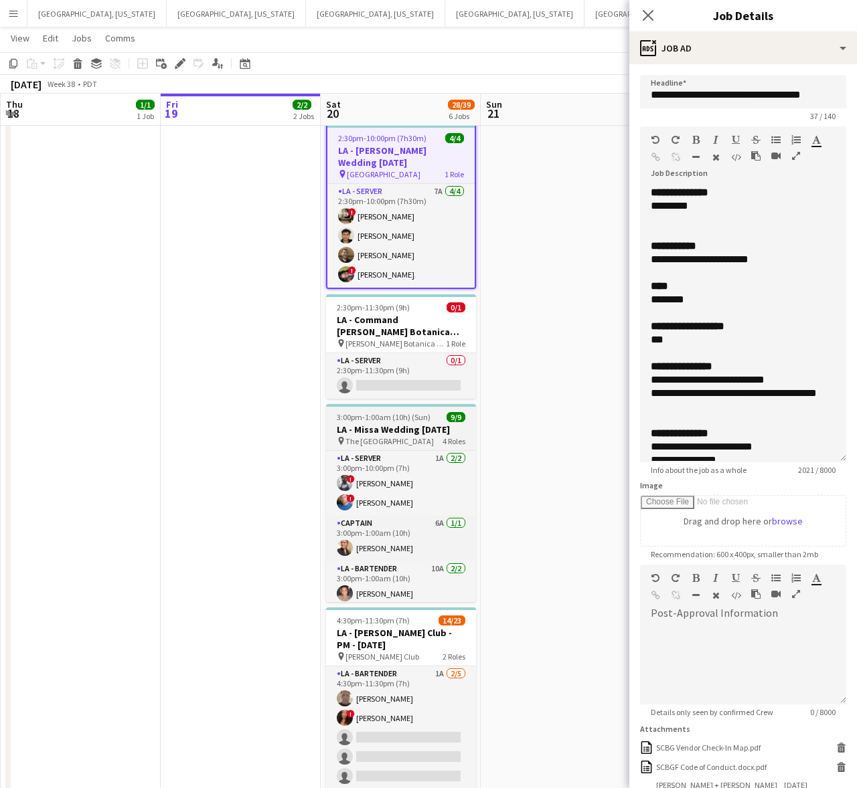
click at [406, 430] on h3 "LA - Missa Wedding [DATE]" at bounding box center [401, 430] width 150 height 12
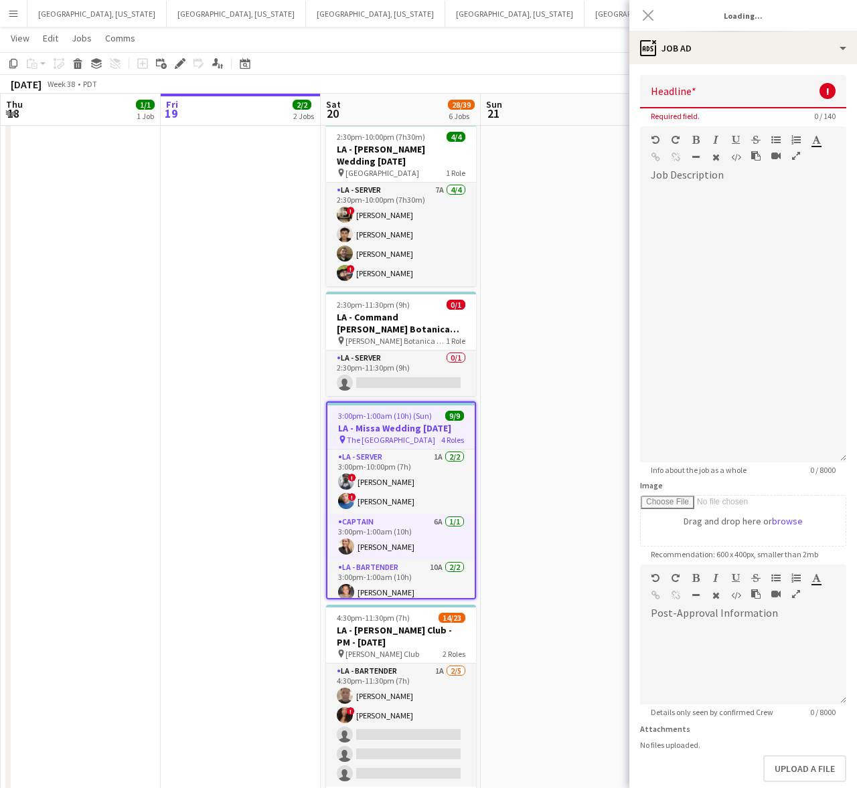
type input "**********"
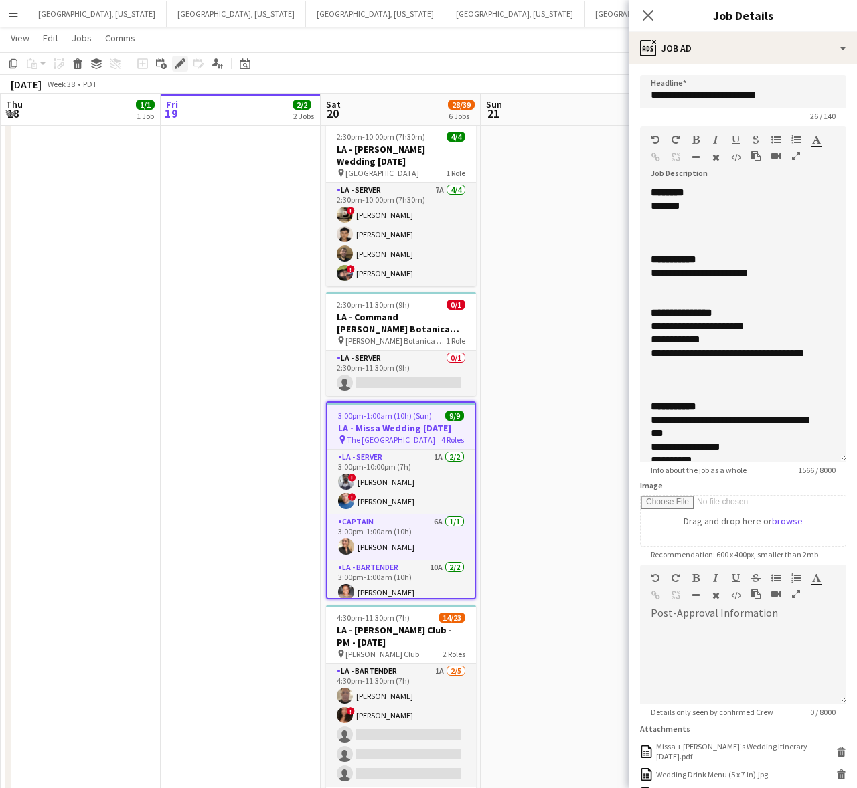
click at [179, 68] on icon "Edit" at bounding box center [180, 63] width 11 height 11
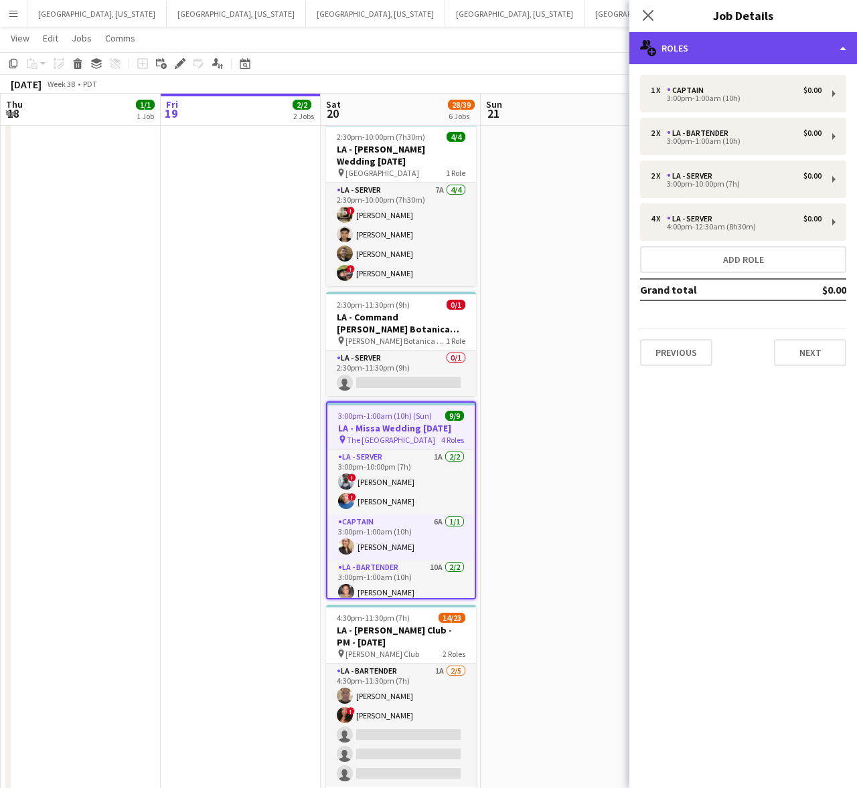
click at [695, 39] on div "multiple-users-add Roles" at bounding box center [743, 48] width 228 height 32
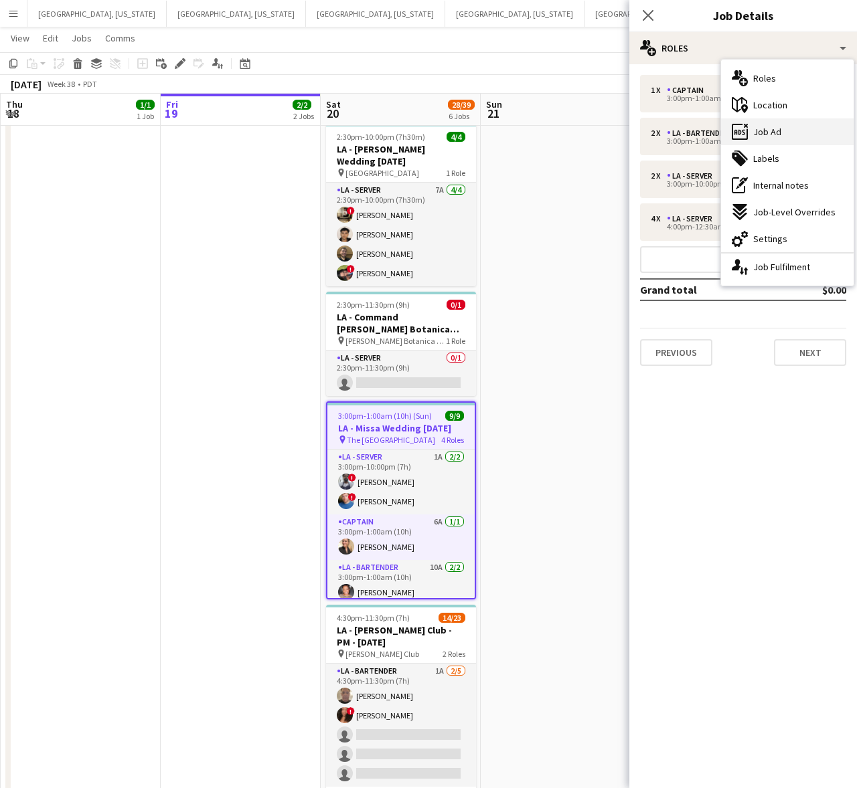
click at [790, 124] on div "ads-window Job Ad" at bounding box center [787, 131] width 132 height 27
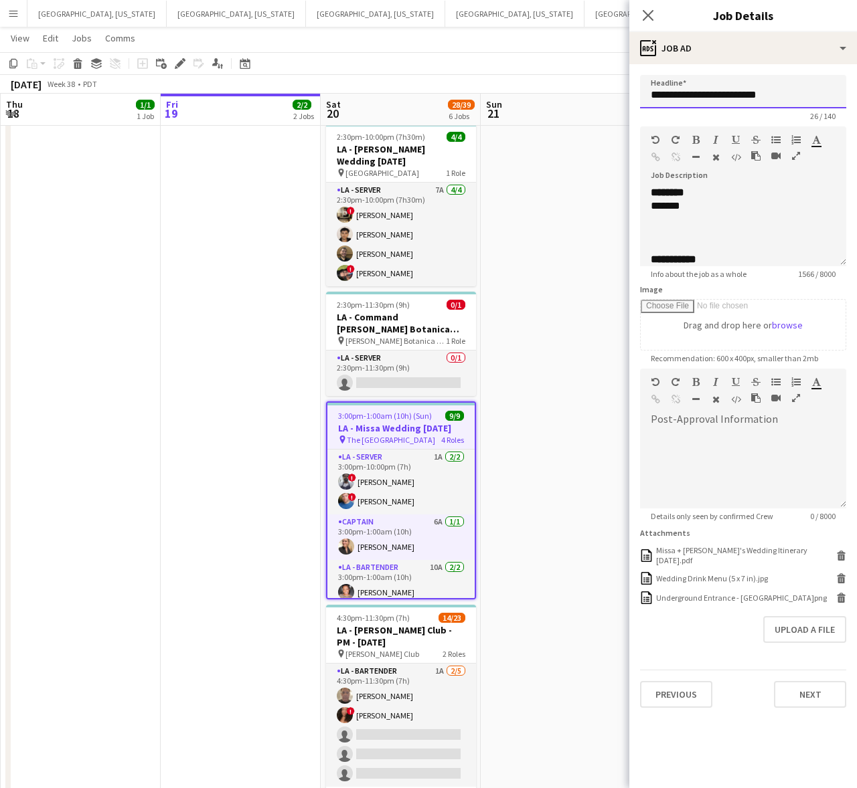
click at [701, 96] on input "**********" at bounding box center [743, 91] width 206 height 33
click at [701, 95] on input "**********" at bounding box center [743, 91] width 206 height 33
click at [707, 206] on div "*******" at bounding box center [736, 205] width 172 height 13
copy div "**********"
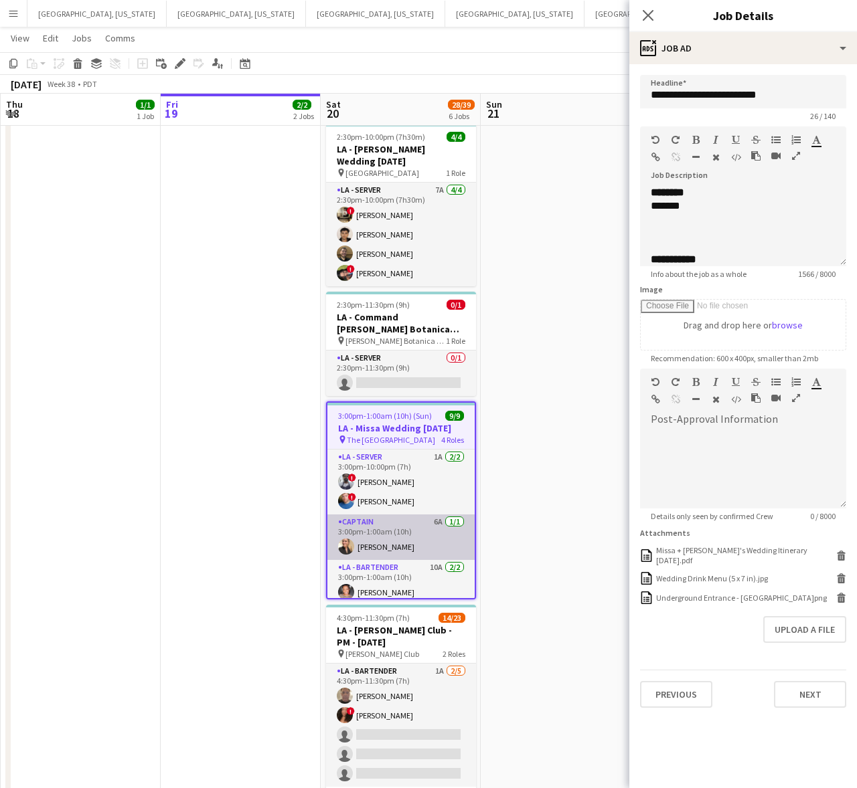
drag, startPoint x: 369, startPoint y: 555, endPoint x: 390, endPoint y: 543, distance: 24.3
click at [369, 555] on app-card-role "Captain 6A [DATE] 3:00pm-1:00am (10h) [PERSON_NAME]" at bounding box center [400, 538] width 147 height 46
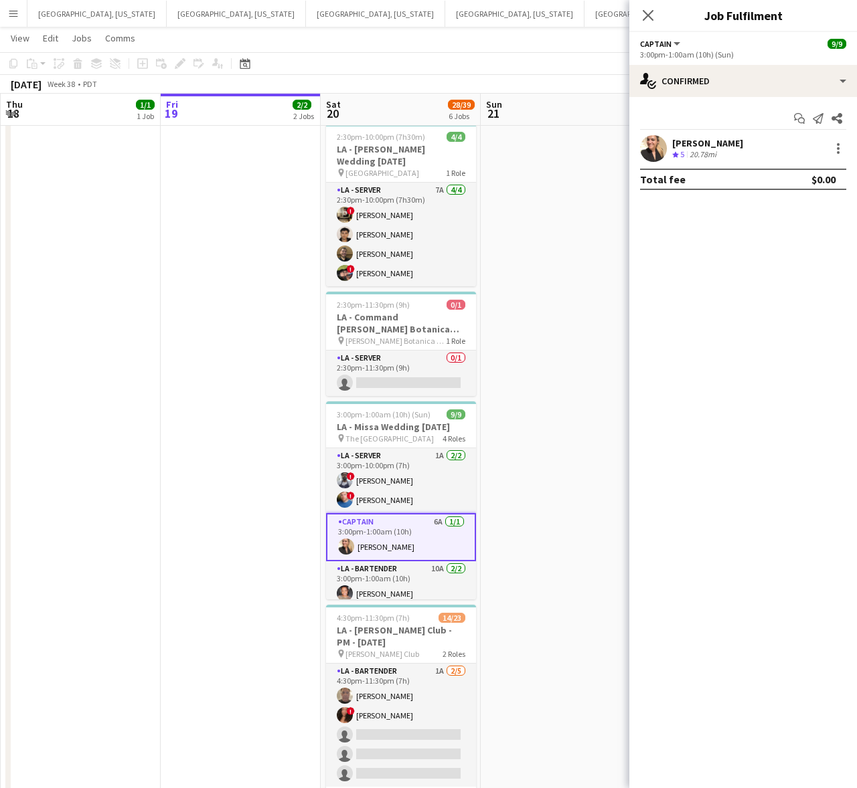
click at [684, 153] on span "5" at bounding box center [682, 154] width 4 height 10
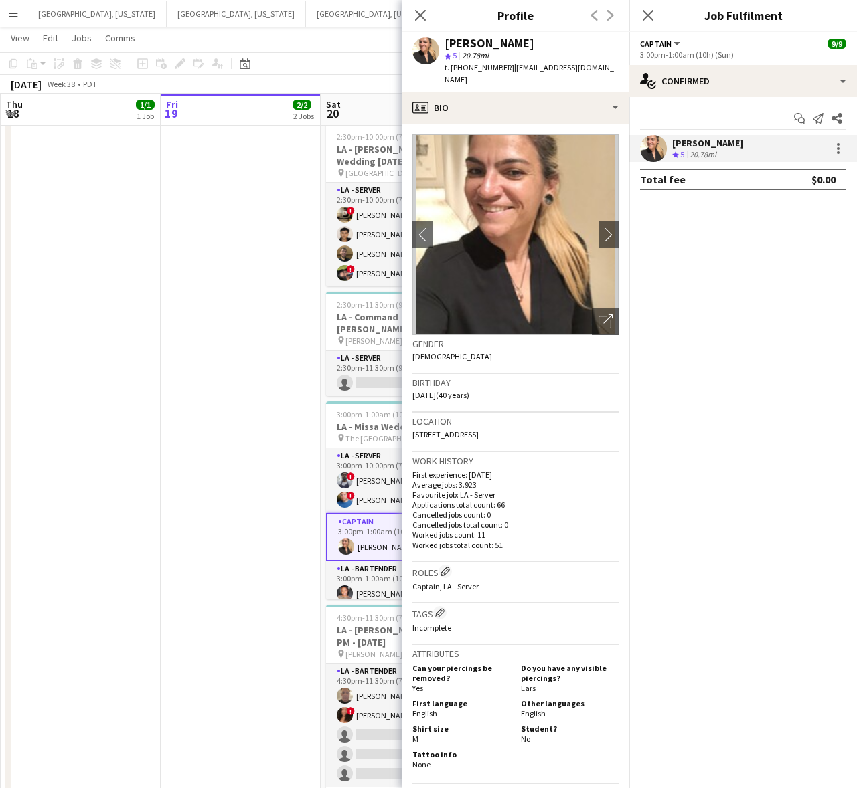
click at [472, 62] on span "t. [PHONE_NUMBER]" at bounding box center [479, 67] width 70 height 10
copy span "15627040493"
drag, startPoint x: 368, startPoint y: 435, endPoint x: 377, endPoint y: 435, distance: 8.7
click at [368, 435] on span "The [GEOGRAPHIC_DATA]" at bounding box center [389, 439] width 88 height 10
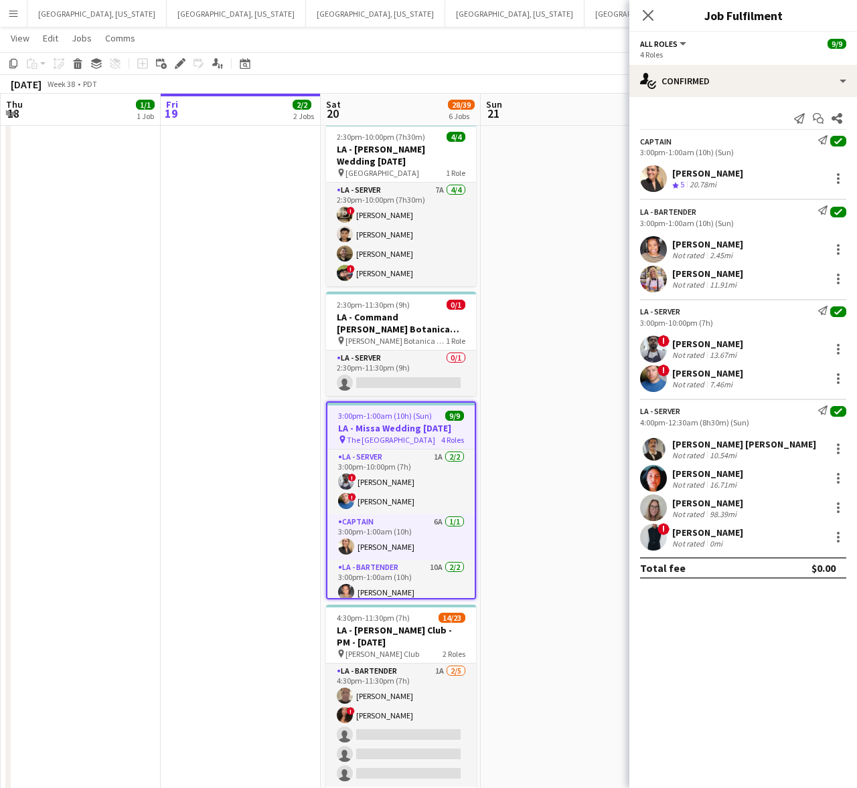
click at [693, 185] on div "20.78mi" at bounding box center [703, 184] width 32 height 11
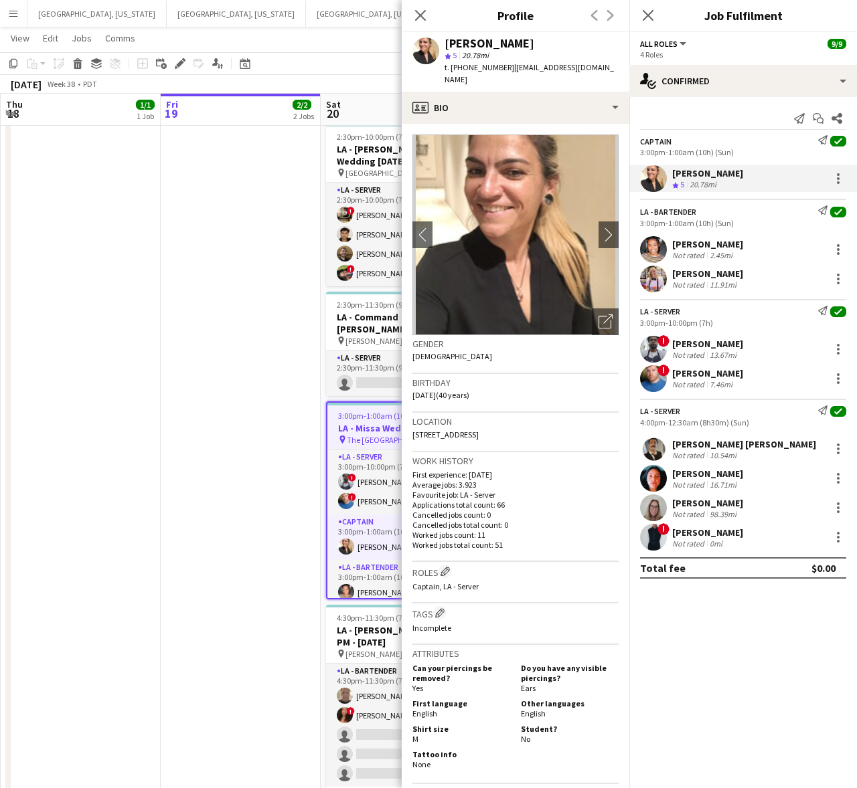
drag, startPoint x: 572, startPoint y: 72, endPoint x: 504, endPoint y: 68, distance: 68.4
click at [504, 68] on div "Trinity Hardy star 5 20.78mi t. [PHONE_NUMBER] | [EMAIL_ADDRESS][DOMAIN_NAME]" at bounding box center [516, 62] width 228 height 60
copy span "[EMAIL_ADDRESS][DOMAIN_NAME]"
drag, startPoint x: 665, startPoint y: 248, endPoint x: 622, endPoint y: 182, distance: 78.0
click at [665, 248] on app-user-avatar at bounding box center [653, 249] width 27 height 27
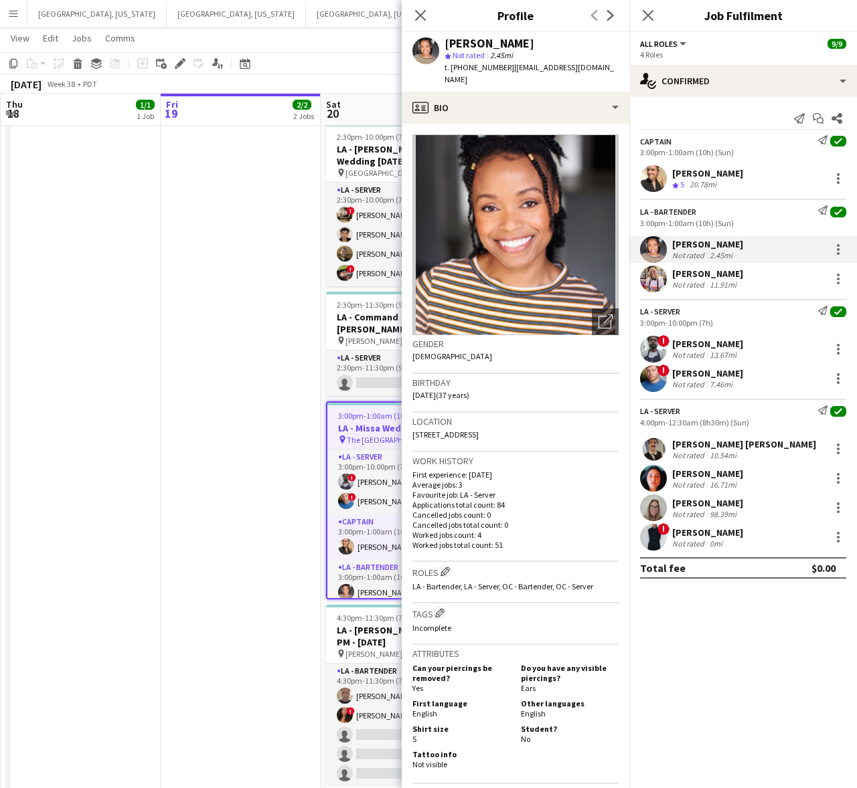
drag, startPoint x: 592, startPoint y: 72, endPoint x: 503, endPoint y: 64, distance: 89.4
click at [503, 64] on div "[PERSON_NAME] star Not rated 2.45mi t. [PHONE_NUMBER] | [EMAIL_ADDRESS][DOMAIN_…" at bounding box center [516, 62] width 228 height 60
copy span "[EMAIL_ADDRESS][DOMAIN_NAME]"
click at [698, 292] on div "[PERSON_NAME] Not rated 11.91mi" at bounding box center [743, 279] width 228 height 27
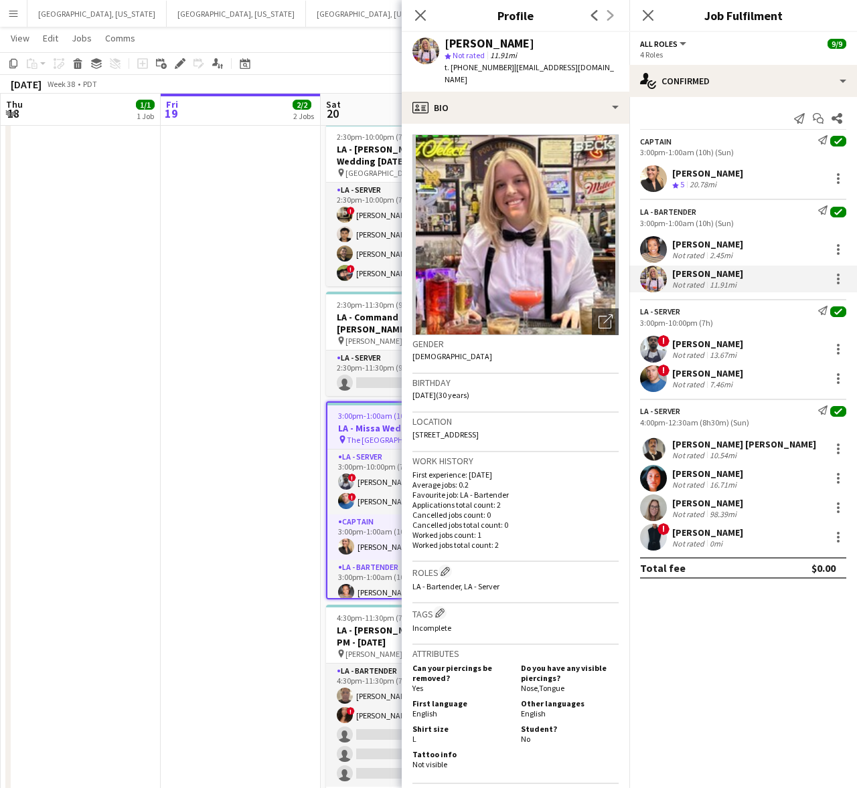
drag, startPoint x: 587, startPoint y: 70, endPoint x: 504, endPoint y: 74, distance: 83.0
click at [504, 74] on div "[PERSON_NAME] star Not rated 11.91mi t. [PHONE_NUMBER] | [EMAIL_ADDRESS][DOMAIN…" at bounding box center [516, 62] width 228 height 60
copy span "[EMAIL_ADDRESS][DOMAIN_NAME]"
click at [668, 355] on div "! [PERSON_NAME] Not rated 13.67mi" at bounding box center [743, 349] width 228 height 27
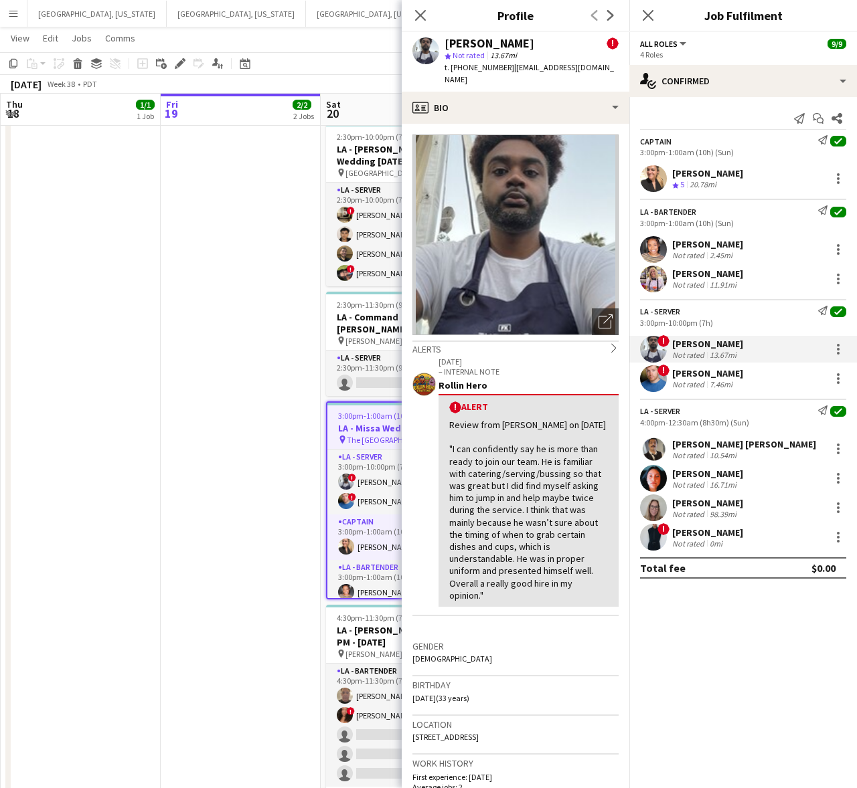
drag, startPoint x: 594, startPoint y: 66, endPoint x: 504, endPoint y: 74, distance: 90.8
click at [504, 74] on div "[PERSON_NAME] ! star Not rated 13.67mi t. [PHONE_NUMBER] | [EMAIL_ADDRESS][DOMA…" at bounding box center [516, 62] width 228 height 60
copy span "[EMAIL_ADDRESS][DOMAIN_NAME]"
click at [686, 371] on div "[PERSON_NAME]" at bounding box center [707, 373] width 71 height 12
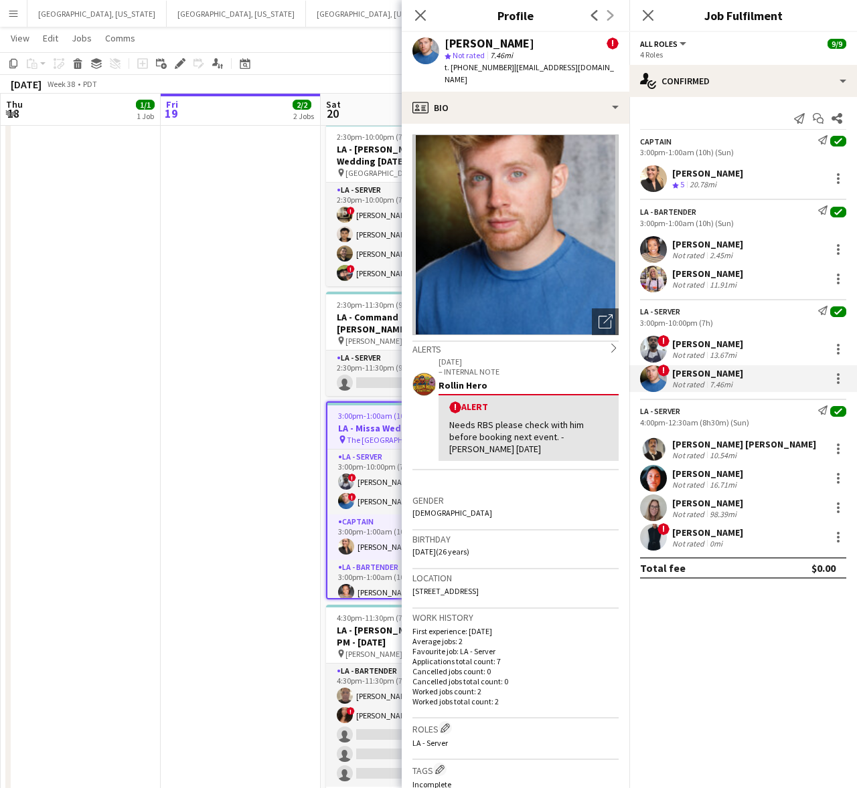
drag, startPoint x: 590, startPoint y: 67, endPoint x: 505, endPoint y: 70, distance: 84.4
click at [505, 70] on span "| [EMAIL_ADDRESS][DOMAIN_NAME]" at bounding box center [528, 73] width 169 height 22
copy span "[EMAIL_ADDRESS][DOMAIN_NAME]"
click at [681, 450] on div "[PERSON_NAME] [PERSON_NAME]" at bounding box center [744, 444] width 144 height 12
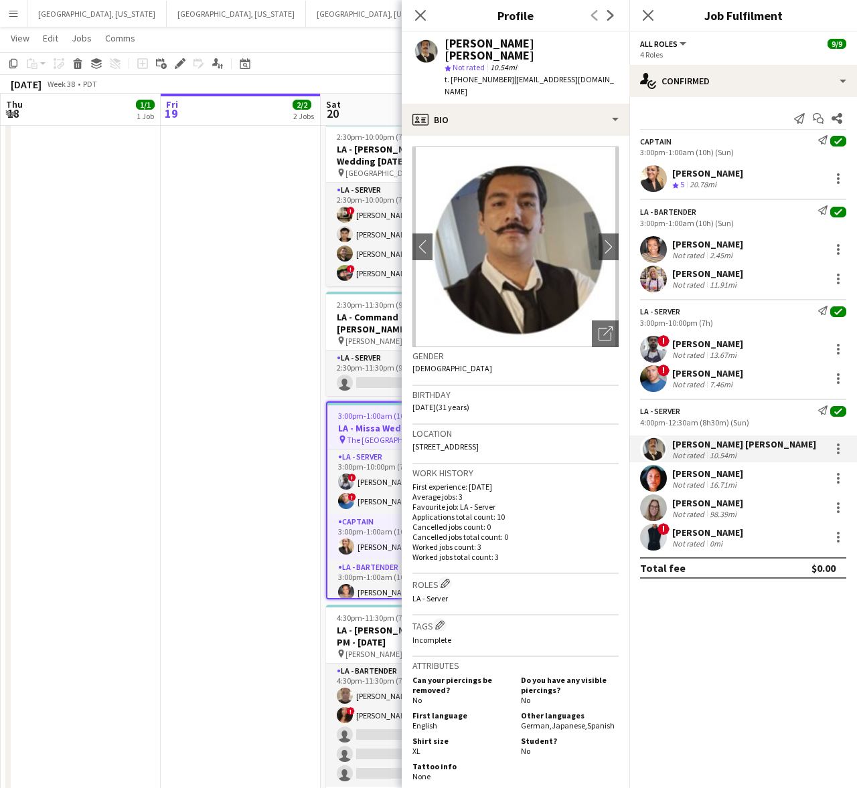
drag, startPoint x: 567, startPoint y: 71, endPoint x: 504, endPoint y: 74, distance: 63.6
click at [504, 74] on app-profile-header "[PERSON_NAME] [PERSON_NAME] star Not rated 10.54mi t. [PHONE_NUMBER] | [EMAIL_A…" at bounding box center [516, 68] width 228 height 72
copy span "[EMAIL_ADDRESS][DOMAIN_NAME]"
click at [683, 478] on div "[PERSON_NAME]" at bounding box center [707, 474] width 71 height 12
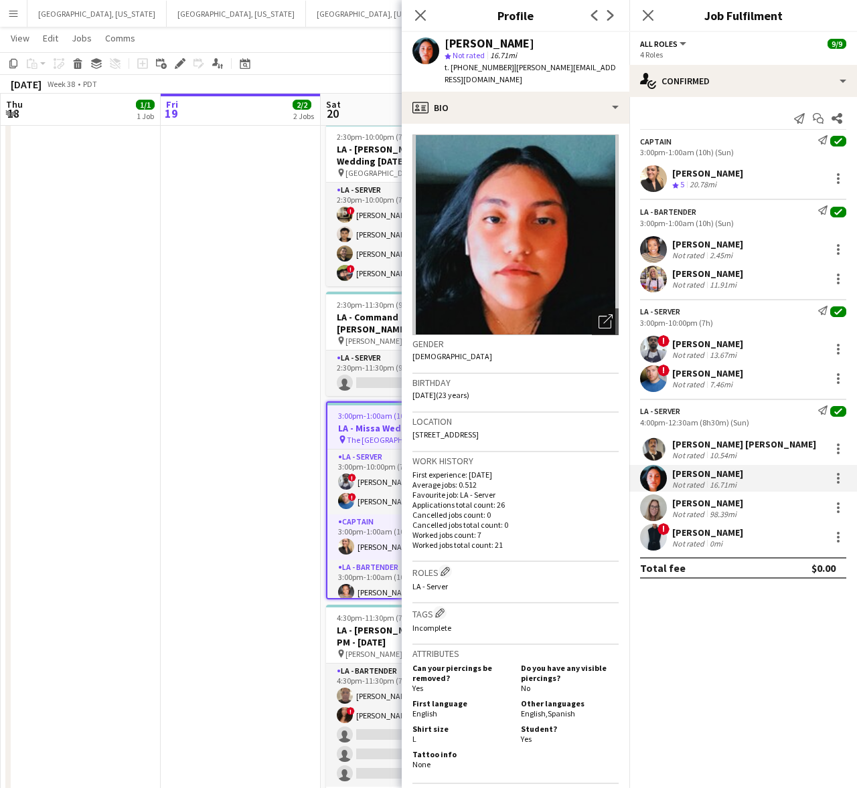
drag, startPoint x: 534, startPoint y: 74, endPoint x: 503, endPoint y: 72, distance: 30.9
click at [503, 72] on div "[PERSON_NAME] star Not rated 16.71mi t. [PHONE_NUMBER] | [PERSON_NAME][EMAIL_AD…" at bounding box center [516, 62] width 228 height 60
copy span "[PERSON_NAME][EMAIL_ADDRESS][DOMAIN_NAME]"
drag, startPoint x: 717, startPoint y: 513, endPoint x: 714, endPoint y: 494, distance: 18.9
click at [717, 513] on div "98.39mi" at bounding box center [723, 514] width 32 height 10
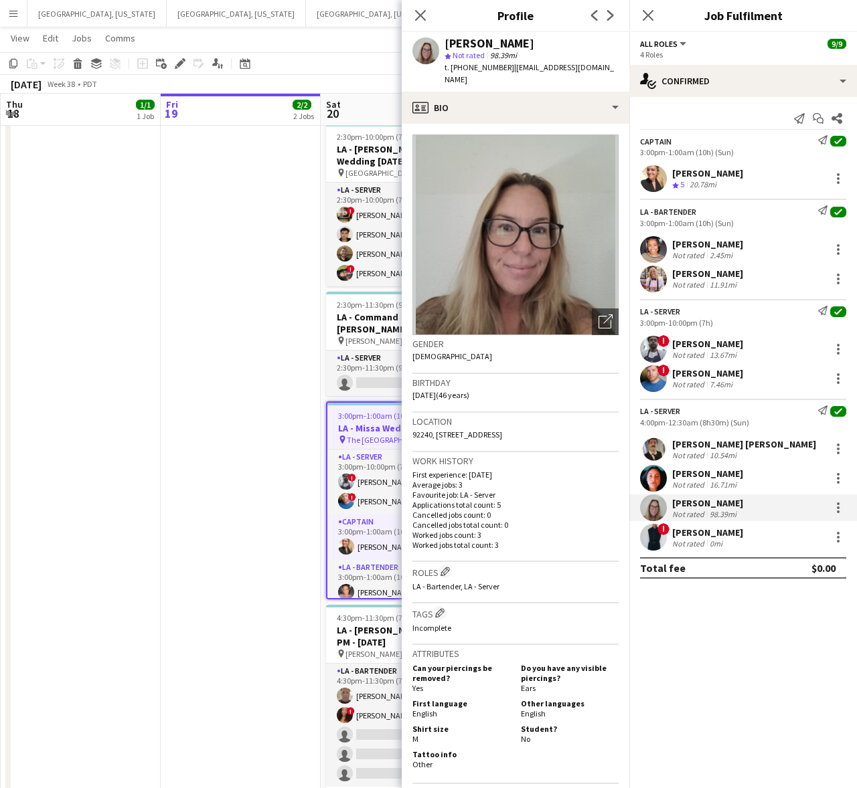
drag, startPoint x: 596, startPoint y: 69, endPoint x: 503, endPoint y: 68, distance: 93.0
click at [503, 68] on div "[PERSON_NAME] star Not rated 98.39mi t. [PHONE_NUMBER] | [EMAIL_ADDRESS][DOMAIN…" at bounding box center [516, 62] width 228 height 60
click at [700, 541] on div "Not rated" at bounding box center [689, 544] width 35 height 10
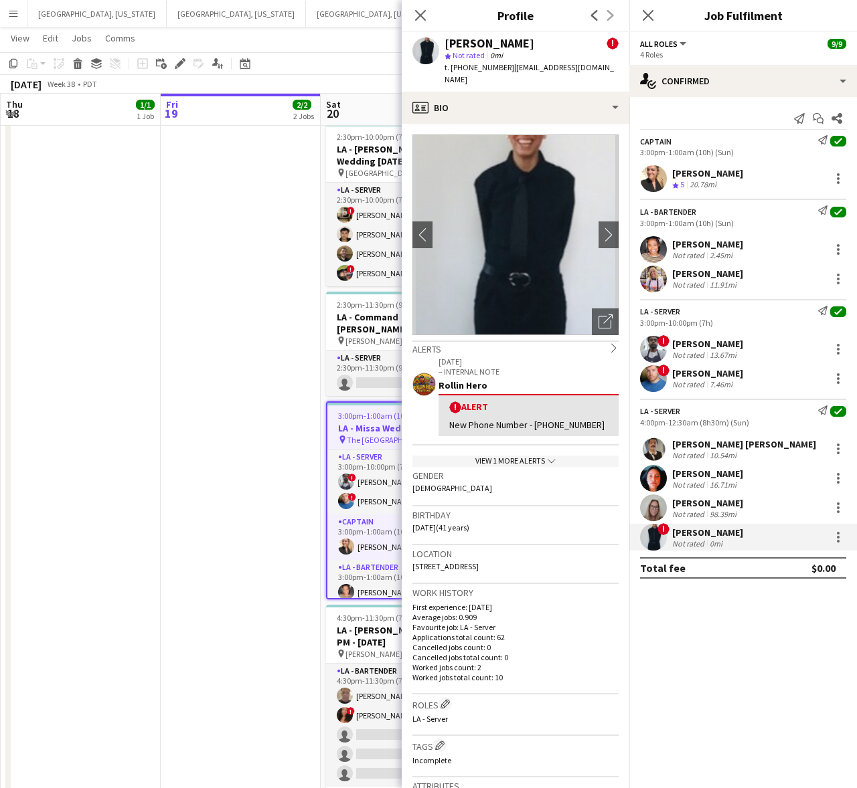
drag, startPoint x: 594, startPoint y: 70, endPoint x: 504, endPoint y: 68, distance: 89.7
click at [504, 68] on div "[PERSON_NAME] Murueta ! star Not rated 0mi t. [PHONE_NUMBER] | [EMAIL_ADDRESS][…" at bounding box center [516, 62] width 228 height 60
click at [355, 426] on h3 "LA - Missa Wedding [DATE]" at bounding box center [400, 428] width 147 height 12
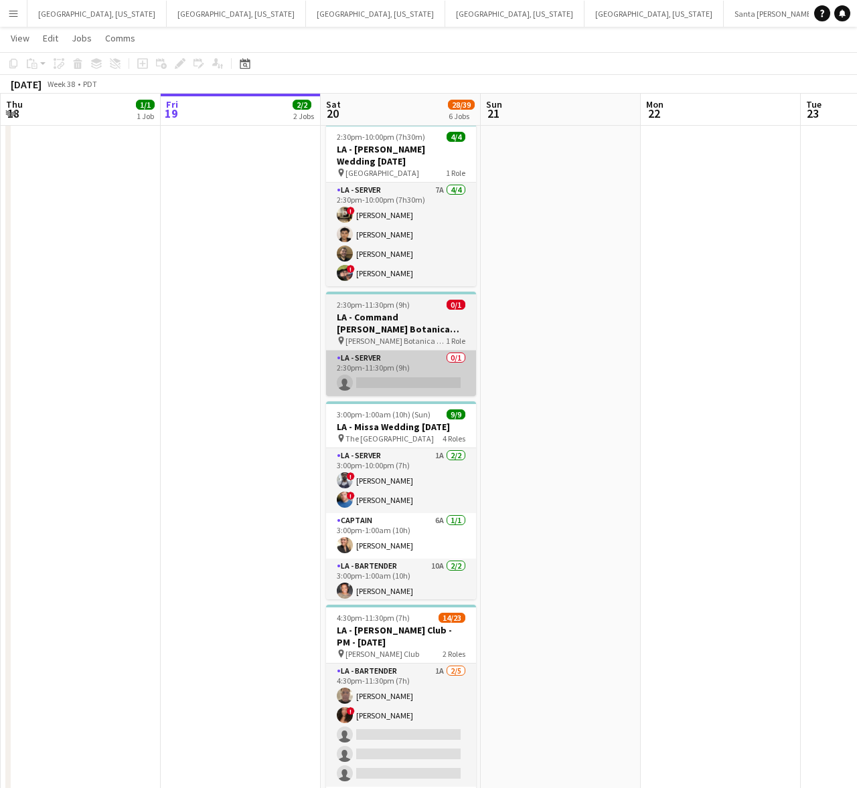
drag, startPoint x: 372, startPoint y: 410, endPoint x: 375, endPoint y: 385, distance: 25.6
click at [373, 410] on span "3:00pm-1:00am (10h) (Sun)" at bounding box center [384, 415] width 94 height 10
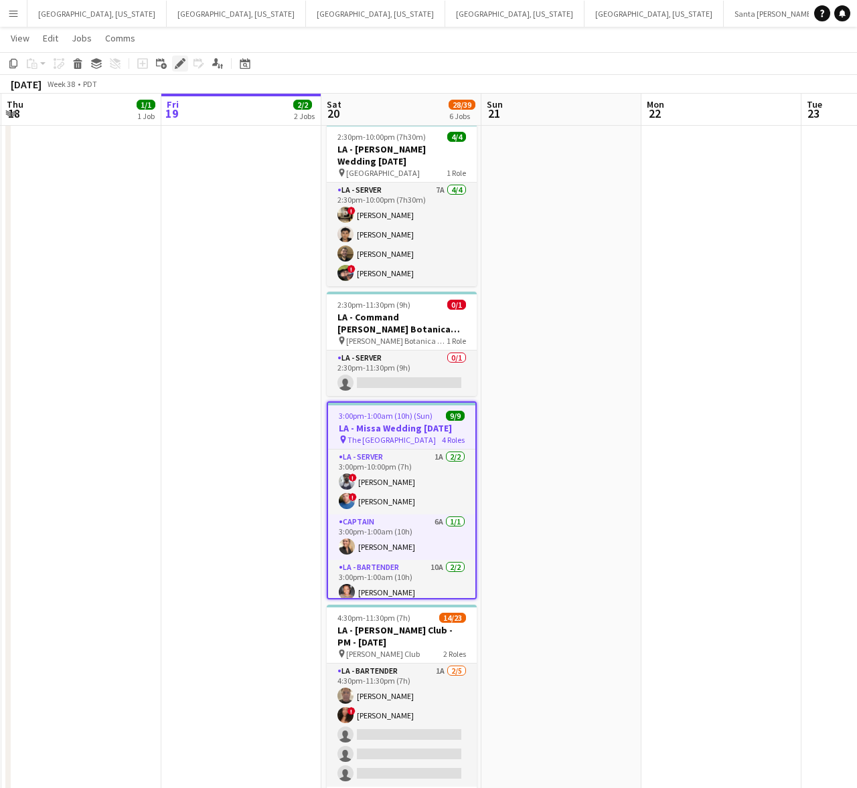
click at [174, 56] on div "Edit" at bounding box center [180, 64] width 16 height 16
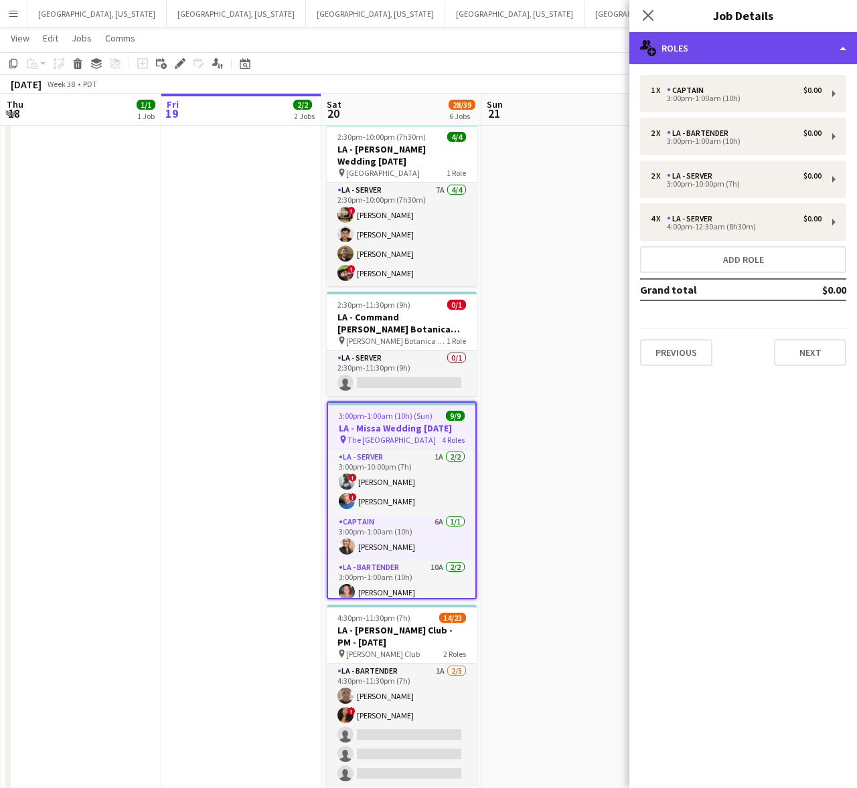
click at [696, 59] on div "multiple-users-add Roles" at bounding box center [743, 48] width 228 height 32
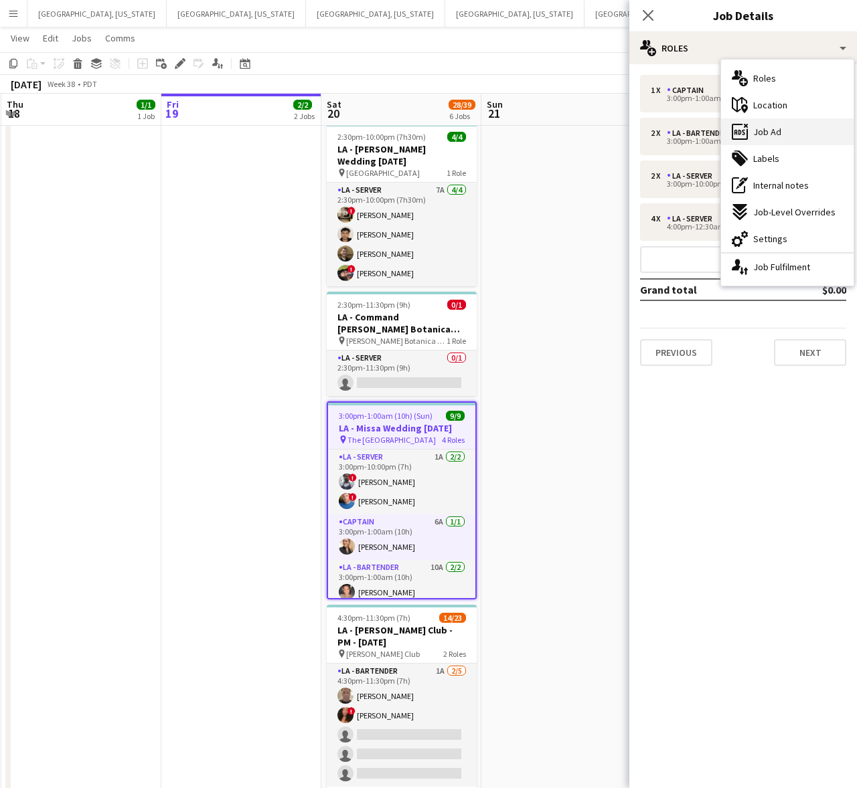
click at [788, 142] on div "ads-window Job Ad" at bounding box center [787, 131] width 132 height 27
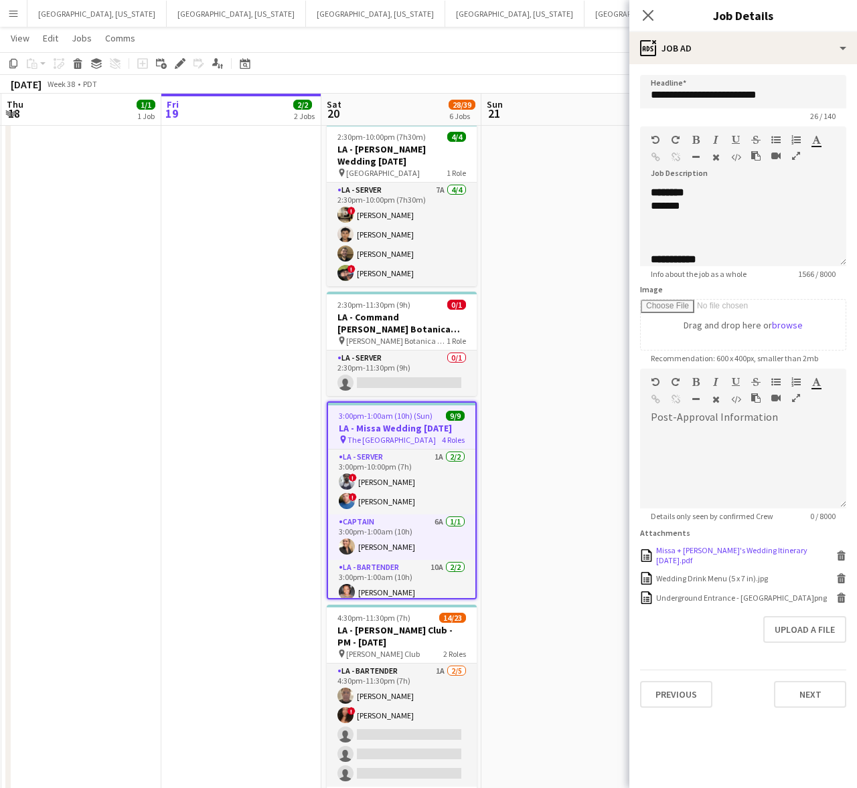
click at [675, 551] on div "Missa + [PERSON_NAME]'s Wedding Itinerary [DATE].pdf" at bounding box center [744, 555] width 177 height 20
click at [714, 573] on div "Wedding Drink Menu (5 x 7 in).jpg" at bounding box center [712, 578] width 112 height 10
click at [686, 596] on div "Underground Entrance - [GEOGRAPHIC_DATA]png" at bounding box center [741, 598] width 171 height 10
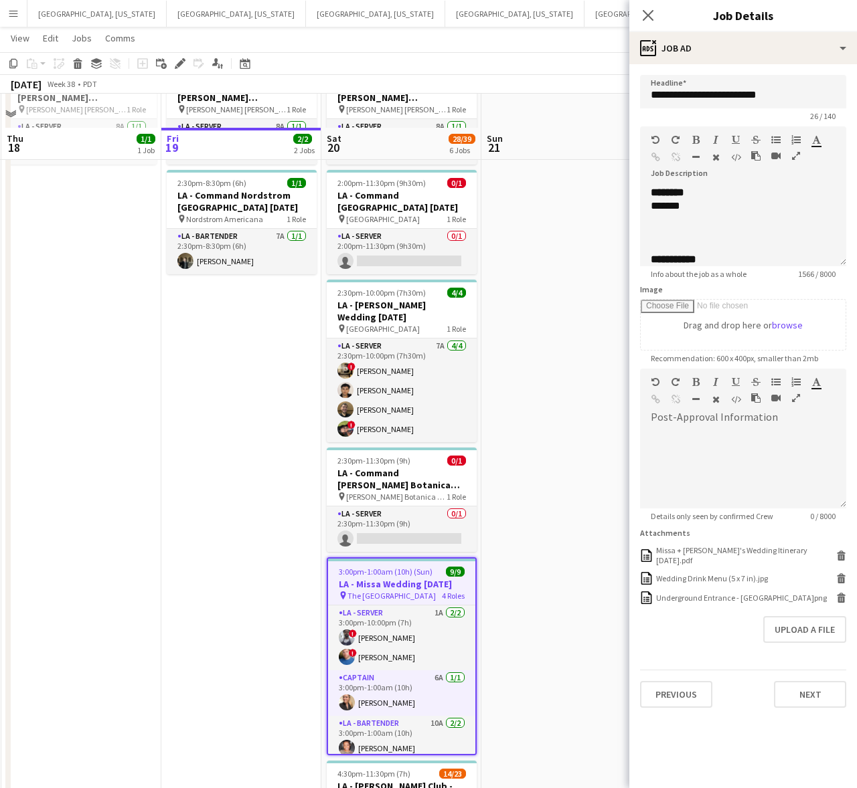
scroll to position [84, 0]
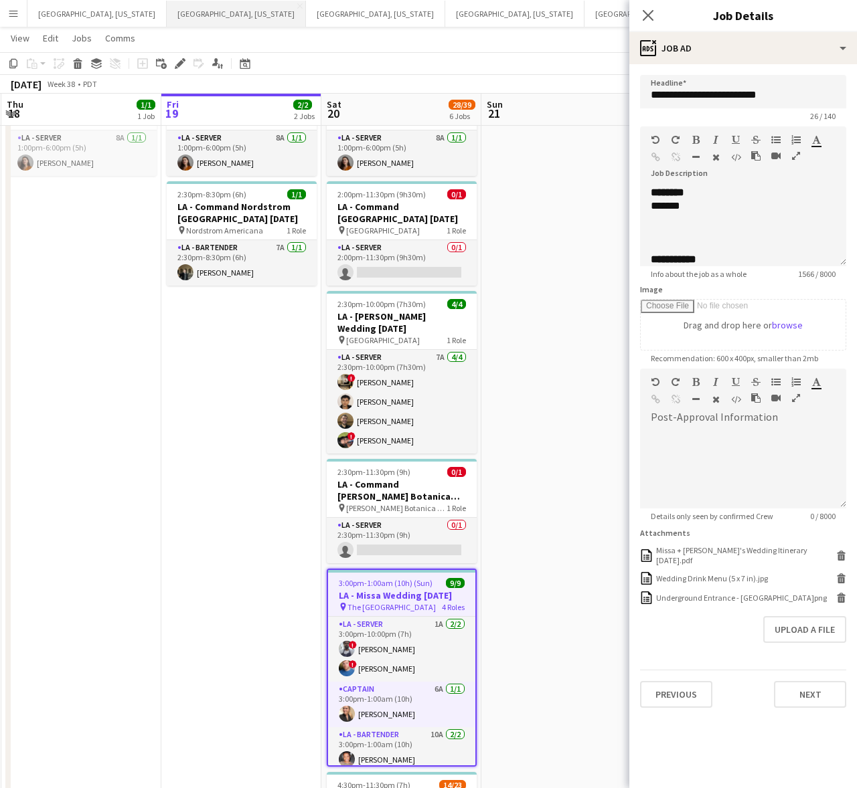
click at [167, 17] on button "[GEOGRAPHIC_DATA], [US_STATE] Close" at bounding box center [236, 14] width 139 height 26
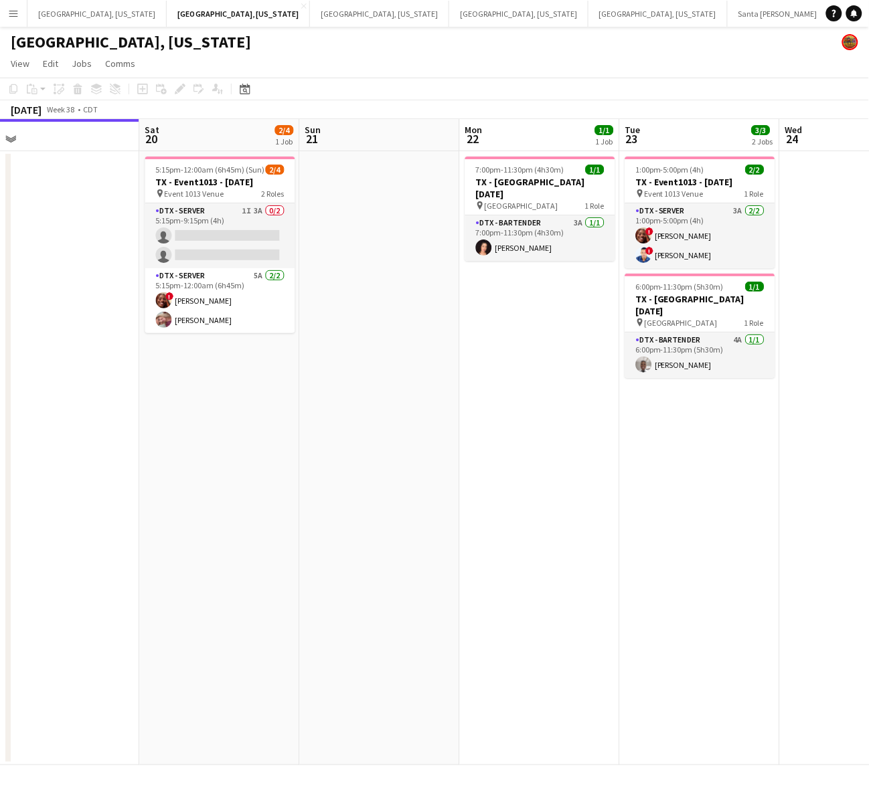
scroll to position [0, 499]
drag, startPoint x: 646, startPoint y: 387, endPoint x: 573, endPoint y: 413, distance: 77.5
click at [573, 413] on app-calendar-viewport "Tue 16 Wed 17 Thu 18 Fri 19 Sat 20 2/4 1 Job Sun 21 Mon 22 1/1 1 Job Tue 23 3/3…" at bounding box center [434, 442] width 869 height 646
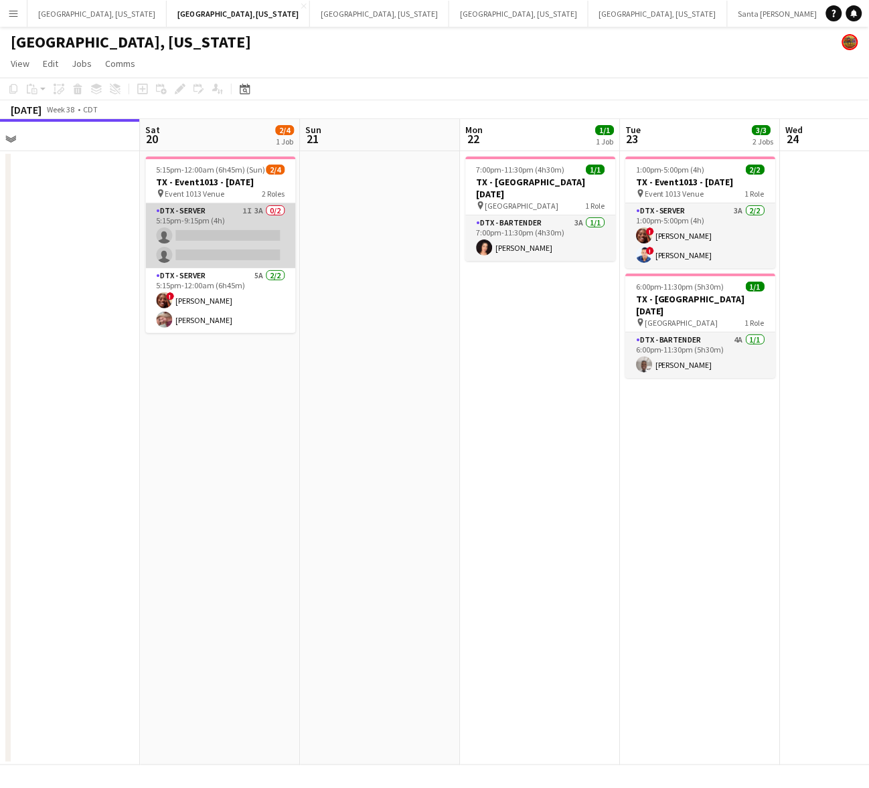
click at [262, 244] on app-card-role "DTX - Server 1I 3A 0/2 5:15pm-9:15pm (4h) single-neutral-actions single-neutral…" at bounding box center [221, 235] width 150 height 65
